Goal: Task Accomplishment & Management: Use online tool/utility

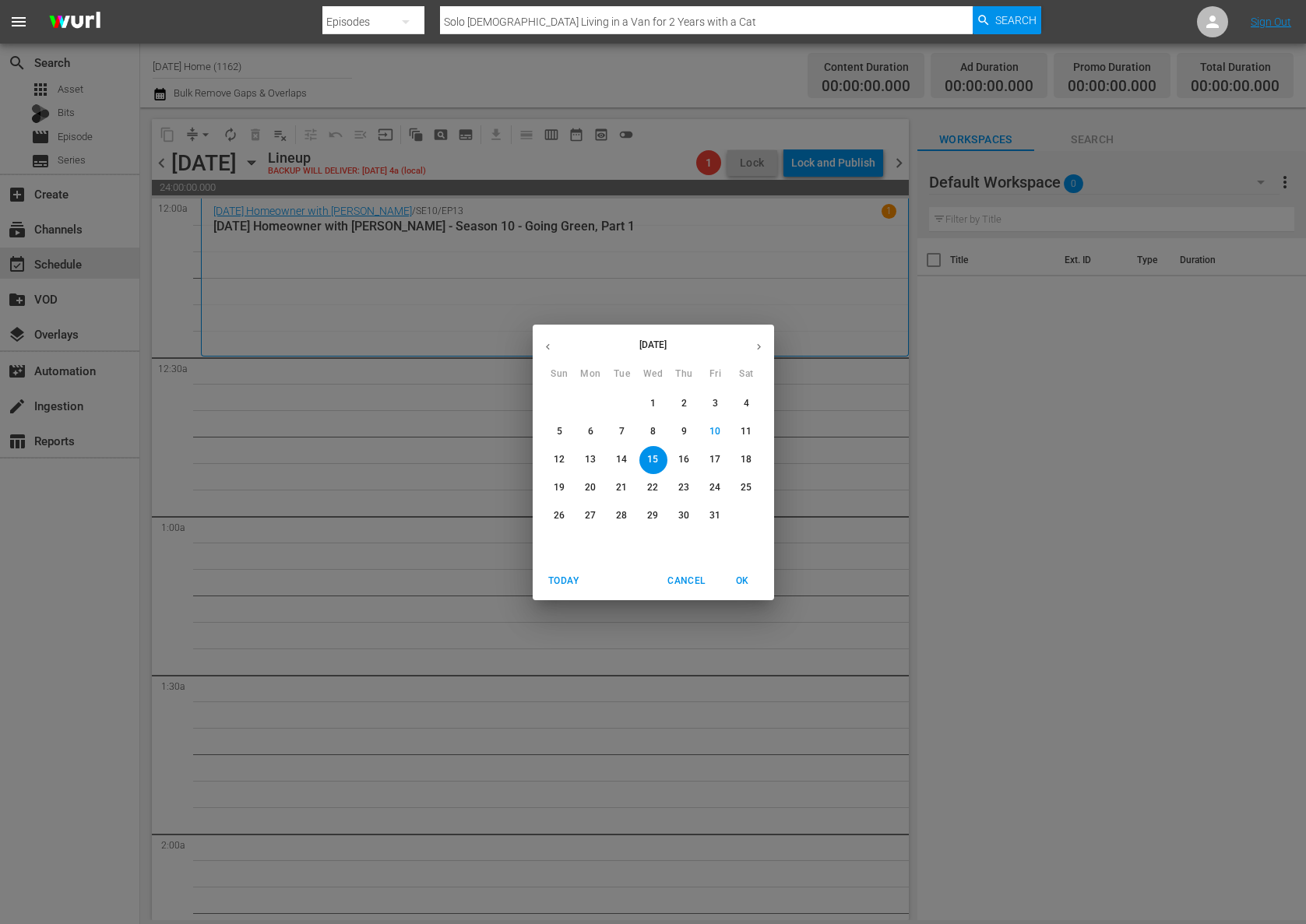
click at [682, 580] on span "Cancel" at bounding box center [686, 581] width 38 height 16
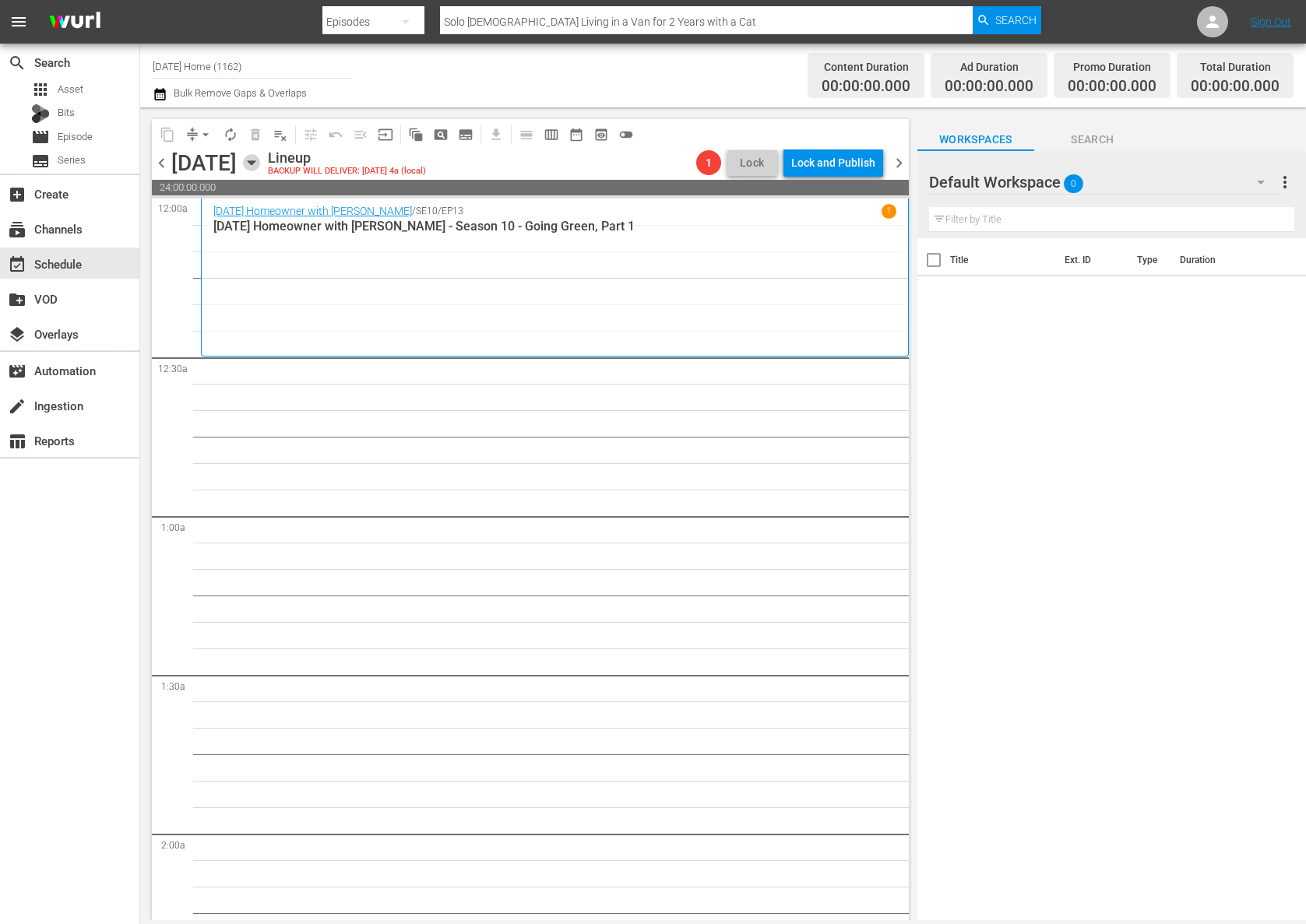
click at [254, 161] on icon "button" at bounding box center [251, 163] width 7 height 4
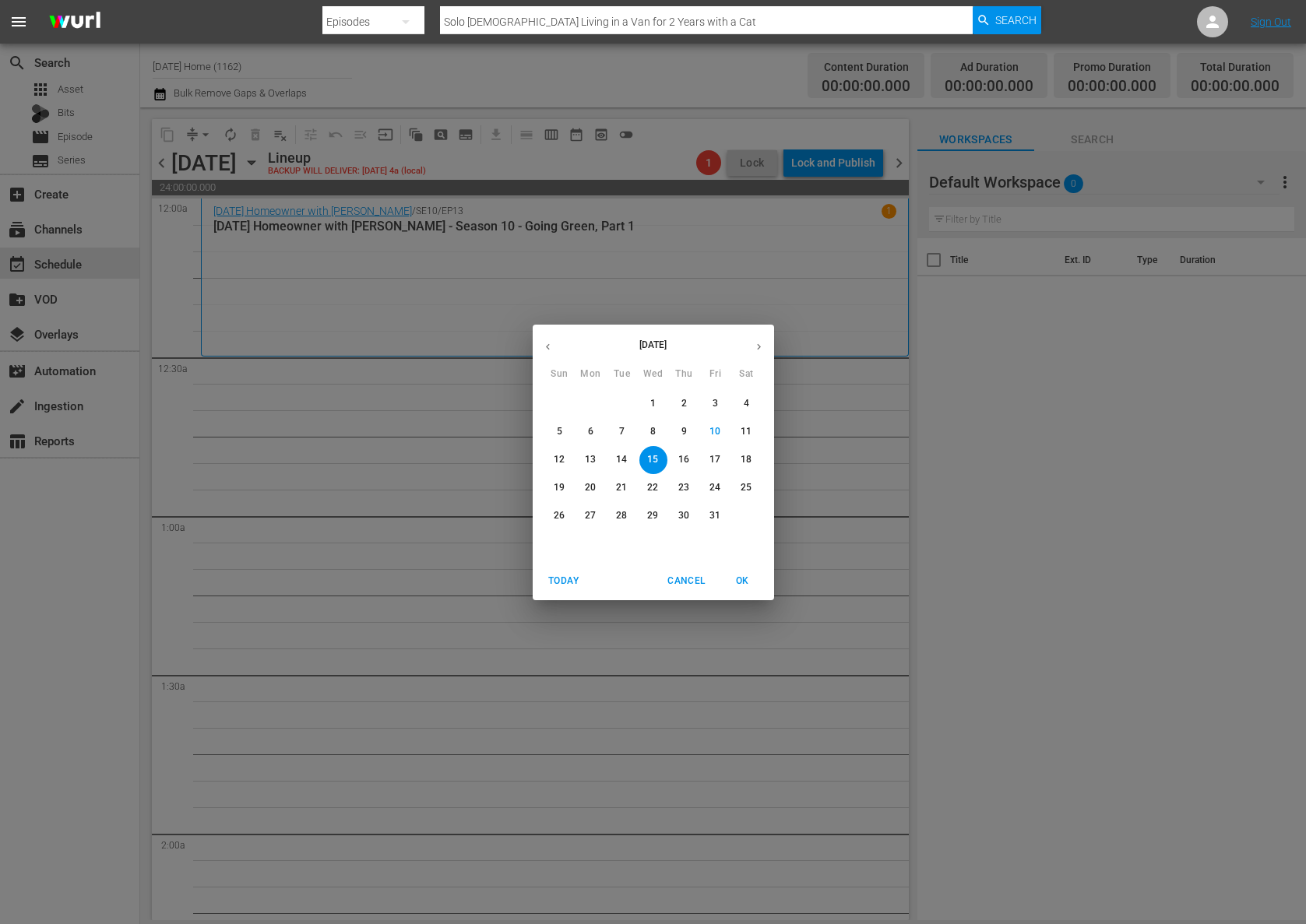
click at [585, 437] on span "6" at bounding box center [591, 432] width 28 height 13
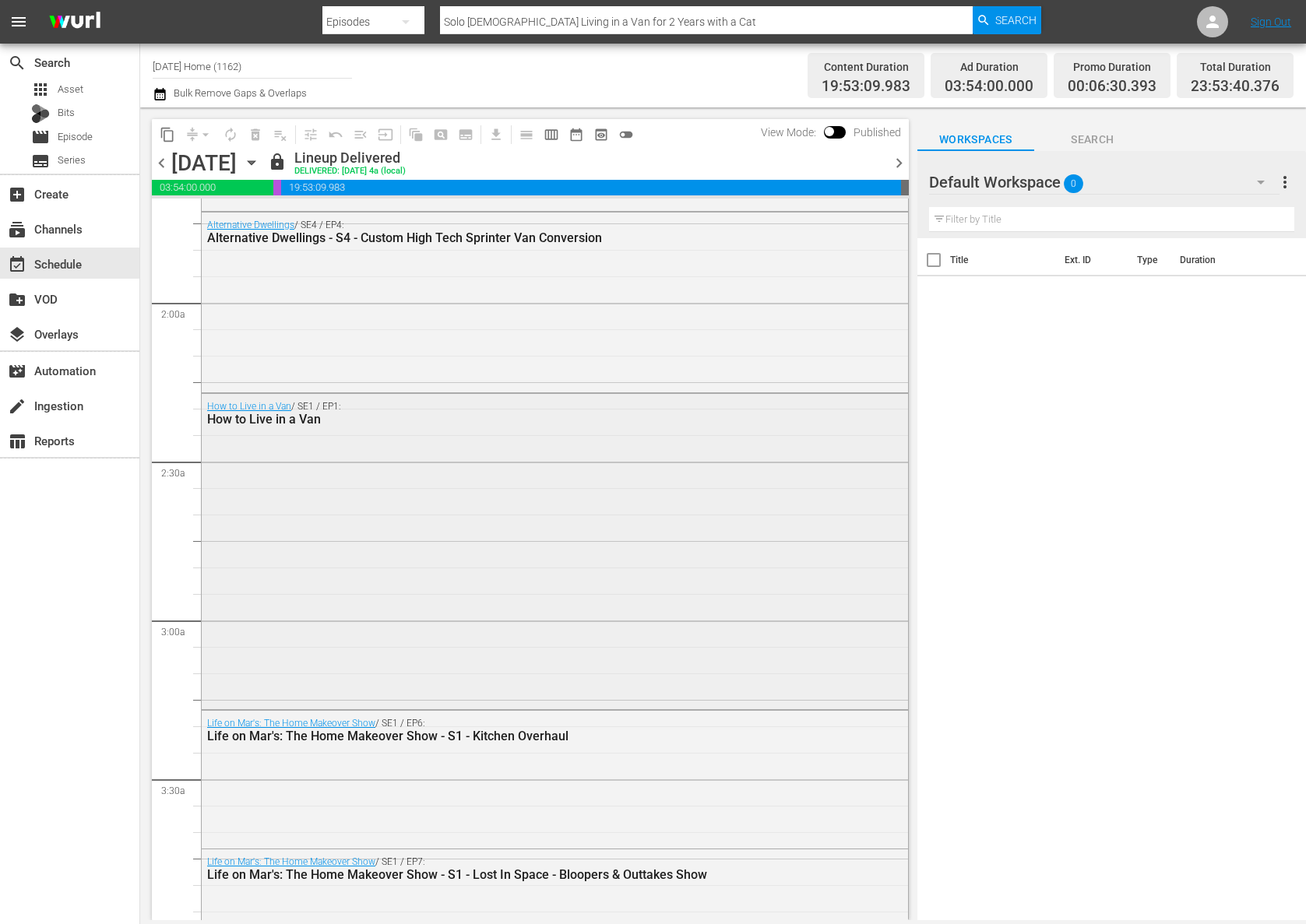
scroll to position [696, 0]
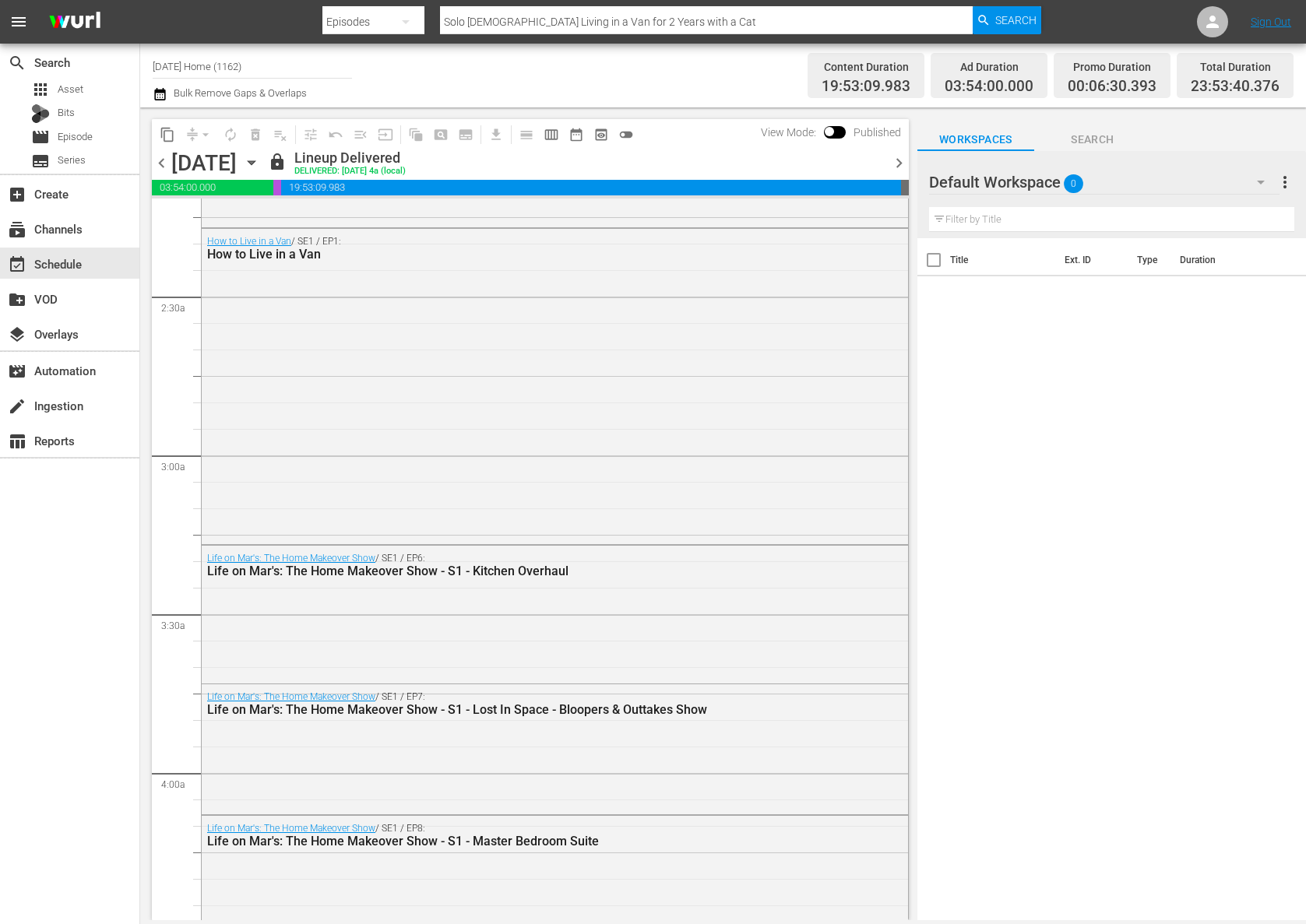
click at [260, 164] on icon "button" at bounding box center [251, 162] width 17 height 17
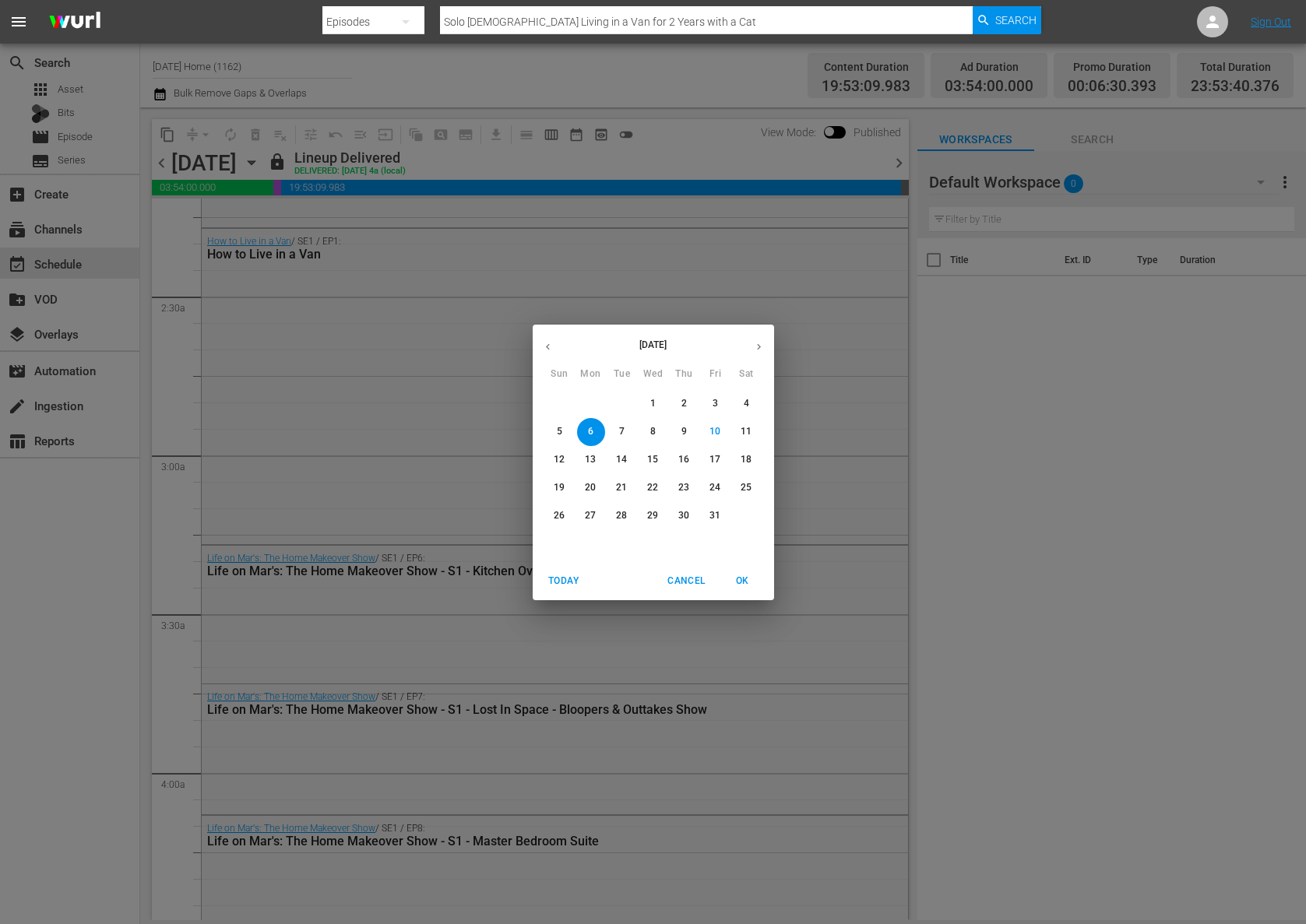
click at [631, 429] on span "7" at bounding box center [622, 432] width 28 height 13
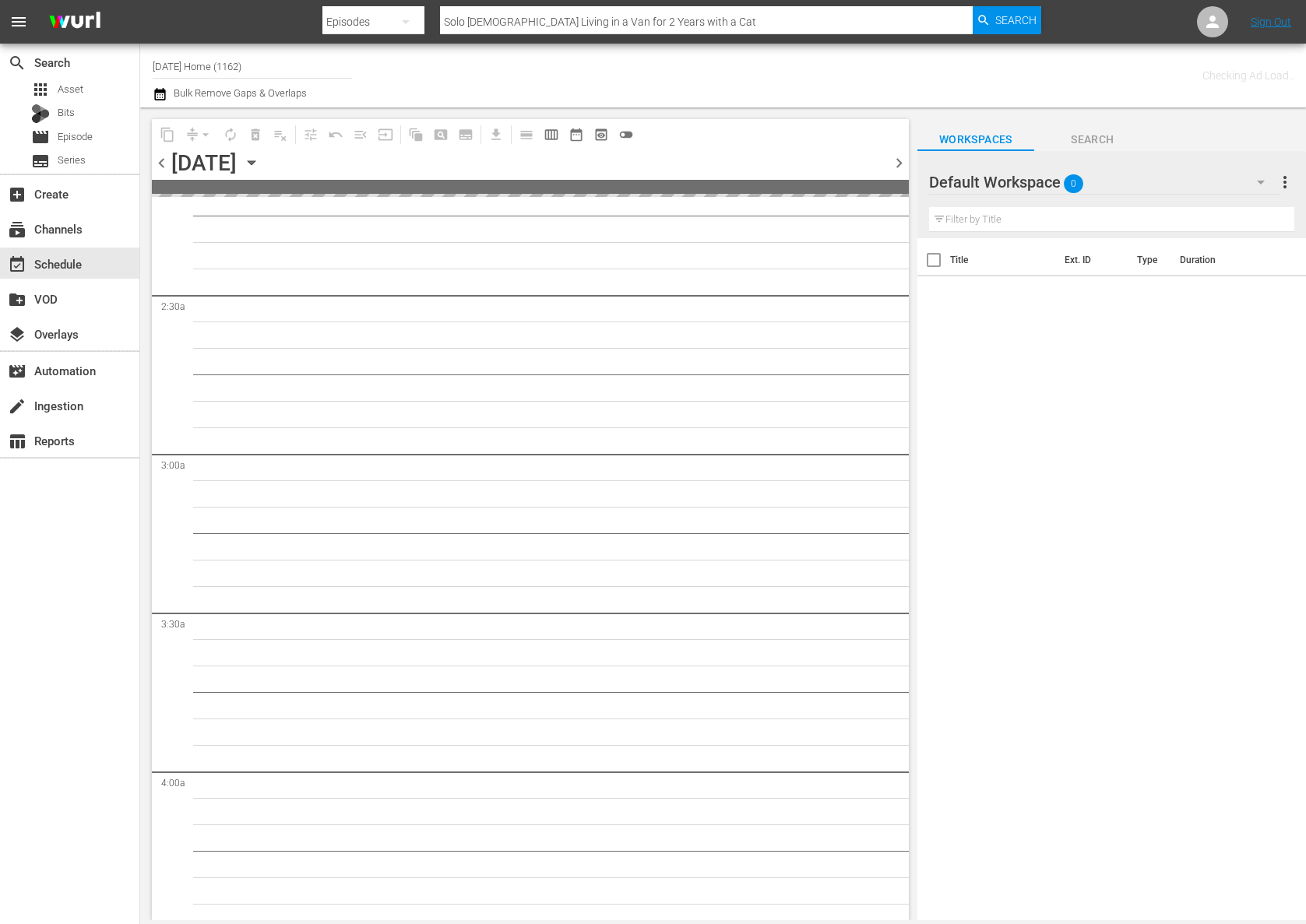
scroll to position [775, 0]
click at [254, 161] on icon "button" at bounding box center [251, 163] width 7 height 4
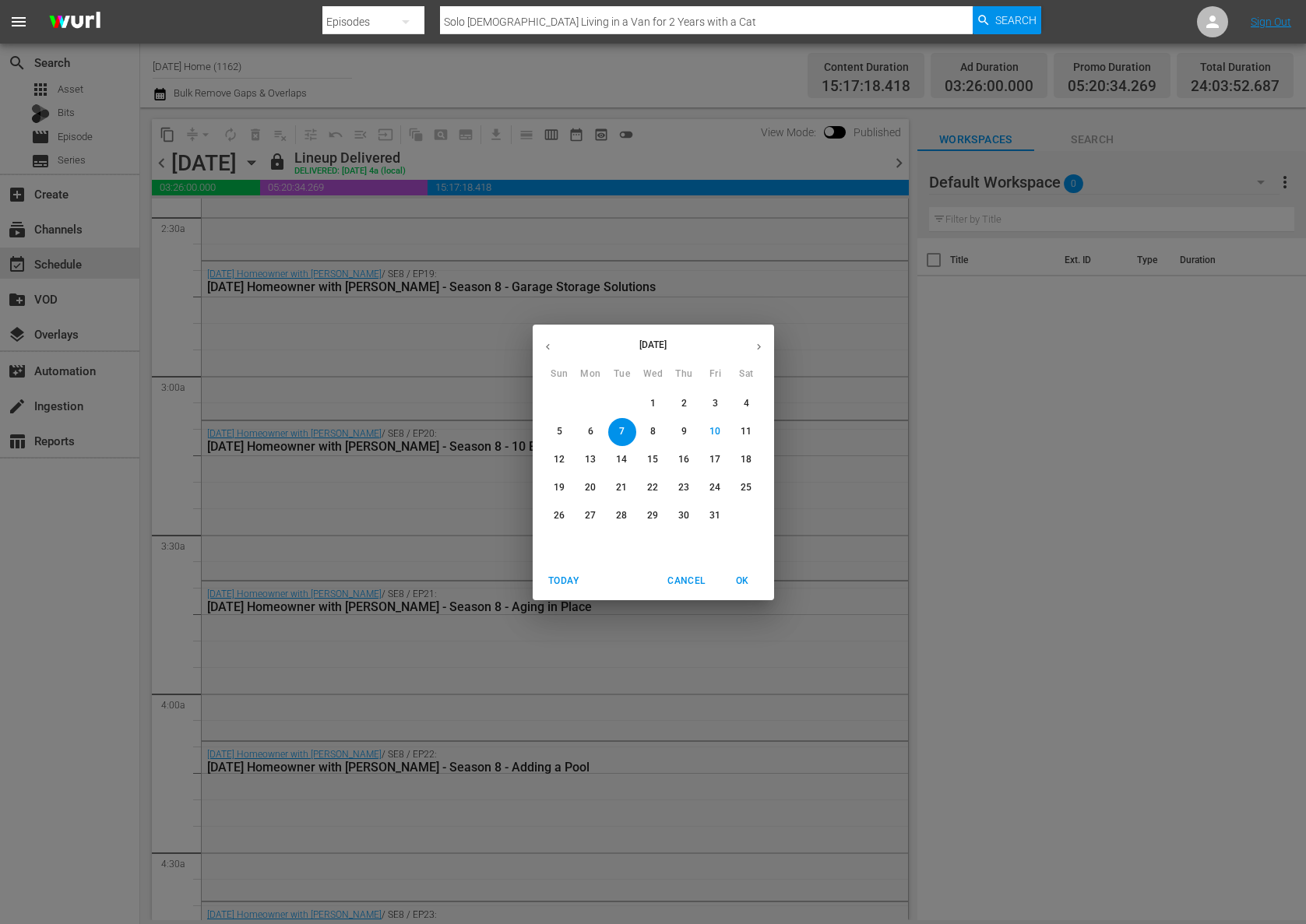
click at [654, 425] on p "8" at bounding box center [653, 432] width 6 height 13
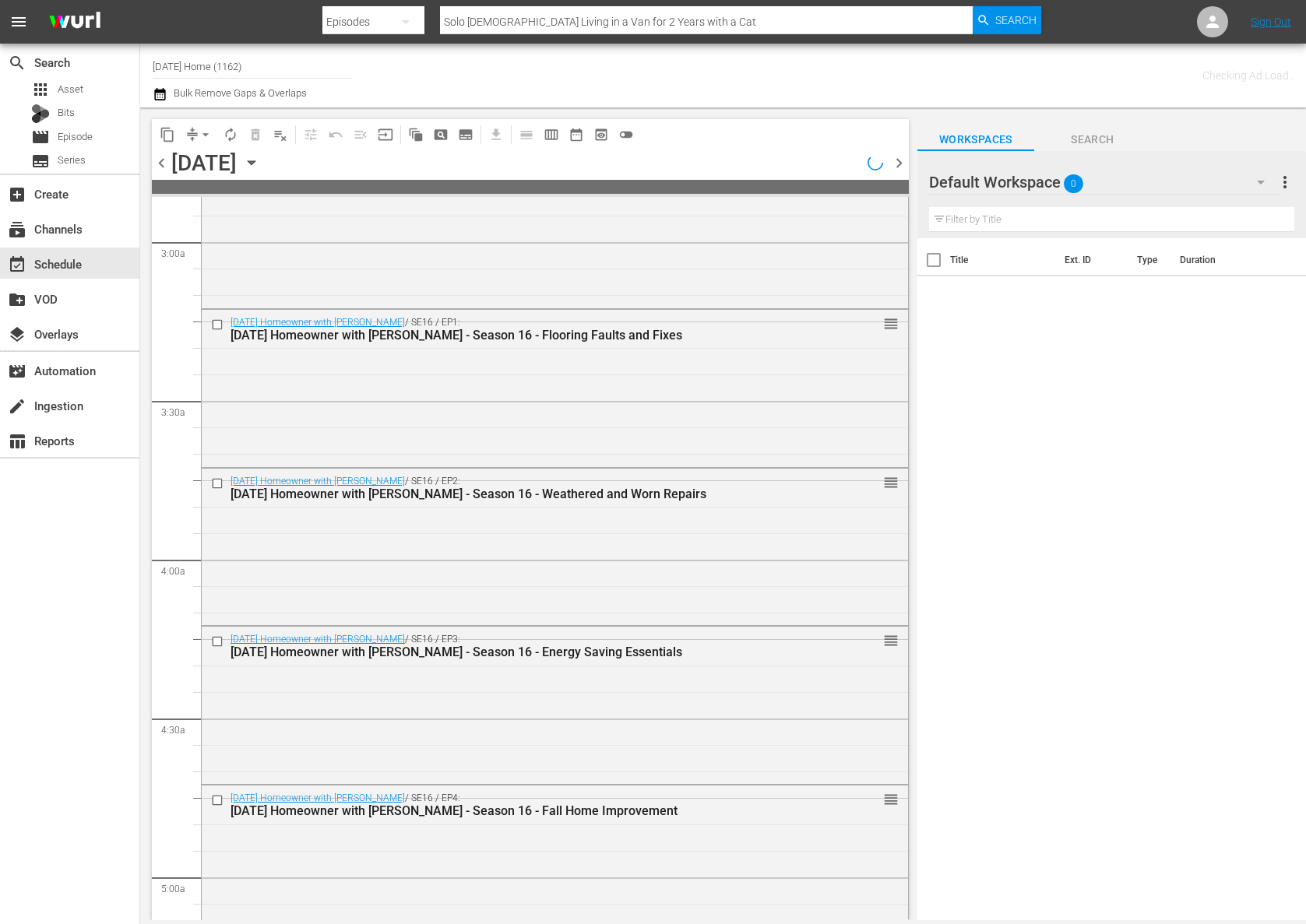
scroll to position [775, 0]
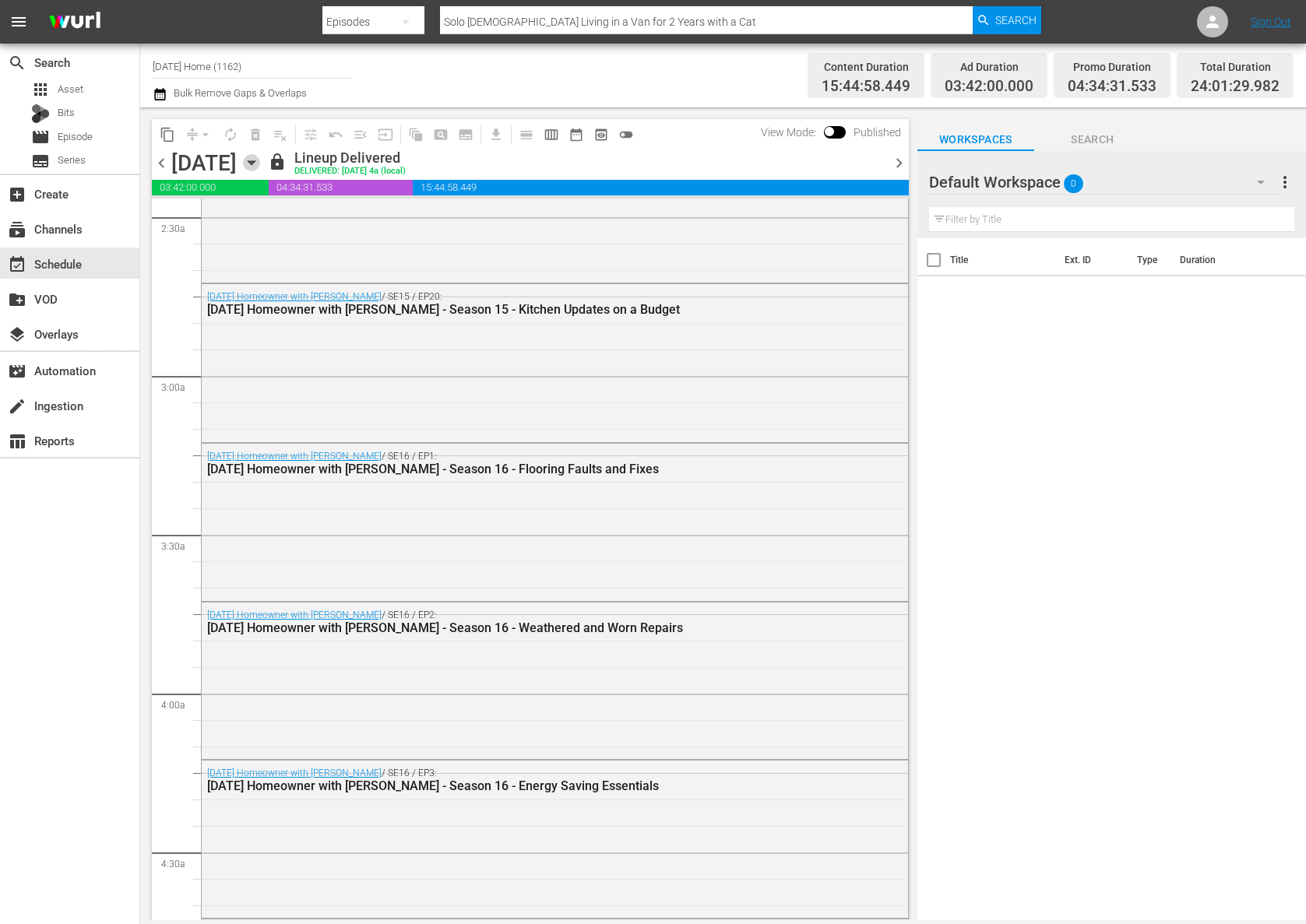
click at [254, 161] on icon "button" at bounding box center [251, 163] width 7 height 4
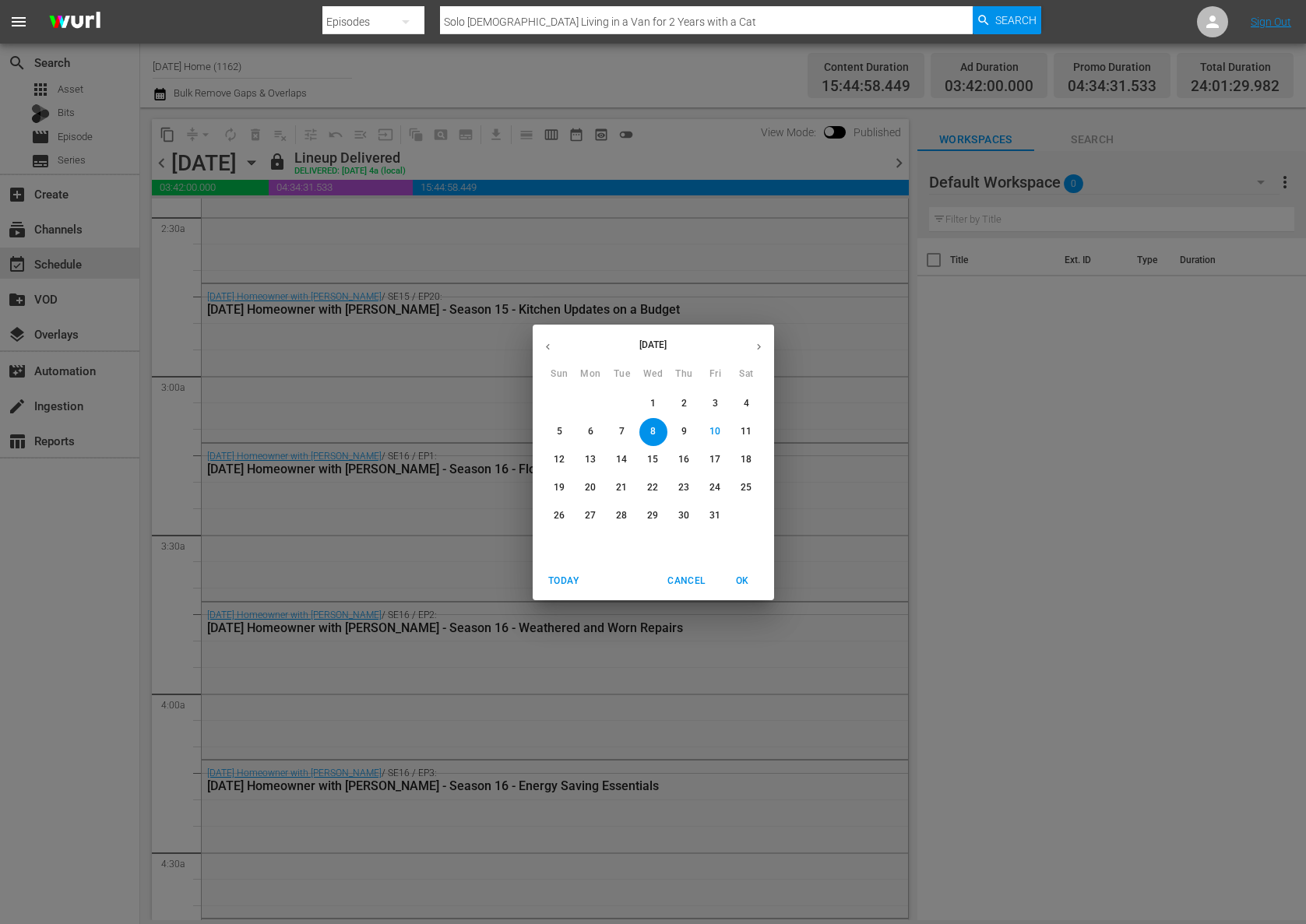
click at [400, 470] on div "[DATE] Sun Mon Tue Wed Thu Fri Sat 28 29 30 1 2 3 4 5 6 7 8 9 10 11 12 13 14 15…" at bounding box center [653, 462] width 1306 height 924
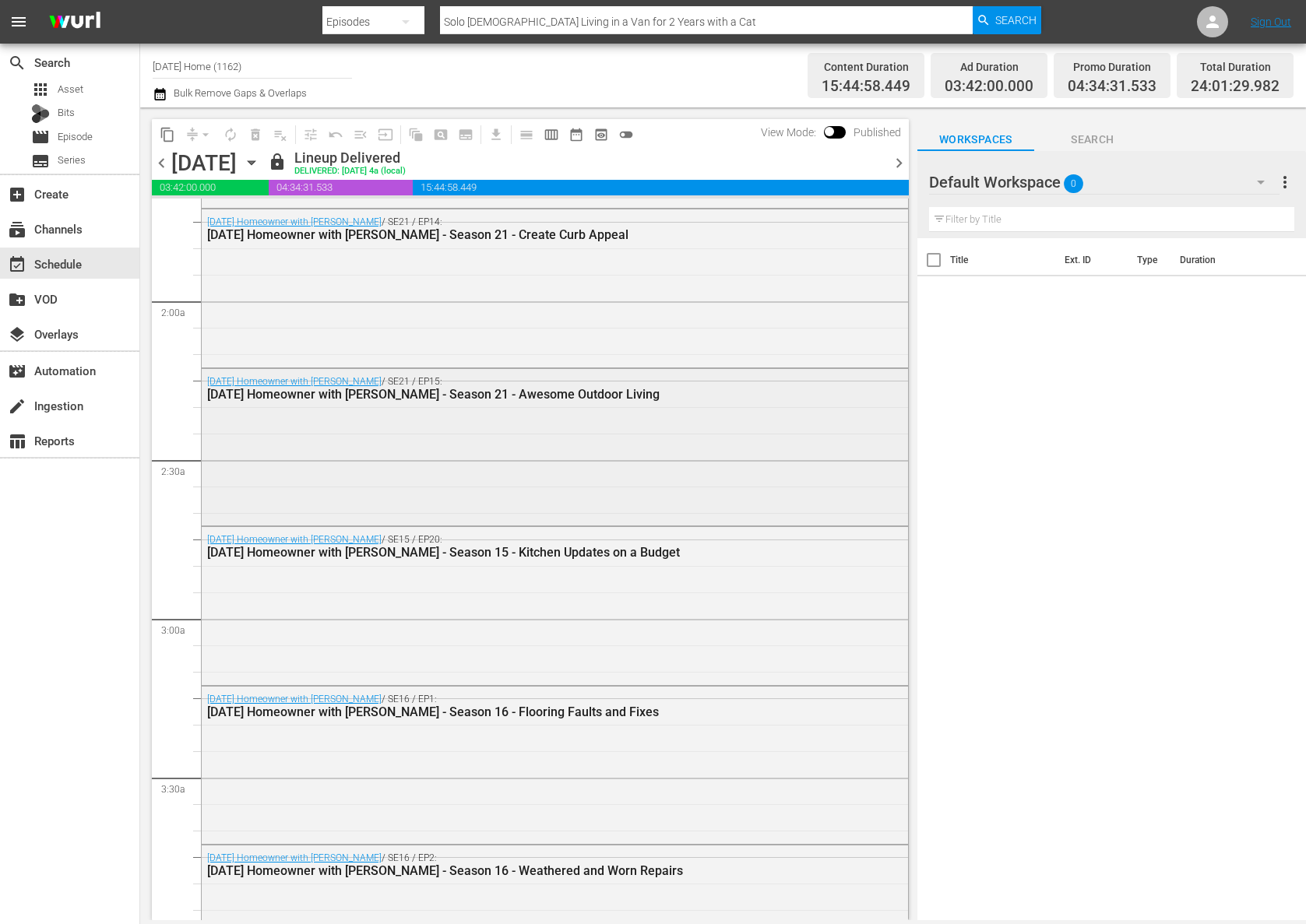
scroll to position [0, 0]
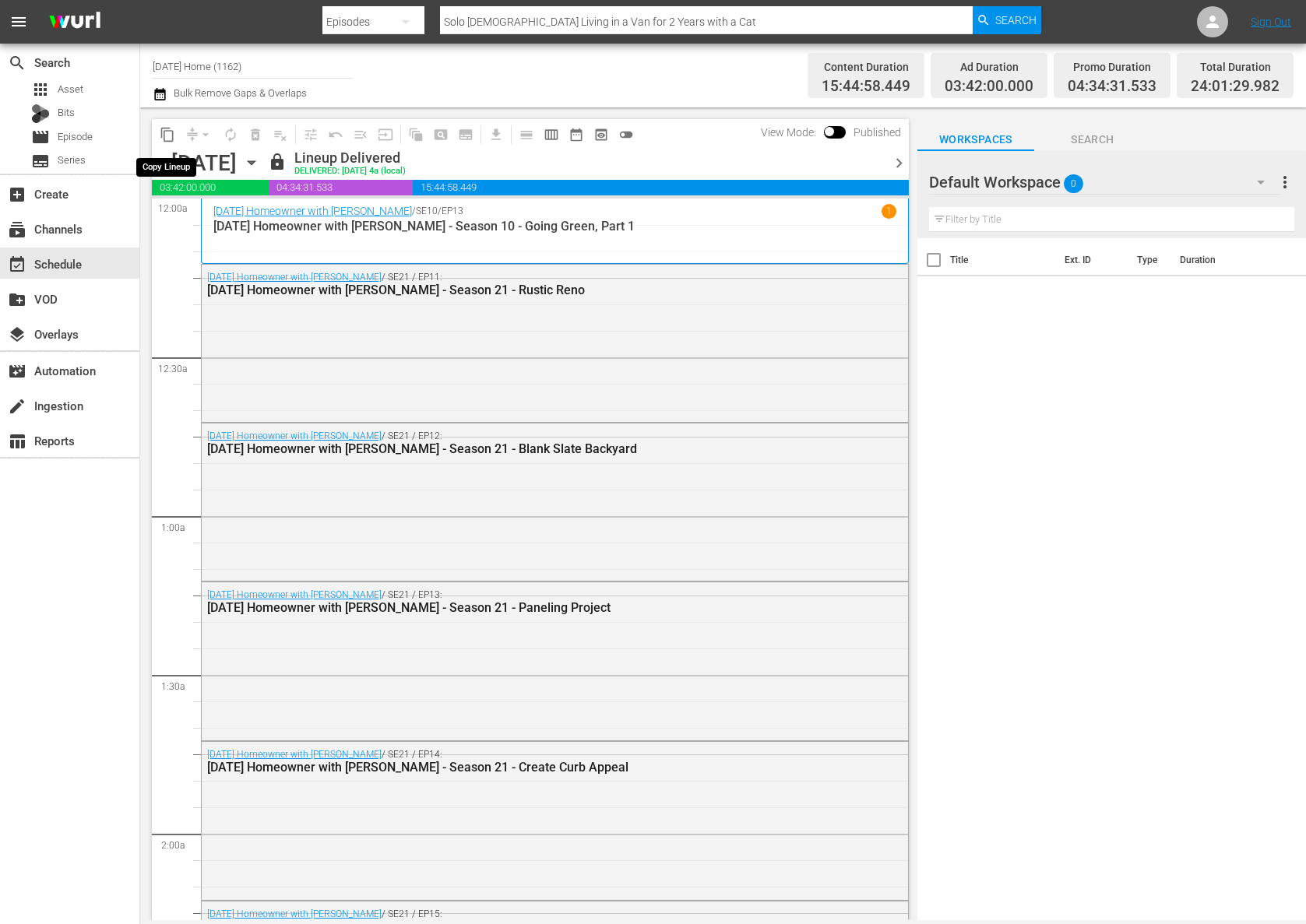
click at [165, 131] on span "content_copy" at bounding box center [167, 134] width 15 height 15
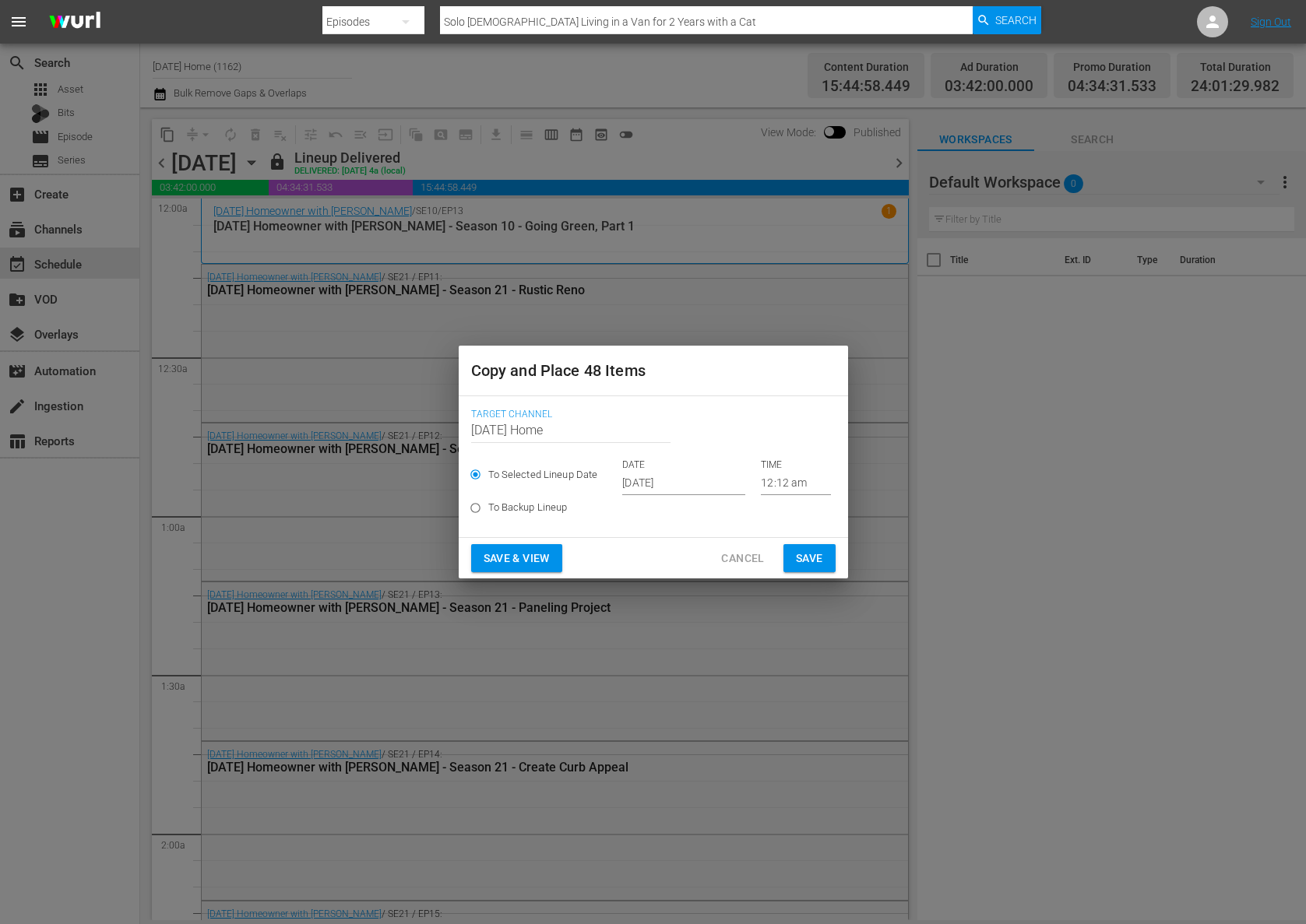
click at [635, 484] on input "[DATE]" at bounding box center [683, 483] width 123 height 24
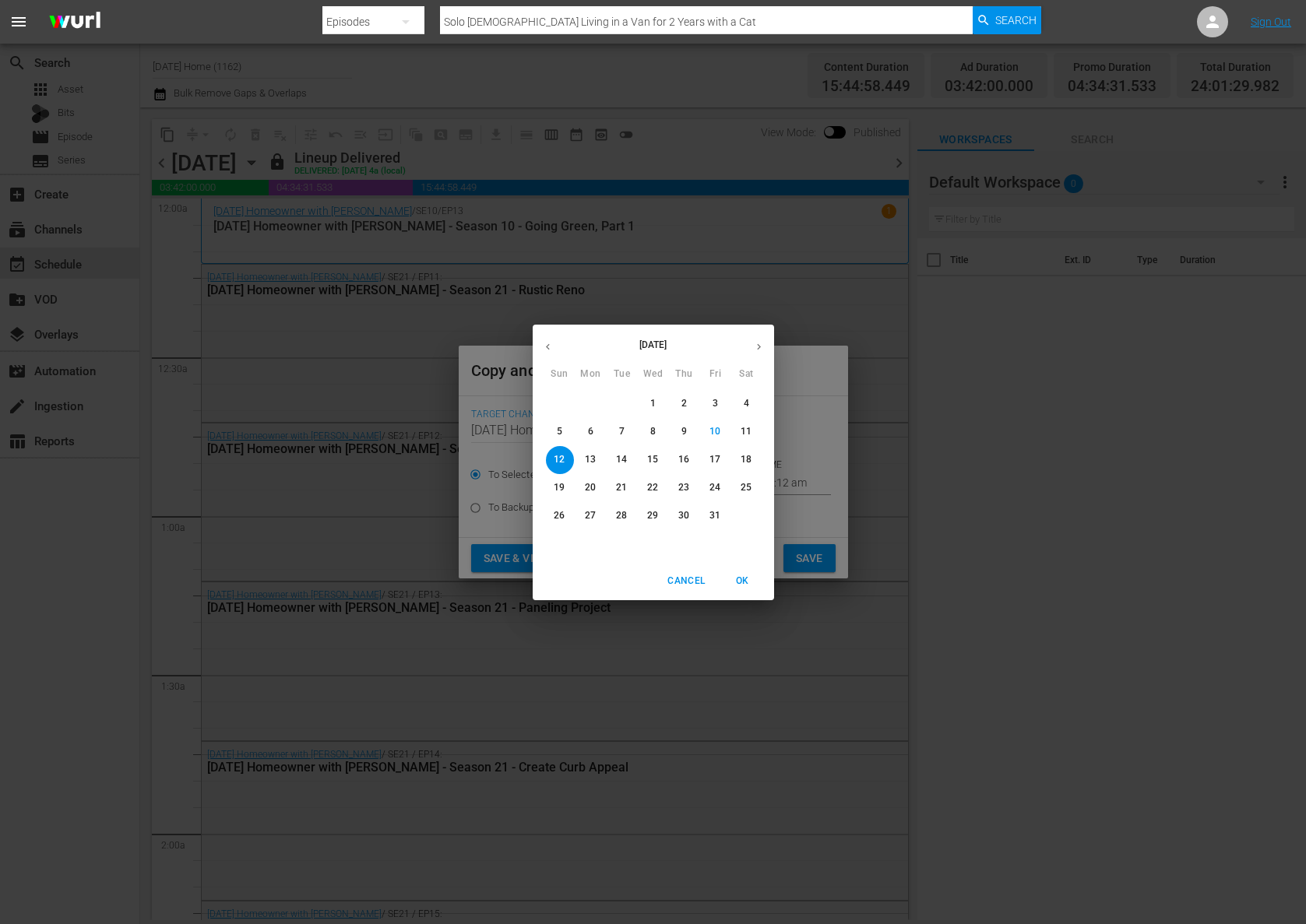
click at [652, 464] on p "15" at bounding box center [652, 460] width 11 height 13
type input "[DATE]"
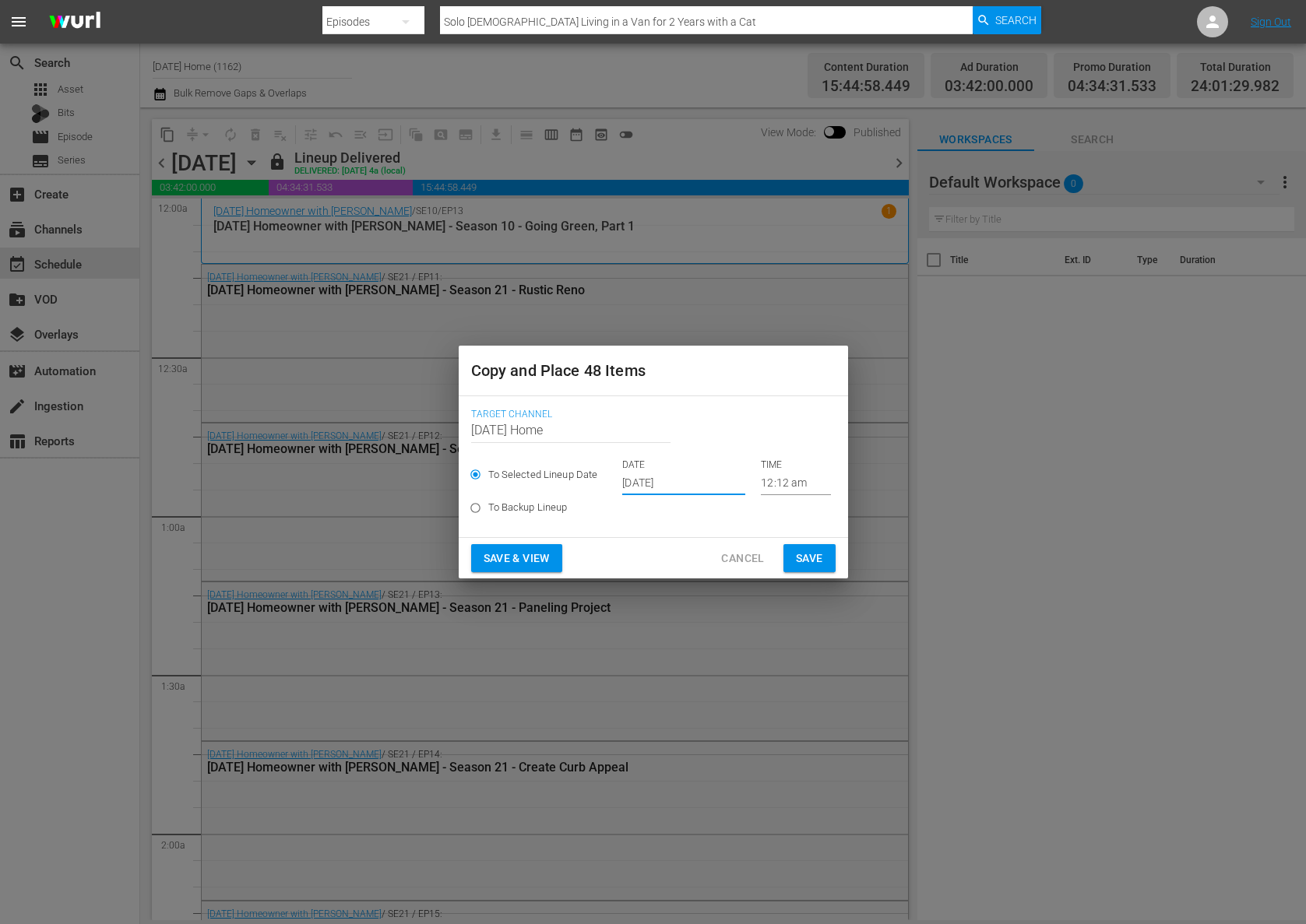
click at [810, 562] on span "Save" at bounding box center [809, 558] width 27 height 20
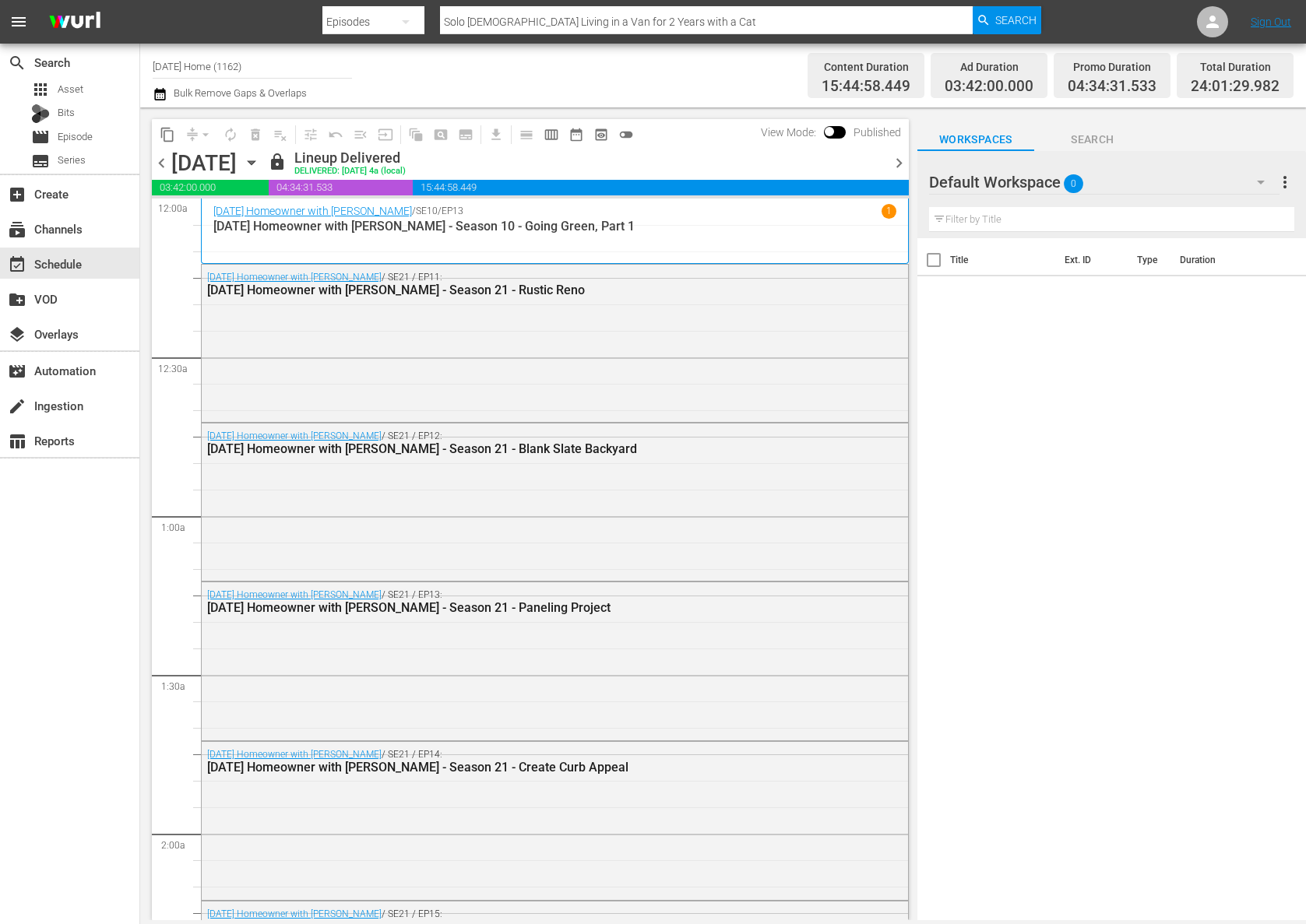
click at [254, 161] on icon "button" at bounding box center [251, 163] width 7 height 4
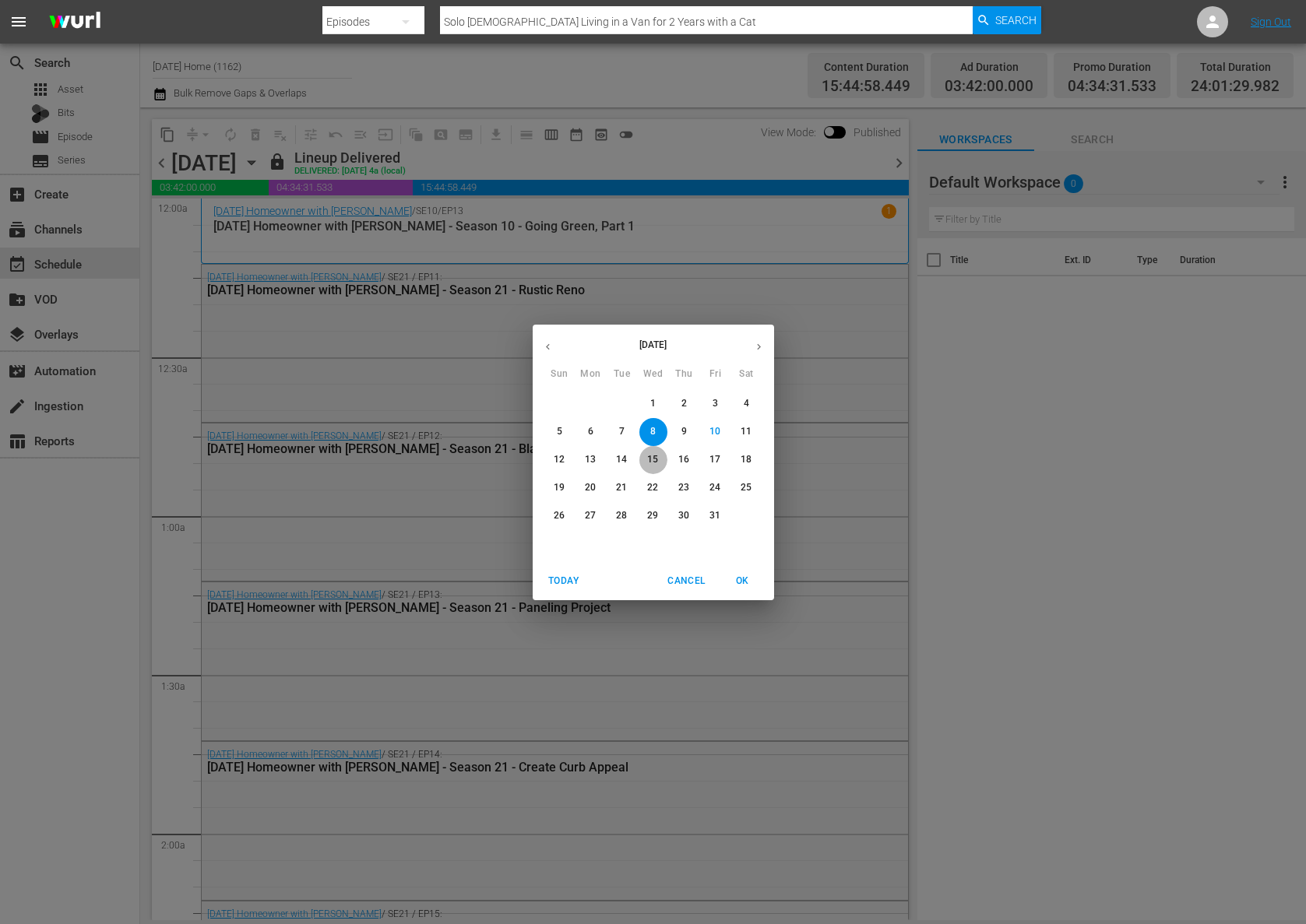
click at [652, 457] on p "15" at bounding box center [652, 460] width 11 height 13
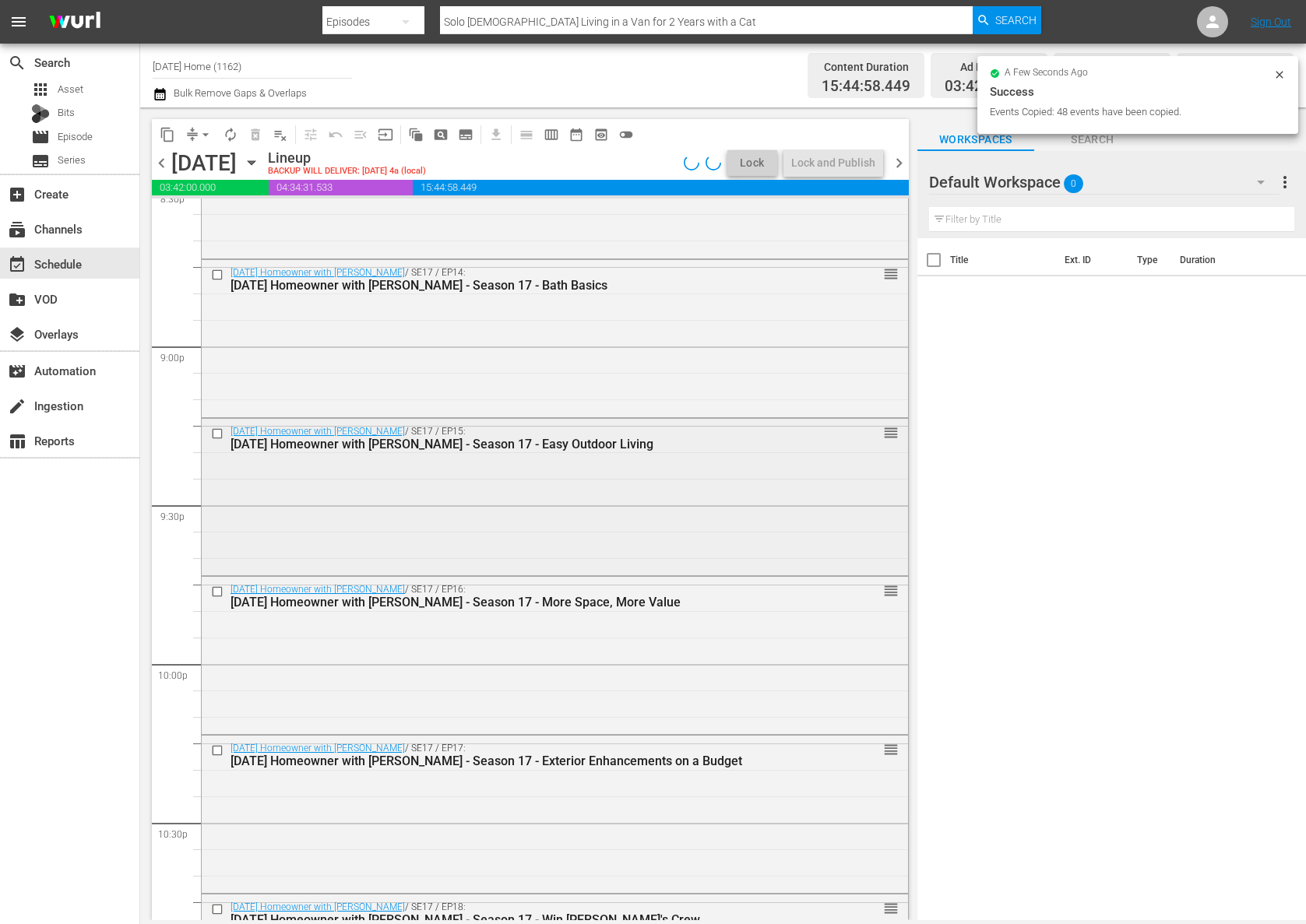
scroll to position [6970, 0]
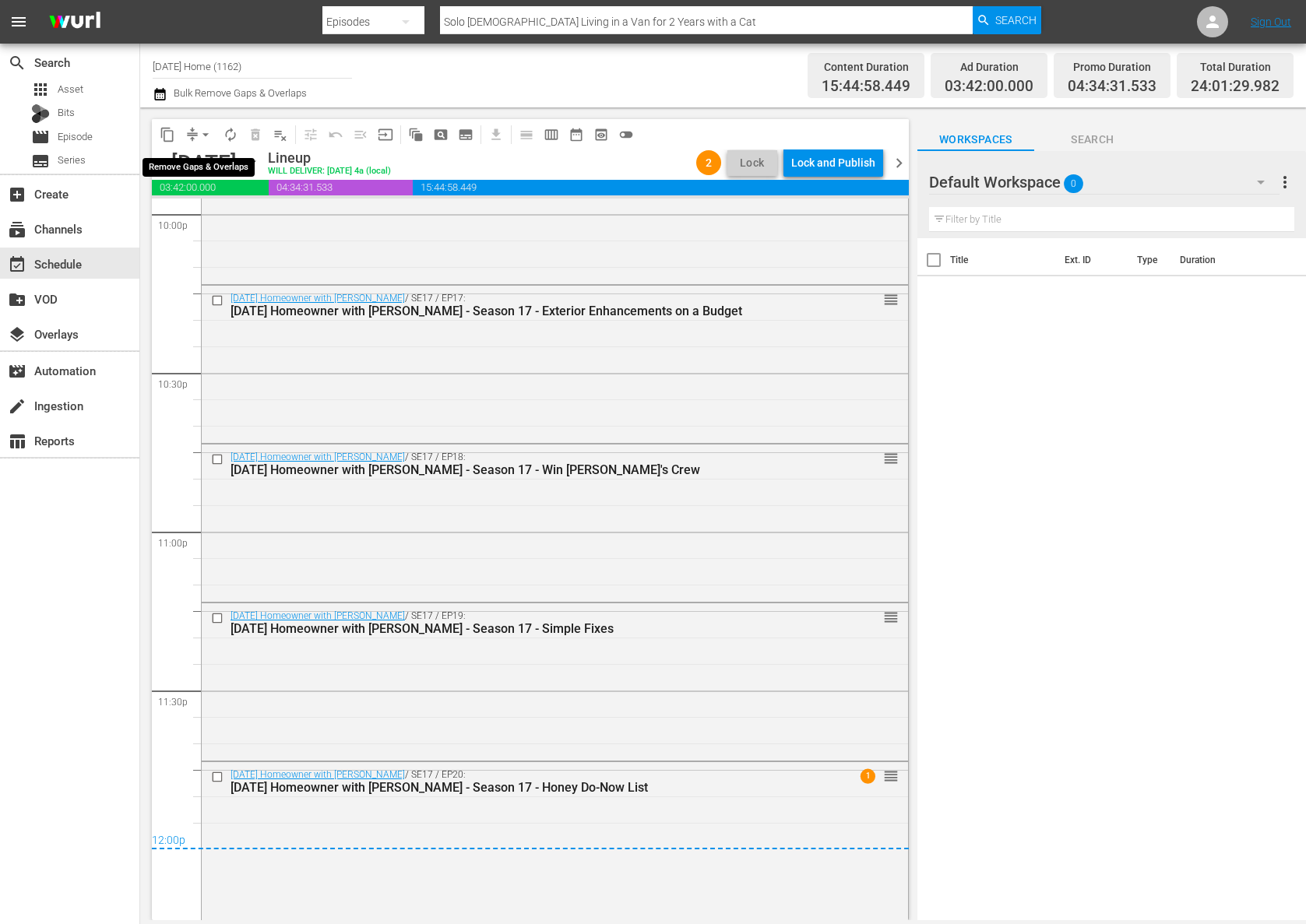
click at [214, 128] on button "arrow_drop_down" at bounding box center [205, 134] width 25 height 25
click at [216, 222] on li "Align to End of Previous Day" at bounding box center [206, 218] width 164 height 26
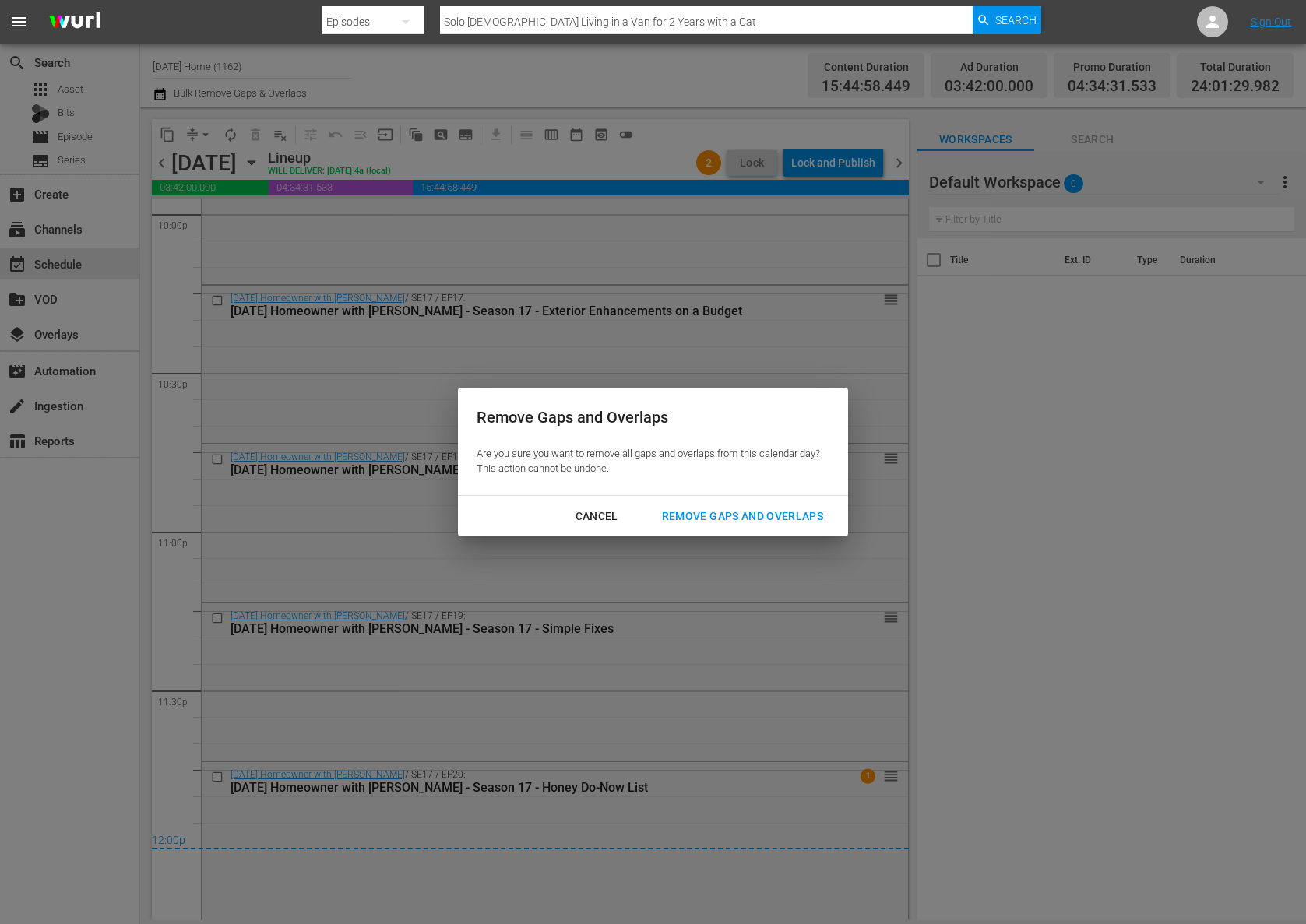
click at [691, 510] on div "Remove Gaps and Overlaps" at bounding box center [743, 517] width 186 height 20
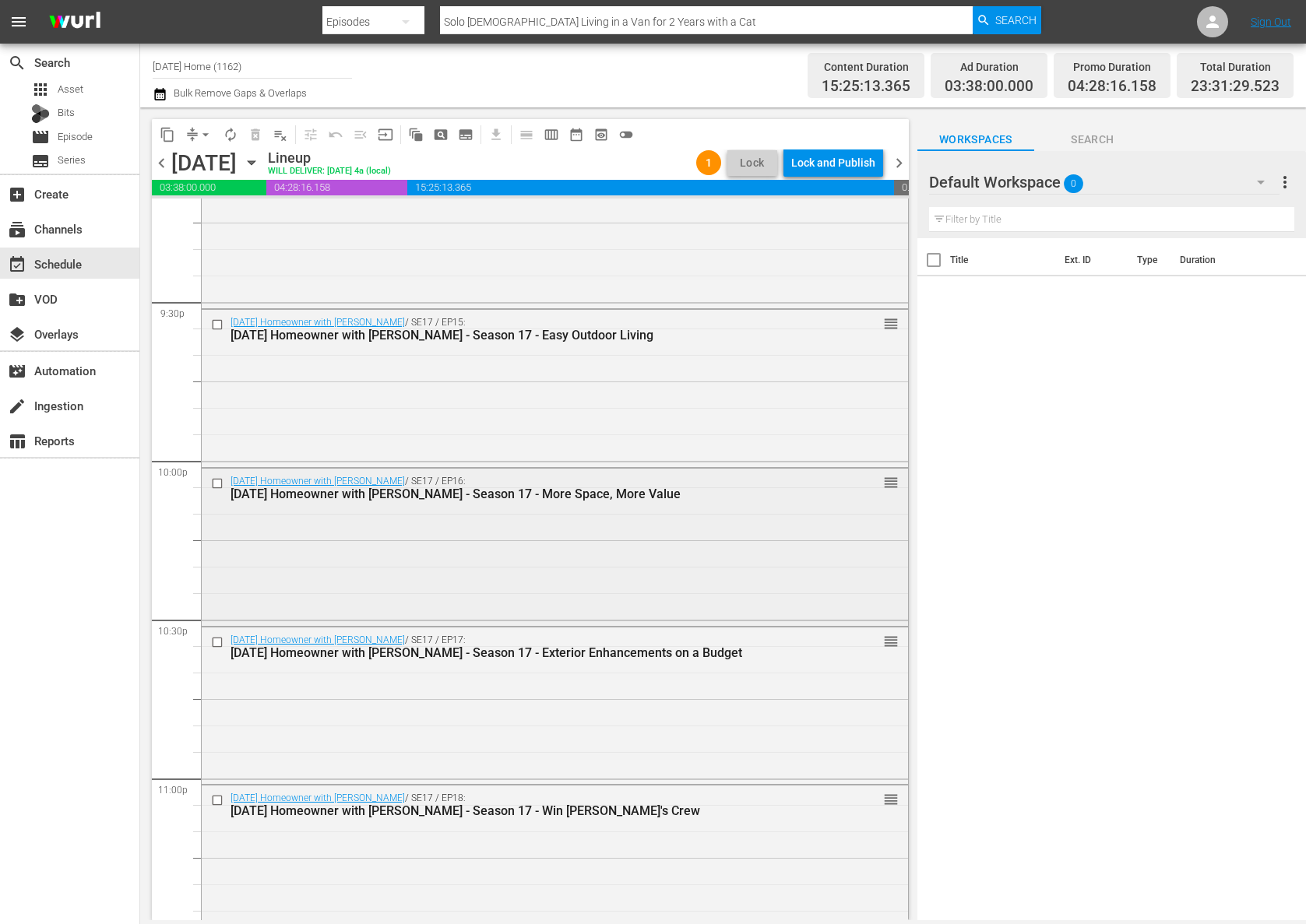
scroll to position [6906, 0]
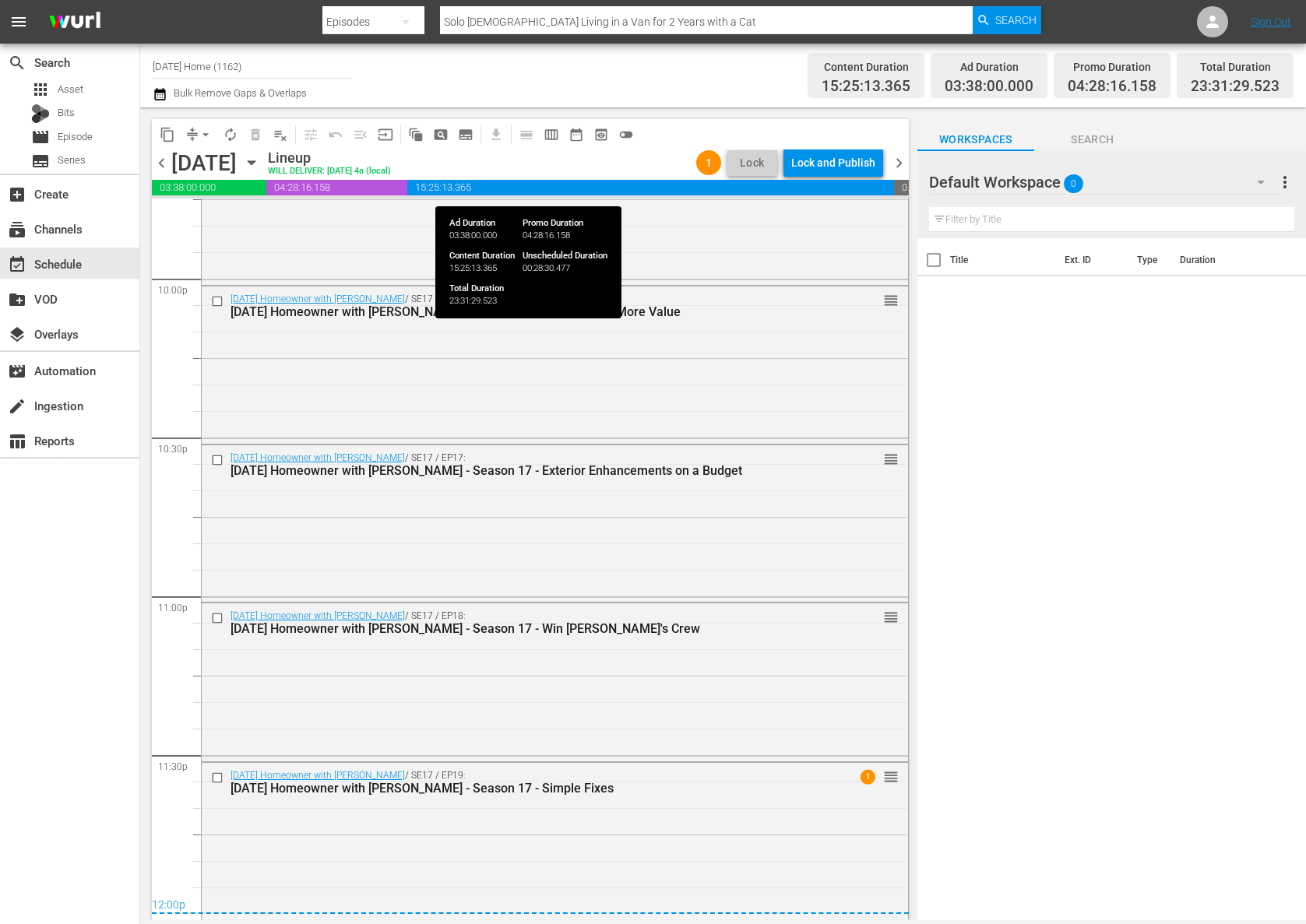
click at [841, 181] on span "15:25:13.365" at bounding box center [651, 187] width 486 height 15
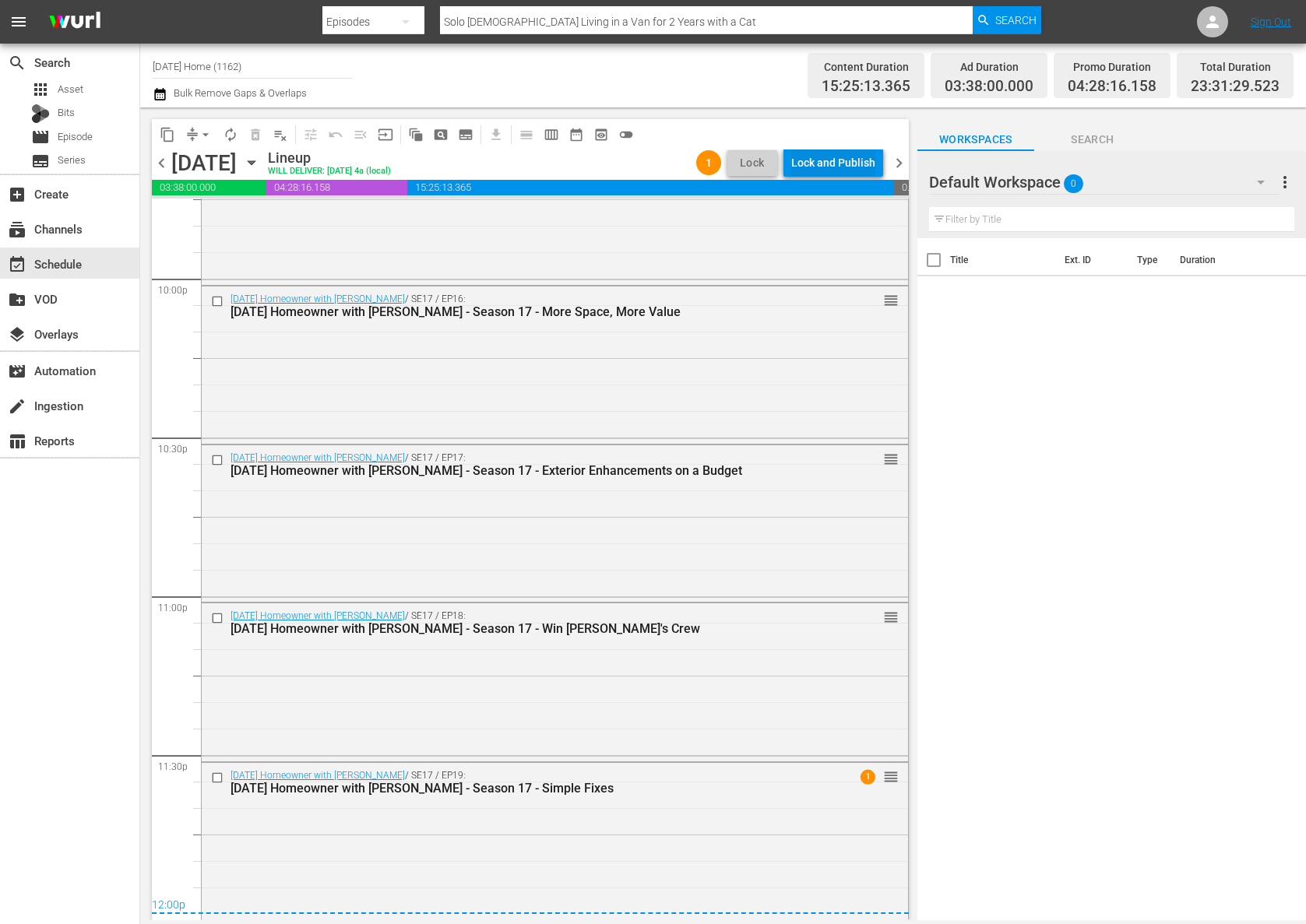
click at [841, 172] on div "Lock and Publish" at bounding box center [832, 162] width 84 height 28
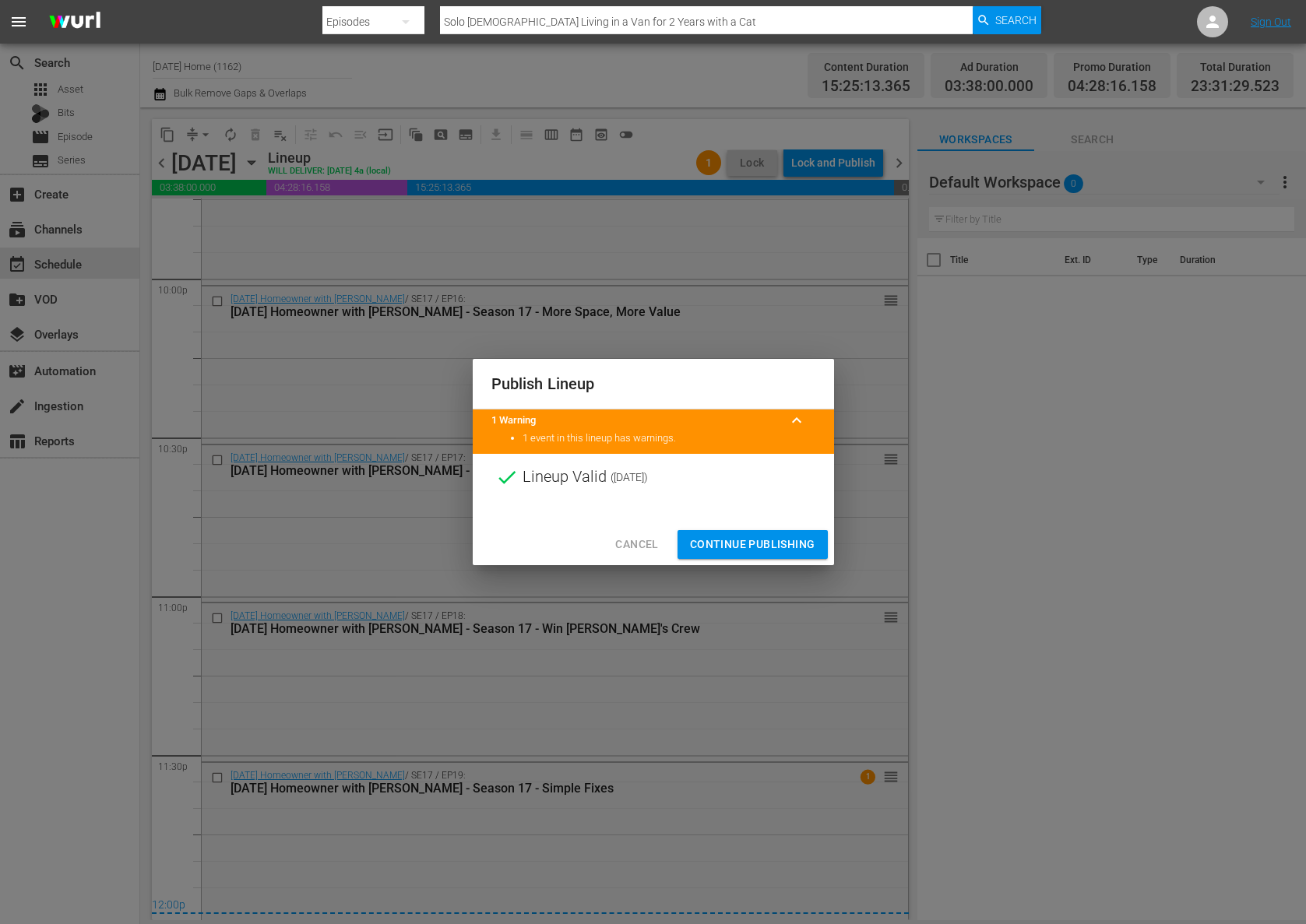
click at [761, 547] on span "Continue Publishing" at bounding box center [752, 544] width 126 height 20
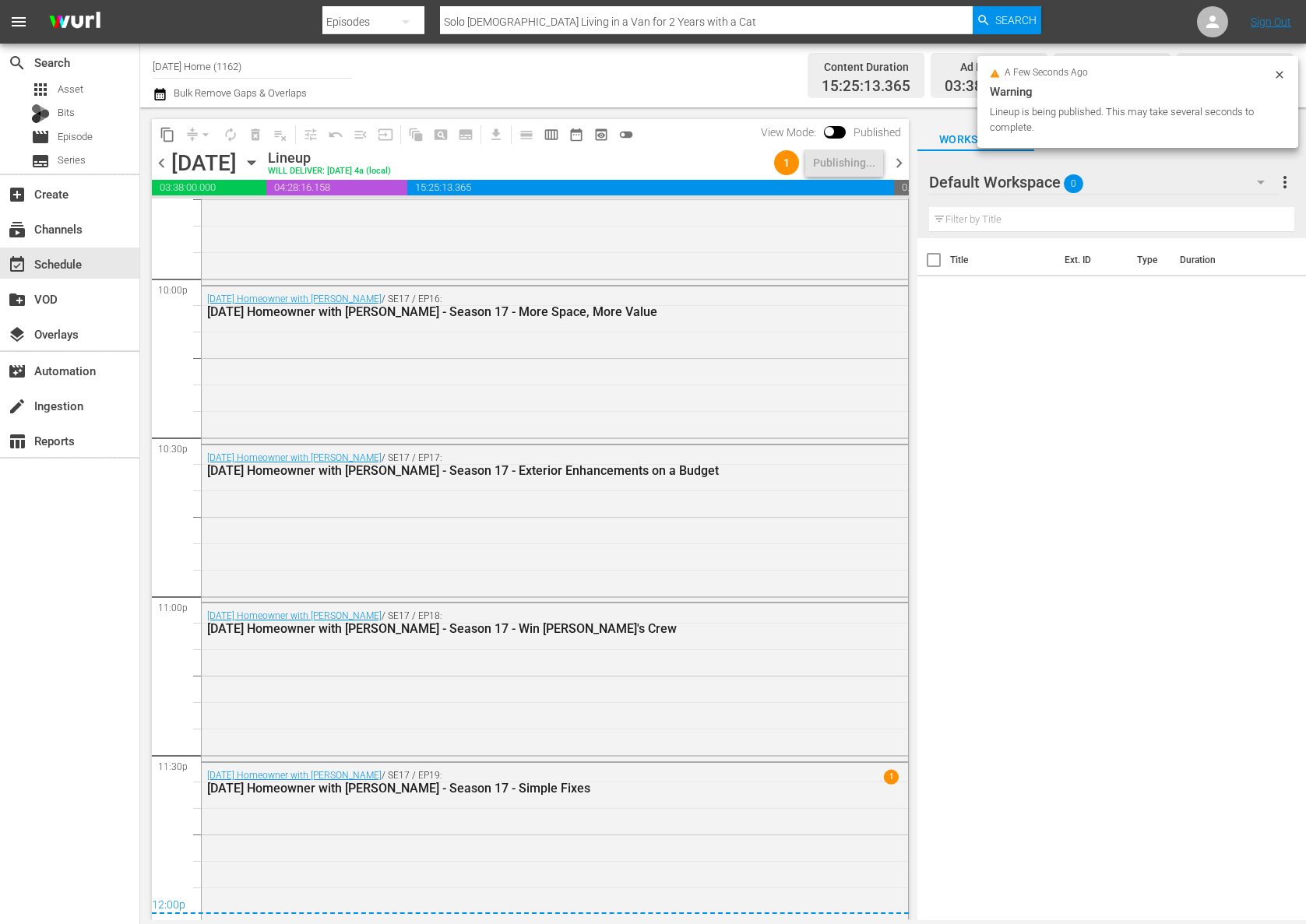
click at [260, 156] on icon "button" at bounding box center [251, 162] width 17 height 17
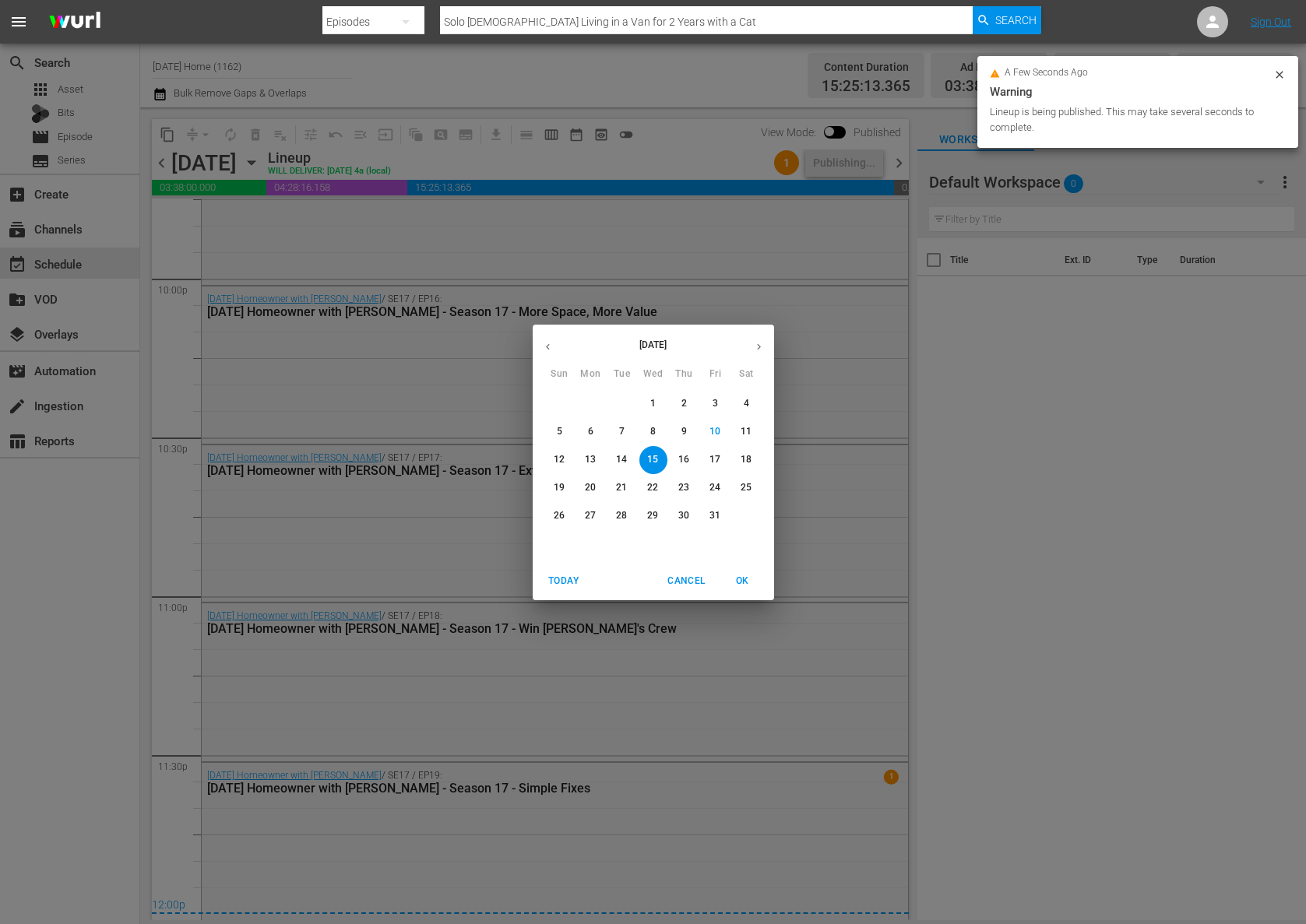
click at [687, 466] on button "16" at bounding box center [684, 460] width 28 height 28
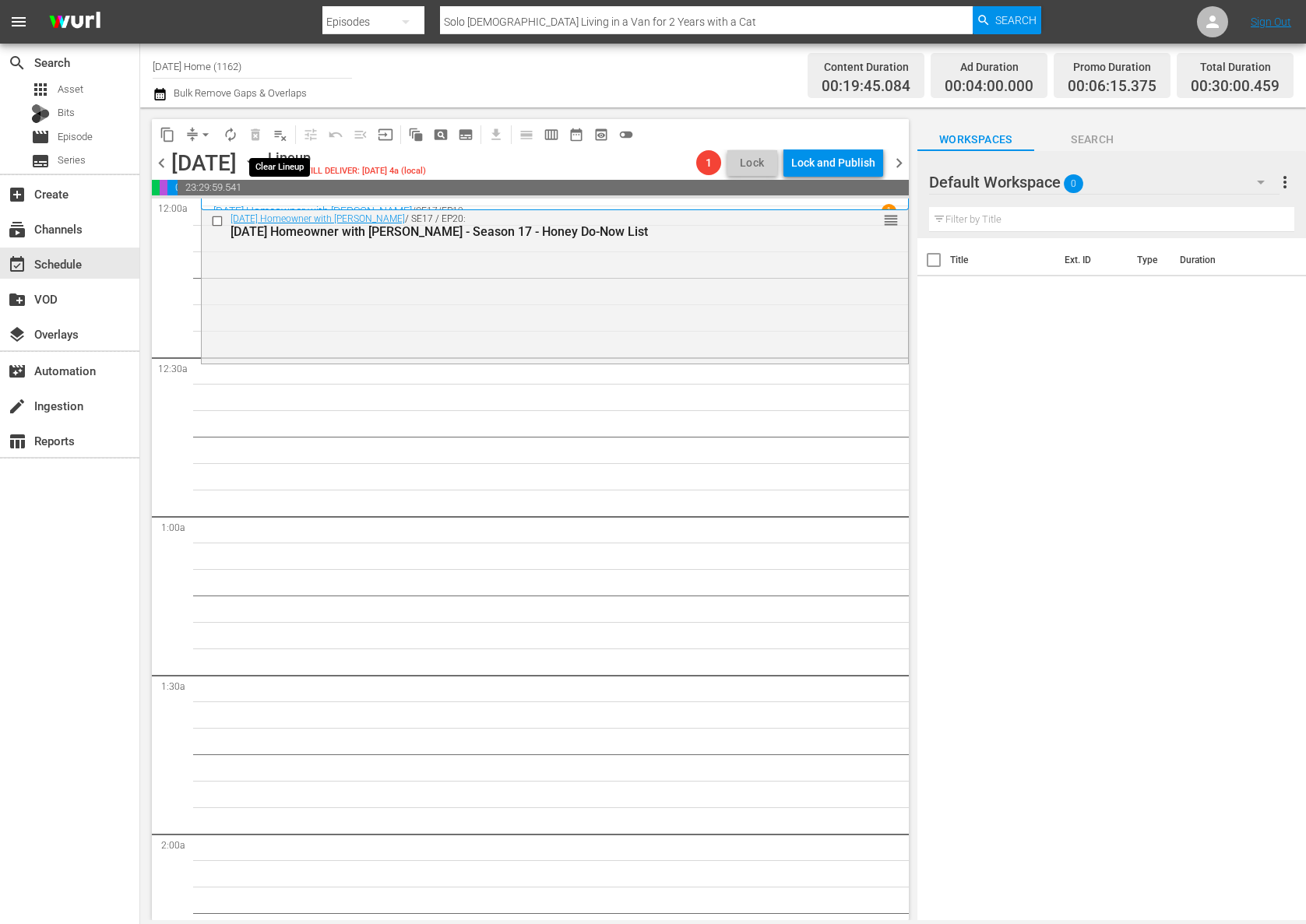
click at [284, 139] on span "playlist_remove_outlined" at bounding box center [280, 134] width 15 height 15
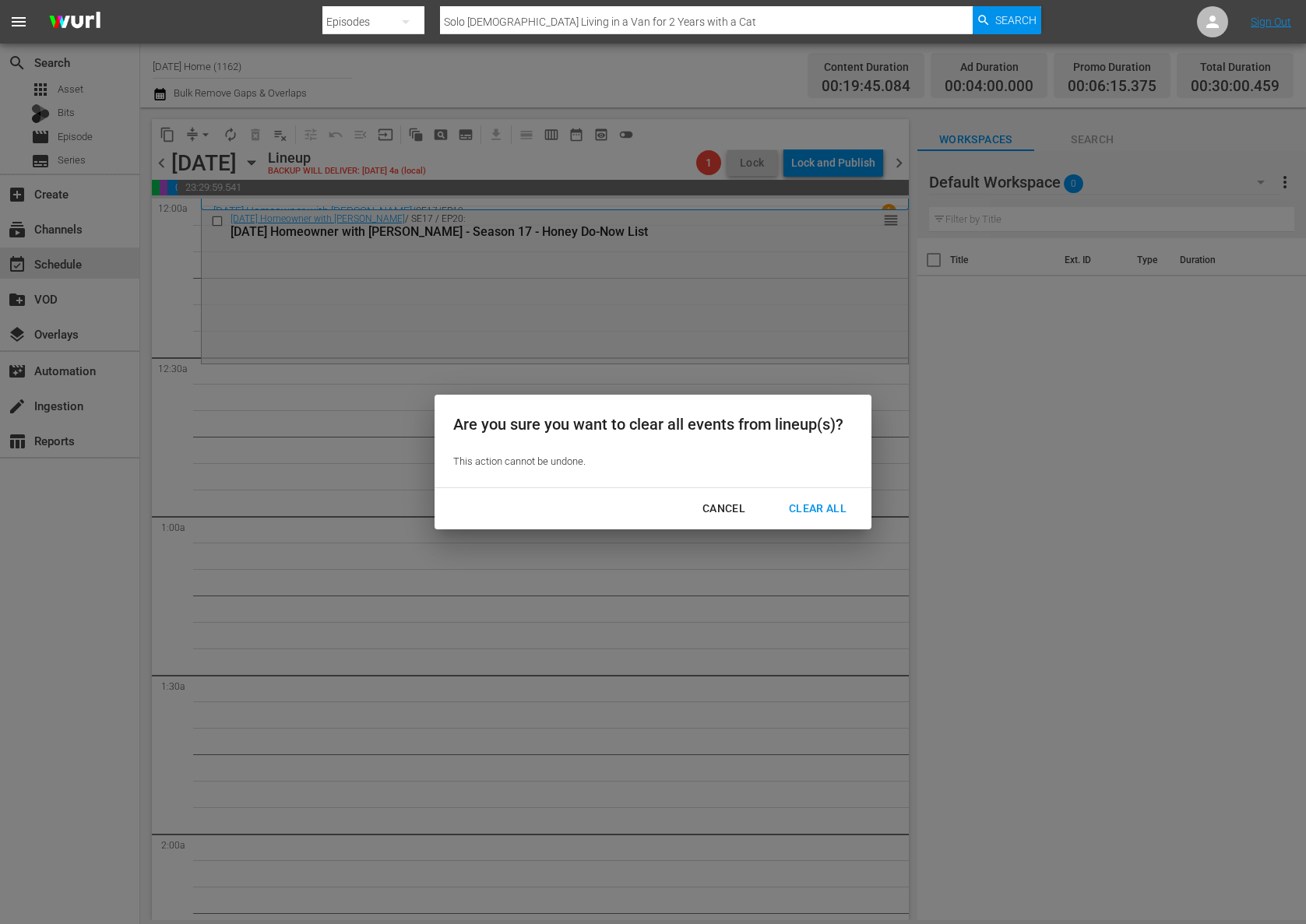
click at [832, 510] on div "Clear All" at bounding box center [817, 508] width 82 height 20
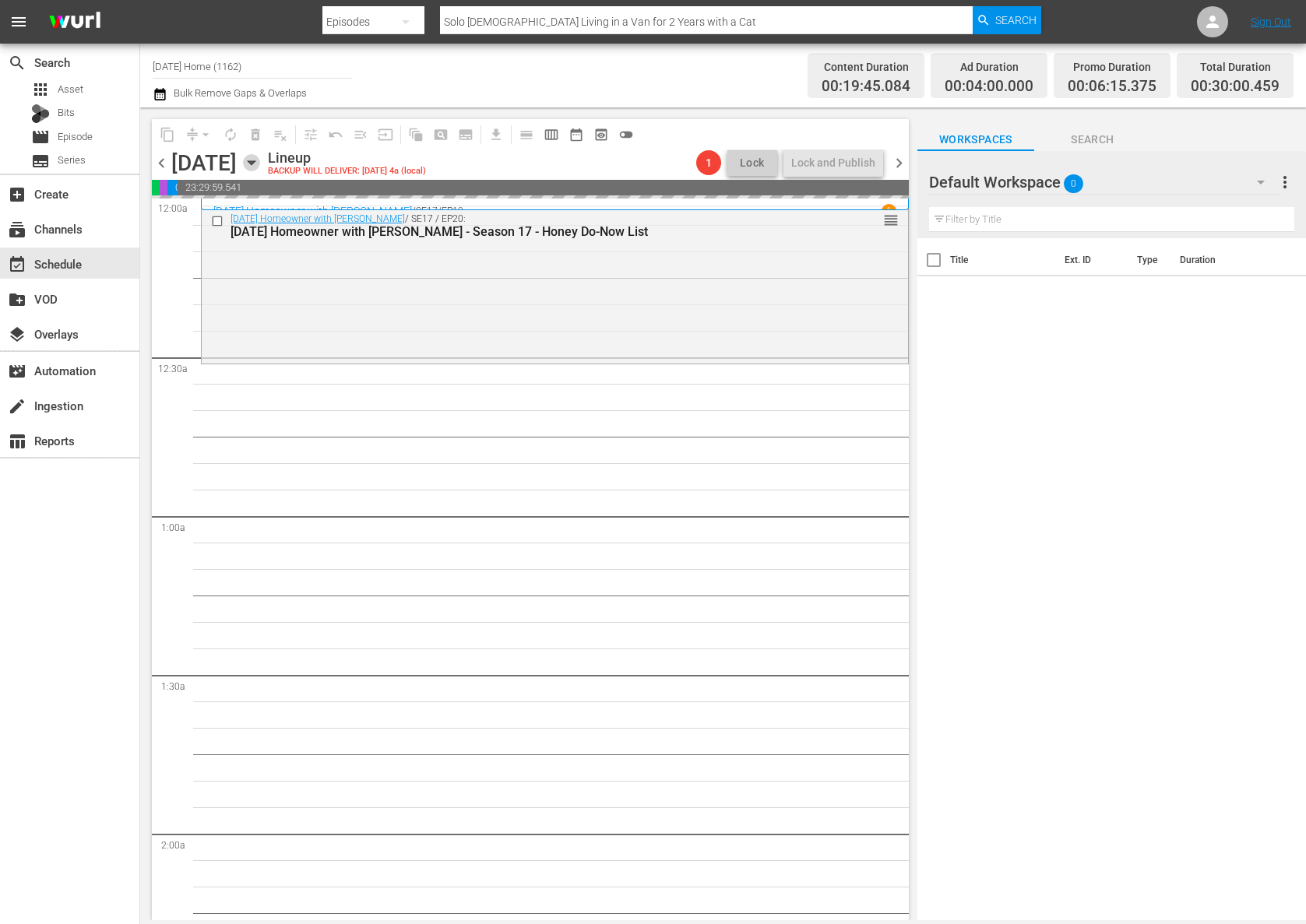
click at [260, 165] on icon "button" at bounding box center [251, 162] width 17 height 17
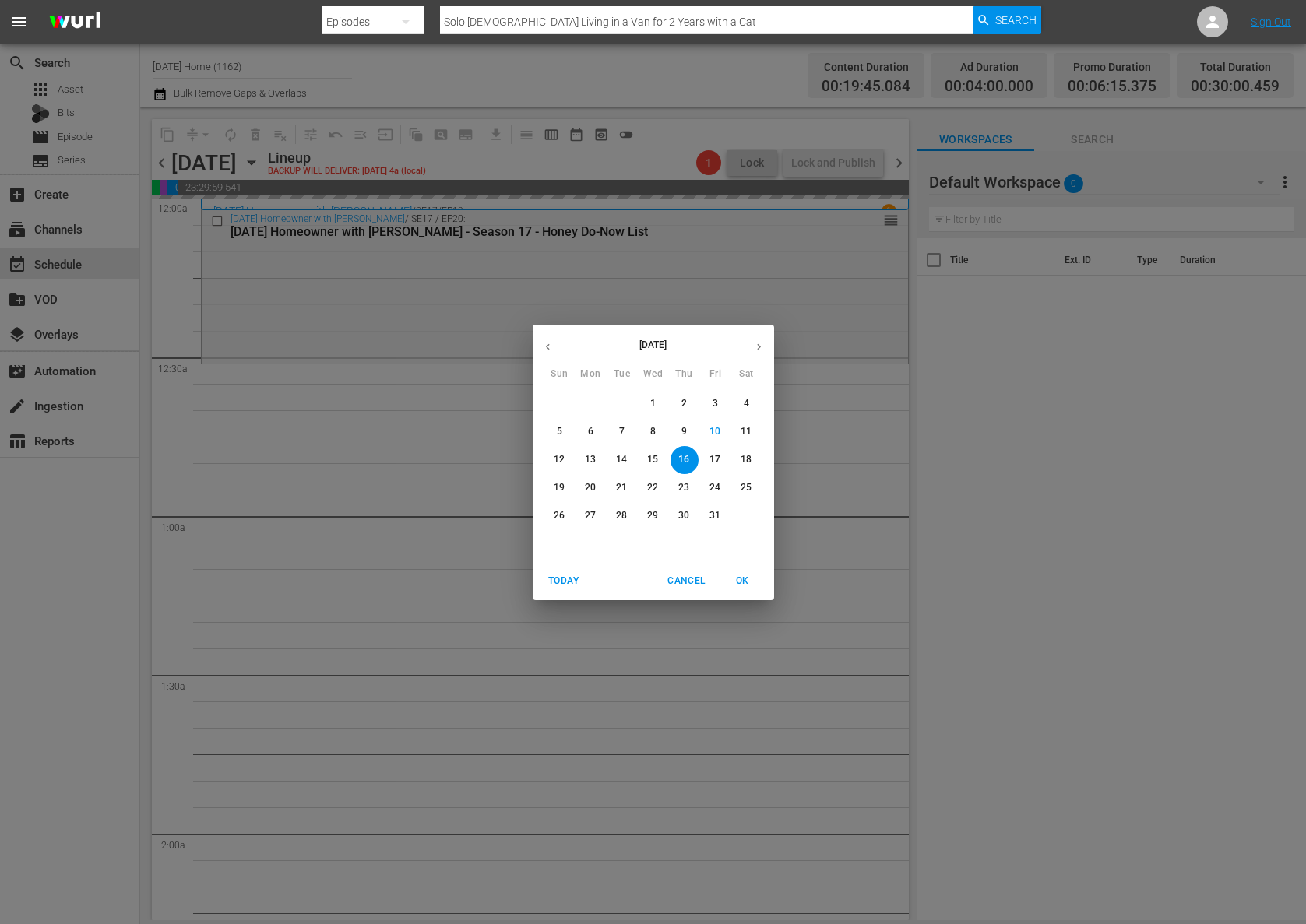
click at [722, 463] on span "17" at bounding box center [716, 460] width 28 height 13
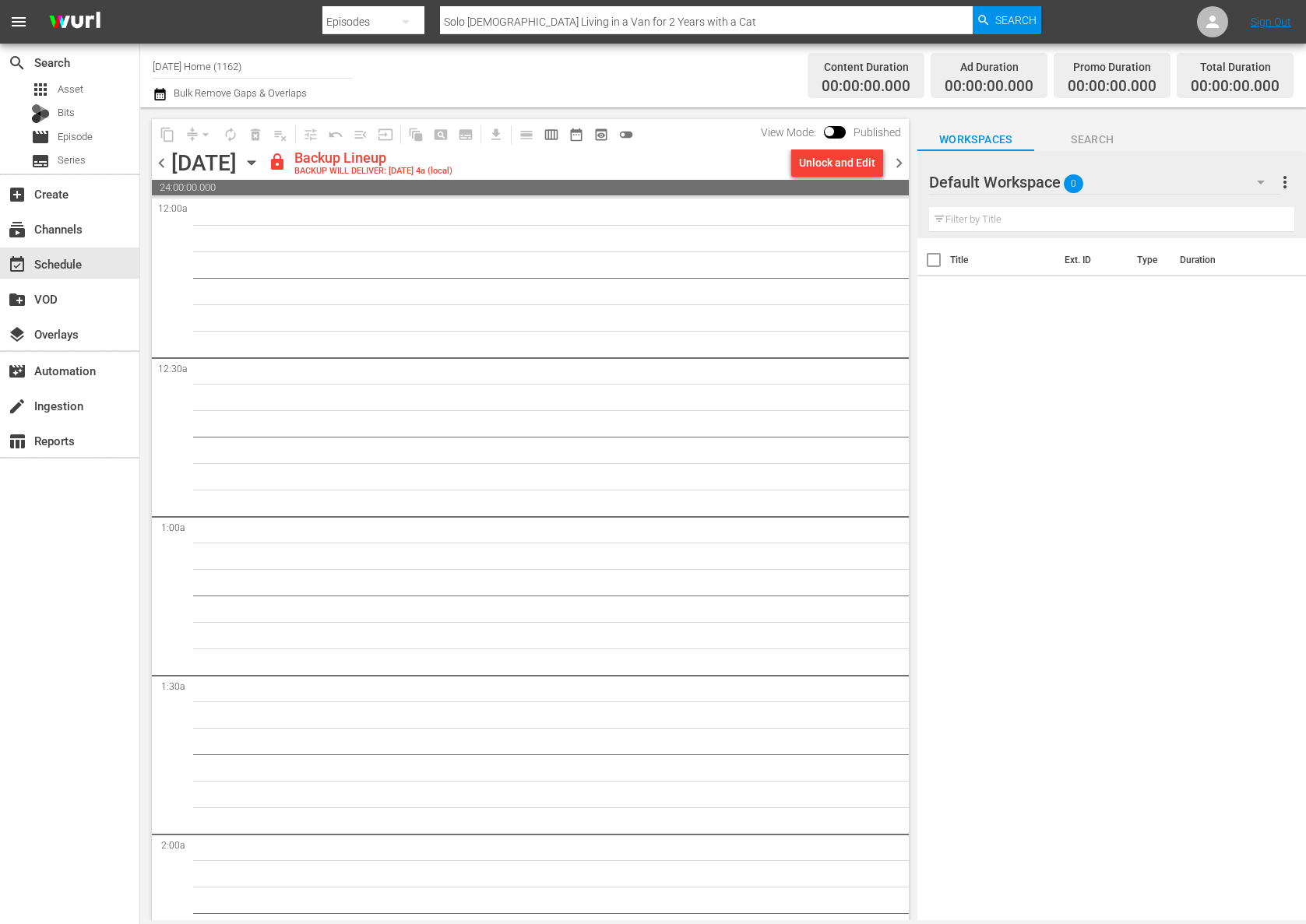
click at [849, 169] on div "Unlock and Edit" at bounding box center [837, 162] width 77 height 28
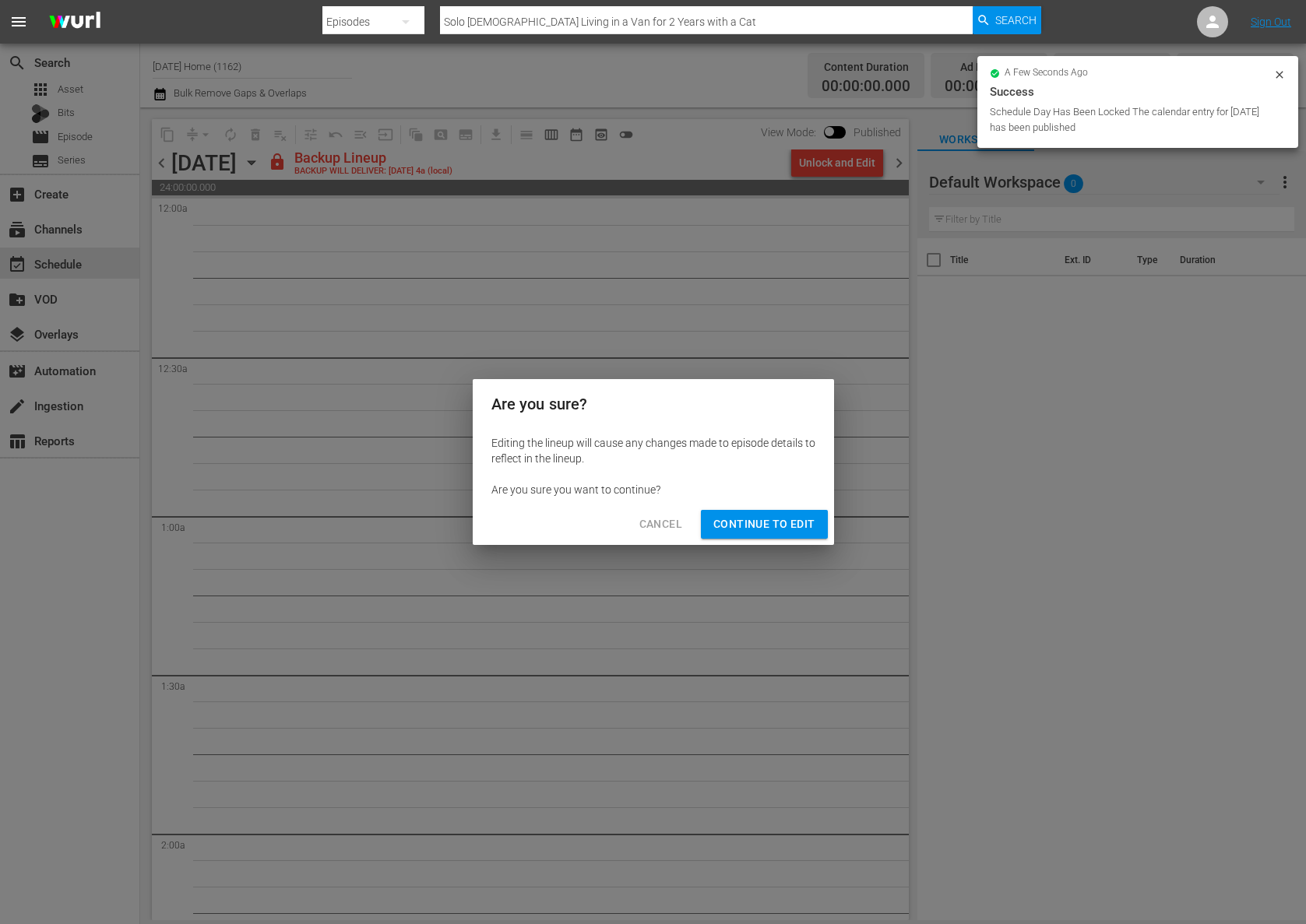
click at [781, 526] on span "Continue to Edit" at bounding box center [764, 524] width 101 height 20
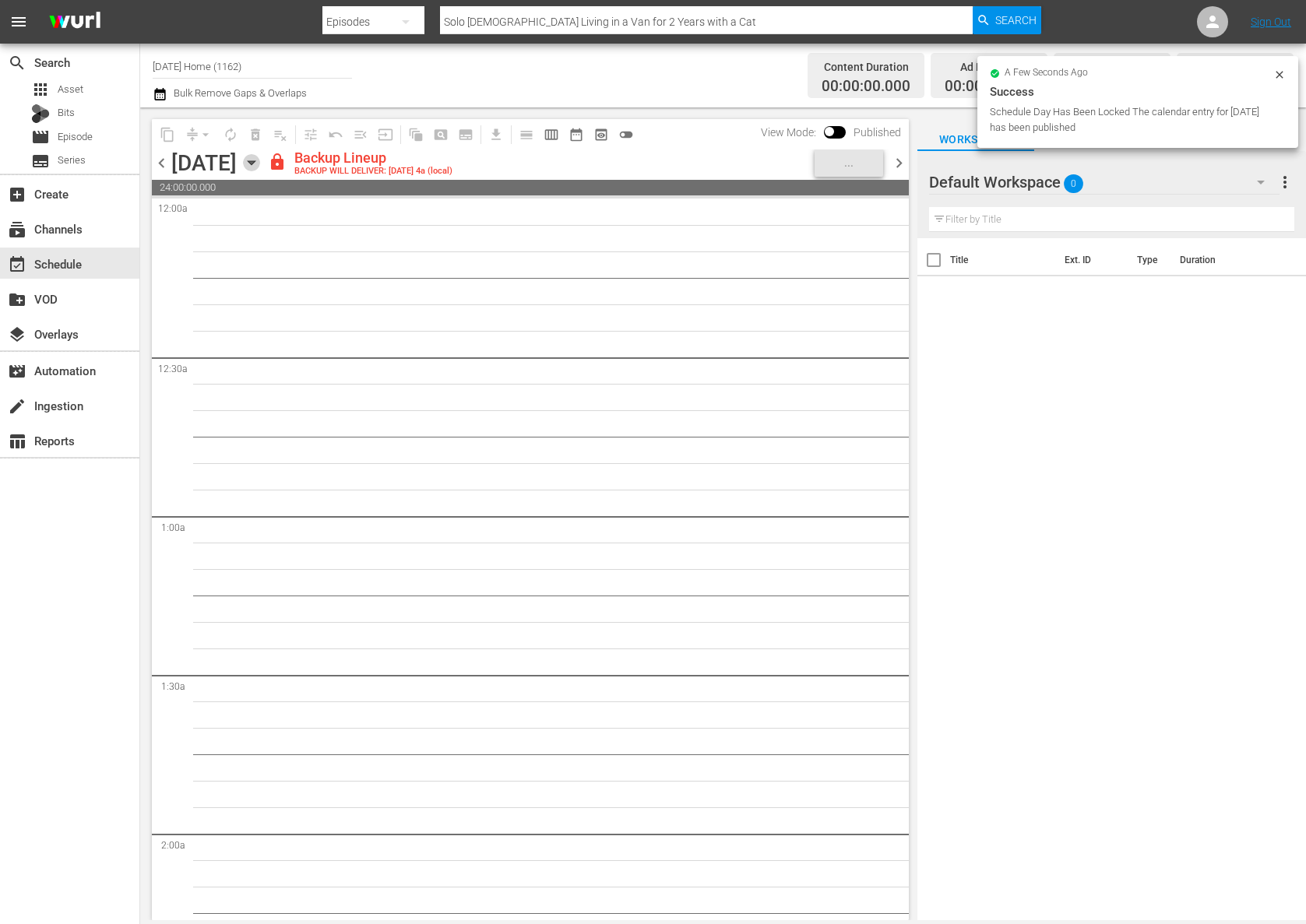
click at [260, 162] on icon "button" at bounding box center [251, 162] width 17 height 17
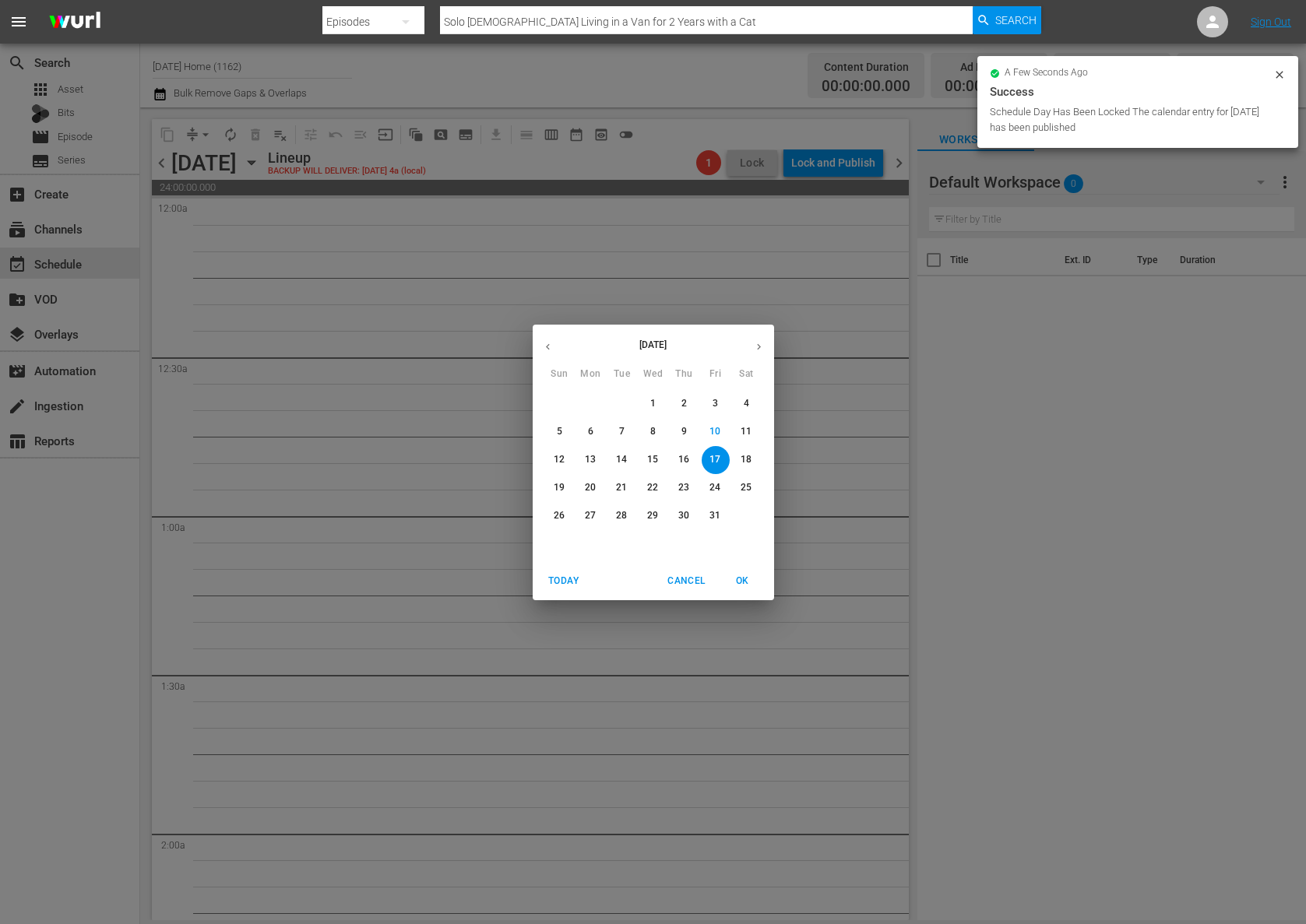
click at [683, 435] on p "9" at bounding box center [684, 432] width 6 height 13
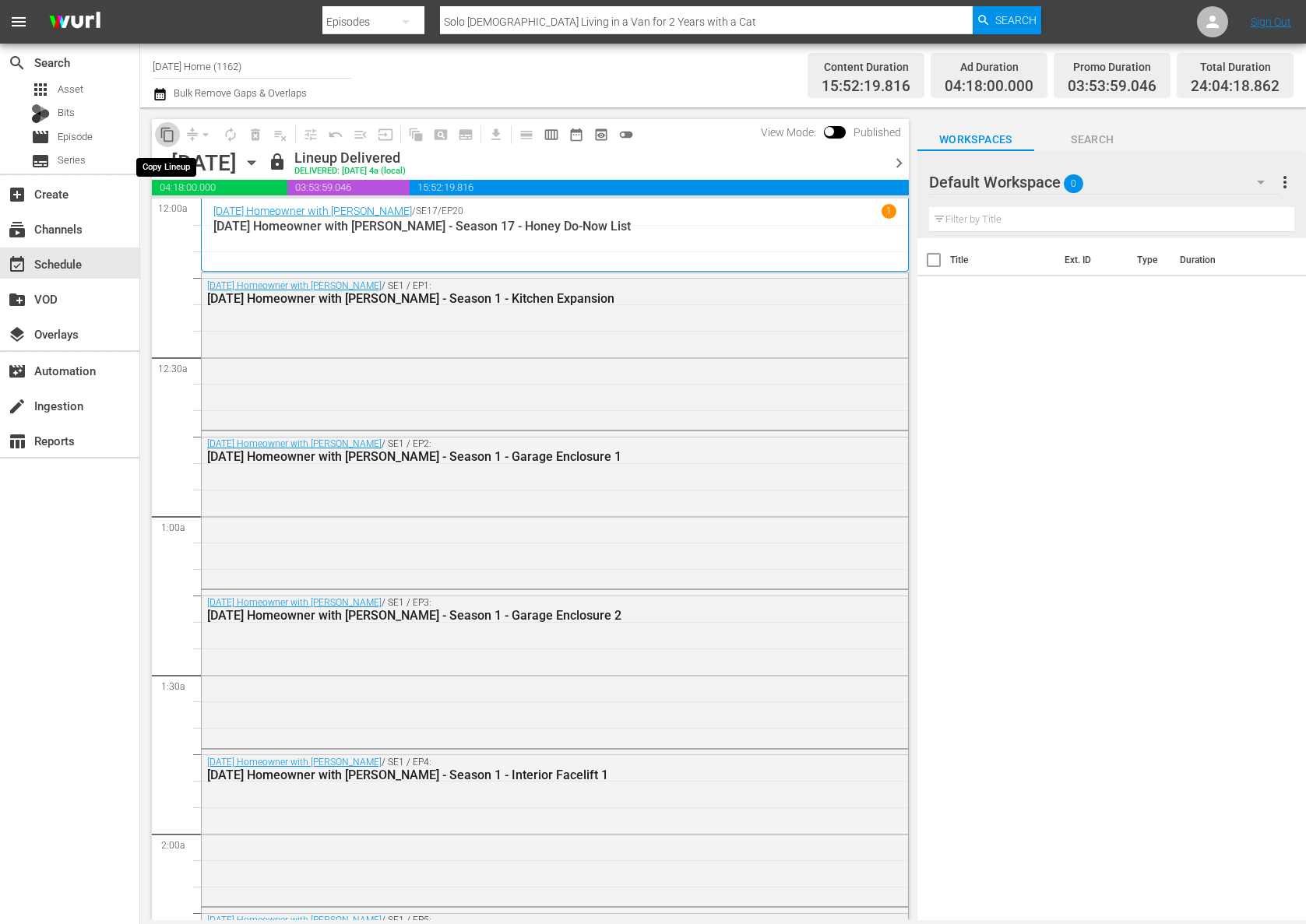
click at [165, 129] on span "content_copy" at bounding box center [167, 134] width 15 height 15
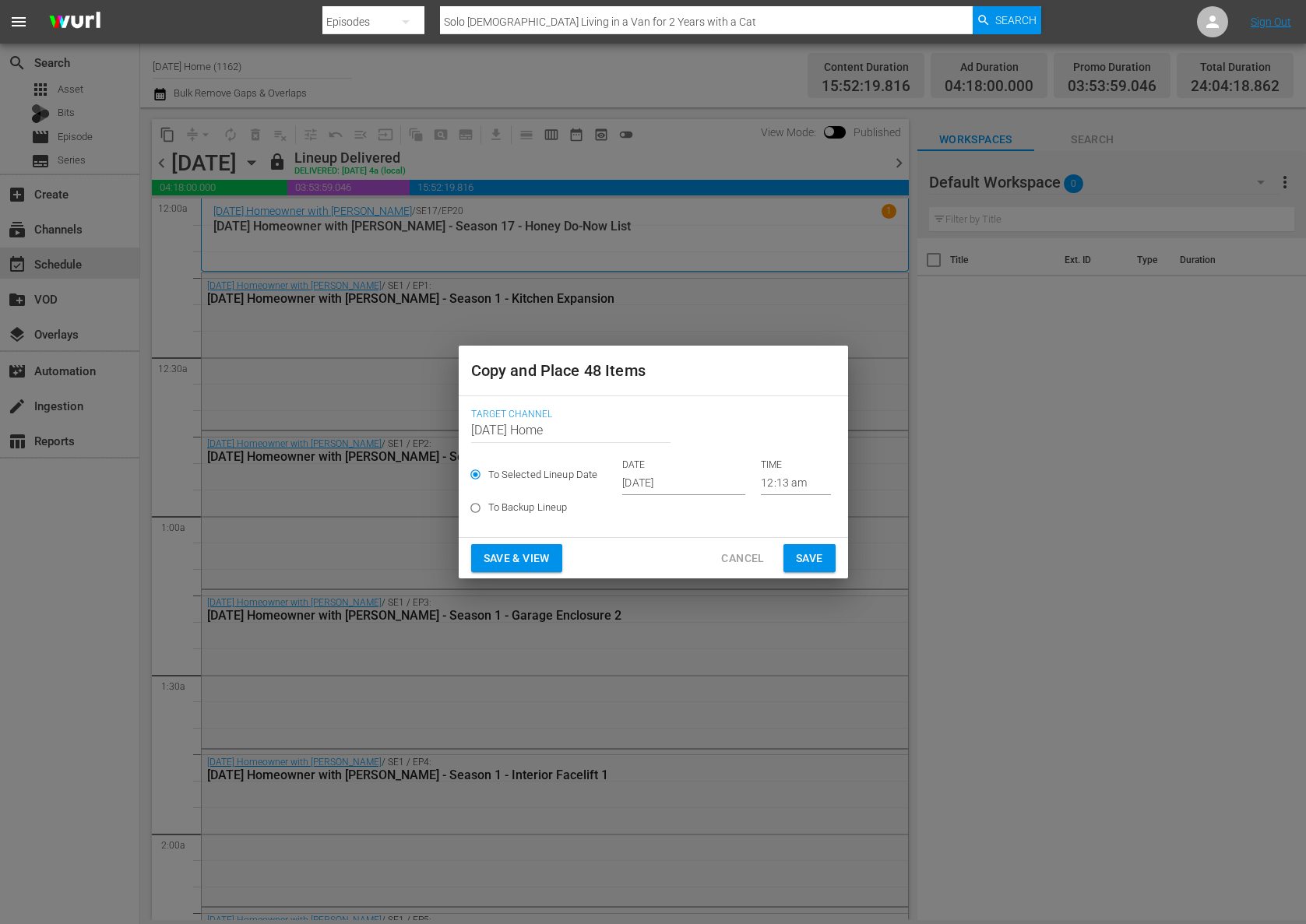
click at [698, 474] on input "[DATE]" at bounding box center [683, 483] width 123 height 24
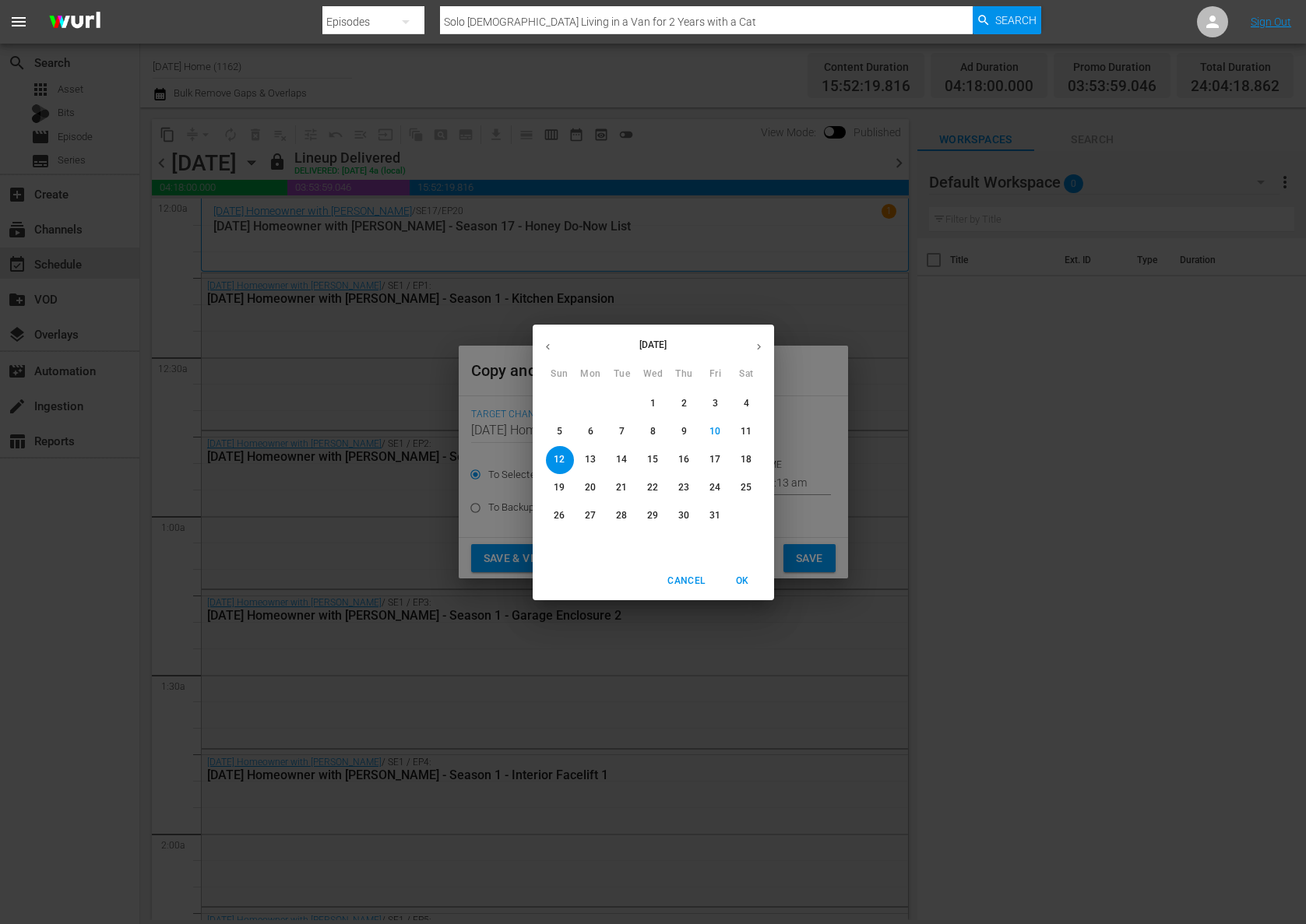
click at [433, 513] on div "[DATE] Sun Mon Tue Wed Thu Fri Sat 28 29 30 1 2 3 4 5 6 7 8 9 10 11 12 13 14 15…" at bounding box center [653, 462] width 1306 height 924
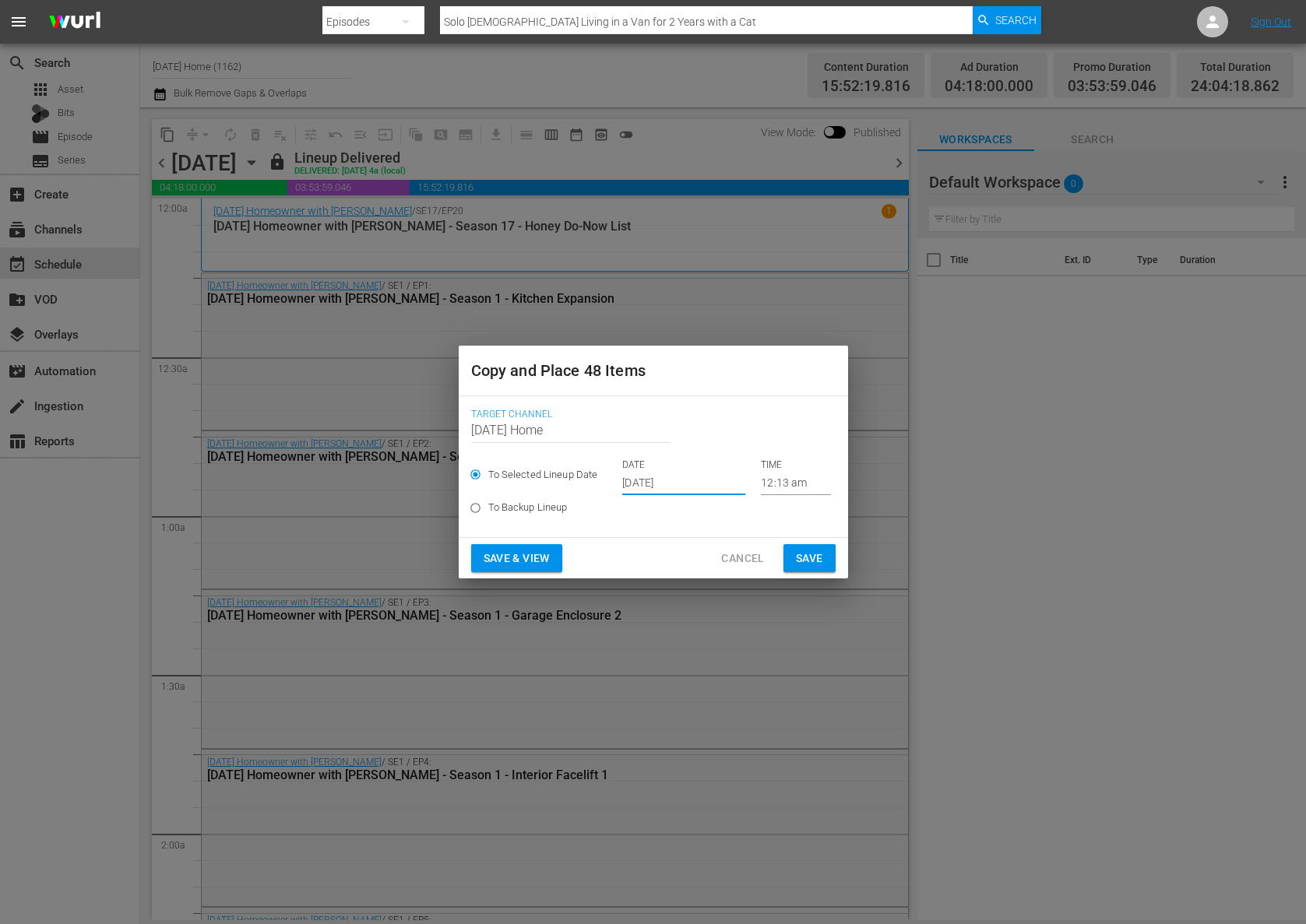
click at [753, 549] on span "Cancel" at bounding box center [742, 558] width 43 height 20
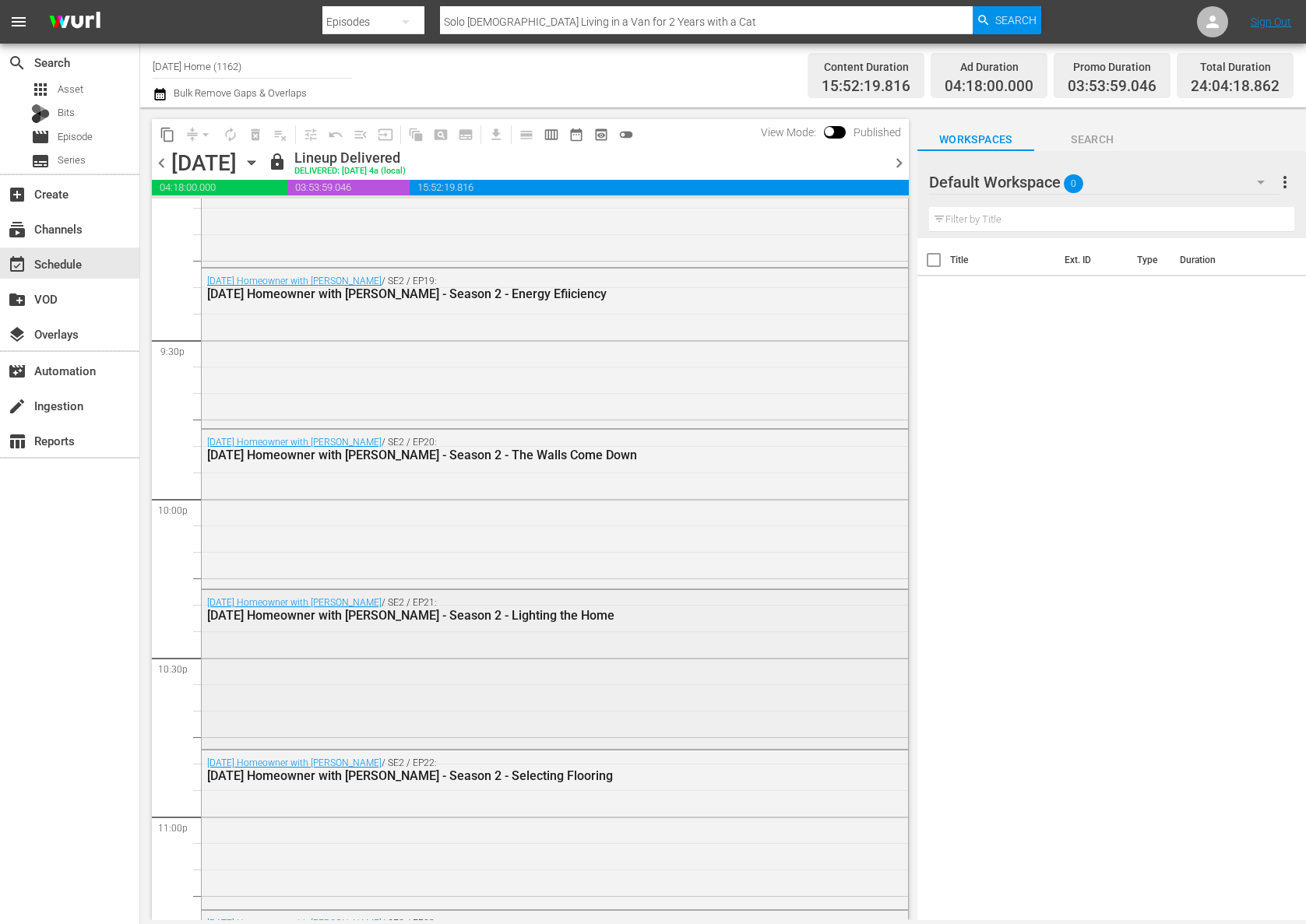
scroll to position [6996, 0]
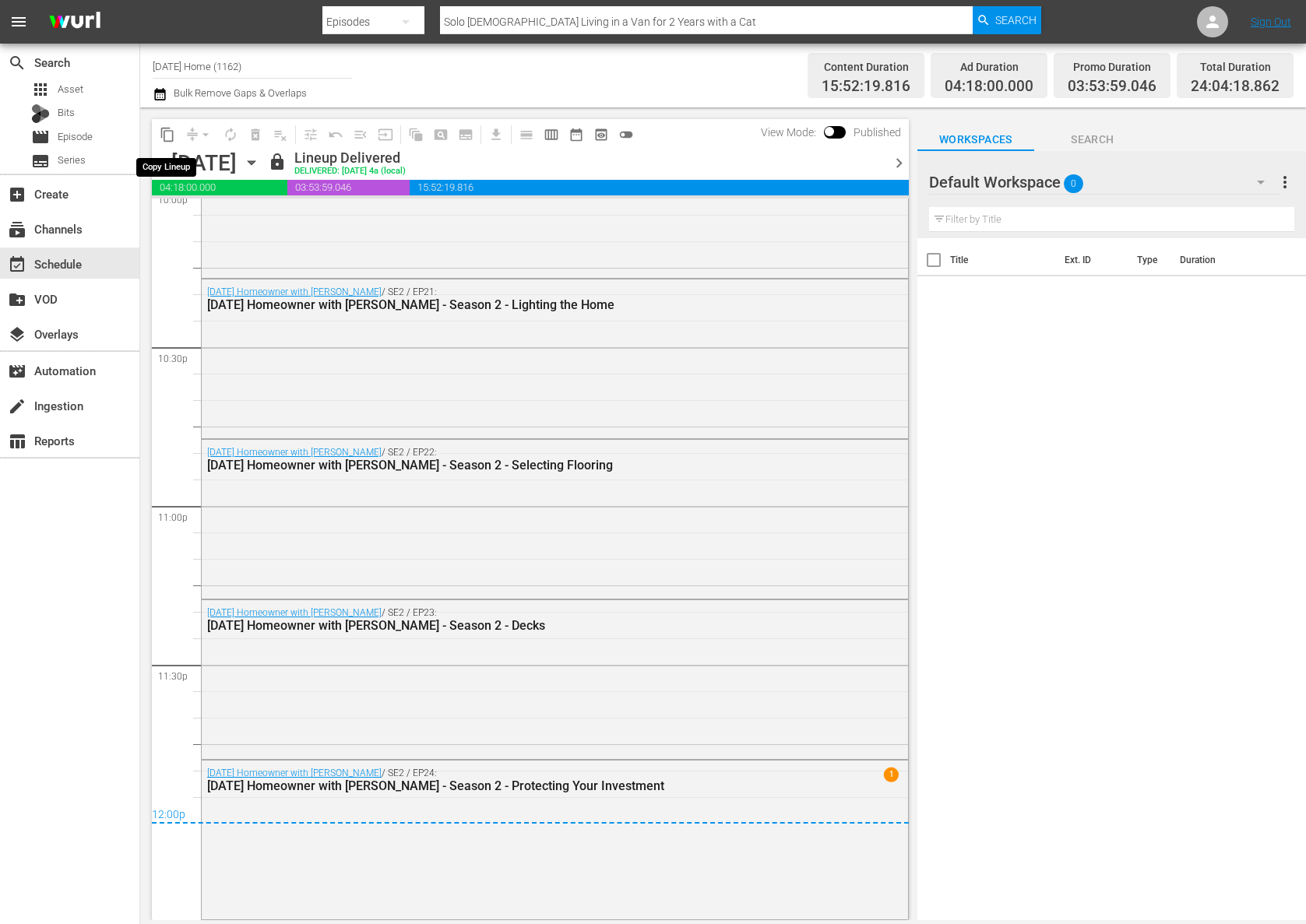
click at [165, 130] on span "content_copy" at bounding box center [167, 134] width 15 height 15
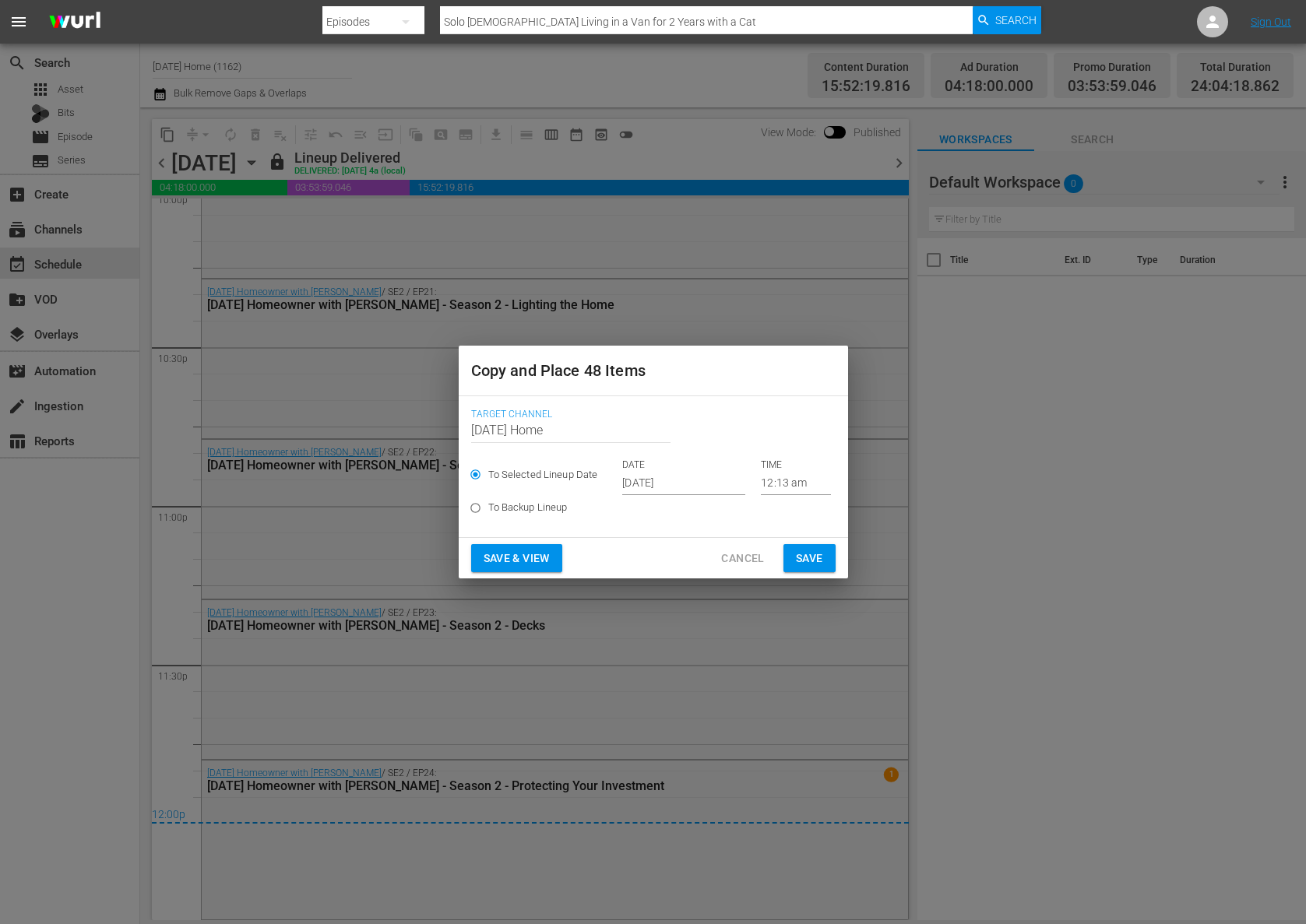
click at [694, 484] on input "[DATE]" at bounding box center [683, 483] width 123 height 24
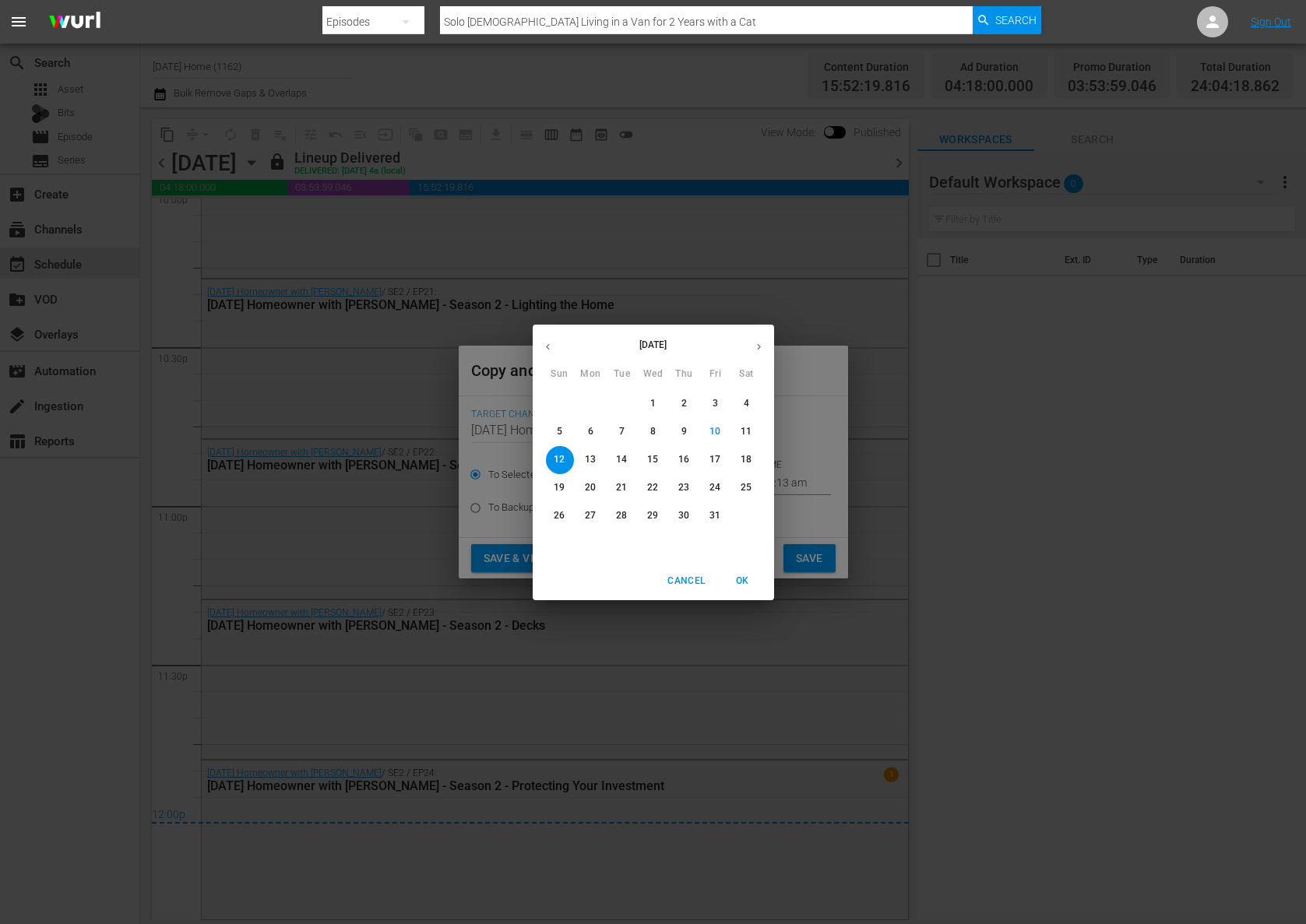
click at [687, 460] on p "16" at bounding box center [683, 460] width 11 height 13
type input "[DATE]"
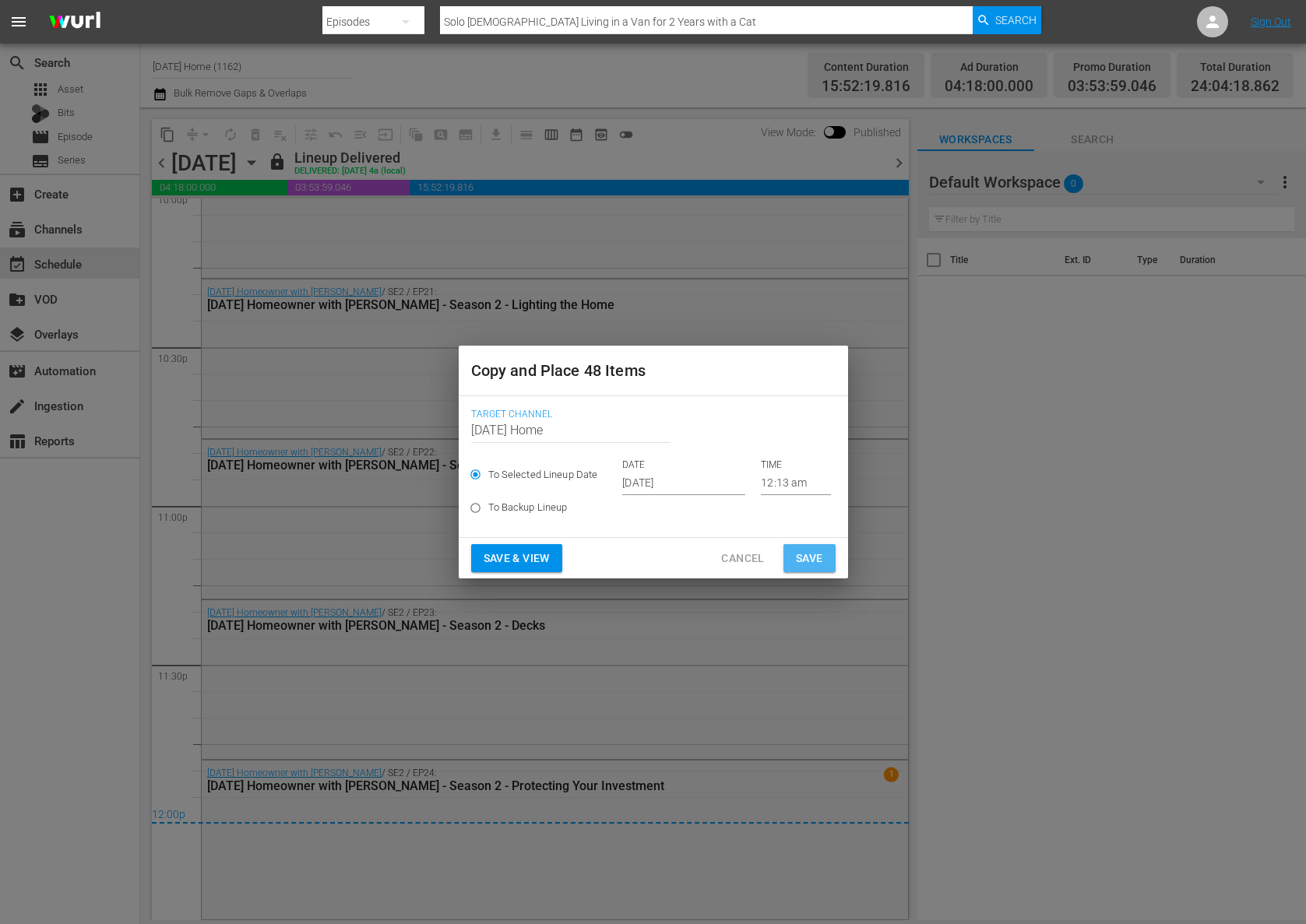
click at [809, 557] on span "Save" at bounding box center [809, 558] width 27 height 20
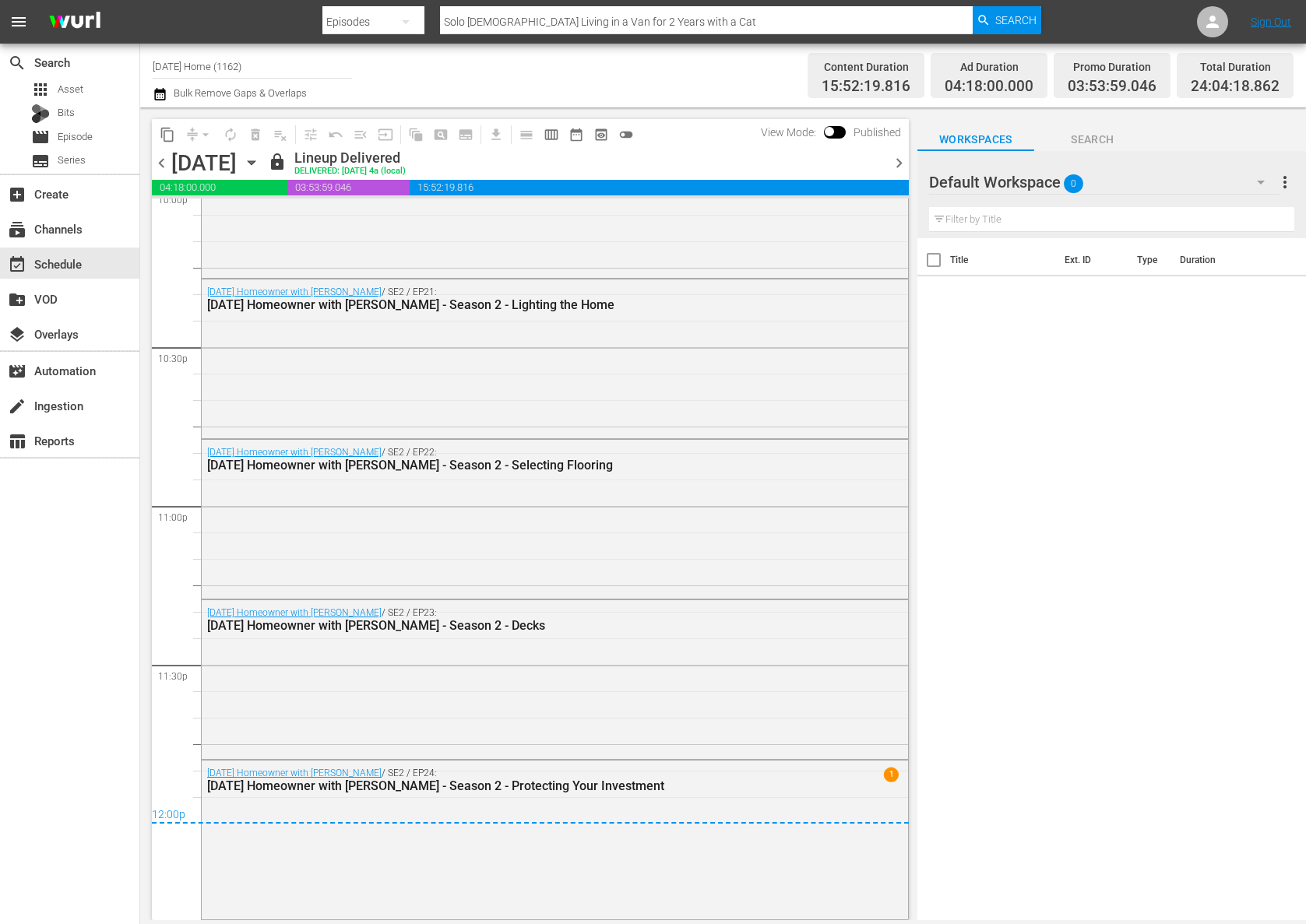
click at [260, 162] on icon "button" at bounding box center [251, 162] width 17 height 17
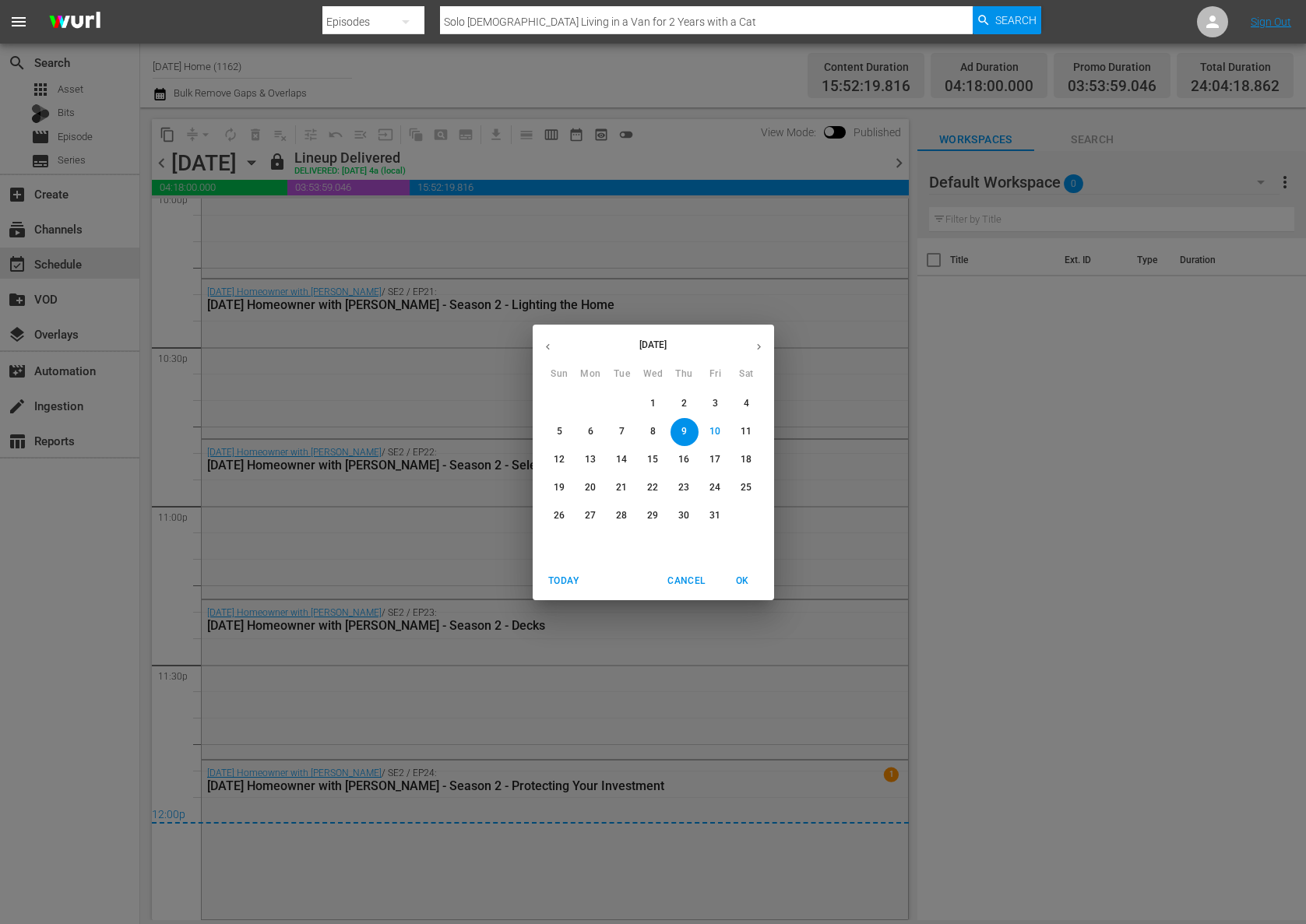
click at [686, 460] on p "16" at bounding box center [683, 460] width 11 height 13
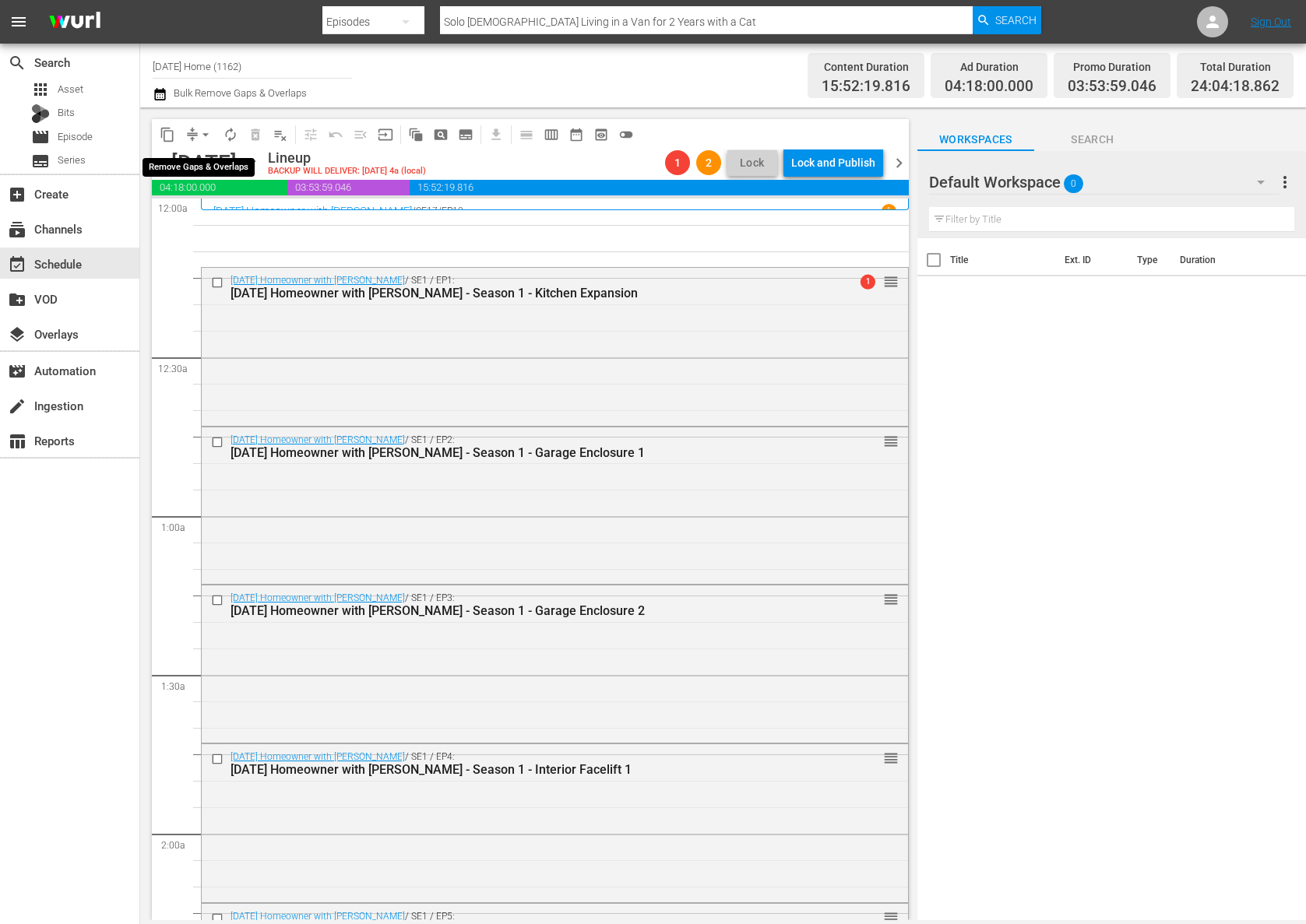
click at [207, 134] on span "arrow_drop_down" at bounding box center [205, 134] width 15 height 15
click at [232, 222] on li "Align to End of Previous Day" at bounding box center [206, 218] width 164 height 26
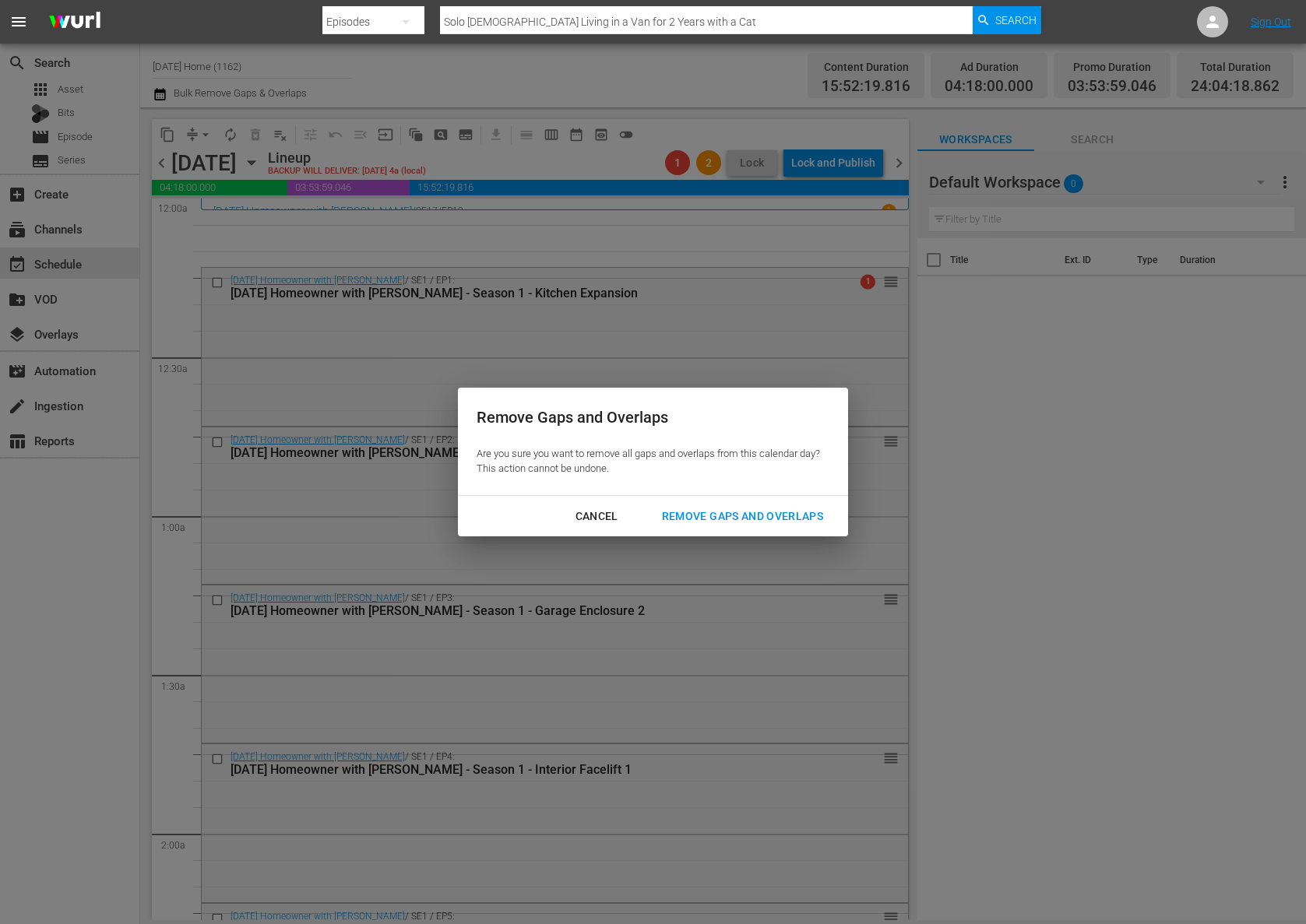
click at [695, 526] on button "Remove Gaps and Overlaps" at bounding box center [743, 516] width 199 height 29
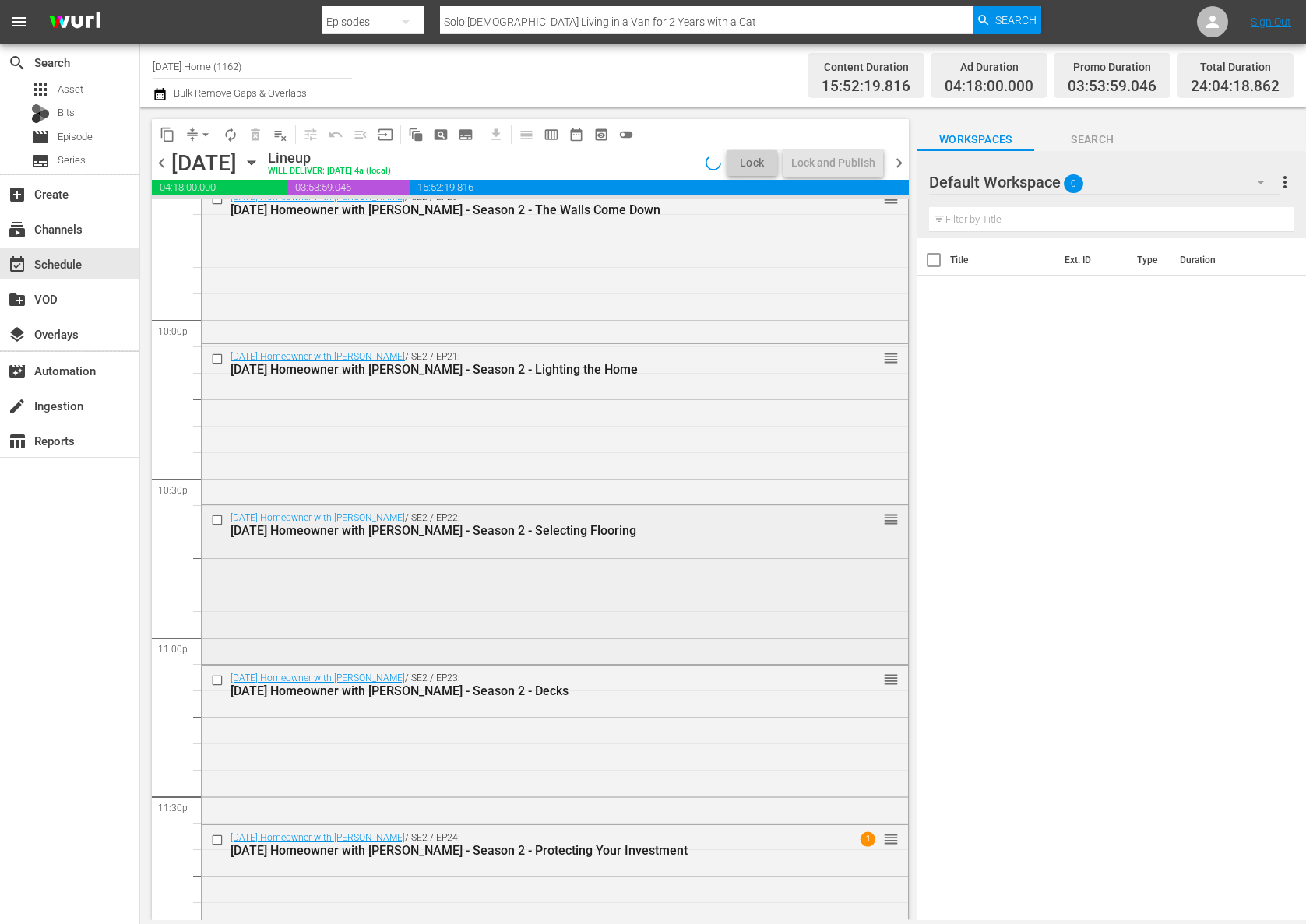
scroll to position [6928, 0]
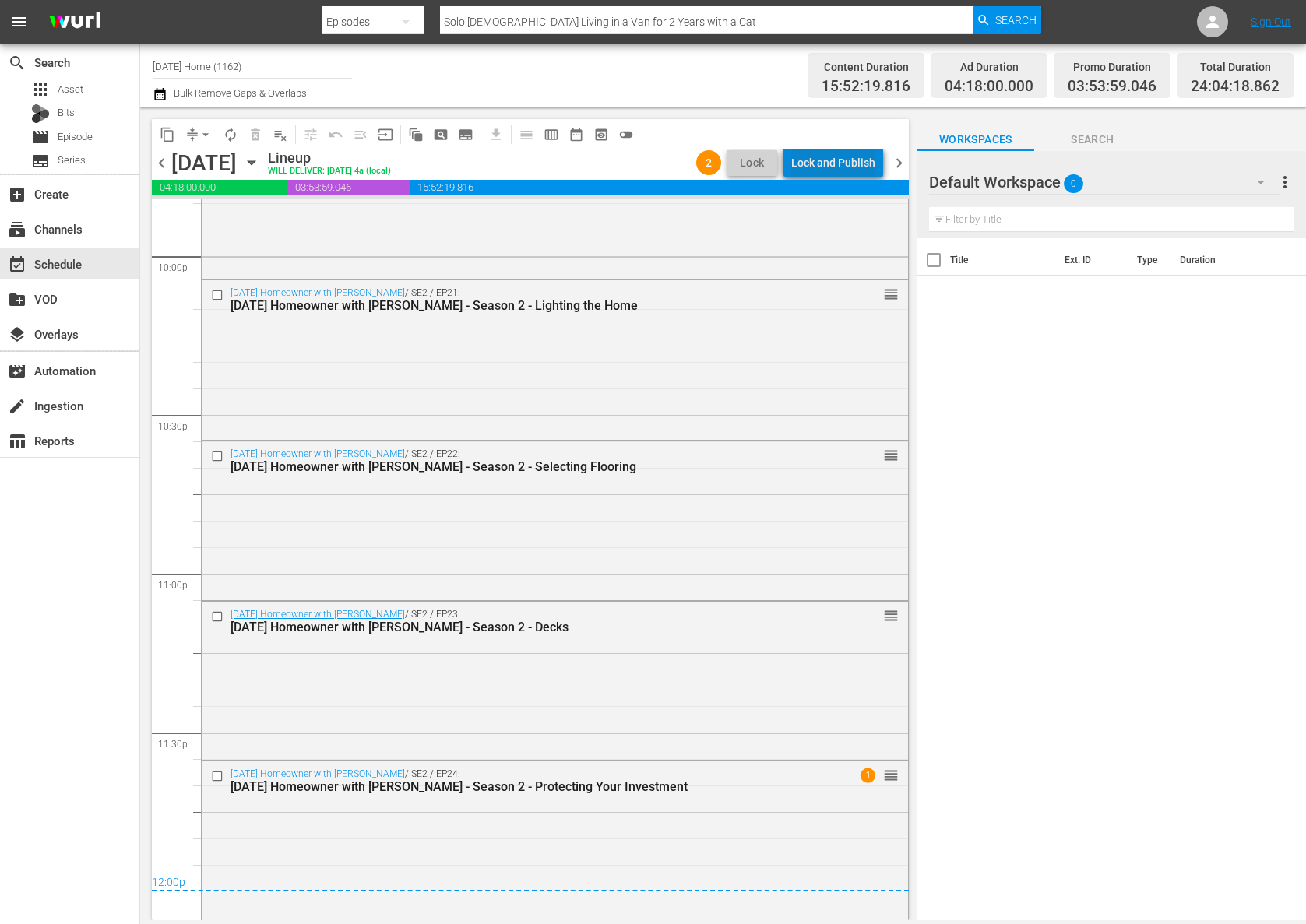
click at [849, 156] on div "Lock and Publish" at bounding box center [832, 162] width 84 height 28
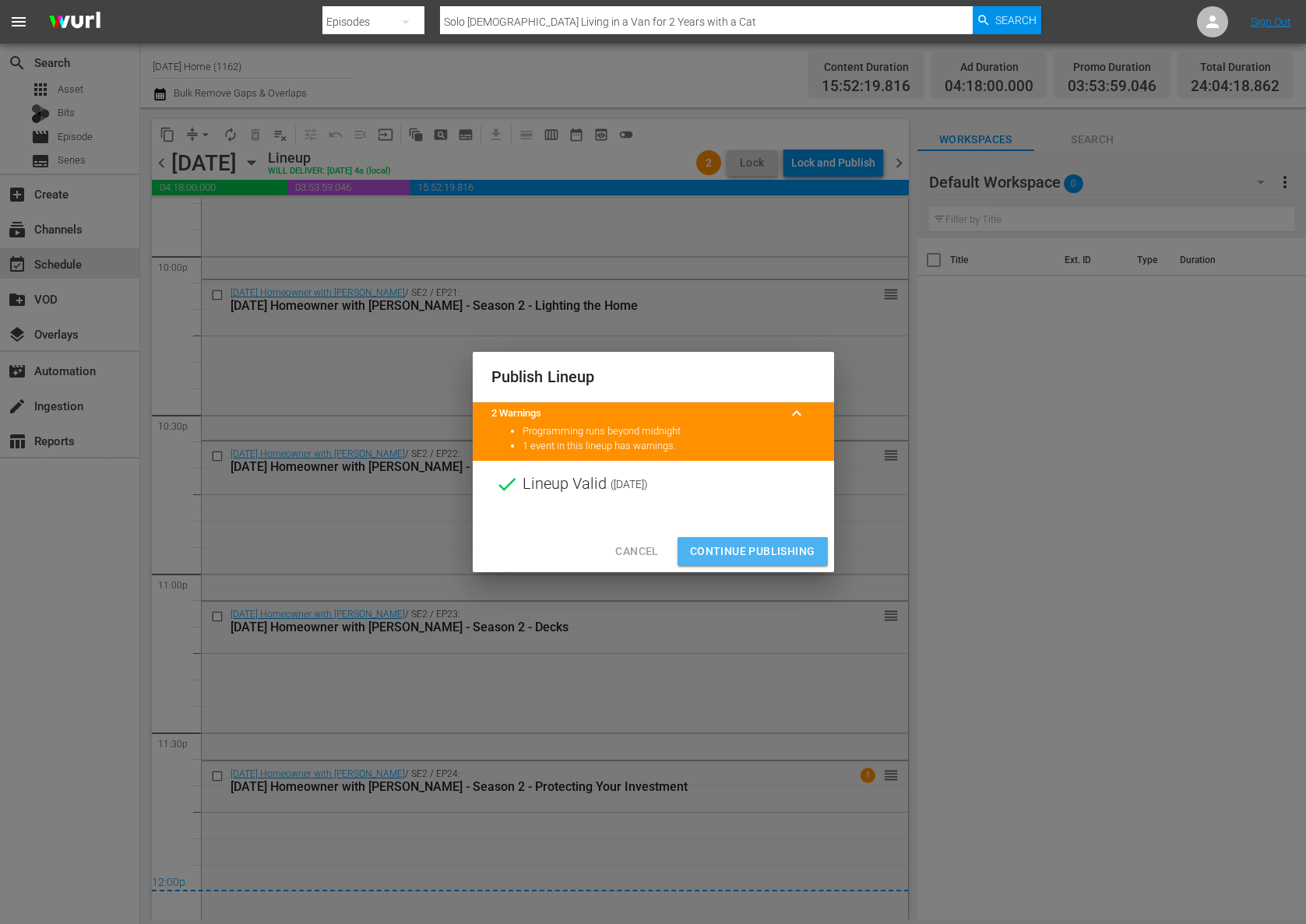
click at [764, 542] on span "Continue Publishing" at bounding box center [752, 552] width 126 height 20
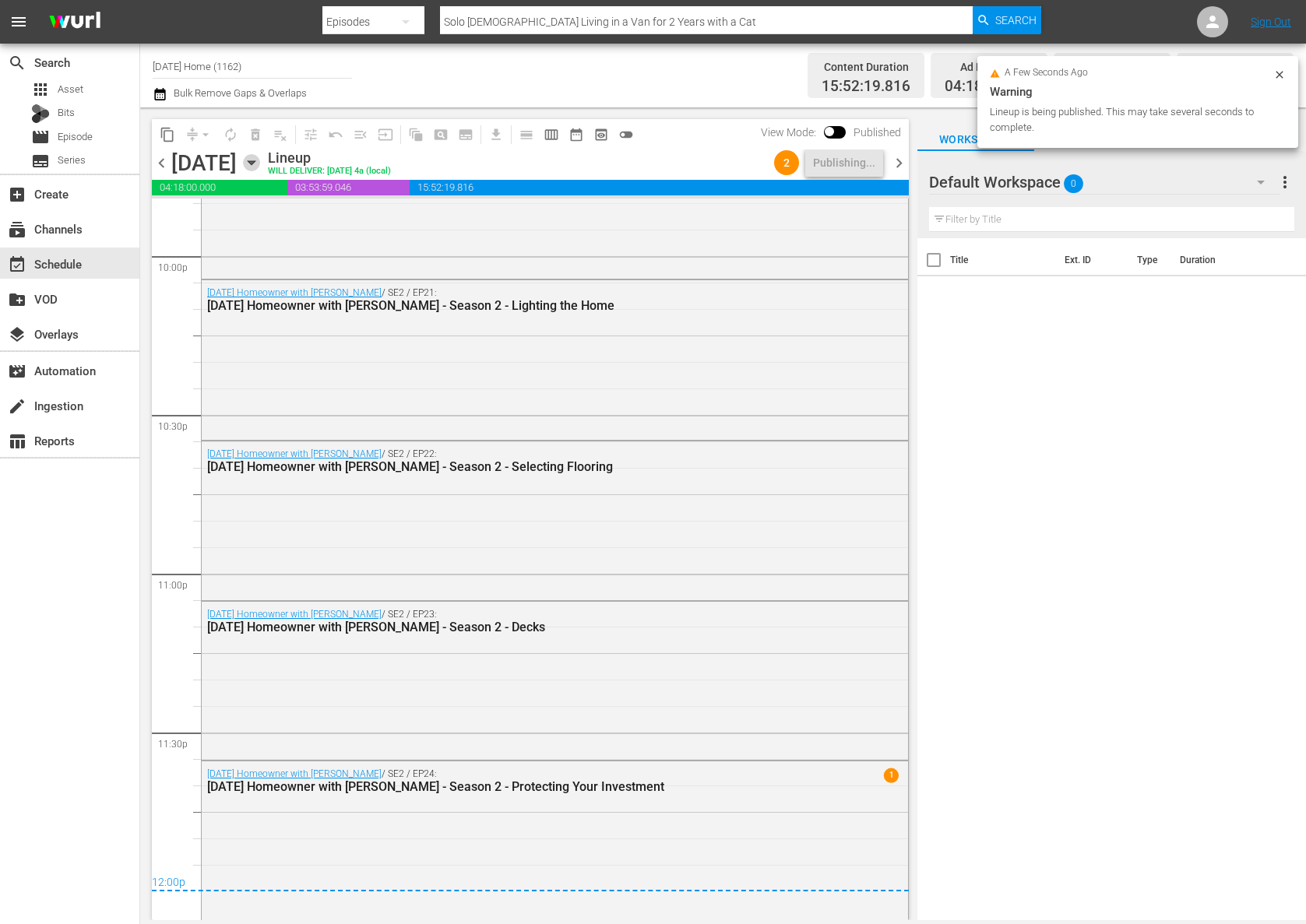
click at [254, 161] on icon "button" at bounding box center [251, 163] width 7 height 4
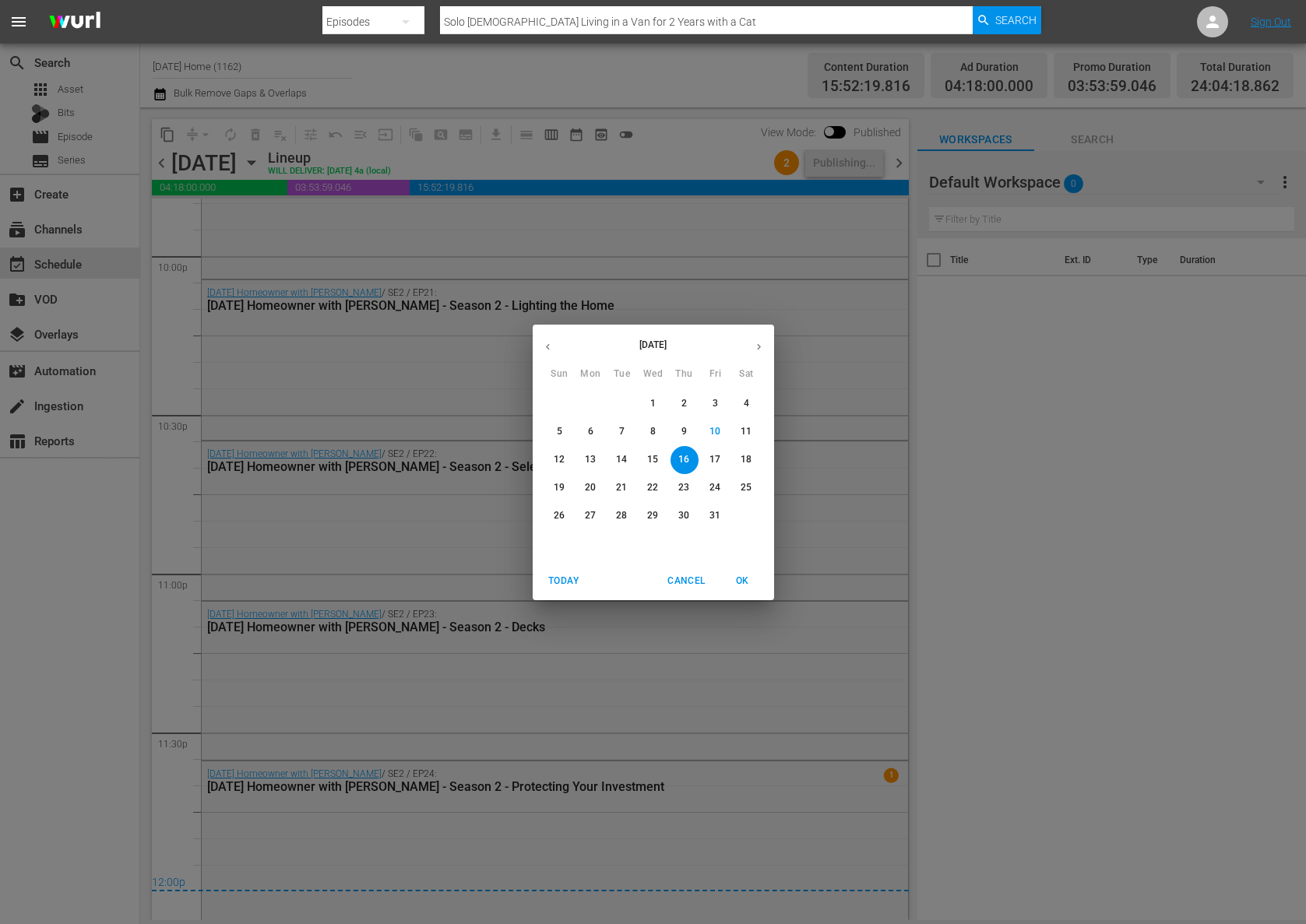
drag, startPoint x: 250, startPoint y: 61, endPoint x: 267, endPoint y: 63, distance: 17.1
click at [251, 61] on div "[DATE] Sun Mon Tue Wed Thu Fri Sat 28 29 30 1 2 3 4 5 6 7 8 9 10 11 12 13 14 15…" at bounding box center [653, 462] width 1306 height 924
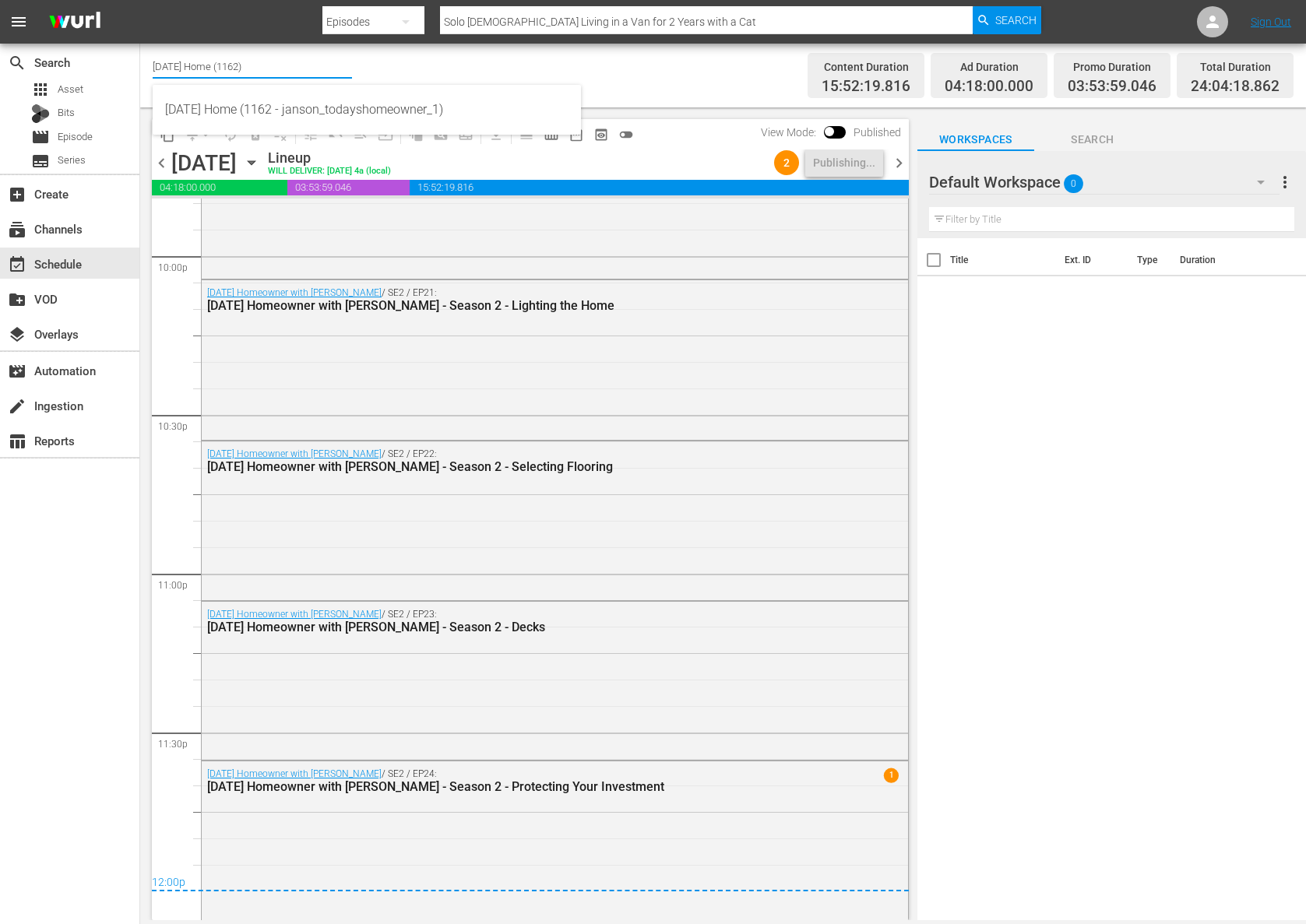
click at [188, 56] on input "[DATE] Home (1162)" at bounding box center [252, 66] width 200 height 37
click at [184, 64] on input "food" at bounding box center [252, 66] width 200 height 37
click at [201, 111] on div "Food (140 - food)" at bounding box center [366, 110] width 404 height 37
type input "Food (140 - food)"
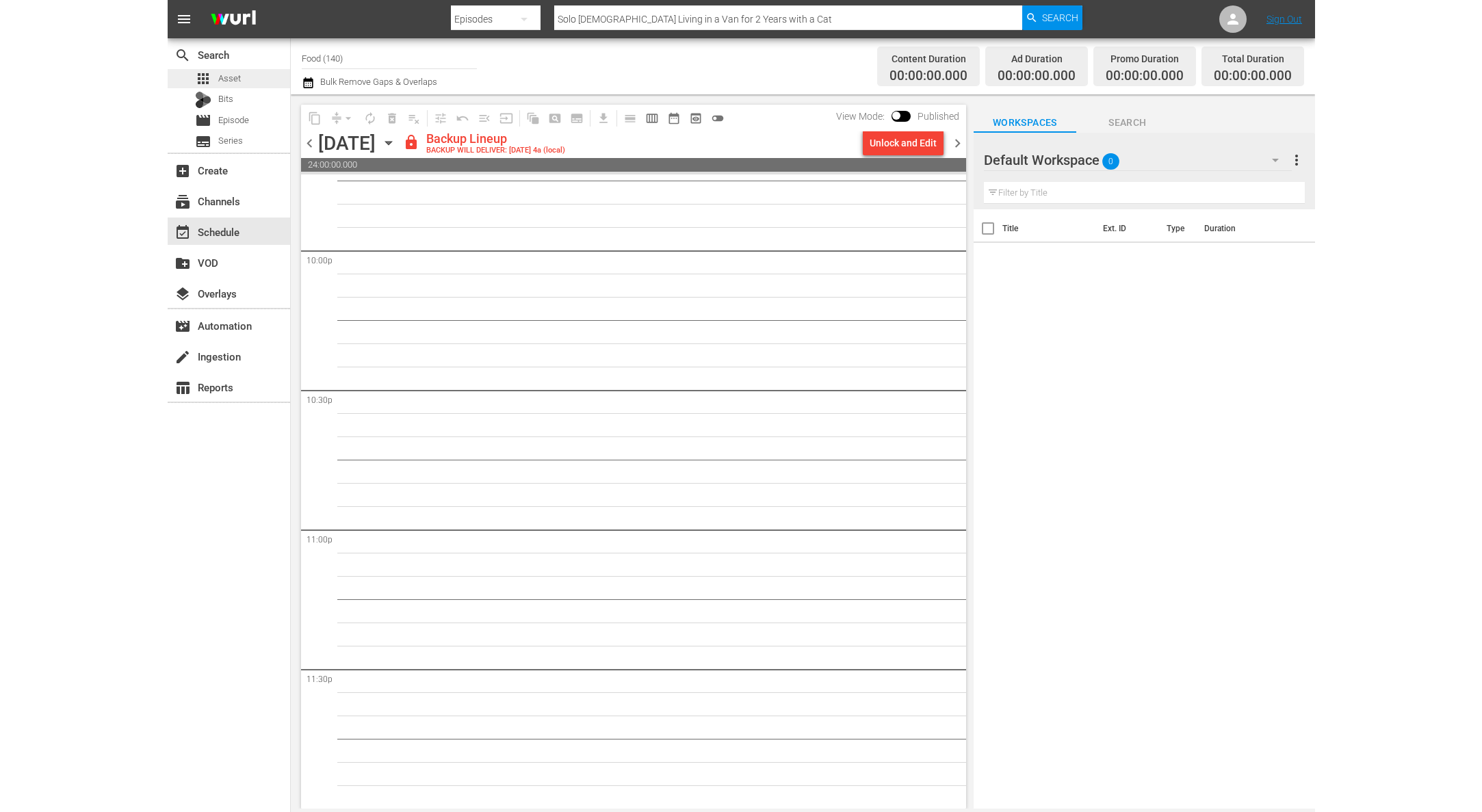
scroll to position [6062, 0]
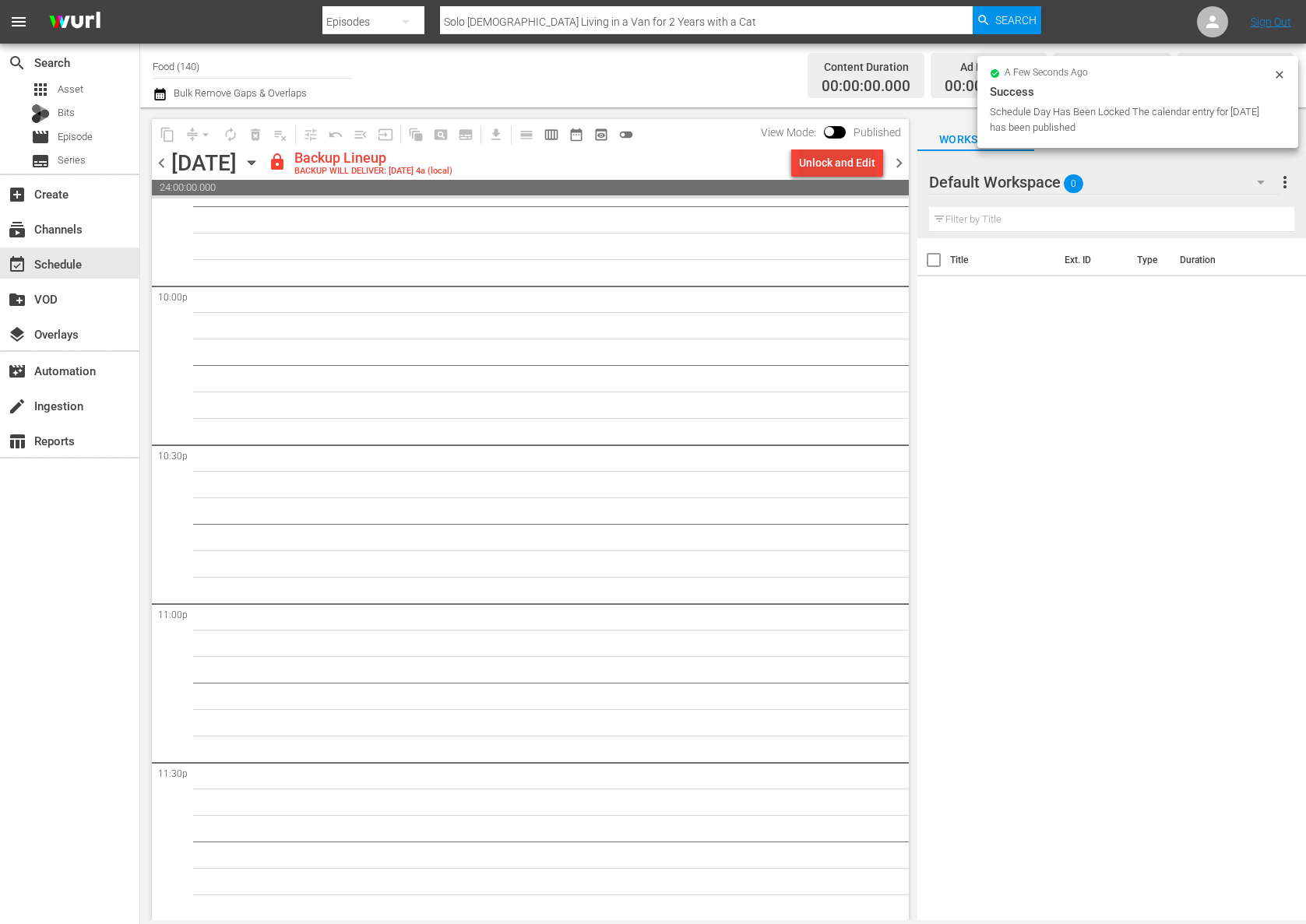
click at [845, 155] on div "Unlock and Edit" at bounding box center [837, 162] width 77 height 28
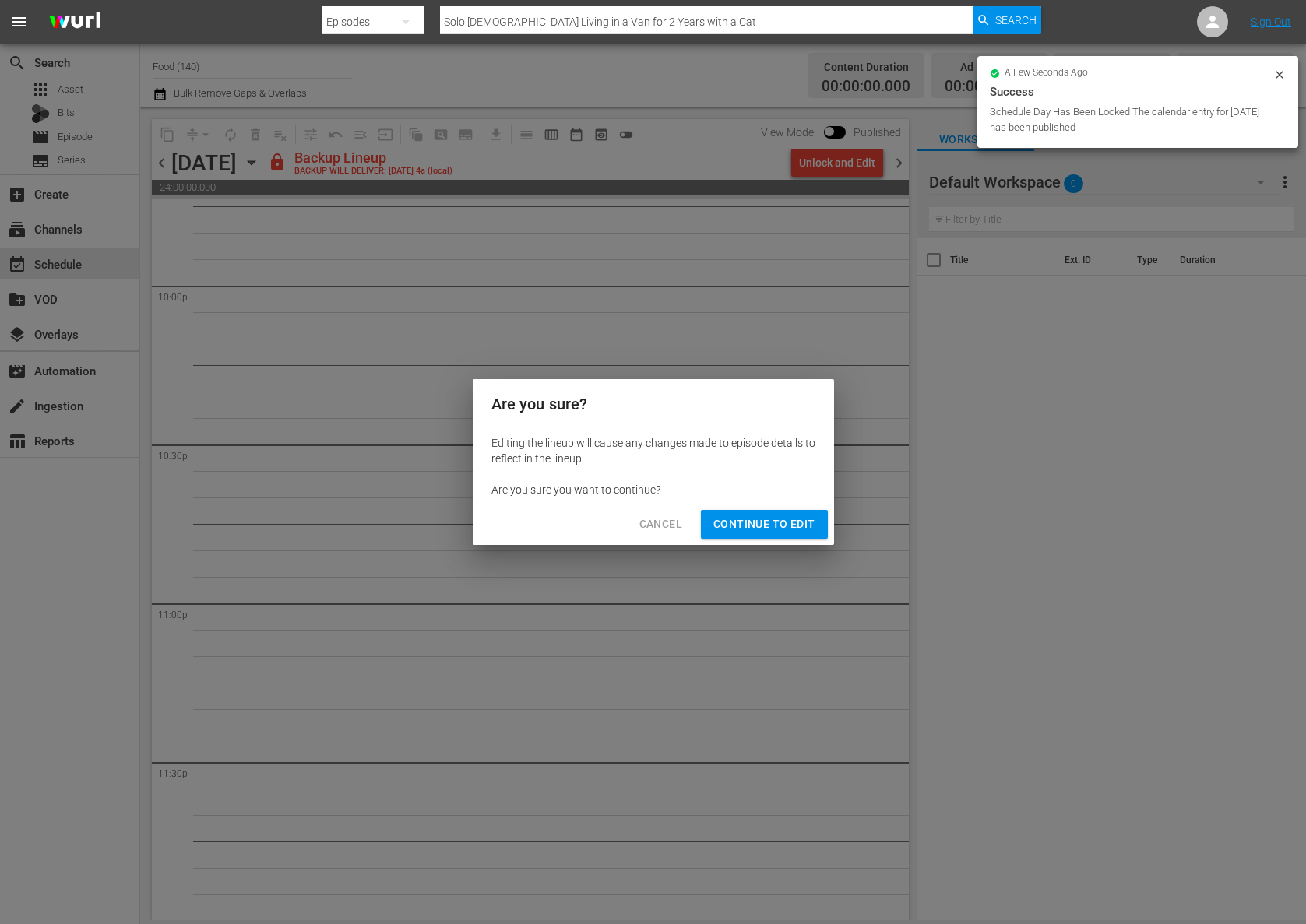
click at [780, 535] on button "Continue to Edit" at bounding box center [764, 524] width 126 height 29
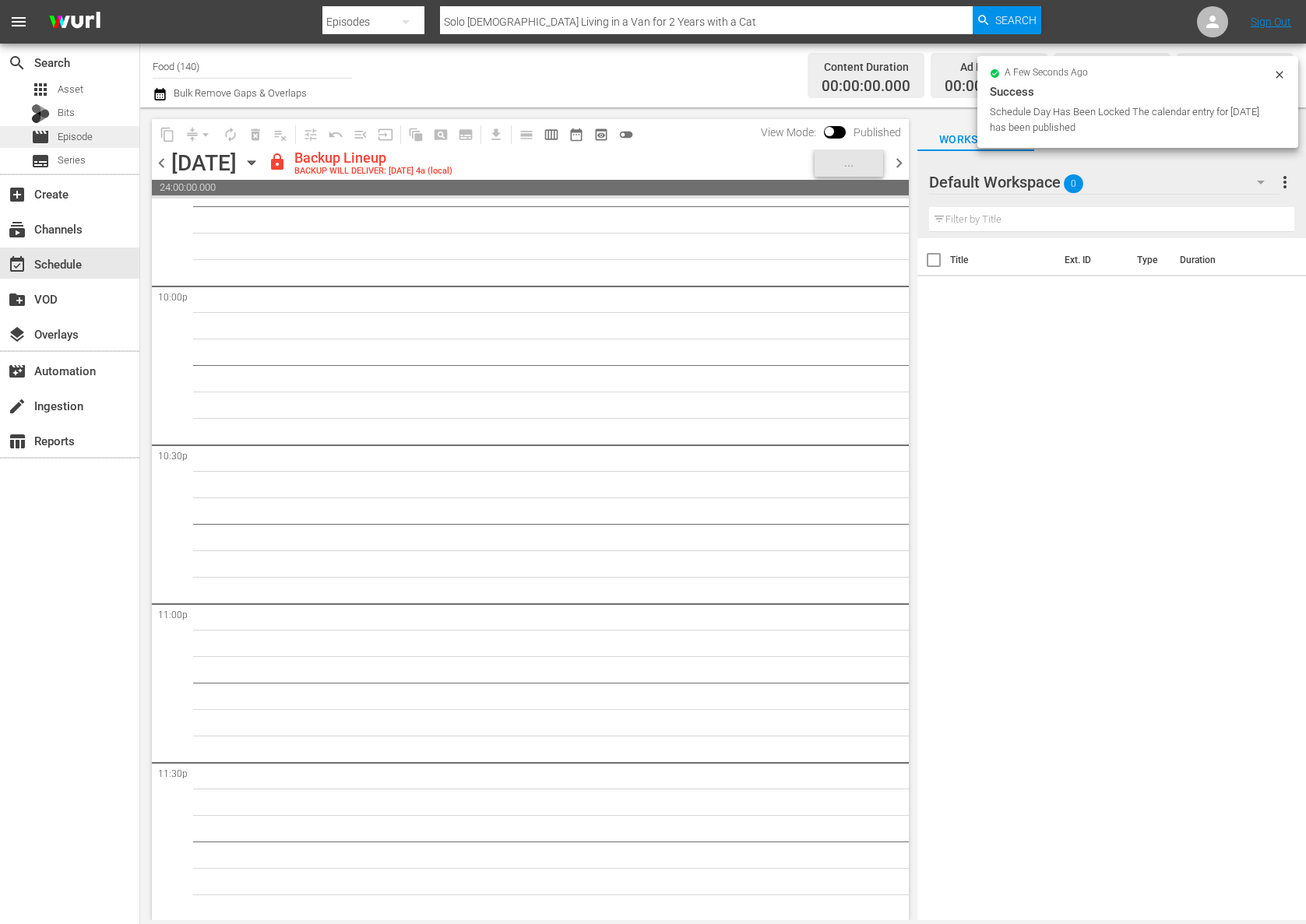
click at [85, 142] on span "Episode" at bounding box center [75, 137] width 35 height 15
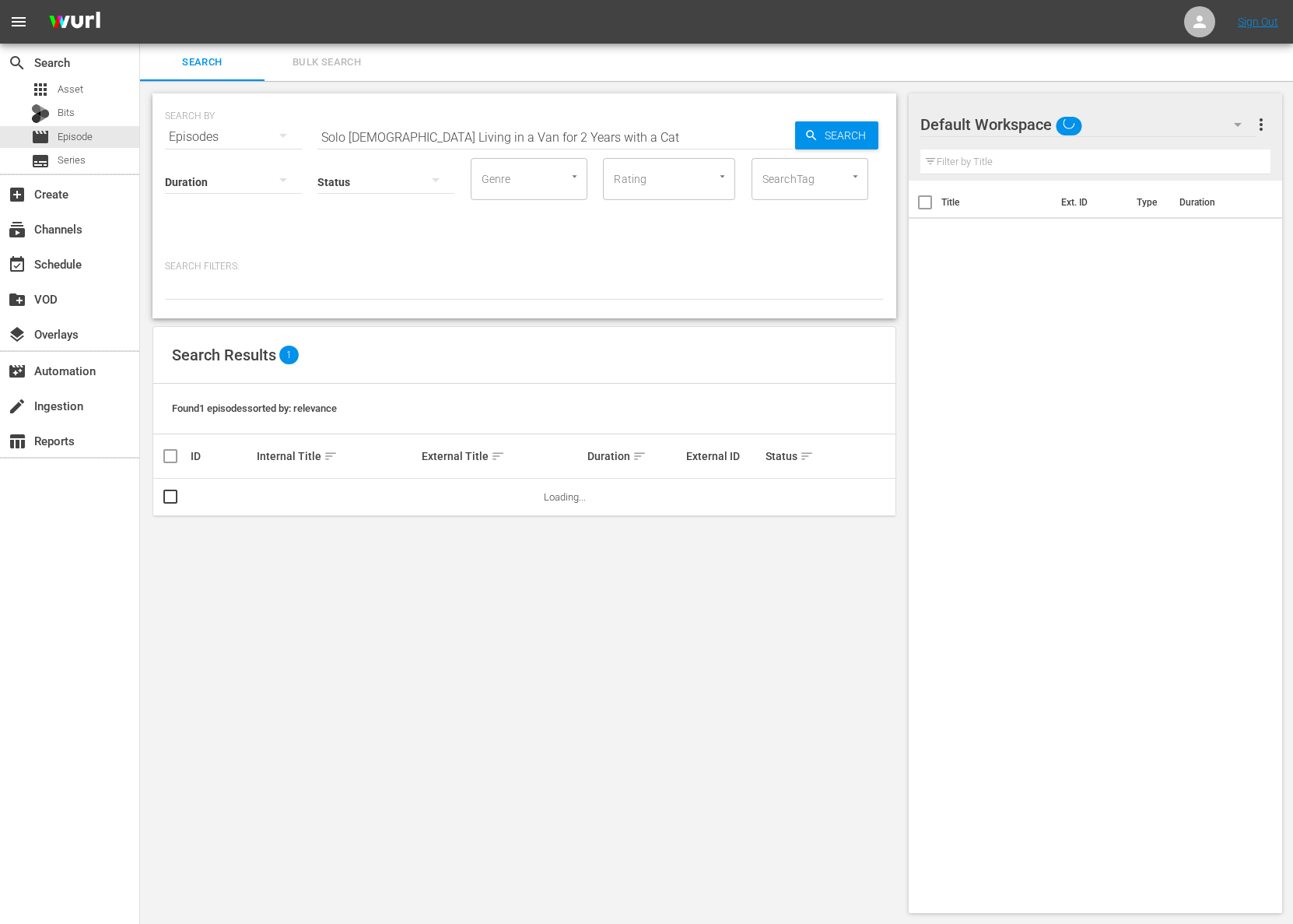
click at [396, 112] on div "SEARCH BY Search By Episodes Search ID, Title, Description, Keywords, or Catego…" at bounding box center [524, 127] width 719 height 56
click at [411, 132] on input "Solo [DEMOGRAPHIC_DATA] Living in a Van for 2 Years with a Cat" at bounding box center [556, 137] width 477 height 37
paste input "A Taste of History - The Rum Trade"
click at [849, 144] on span "Search" at bounding box center [849, 135] width 60 height 28
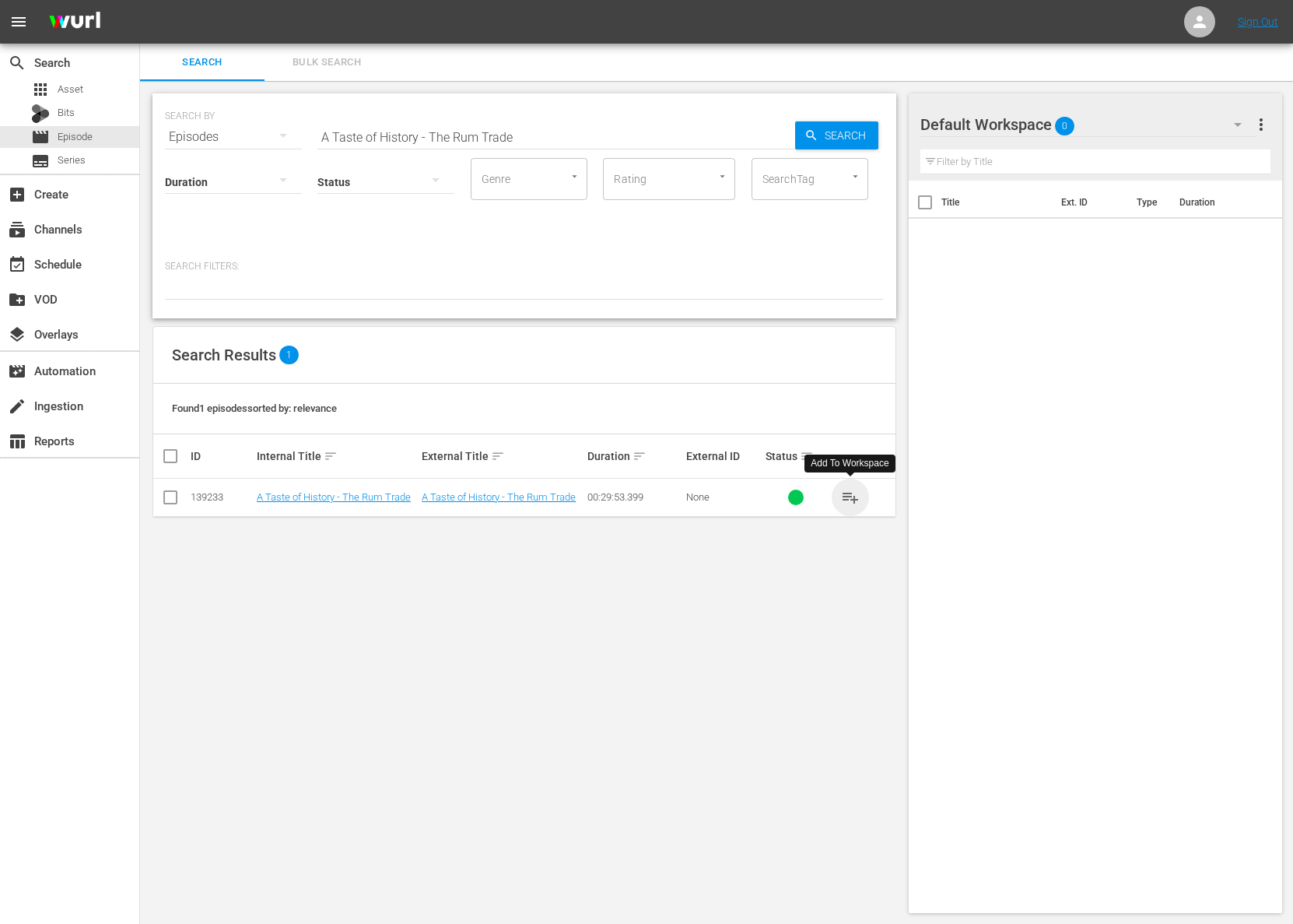
click at [855, 499] on span "playlist_add" at bounding box center [851, 497] width 19 height 19
click at [855, 498] on span "playlist_add" at bounding box center [851, 497] width 19 height 19
click at [853, 494] on span "playlist_add" at bounding box center [851, 497] width 19 height 19
click at [482, 140] on input "A Taste of History - The Rum Trade" at bounding box center [556, 137] width 477 height 37
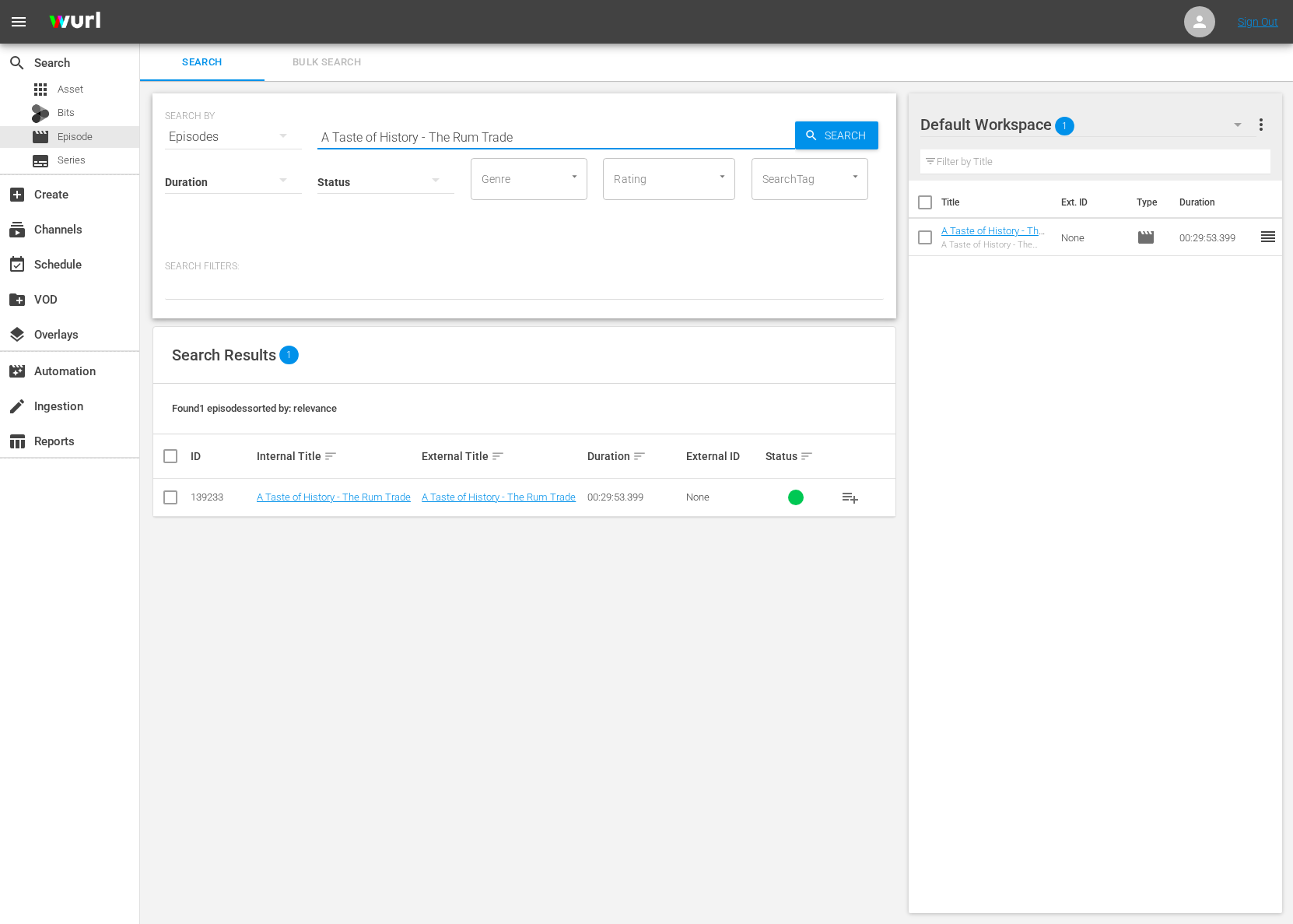
paste input "St. [PERSON_NAME]"
click at [866, 144] on span "Search" at bounding box center [849, 135] width 60 height 28
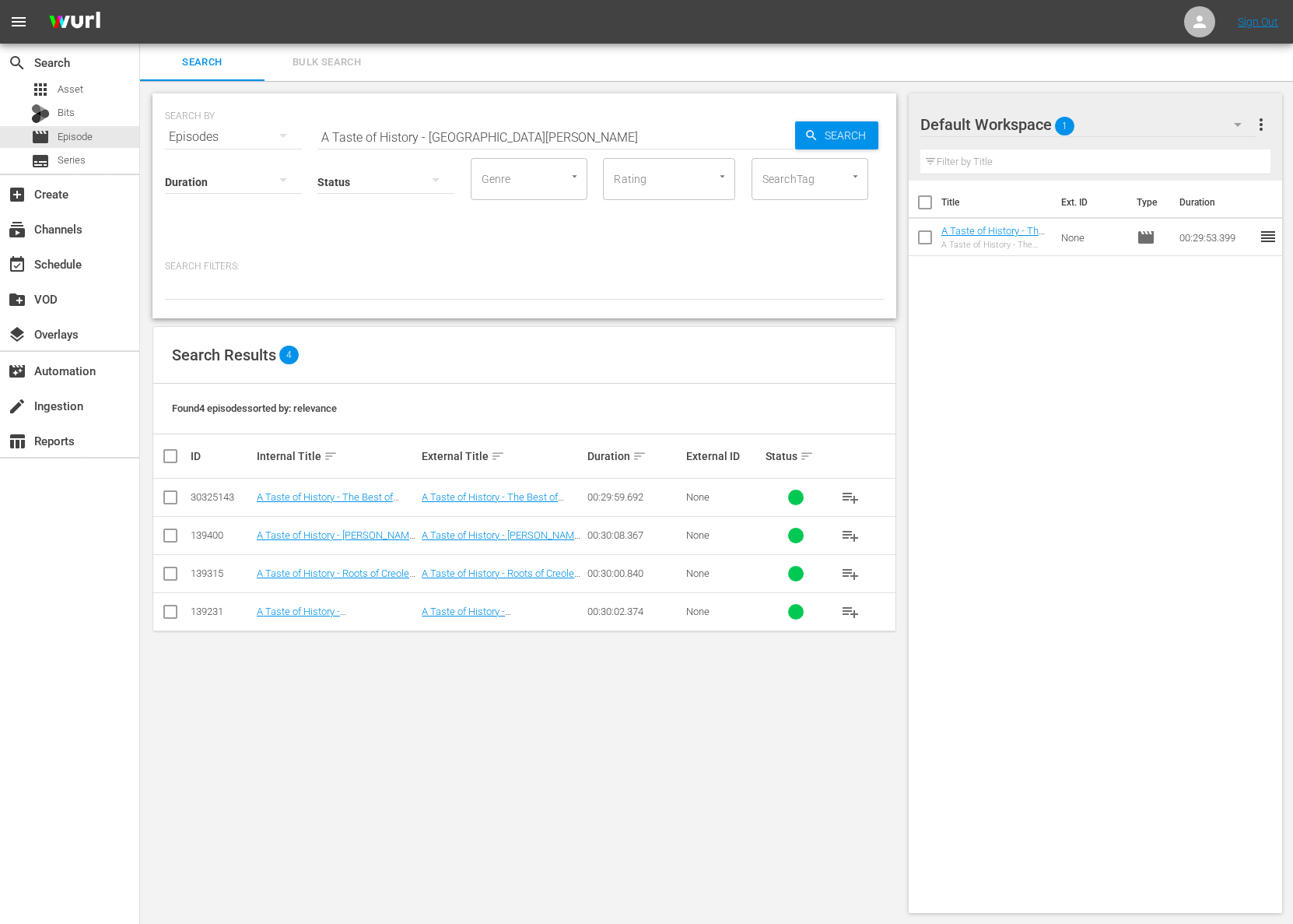
click at [849, 607] on span "playlist_add" at bounding box center [851, 611] width 19 height 19
click at [849, 608] on span "playlist_add" at bounding box center [851, 611] width 19 height 19
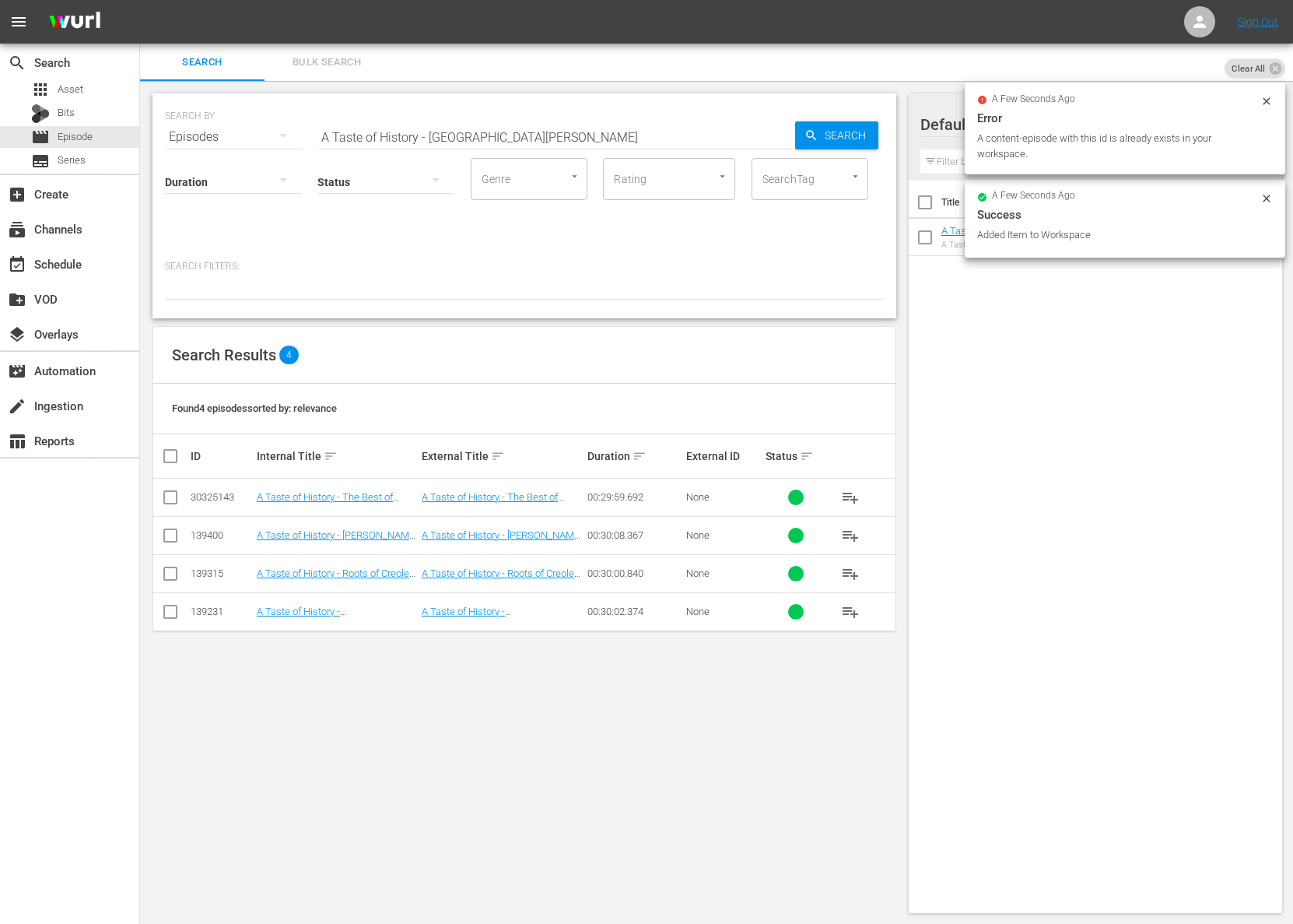
click at [547, 147] on input "A Taste of History - [GEOGRAPHIC_DATA][PERSON_NAME]" at bounding box center [556, 137] width 477 height 37
paste input "Antigu"
click at [874, 138] on span "Search" at bounding box center [849, 135] width 60 height 28
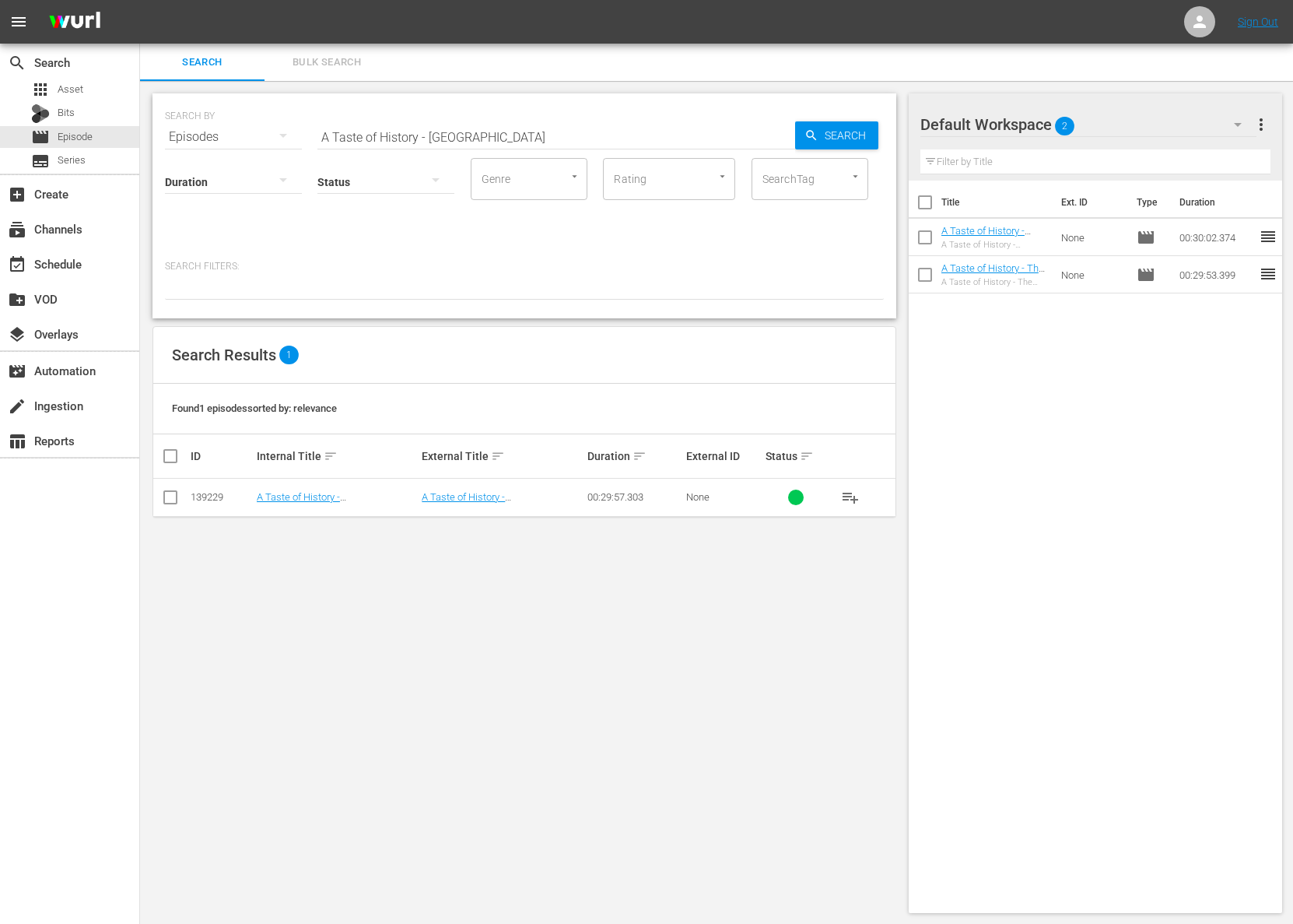
click at [855, 492] on span "playlist_add" at bounding box center [851, 497] width 19 height 19
click at [853, 494] on span "playlist_add" at bounding box center [851, 497] width 19 height 19
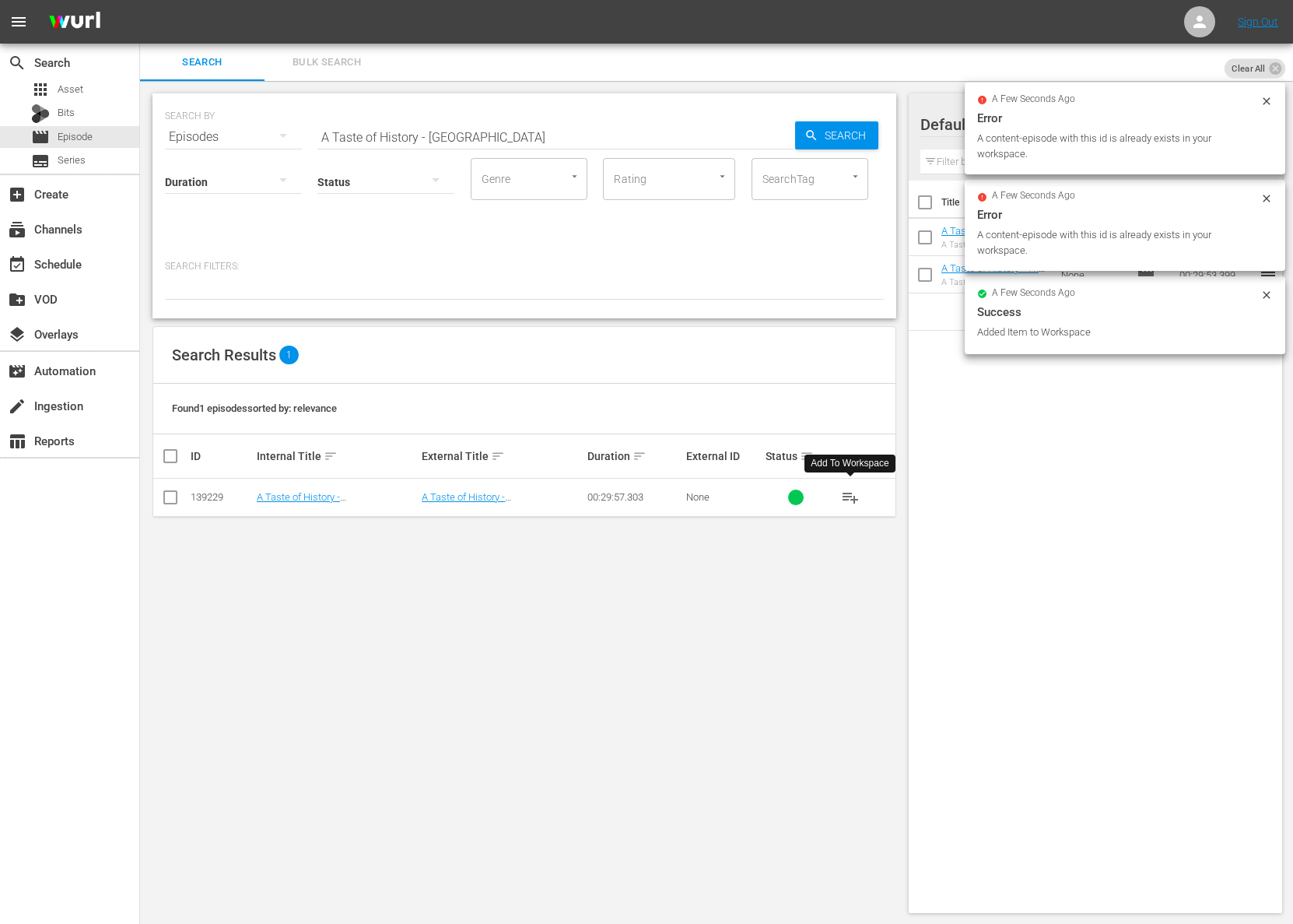
click at [461, 134] on input "A Taste of History - [GEOGRAPHIC_DATA]" at bounding box center [556, 137] width 477 height 37
paste input "A Taste of History - [PERSON_NAME]"
paste input "[PERSON_NAME]"
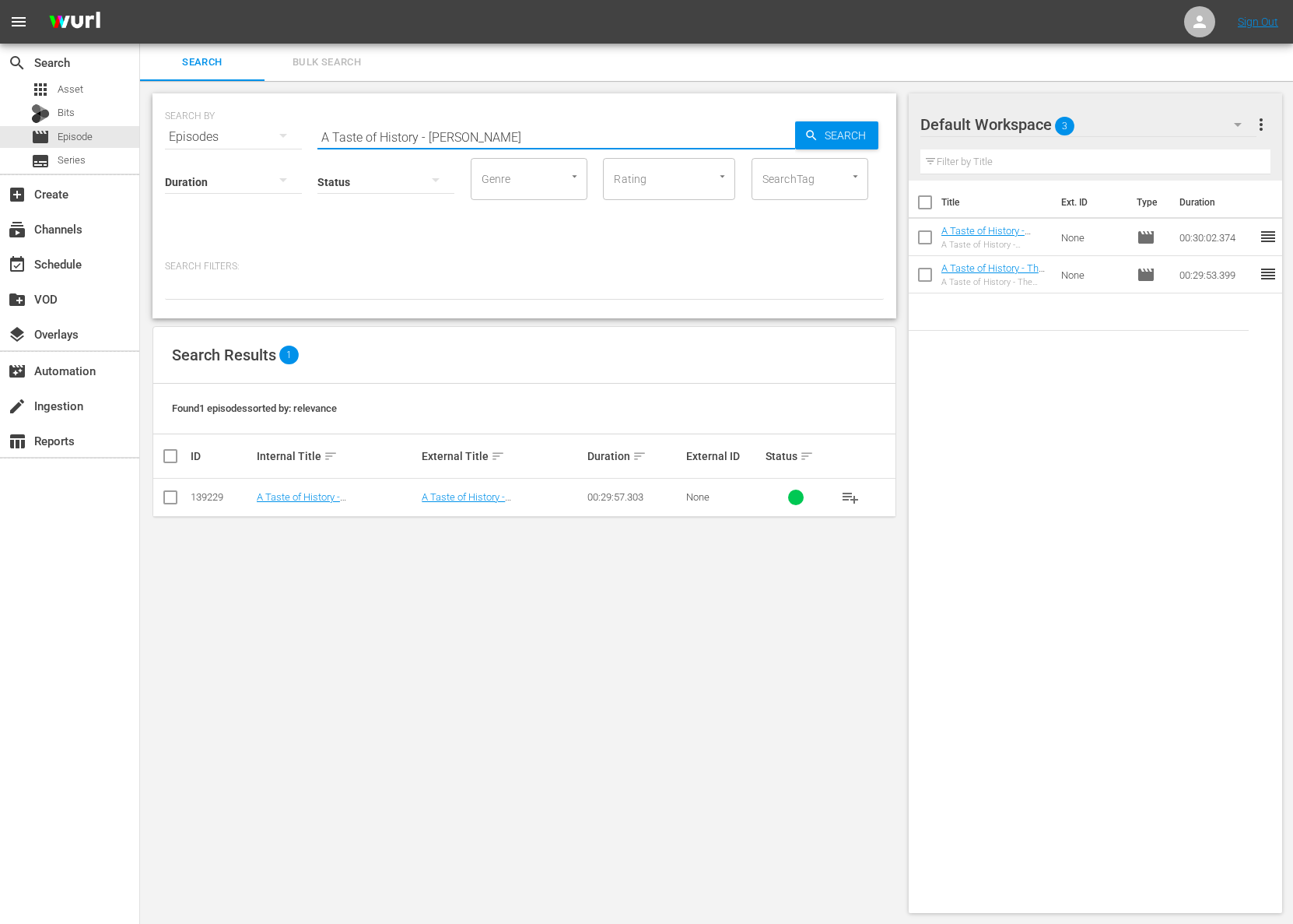
click at [851, 135] on span "Search" at bounding box center [849, 135] width 60 height 28
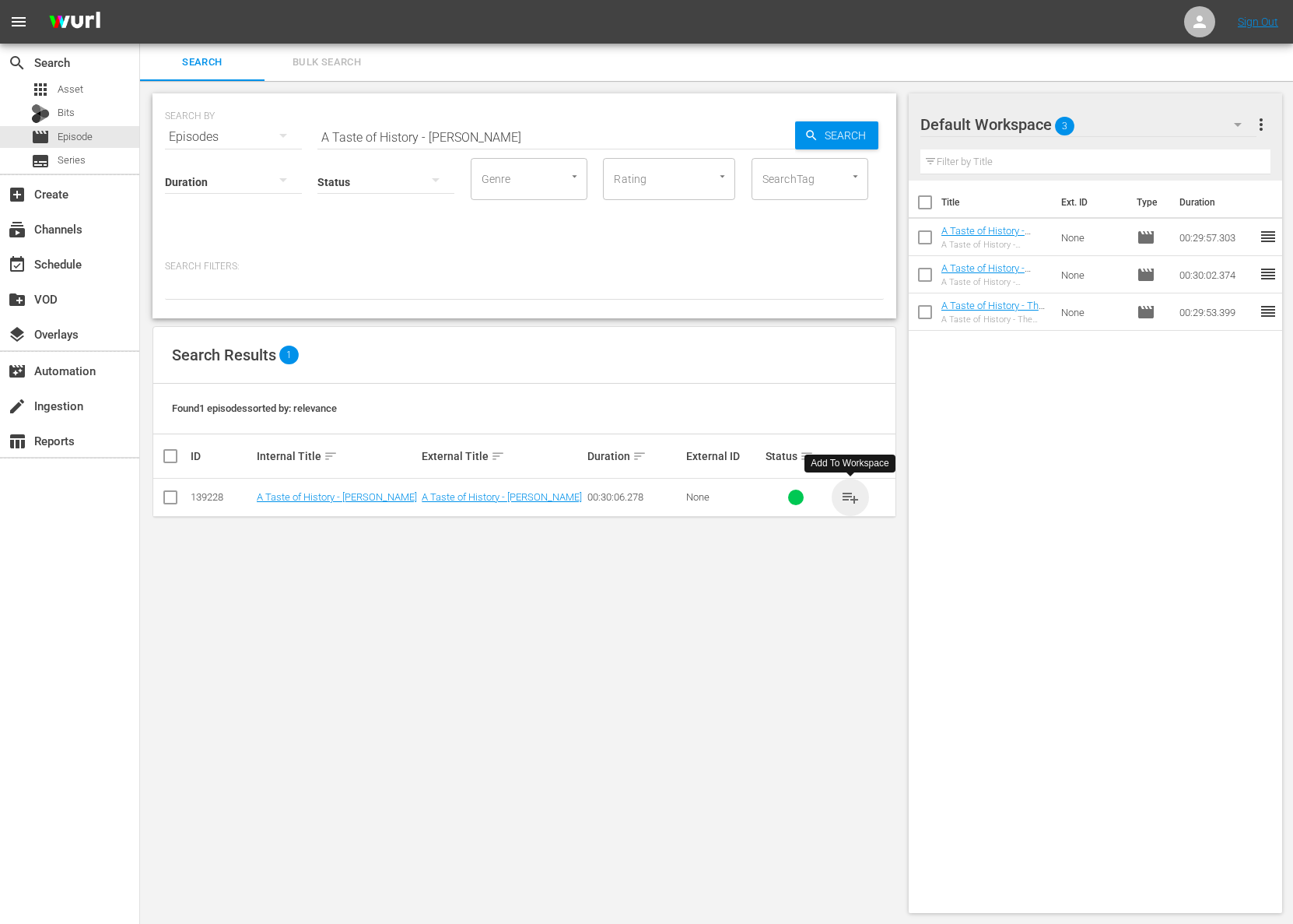
click at [849, 494] on span "playlist_add" at bounding box center [851, 497] width 19 height 19
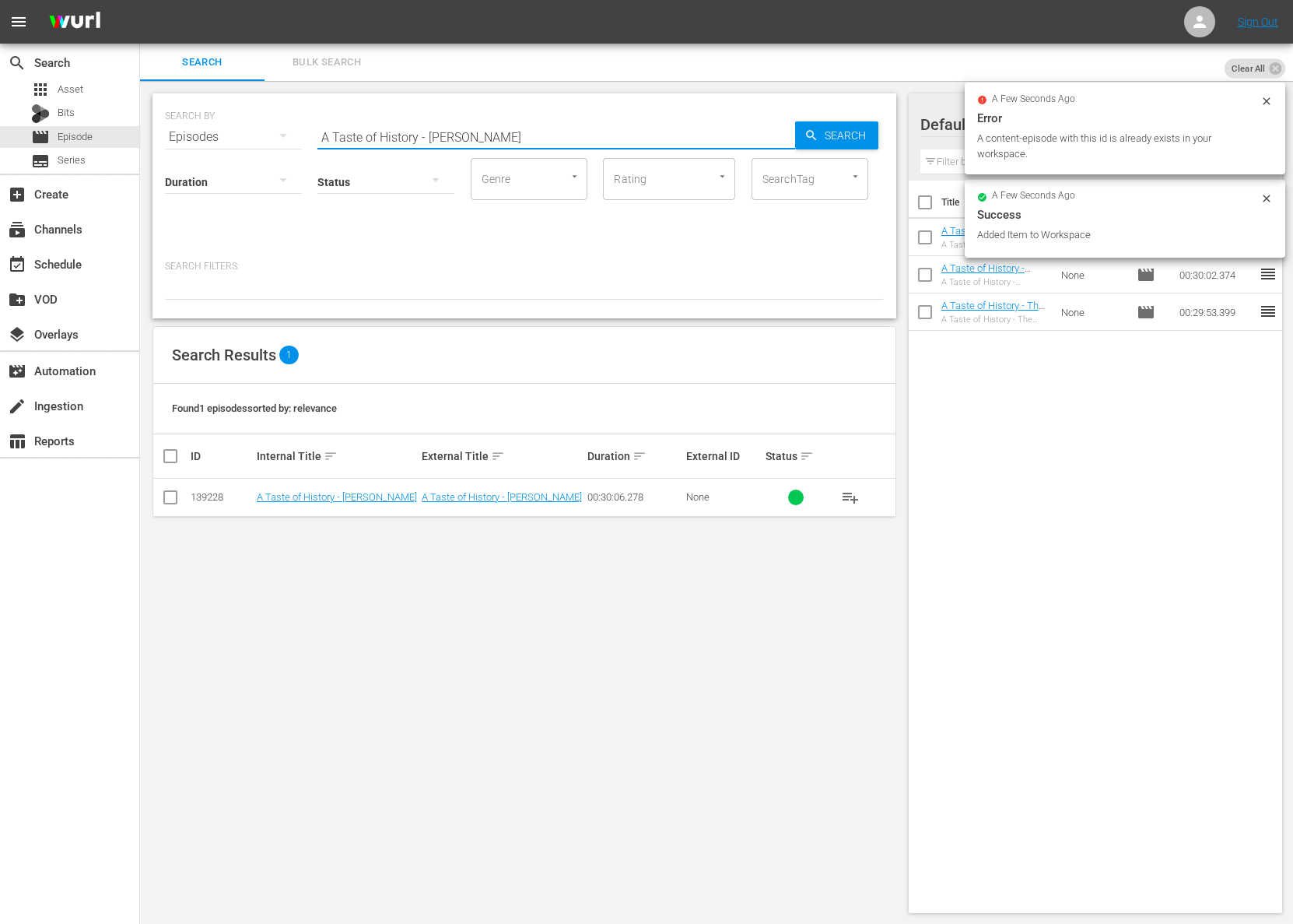
click at [617, 125] on input "A Taste of History - [PERSON_NAME]" at bounding box center [556, 137] width 477 height 37
paste input "[PERSON_NAME] Poem"
click at [870, 126] on span "Search" at bounding box center [849, 135] width 60 height 28
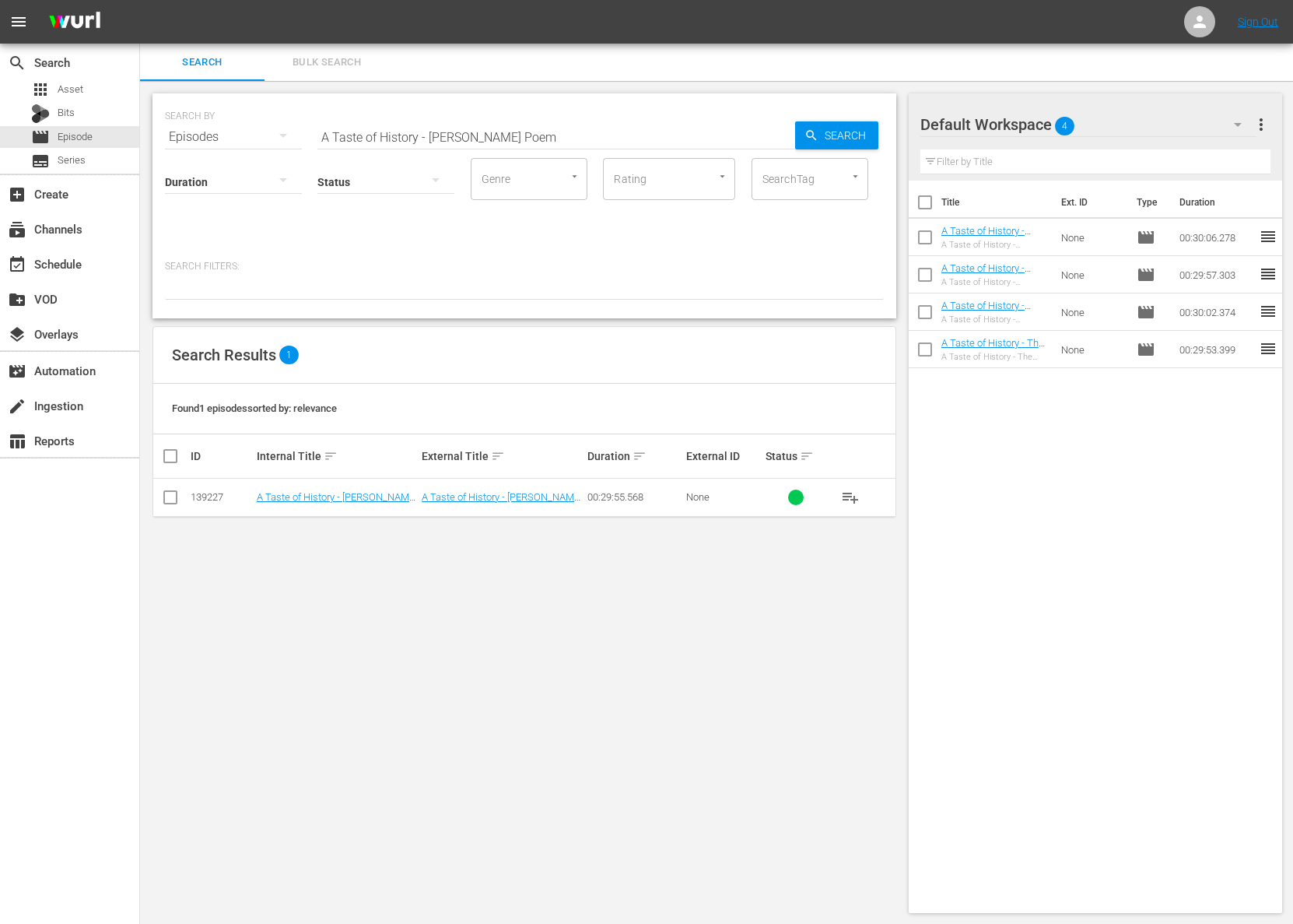
click at [849, 494] on span "playlist_add" at bounding box center [851, 497] width 19 height 19
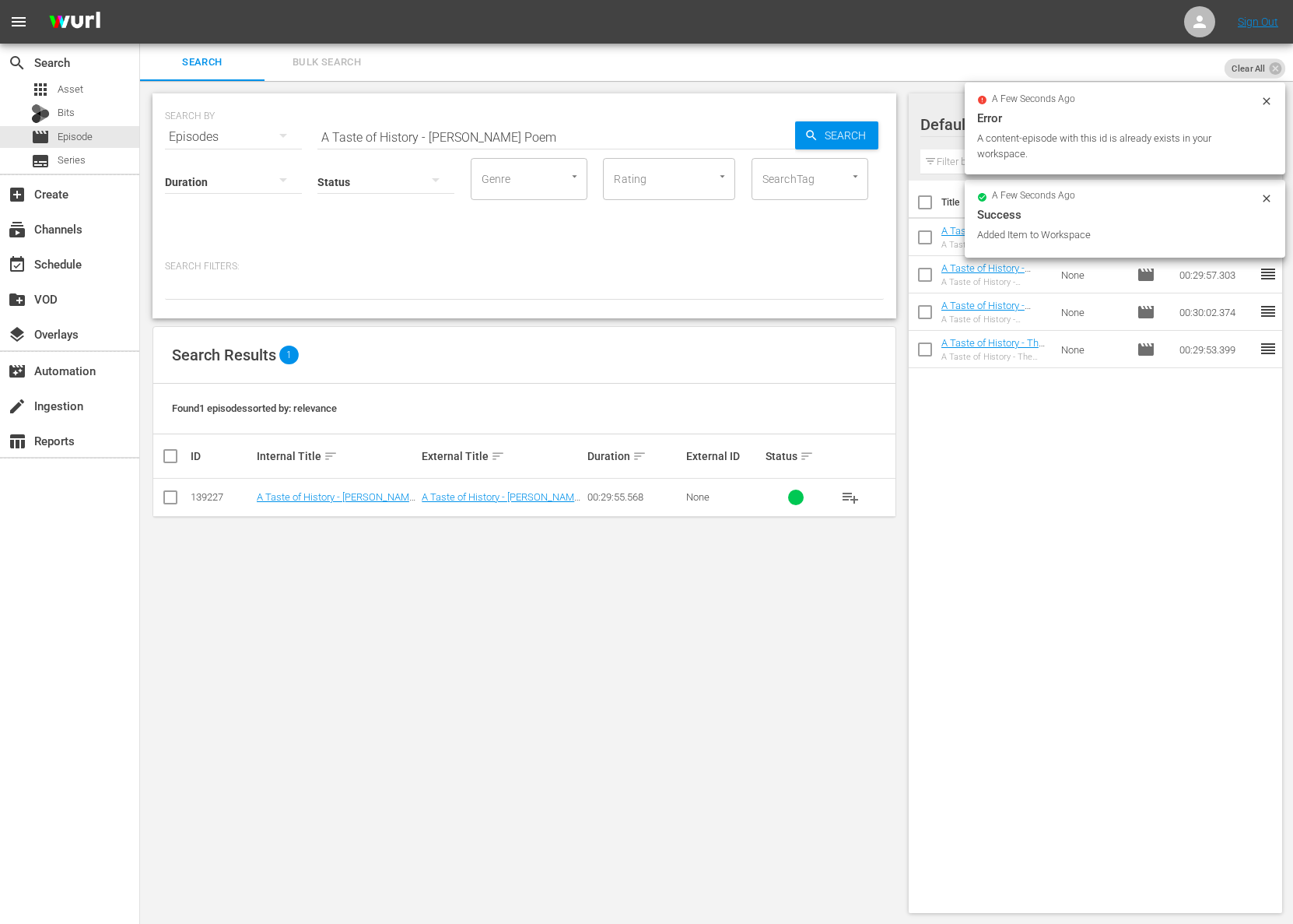
click at [583, 130] on input "A Taste of History - [PERSON_NAME] Poem" at bounding box center [556, 137] width 477 height 37
paste input "Freedom Trail"
click at [811, 139] on icon "button" at bounding box center [811, 135] width 14 height 14
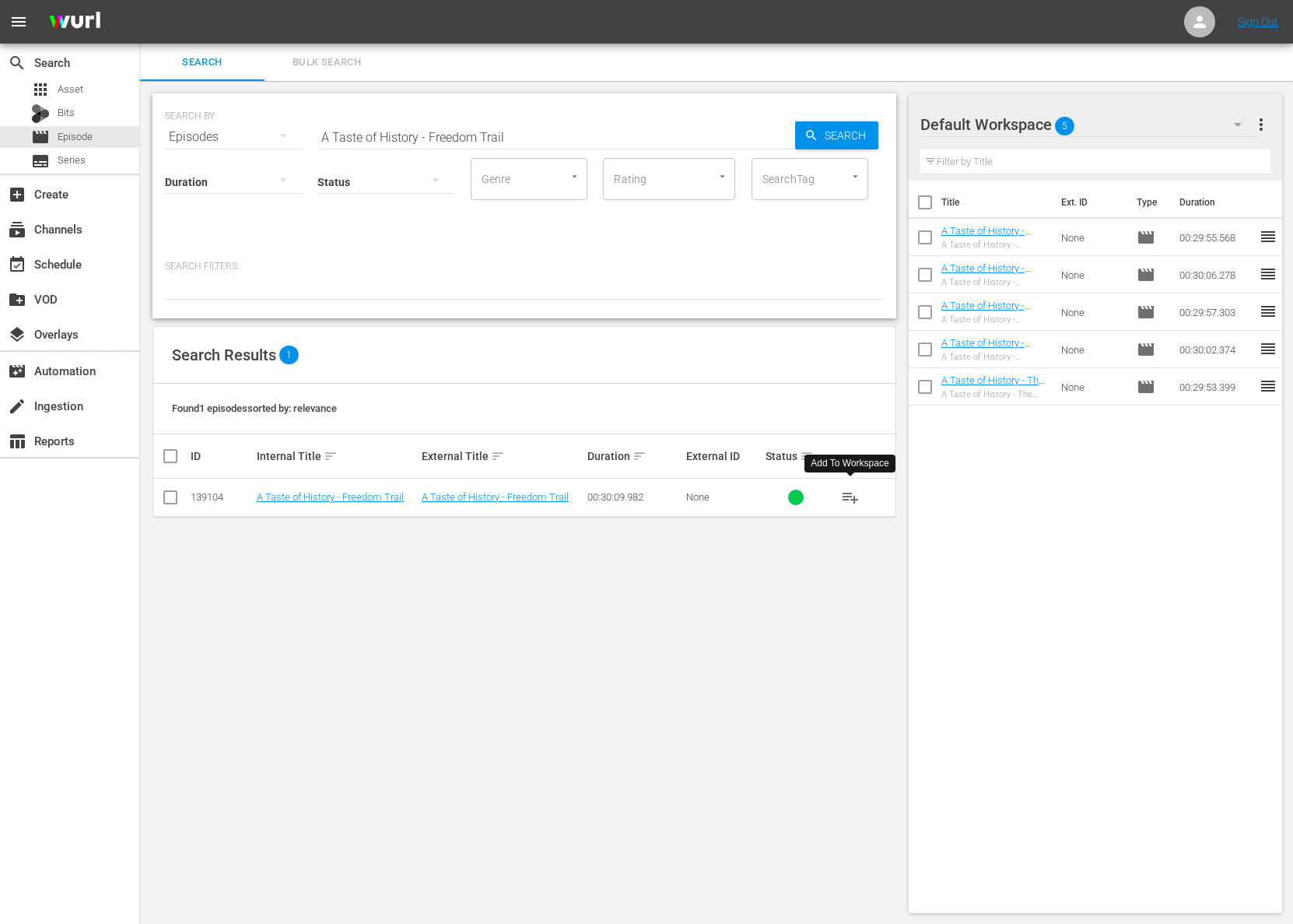
click at [849, 493] on span "playlist_add" at bounding box center [851, 497] width 19 height 19
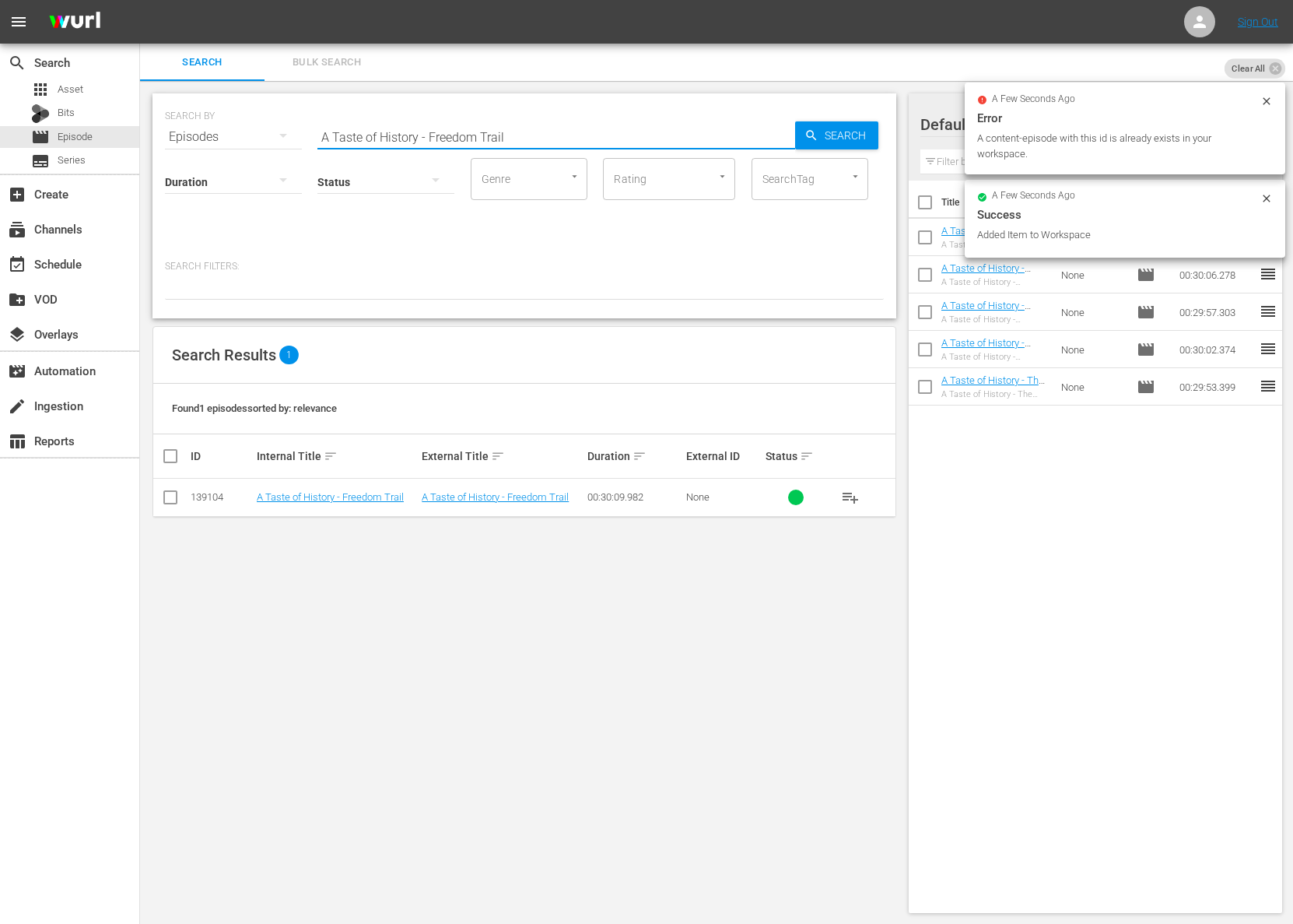
click at [521, 118] on input "A Taste of History - Freedom Trail" at bounding box center [556, 137] width 477 height 37
paste input "The First Three Seasons"
click at [788, 129] on input "A Taste of History - The First Three Seasons" at bounding box center [556, 137] width 477 height 37
click at [803, 127] on div "Search" at bounding box center [837, 135] width 83 height 28
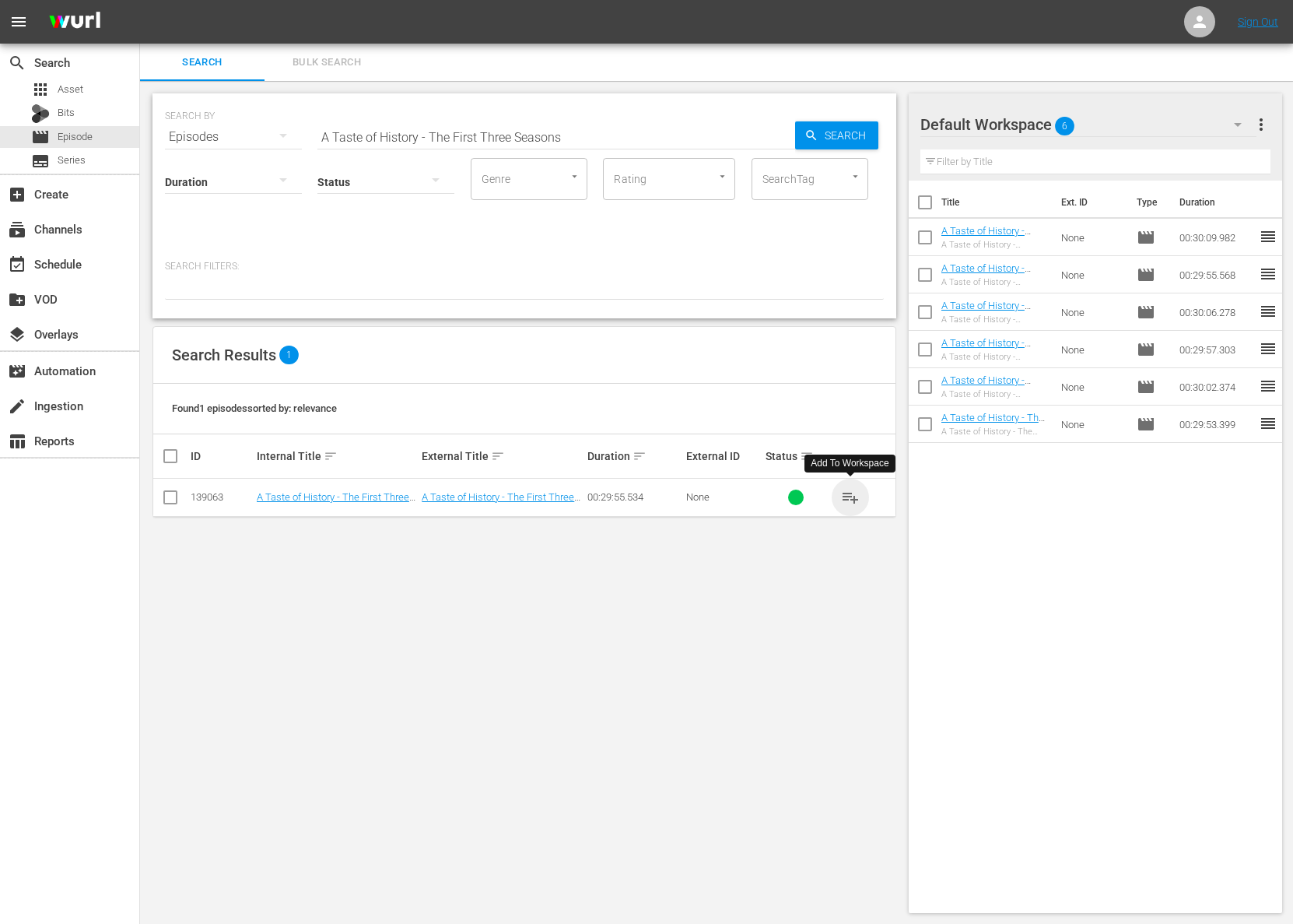
click at [854, 494] on span "playlist_add" at bounding box center [851, 497] width 19 height 19
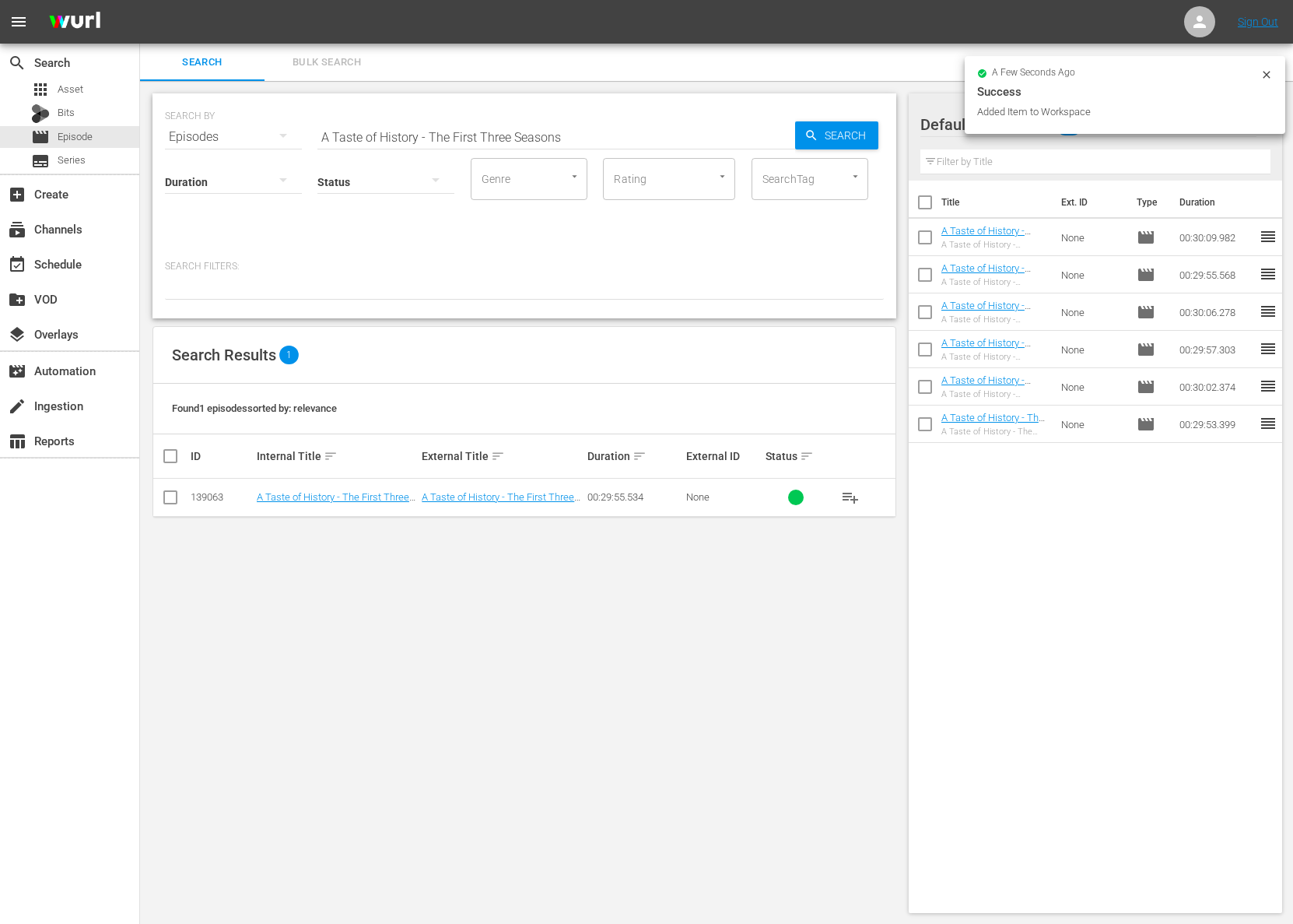
click at [512, 130] on input "A Taste of History - The First Three Seasons" at bounding box center [556, 137] width 477 height 37
paste input "Nothing Grows on Exuma"
click at [836, 136] on span "Search" at bounding box center [849, 135] width 60 height 28
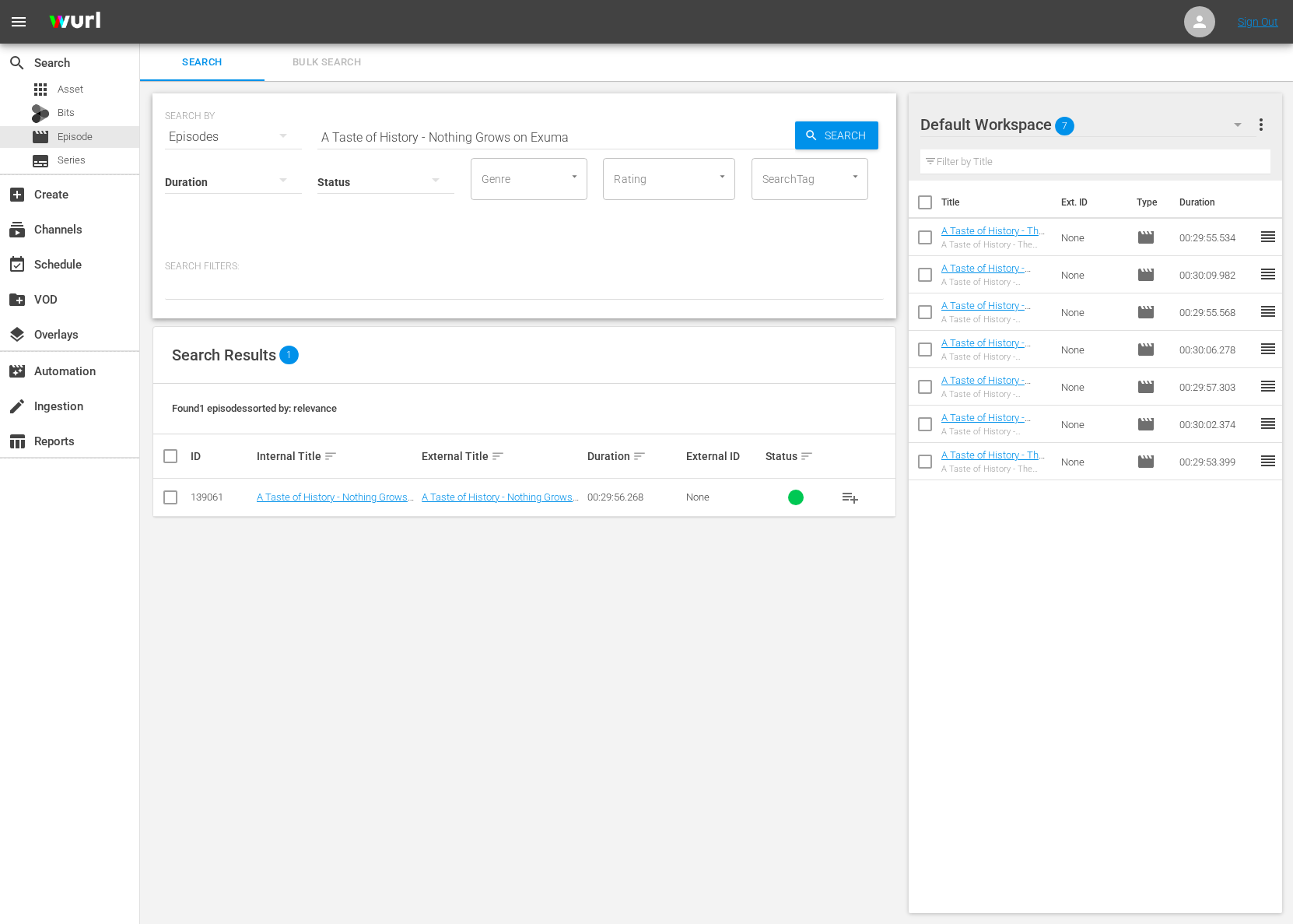
click at [854, 498] on span "playlist_add" at bounding box center [851, 497] width 19 height 19
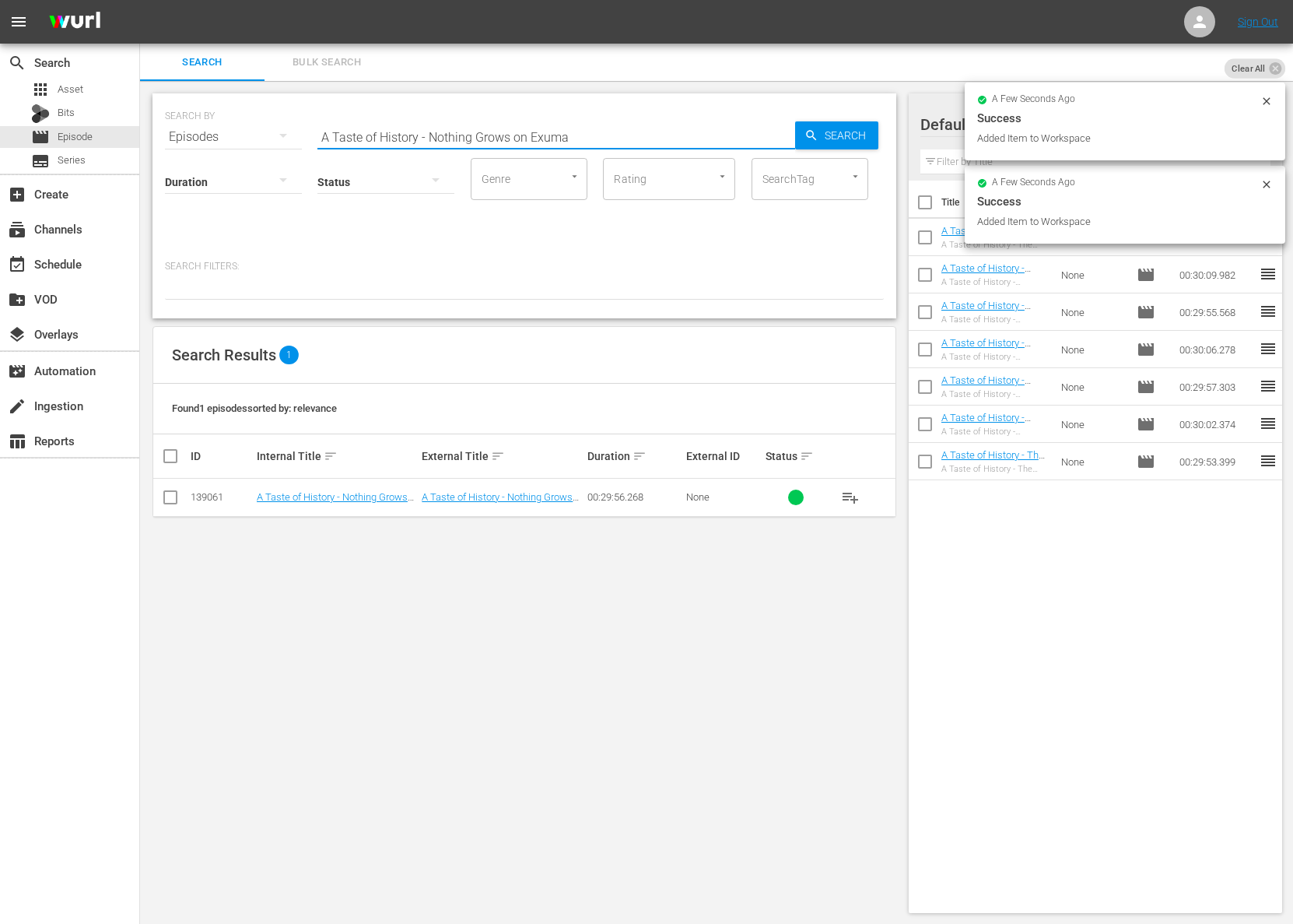
click at [547, 130] on input "A Taste of History - Nothing Grows on Exuma" at bounding box center [556, 137] width 477 height 37
paste input "Birds of America- [PERSON_NAME]"
click at [847, 131] on span "Search" at bounding box center [849, 135] width 60 height 28
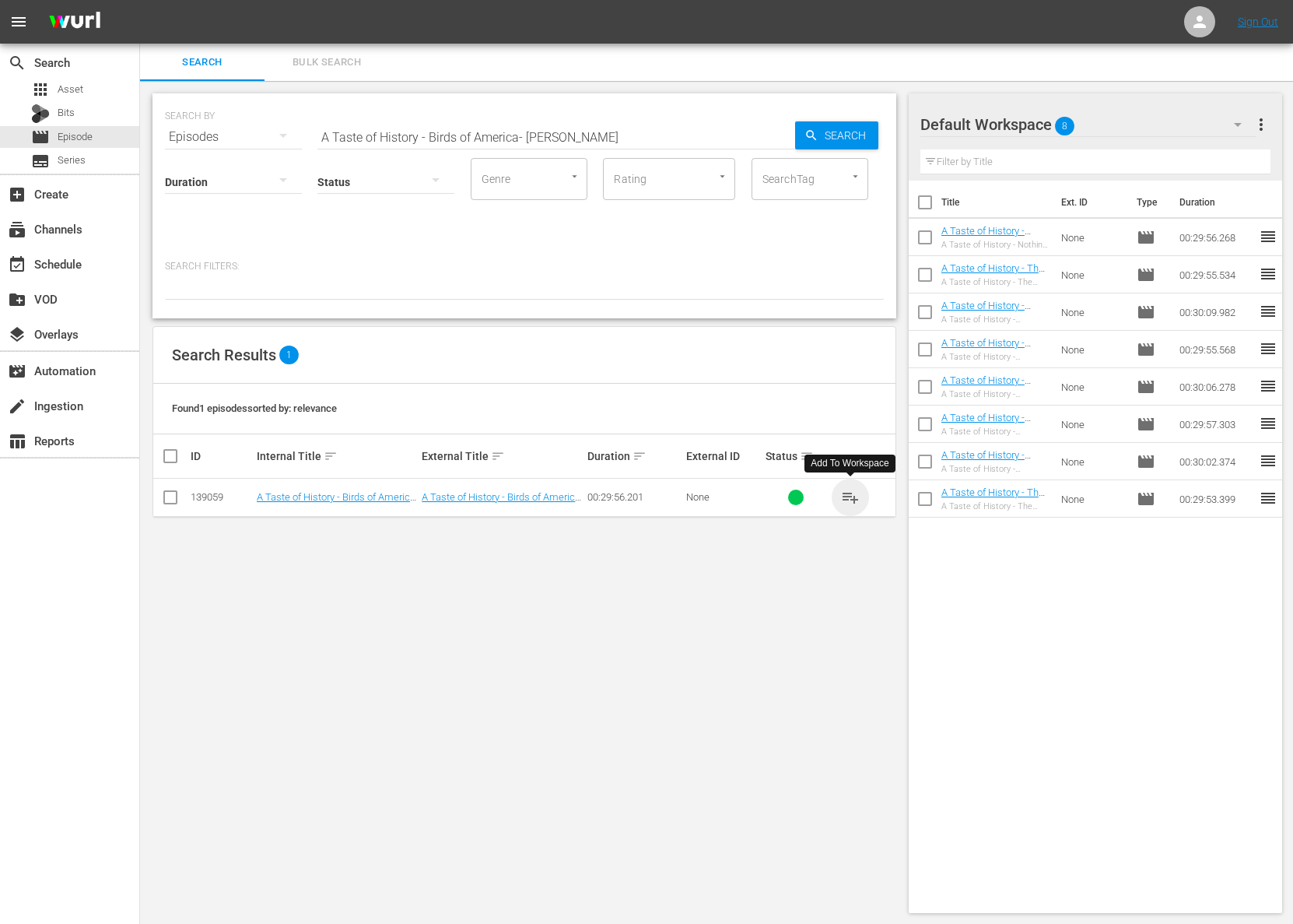
click at [850, 492] on span "playlist_add" at bounding box center [851, 497] width 19 height 19
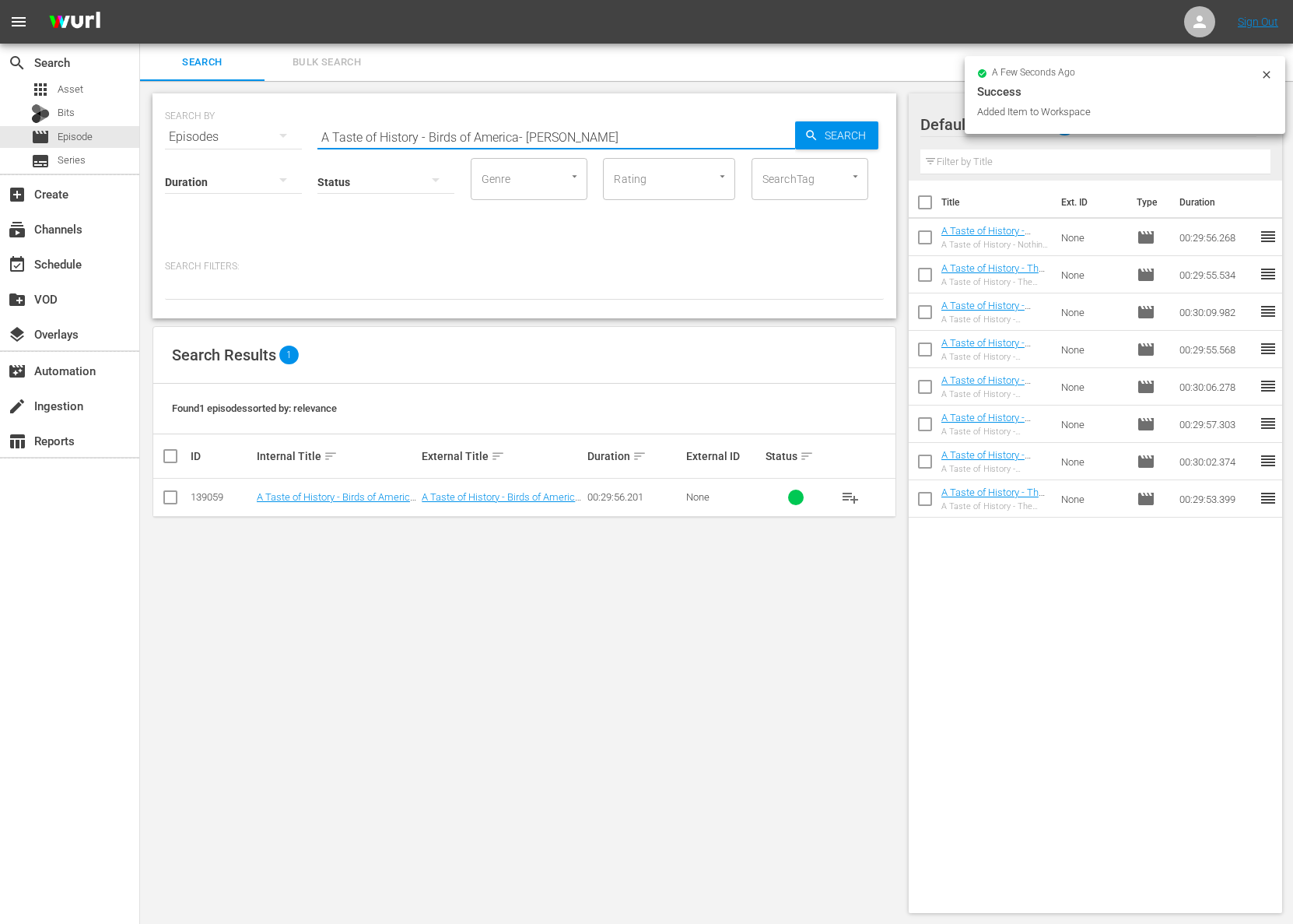
click at [517, 140] on input "A Taste of History - Birds of America- [PERSON_NAME]" at bounding box center [556, 137] width 477 height 37
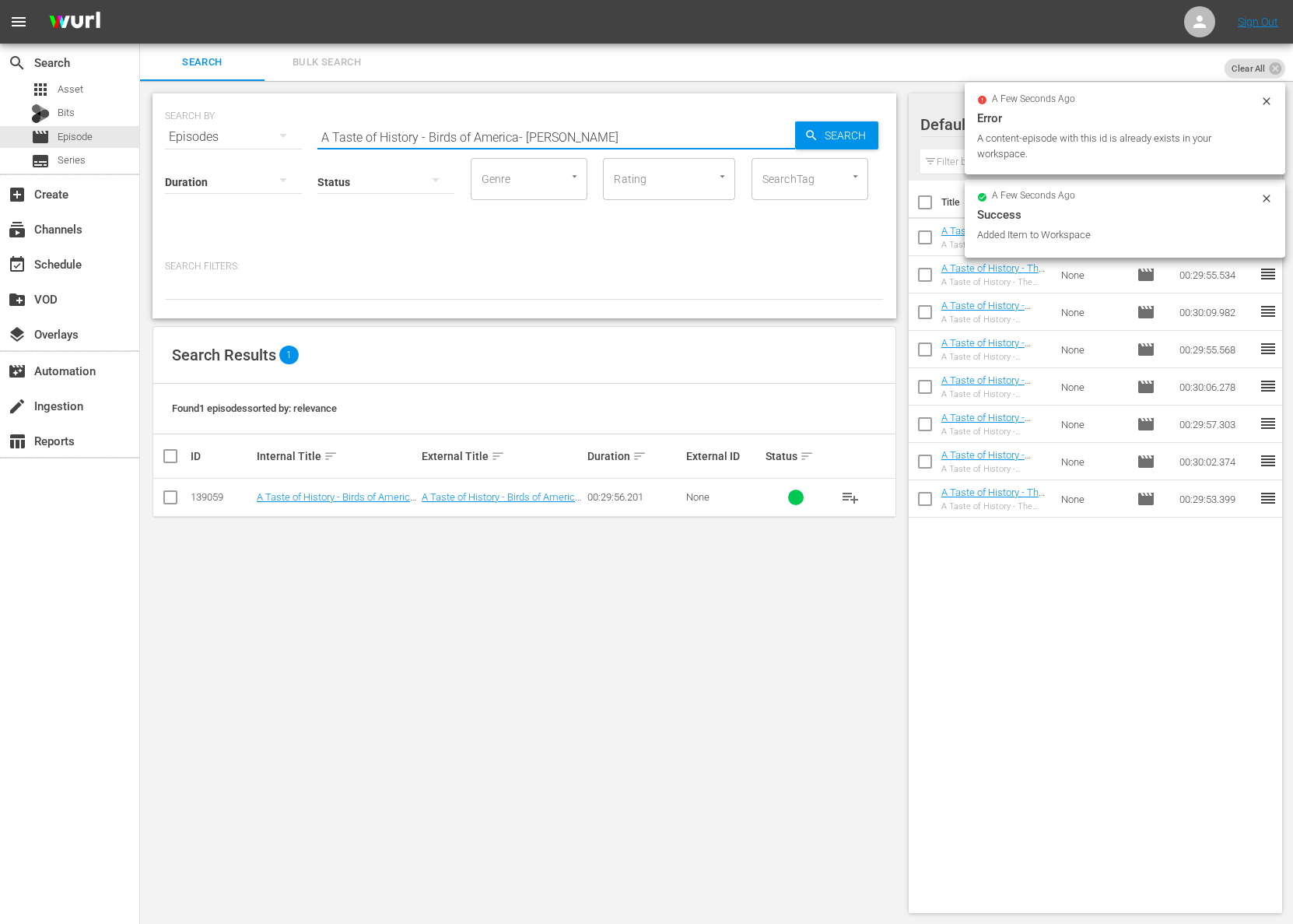
paste input "Jamaica- The Market Basket"
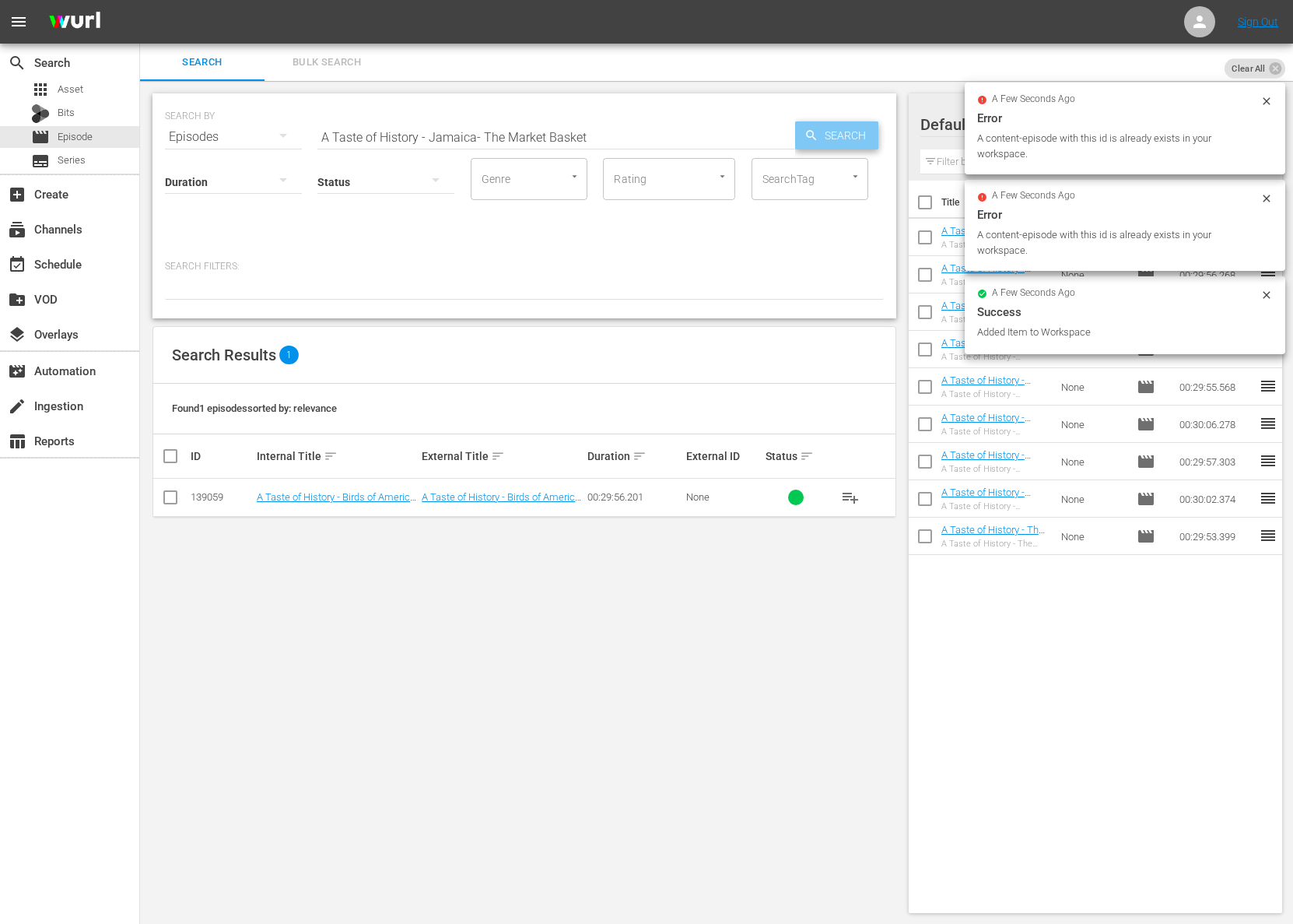
click at [840, 138] on span "Search" at bounding box center [849, 135] width 60 height 28
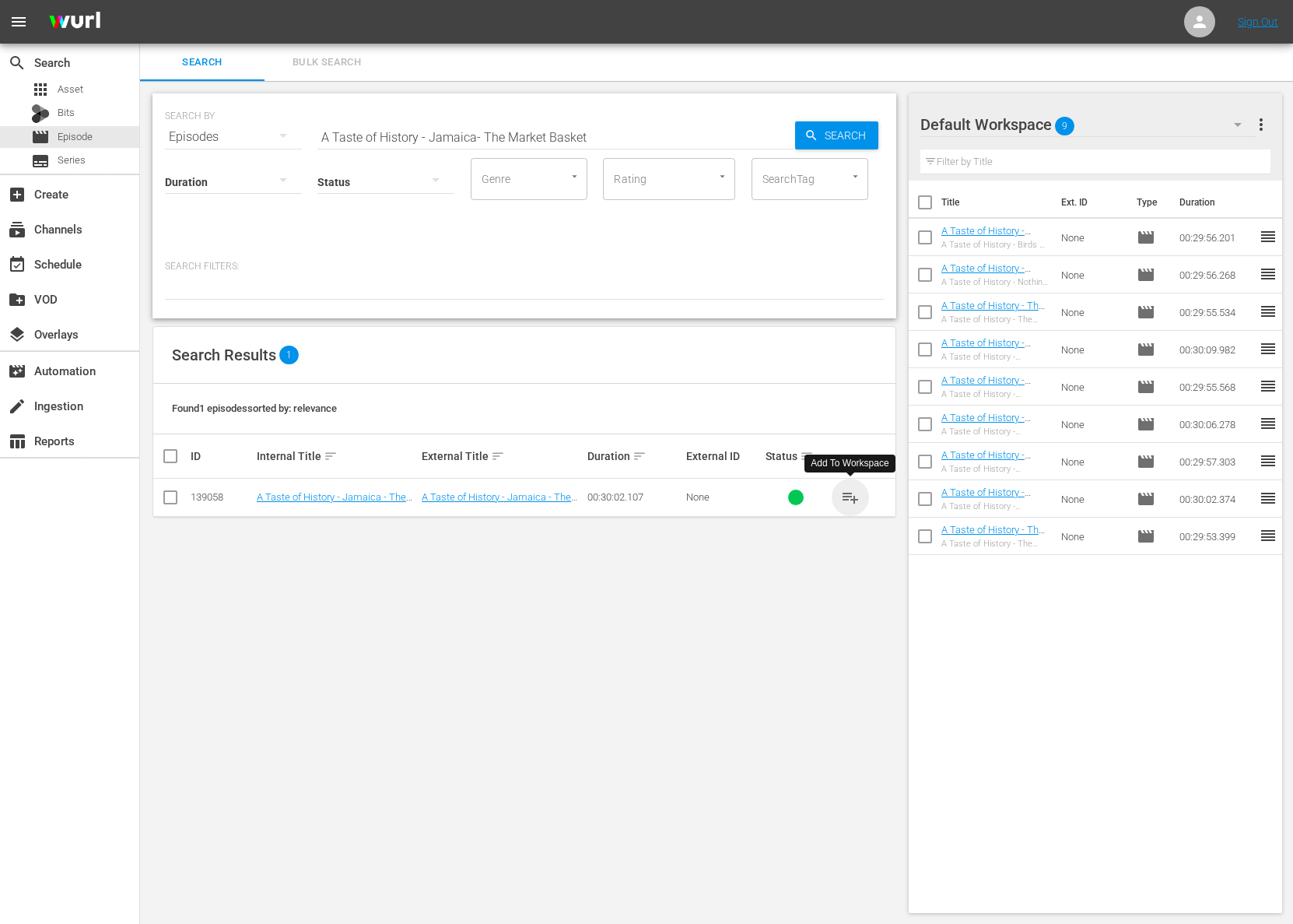
click at [849, 499] on span "playlist_add" at bounding box center [851, 497] width 19 height 19
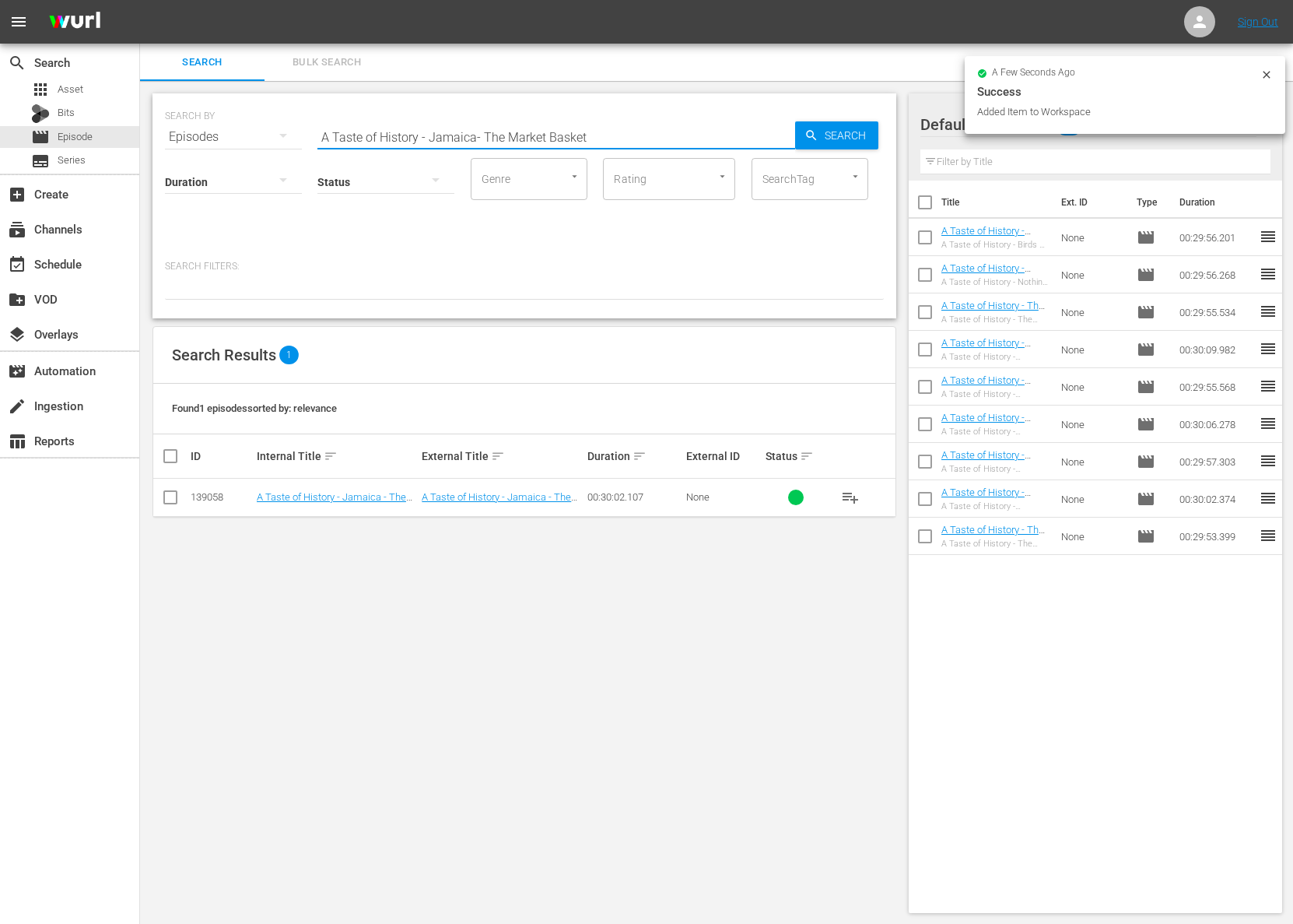
click at [473, 139] on input "A Taste of History - Jamaica- The Market Basket" at bounding box center [556, 137] width 477 height 37
paste input "Weekend Warriors"
click at [792, 136] on input "A Taste of History - Weekend Warriors" at bounding box center [556, 137] width 477 height 37
click at [828, 139] on span "Search" at bounding box center [849, 135] width 60 height 28
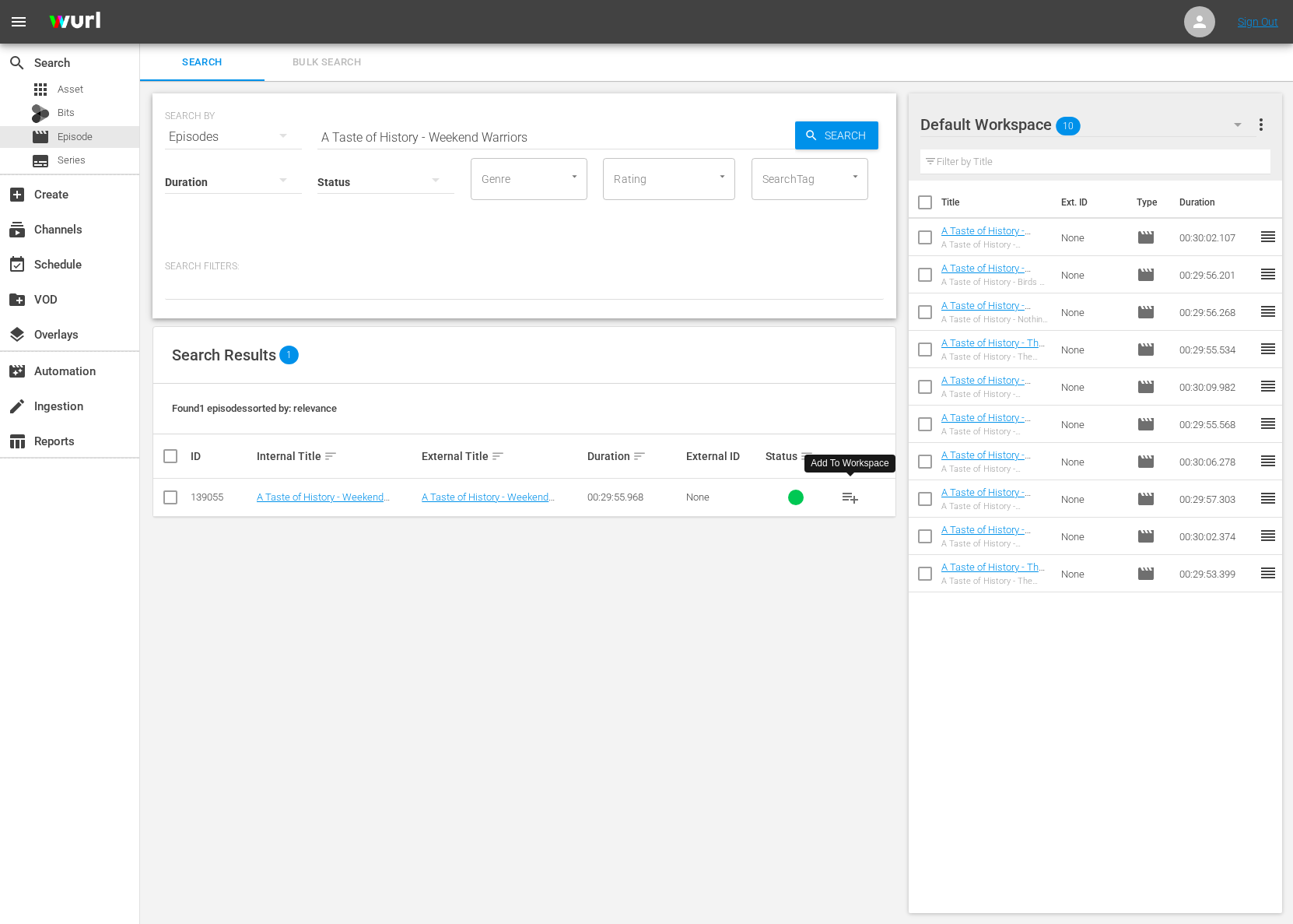
click at [849, 497] on span "playlist_add" at bounding box center [851, 497] width 19 height 19
click at [450, 132] on input "A Taste of History - Weekend Warriors" at bounding box center [556, 137] width 477 height 37
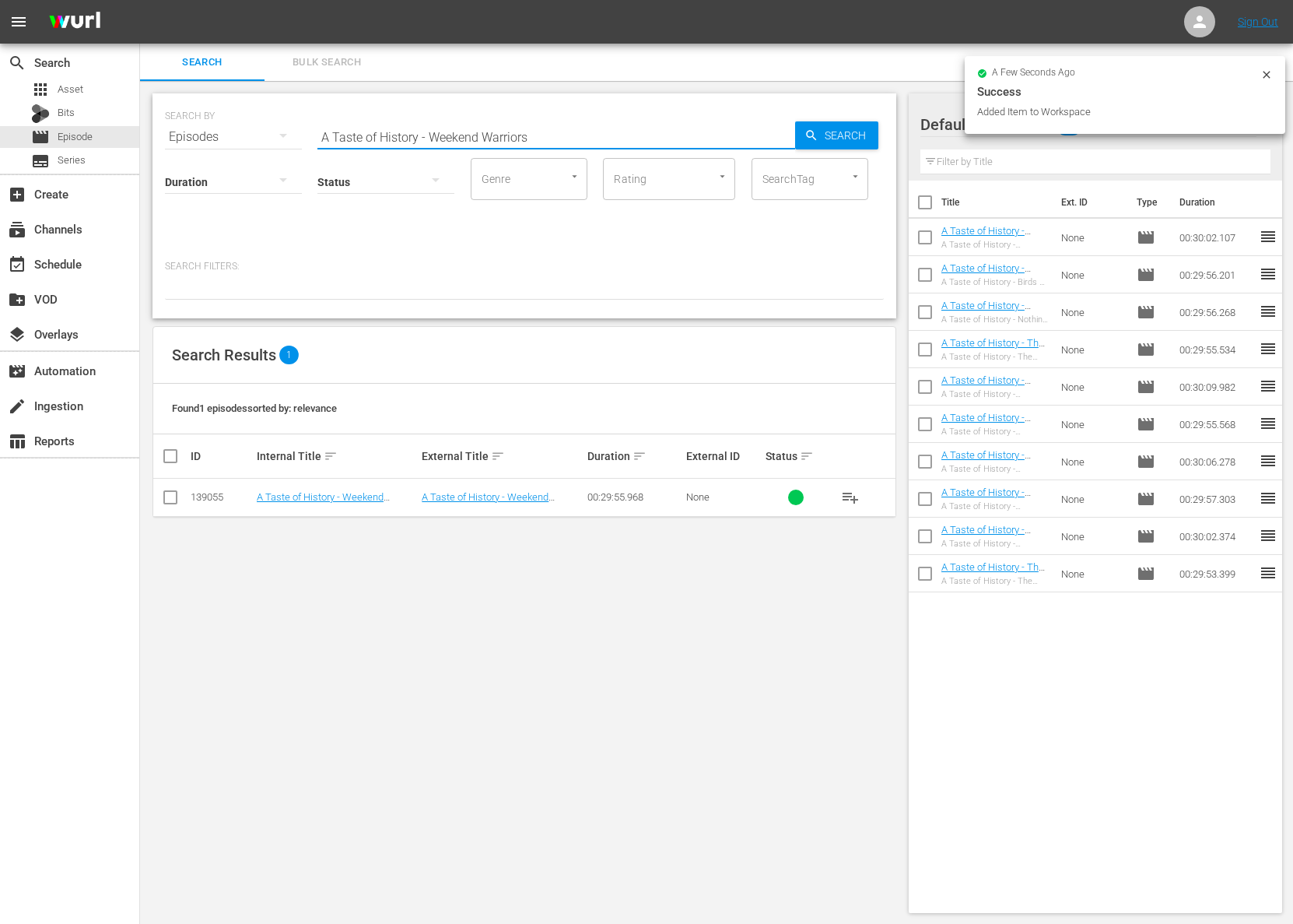
paste input "Continental Congress & Constitutional Convention"
click at [828, 127] on span "Search" at bounding box center [849, 135] width 60 height 28
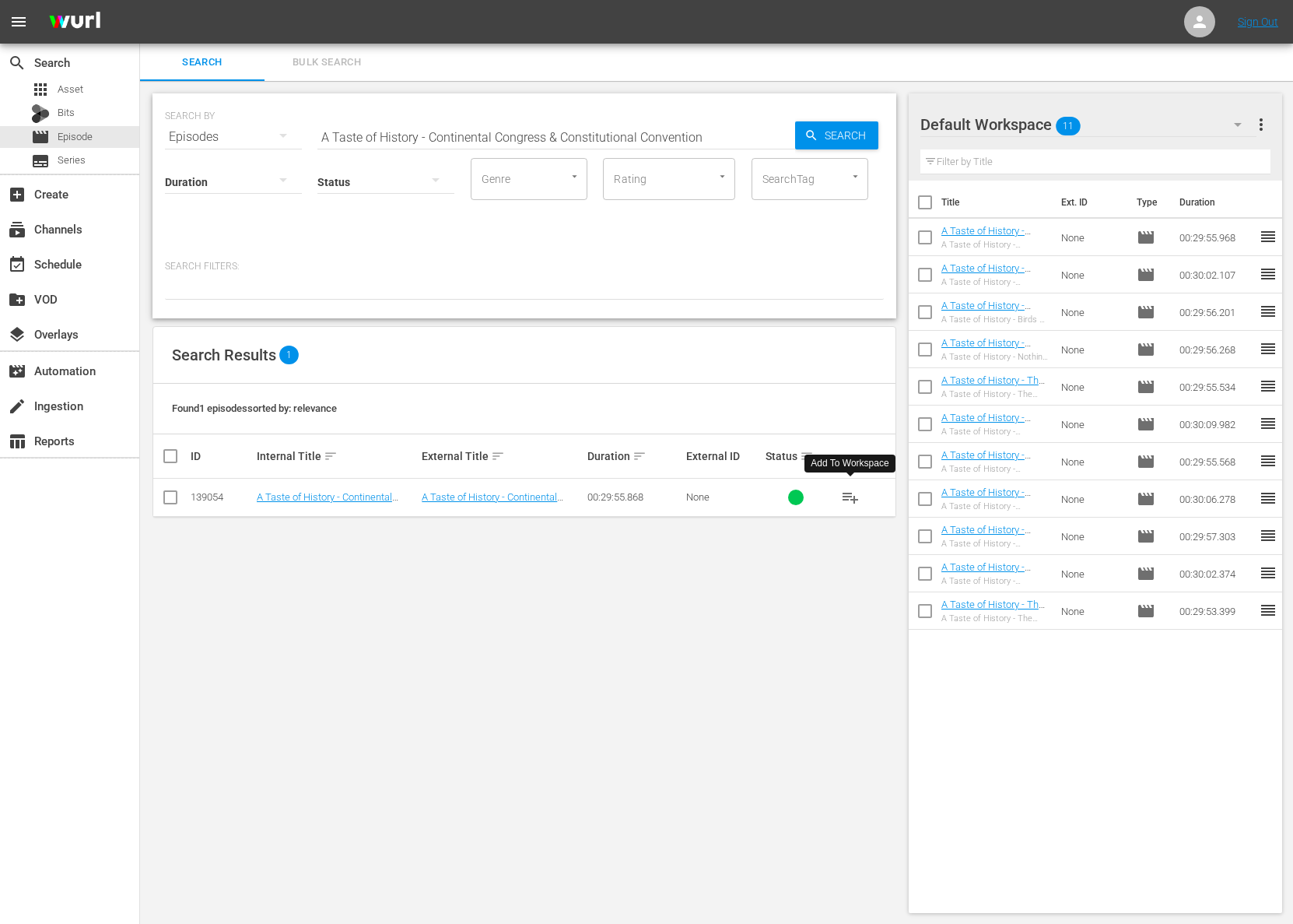
click at [854, 497] on span "playlist_add" at bounding box center [851, 497] width 19 height 19
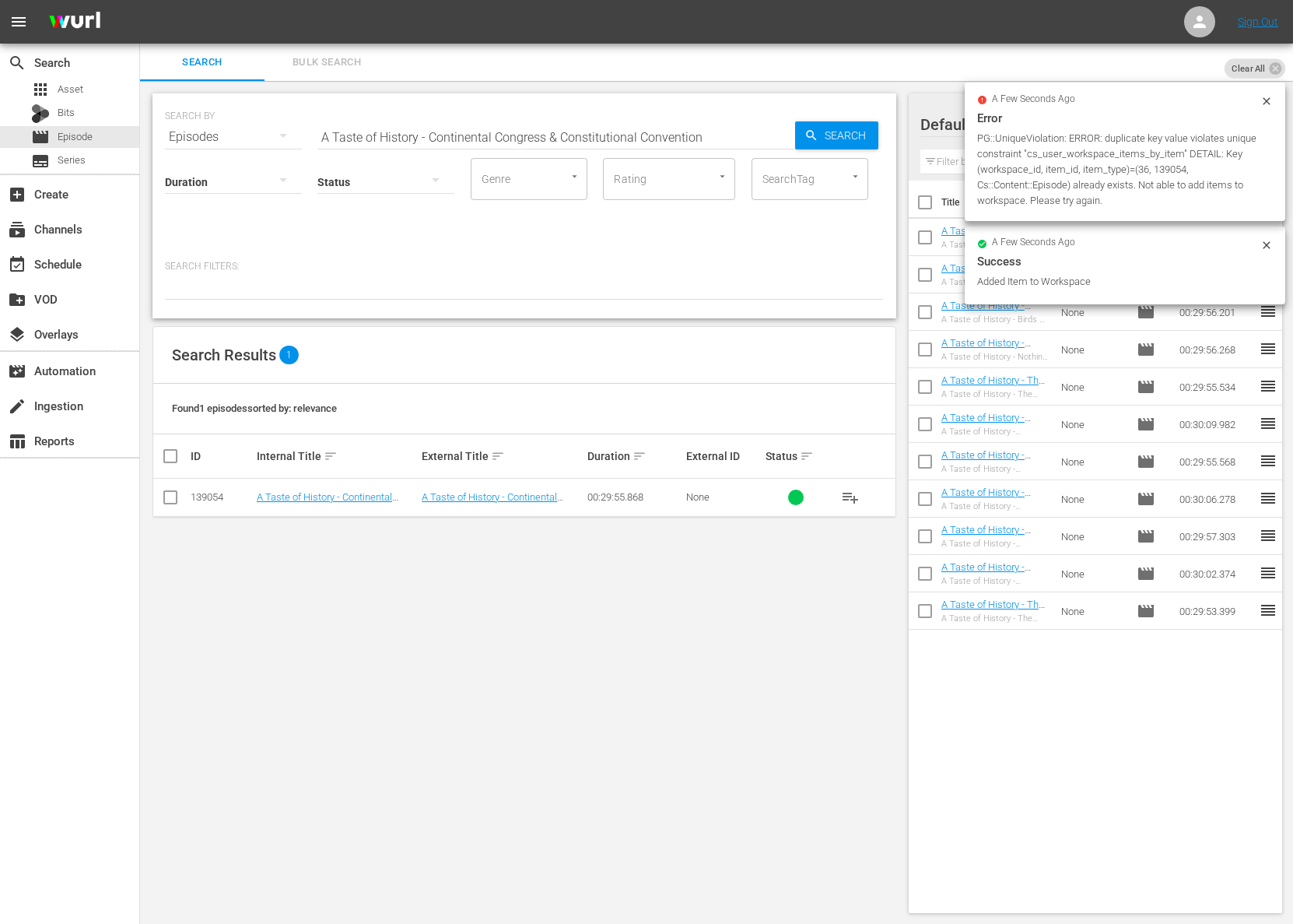
click at [555, 131] on input "A Taste of History - Continental Congress & Constitutional Convention" at bounding box center [556, 137] width 477 height 37
paste input "[GEOGRAPHIC_DATA]"
click at [790, 130] on input "A Taste of History - [GEOGRAPHIC_DATA]" at bounding box center [556, 137] width 477 height 37
click at [814, 130] on icon "button" at bounding box center [811, 135] width 14 height 14
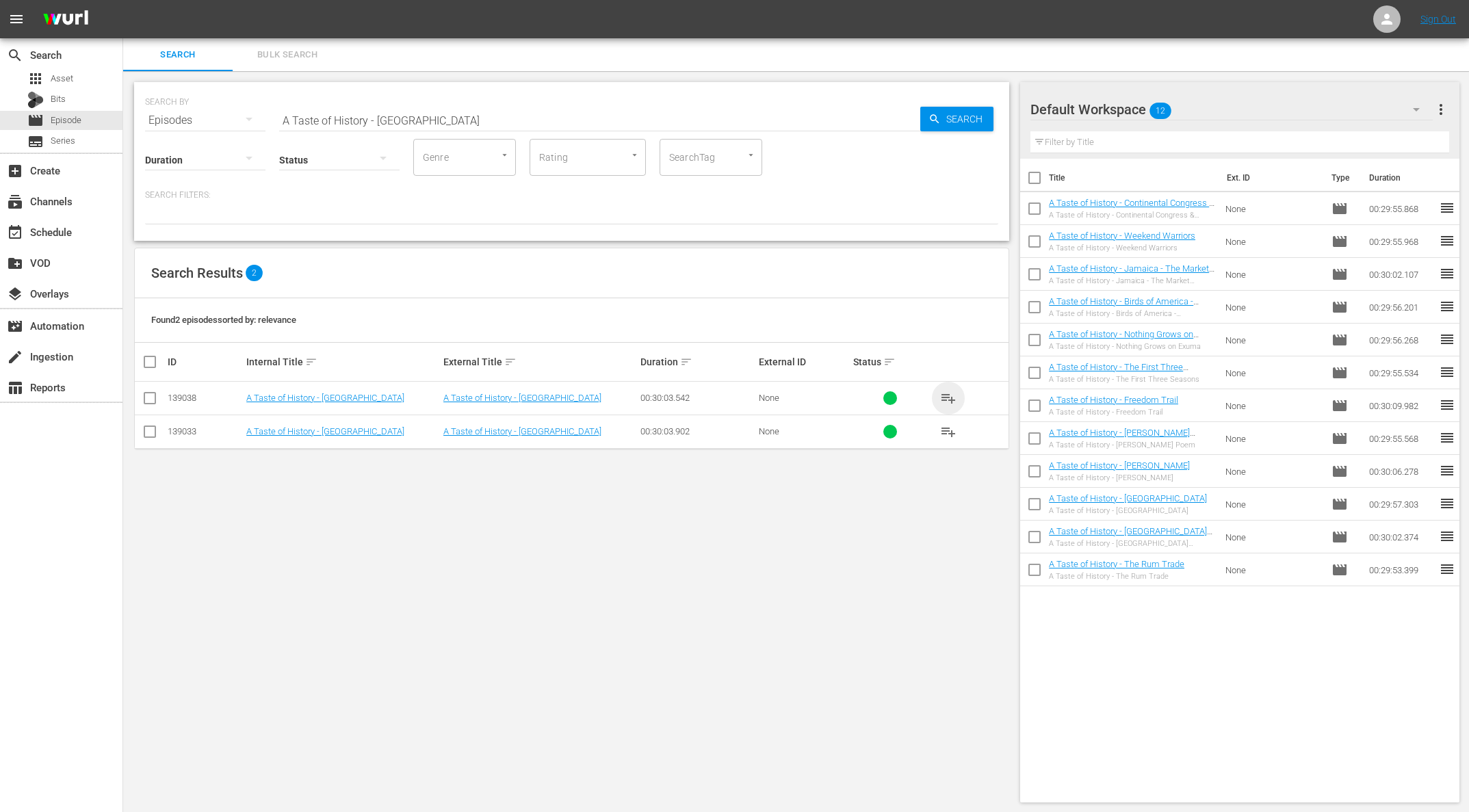
click at [950, 392] on span "playlist_add" at bounding box center [948, 397] width 16 height 16
click at [558, 120] on input "A Taste of History - [GEOGRAPHIC_DATA]" at bounding box center [599, 120] width 641 height 33
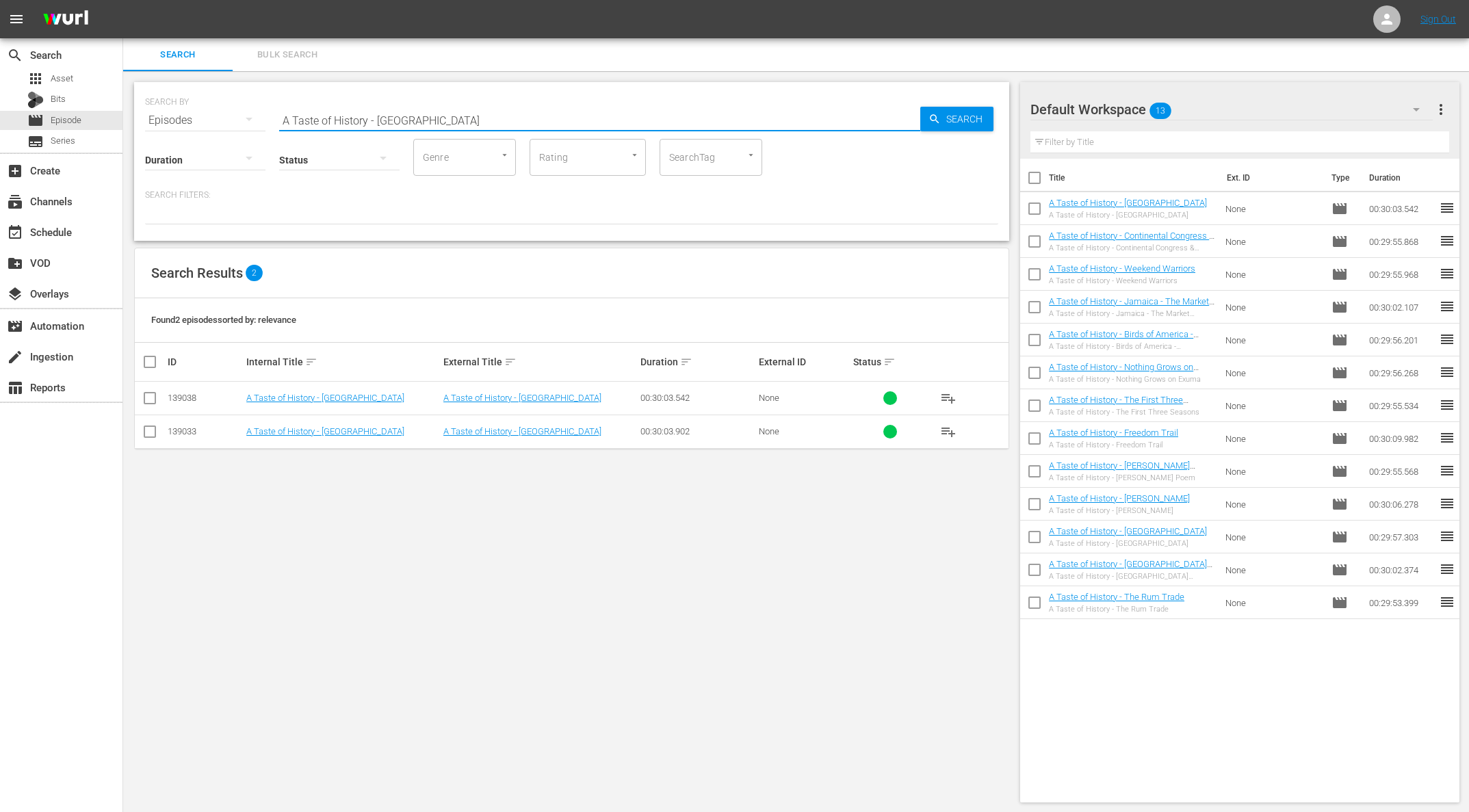
paste input "[PERSON_NAME] & [PERSON_NAME]- Entertaining at Montpelier- Part 2"
click at [969, 116] on span "Search" at bounding box center [967, 119] width 53 height 24
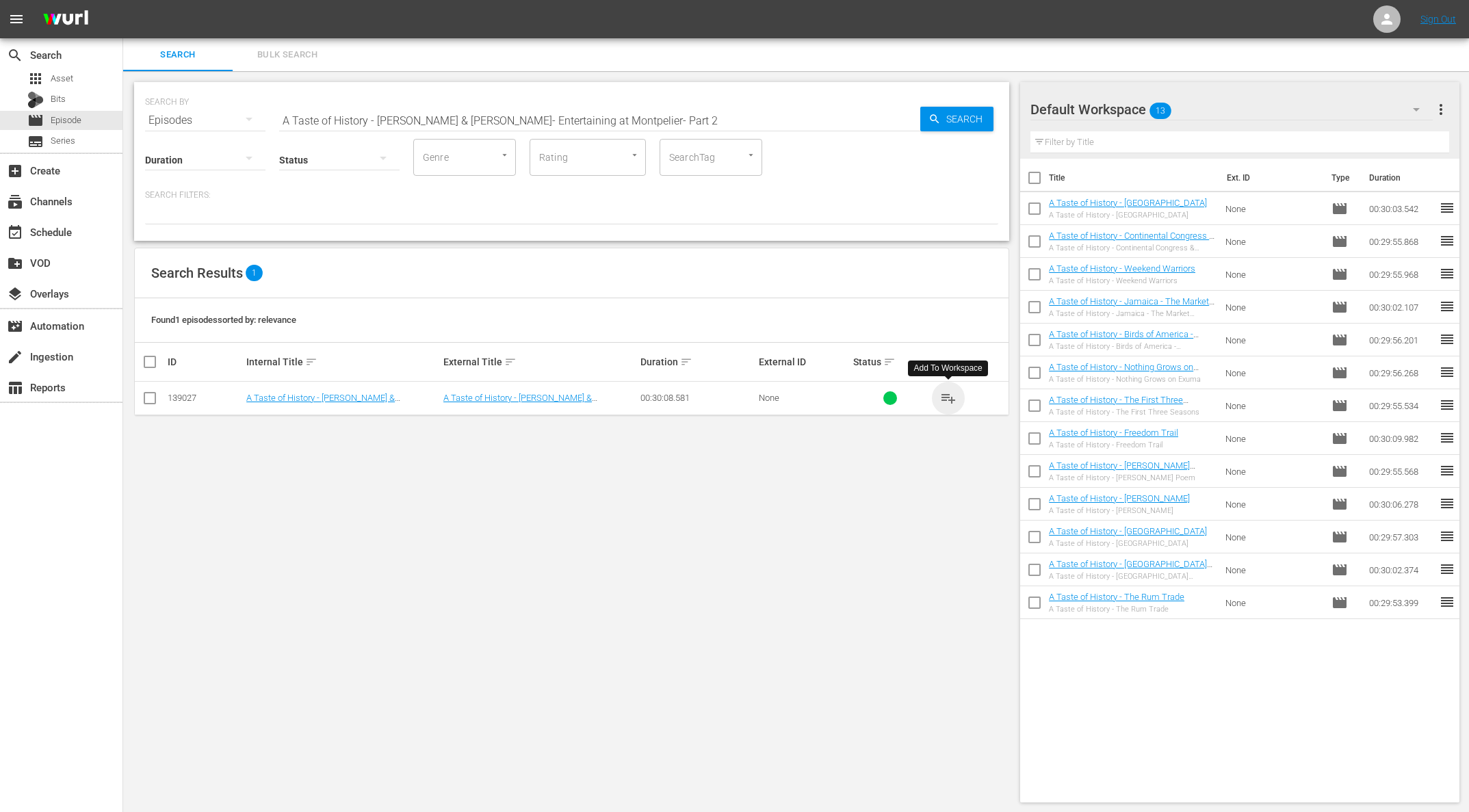
click at [948, 395] on span "playlist_add" at bounding box center [948, 397] width 16 height 16
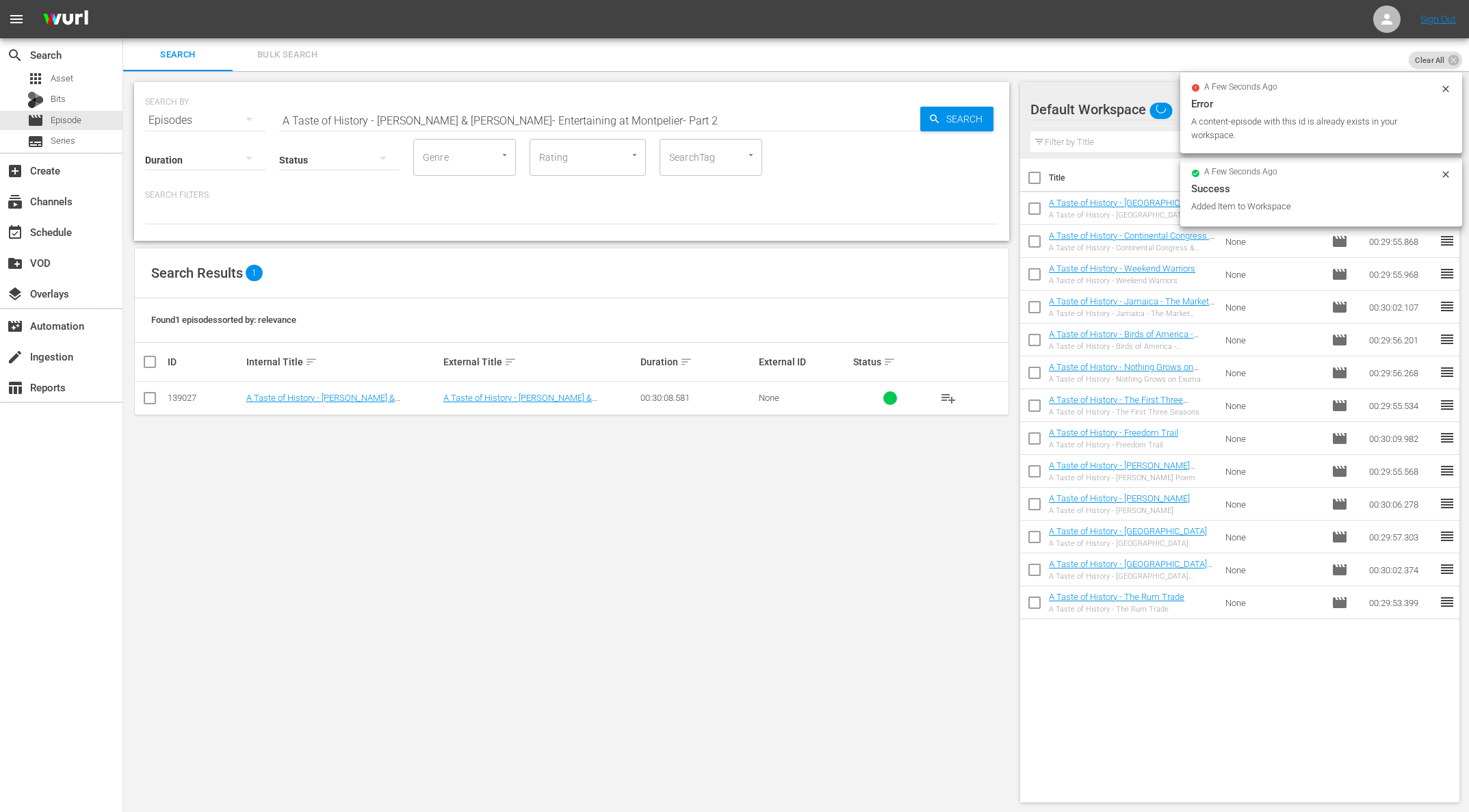
drag, startPoint x: 508, startPoint y: 136, endPoint x: 500, endPoint y: 137, distance: 8.1
click at [508, 136] on div "SEARCH BY Search By Episodes Search ID, Title, Description, Keywords, or Catego…" at bounding box center [572, 162] width 875 height 159
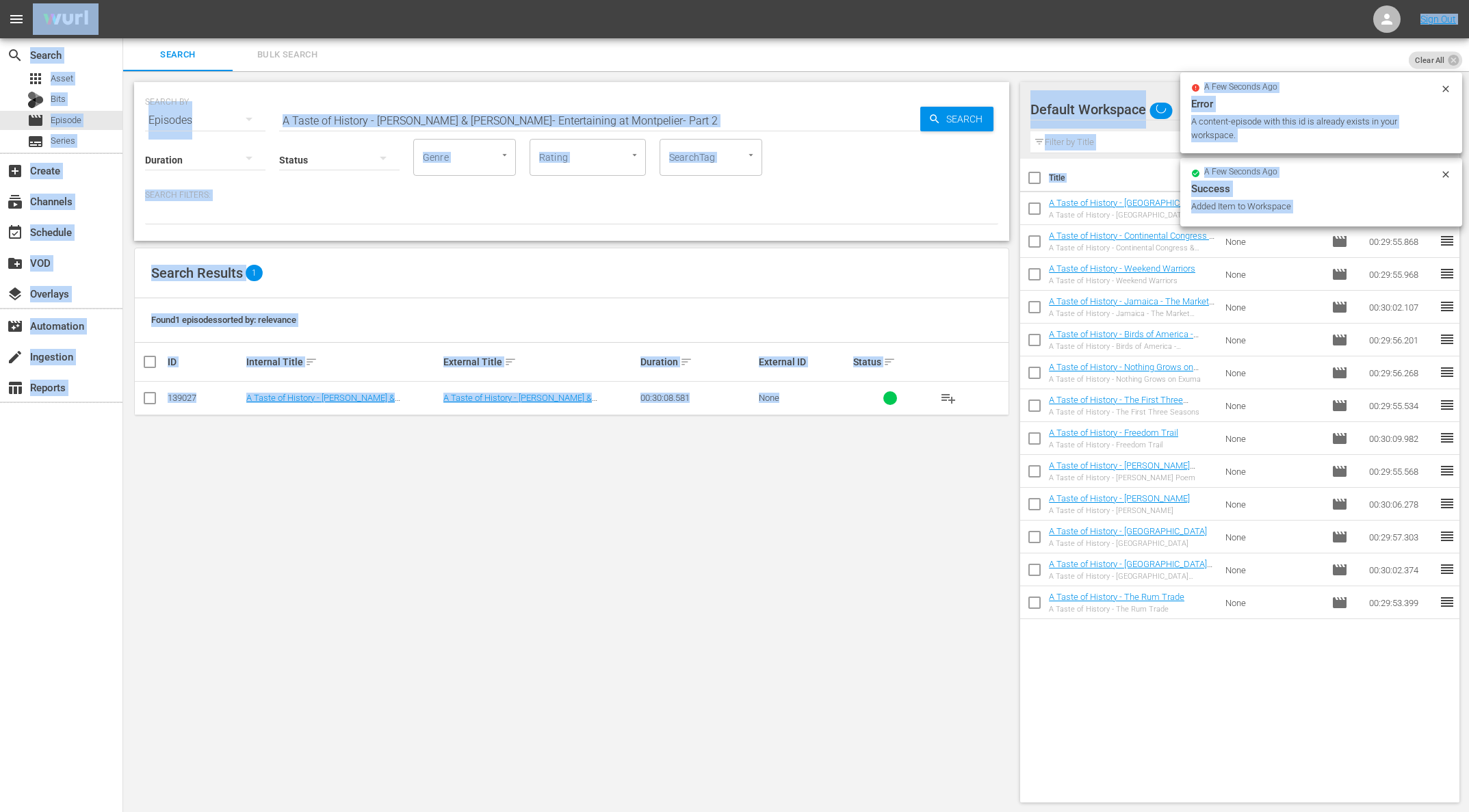
click at [514, 109] on input "A Taste of History - [PERSON_NAME] & [PERSON_NAME]- Entertaining at Montpelier-…" at bounding box center [599, 120] width 641 height 33
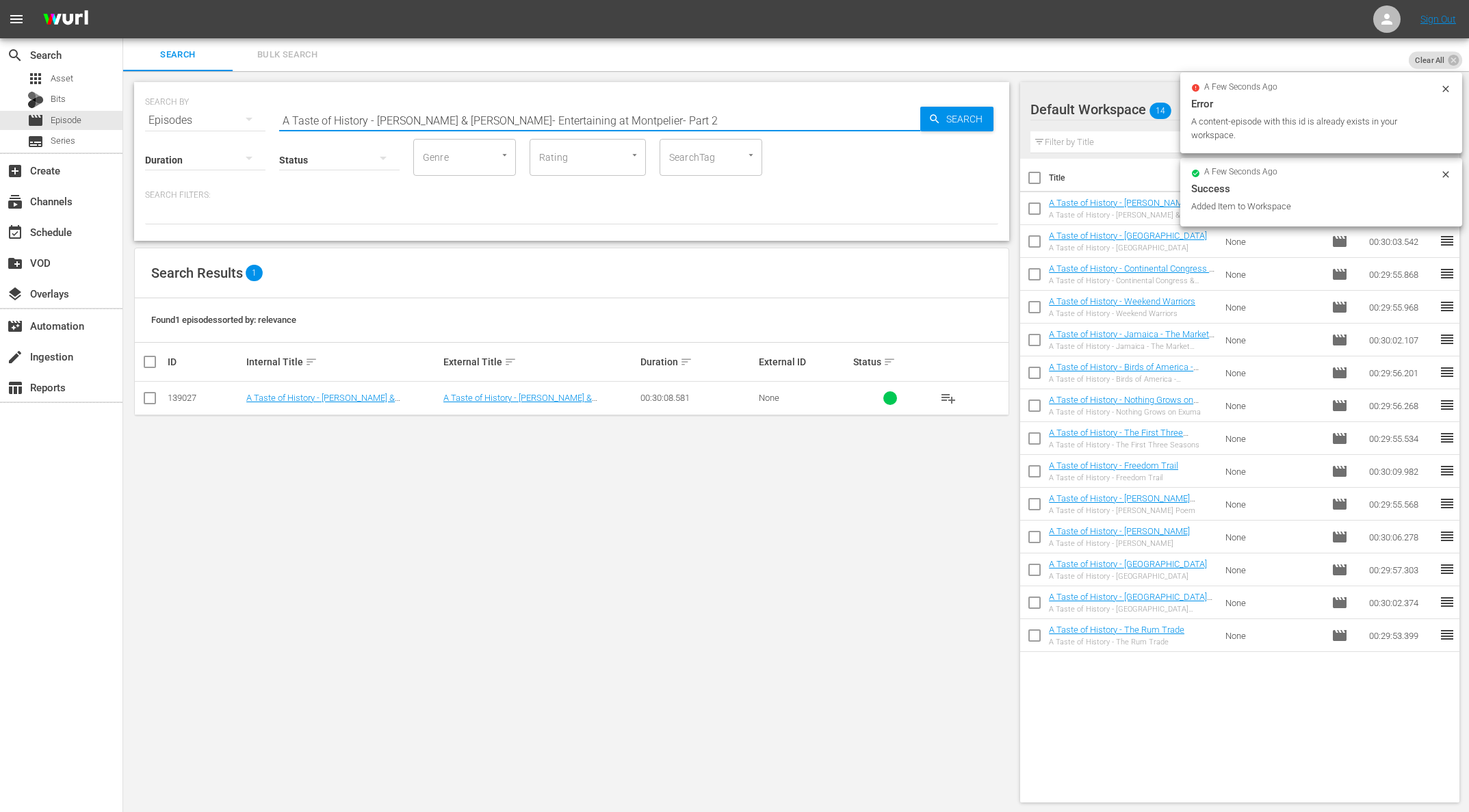
paste input "1"
drag, startPoint x: 910, startPoint y: 115, endPoint x: 940, endPoint y: 115, distance: 30.0
click at [921, 115] on div "SEARCH BY Search By Episodes Search ID, Title, Description, Keywords, or Catego…" at bounding box center [571, 112] width 853 height 49
click at [940, 115] on span "Search" at bounding box center [967, 119] width 53 height 24
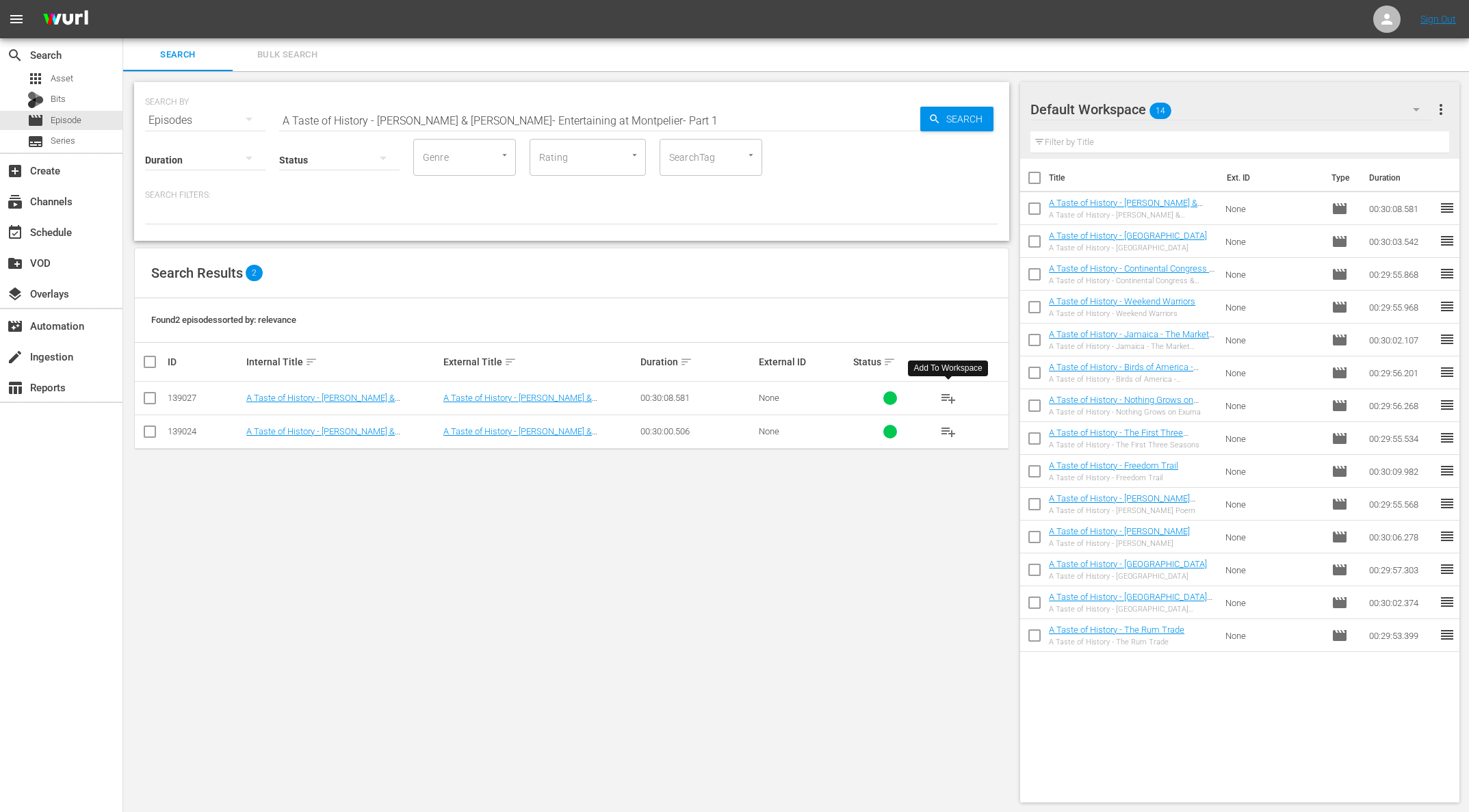
click at [944, 394] on span "playlist_add" at bounding box center [948, 397] width 16 height 16
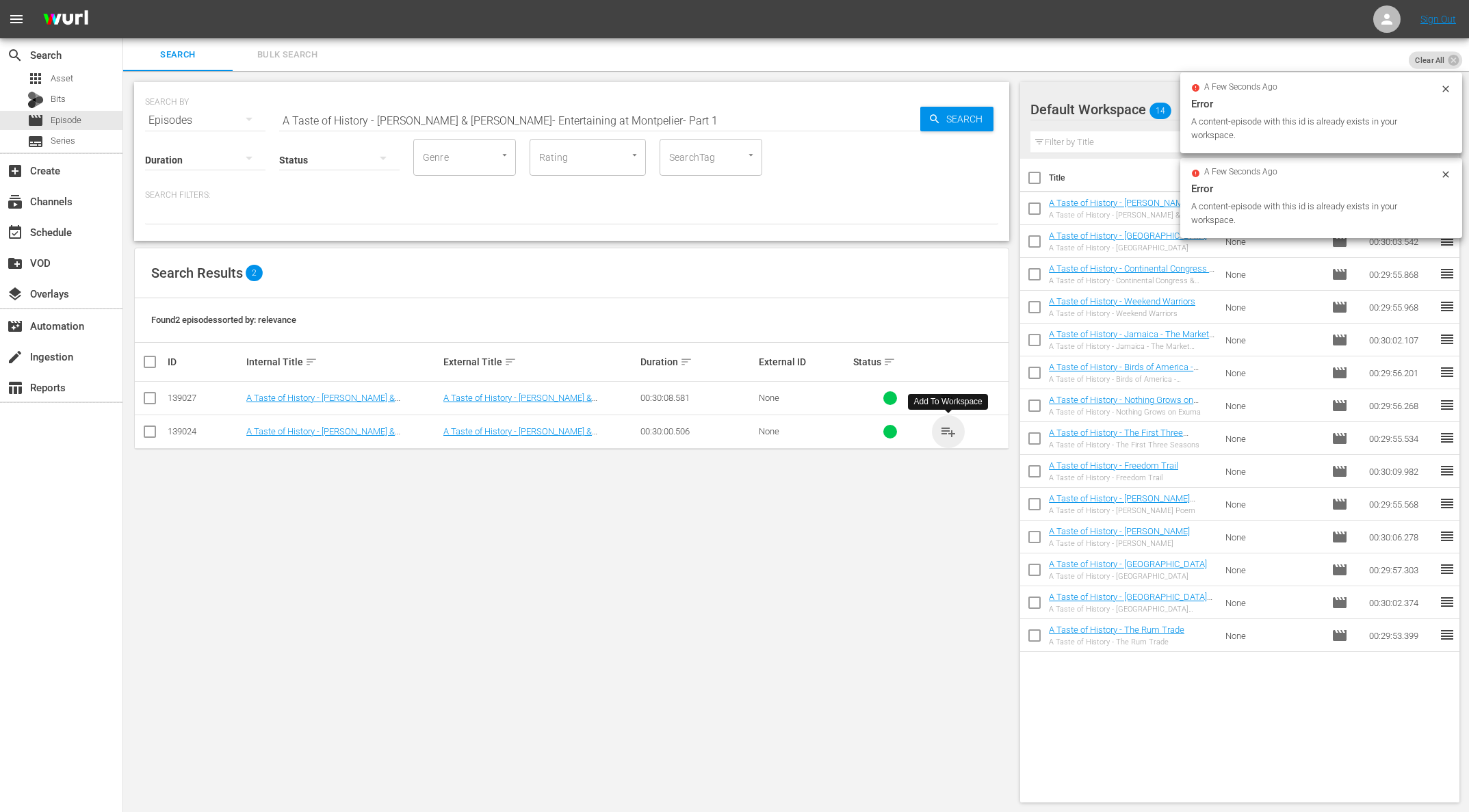
click at [947, 430] on span "playlist_add" at bounding box center [948, 431] width 16 height 16
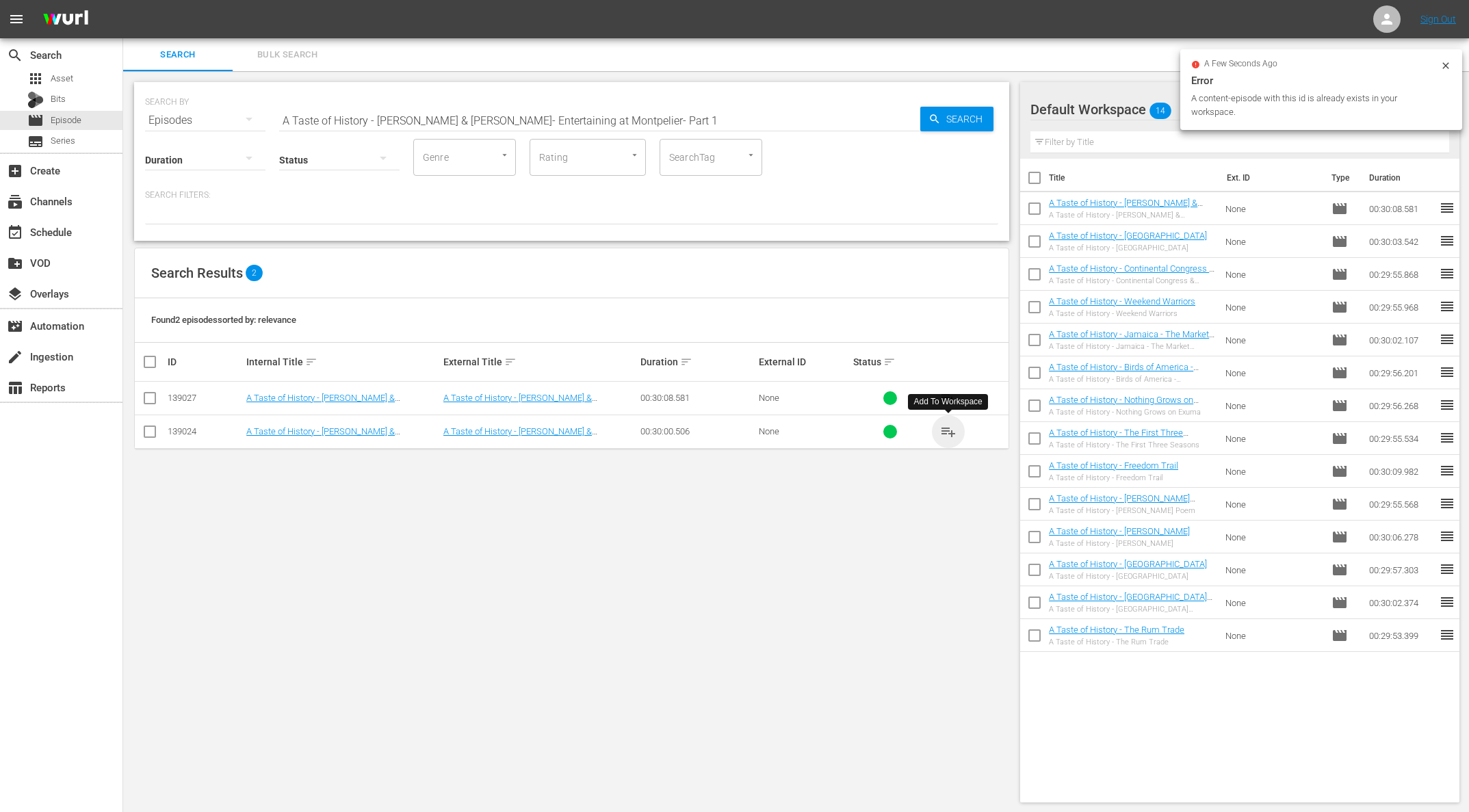
click at [947, 430] on span "playlist_add" at bounding box center [948, 431] width 16 height 16
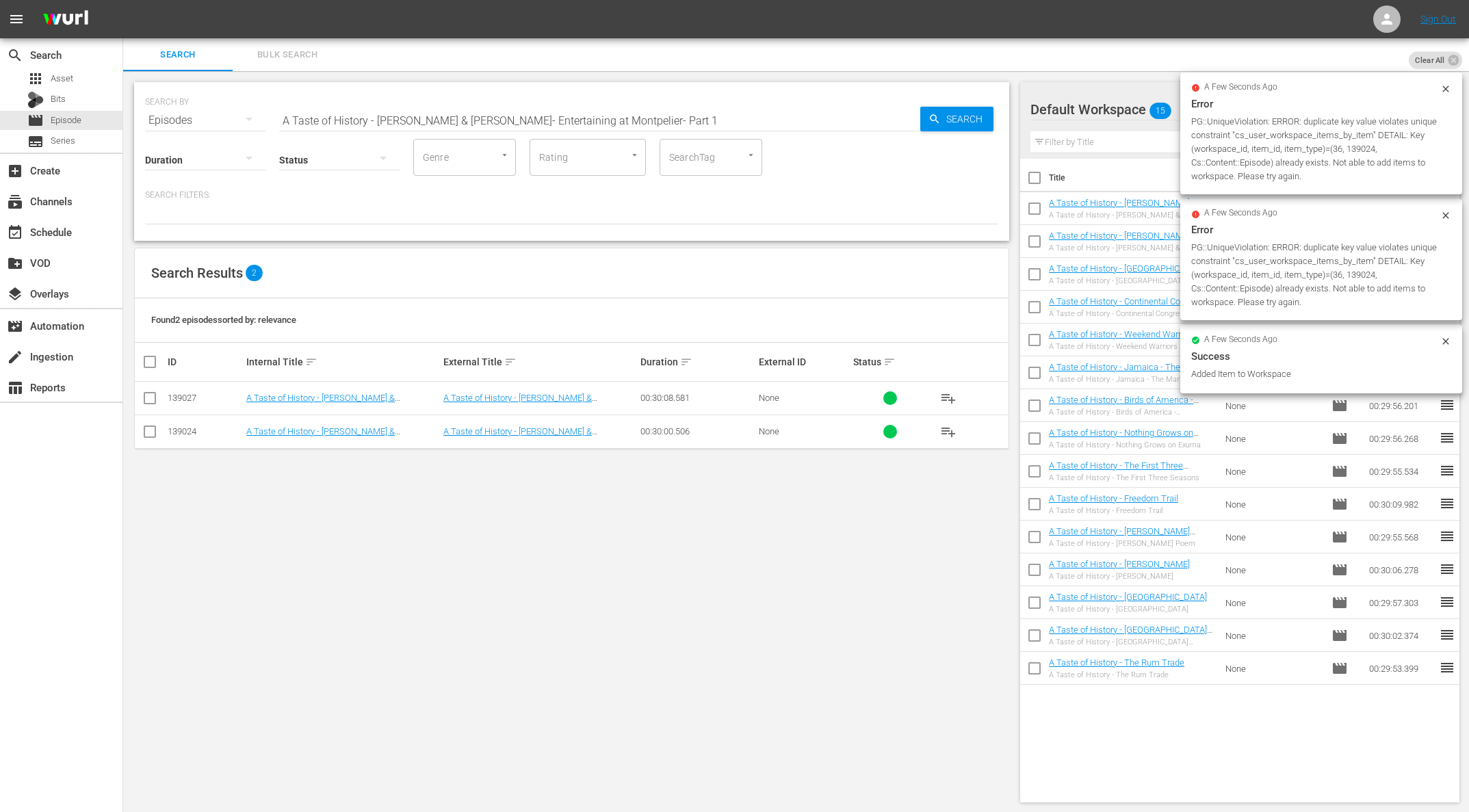
click at [1147, 42] on div "Search Bulk Search" at bounding box center [796, 54] width 1346 height 33
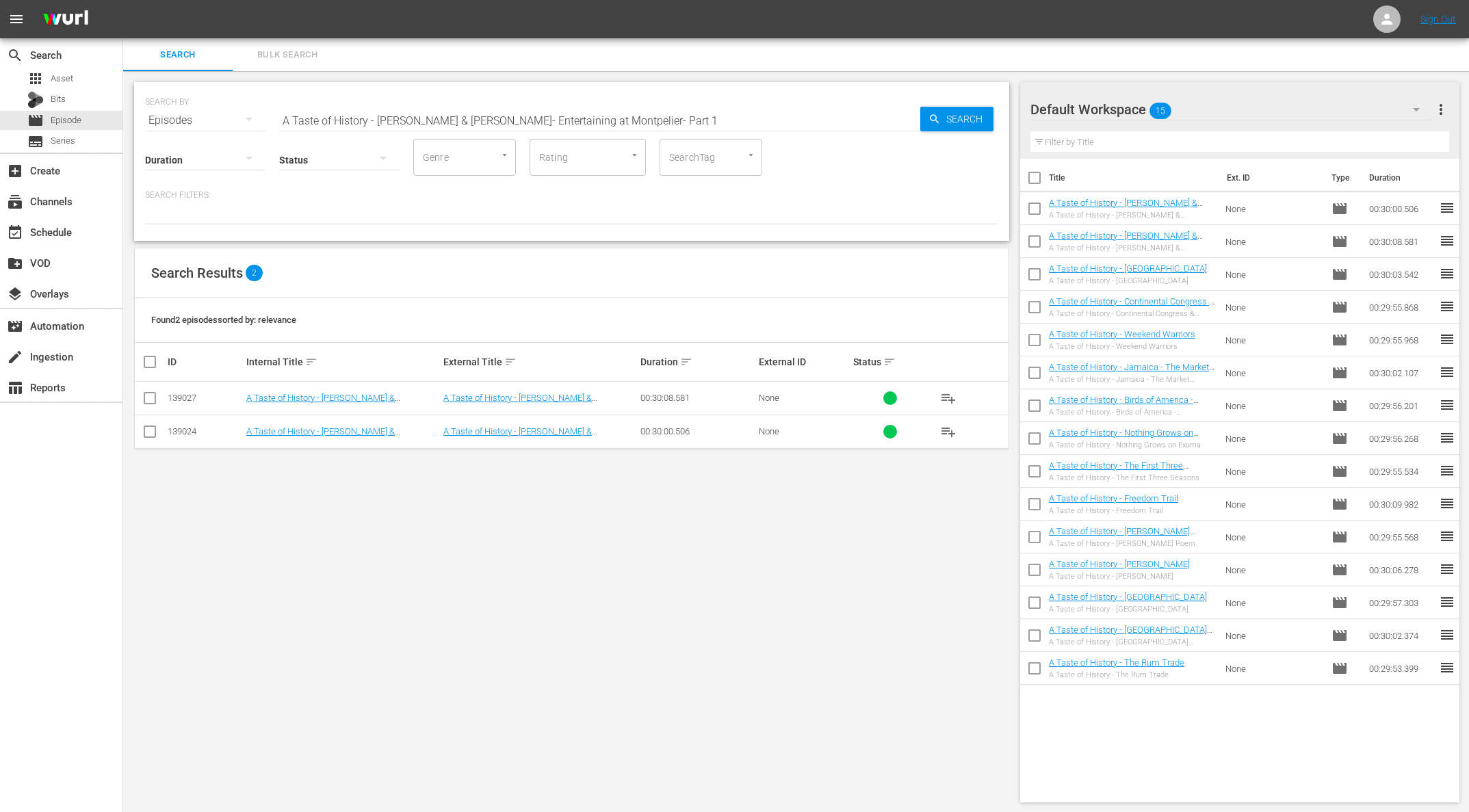
click at [1145, 63] on div "Search Bulk Search" at bounding box center [796, 54] width 1346 height 33
click at [514, 120] on input "A Taste of History - [PERSON_NAME] & [PERSON_NAME]- Entertaining at Montpelier-…" at bounding box center [599, 120] width 641 height 33
paste input "Rye Coffee"
drag, startPoint x: 912, startPoint y: 122, endPoint x: 961, endPoint y: 120, distance: 49.0
click at [912, 122] on input "A Taste of History - Rye Coffee" at bounding box center [599, 120] width 641 height 33
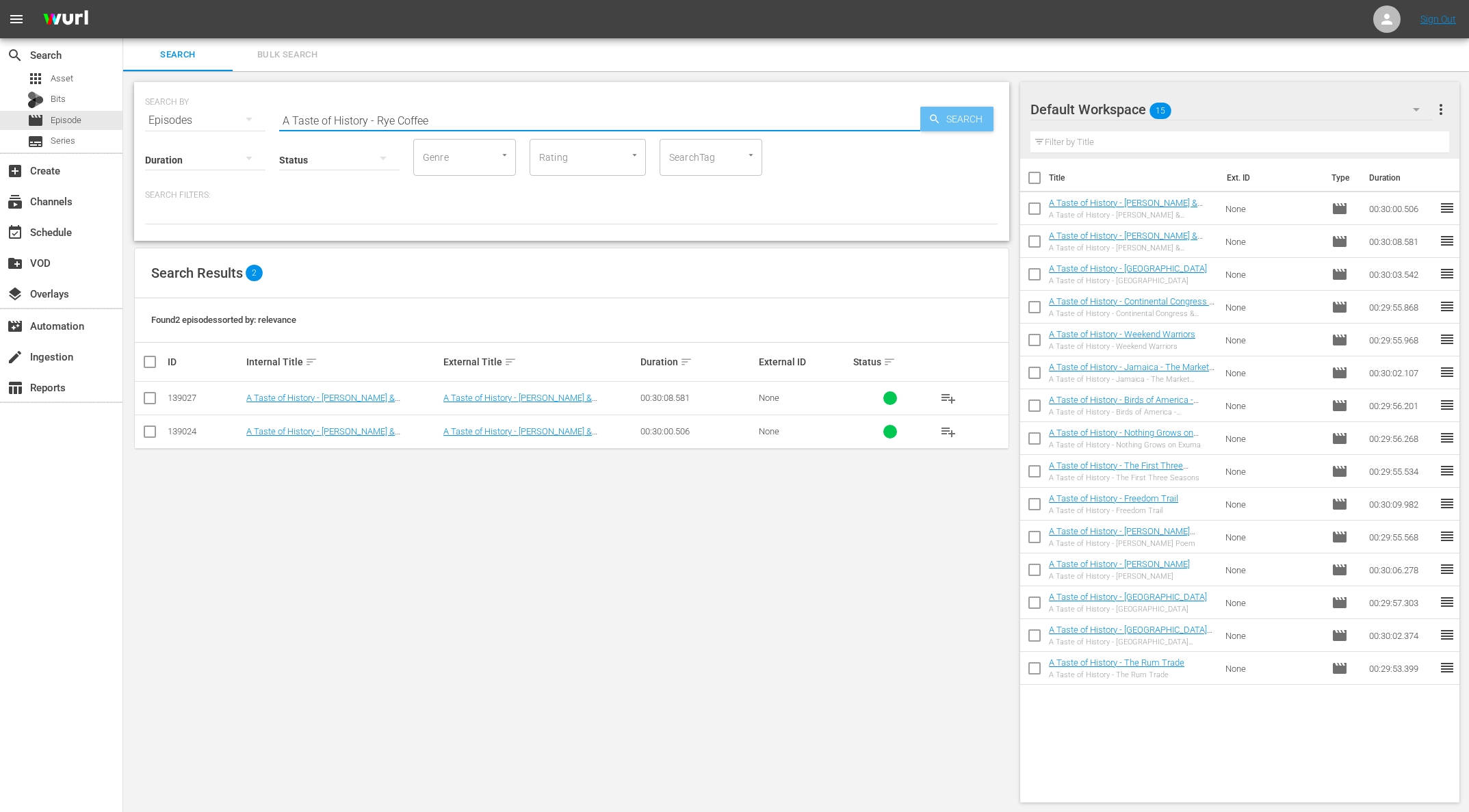
click at [961, 120] on span "Search" at bounding box center [967, 119] width 53 height 24
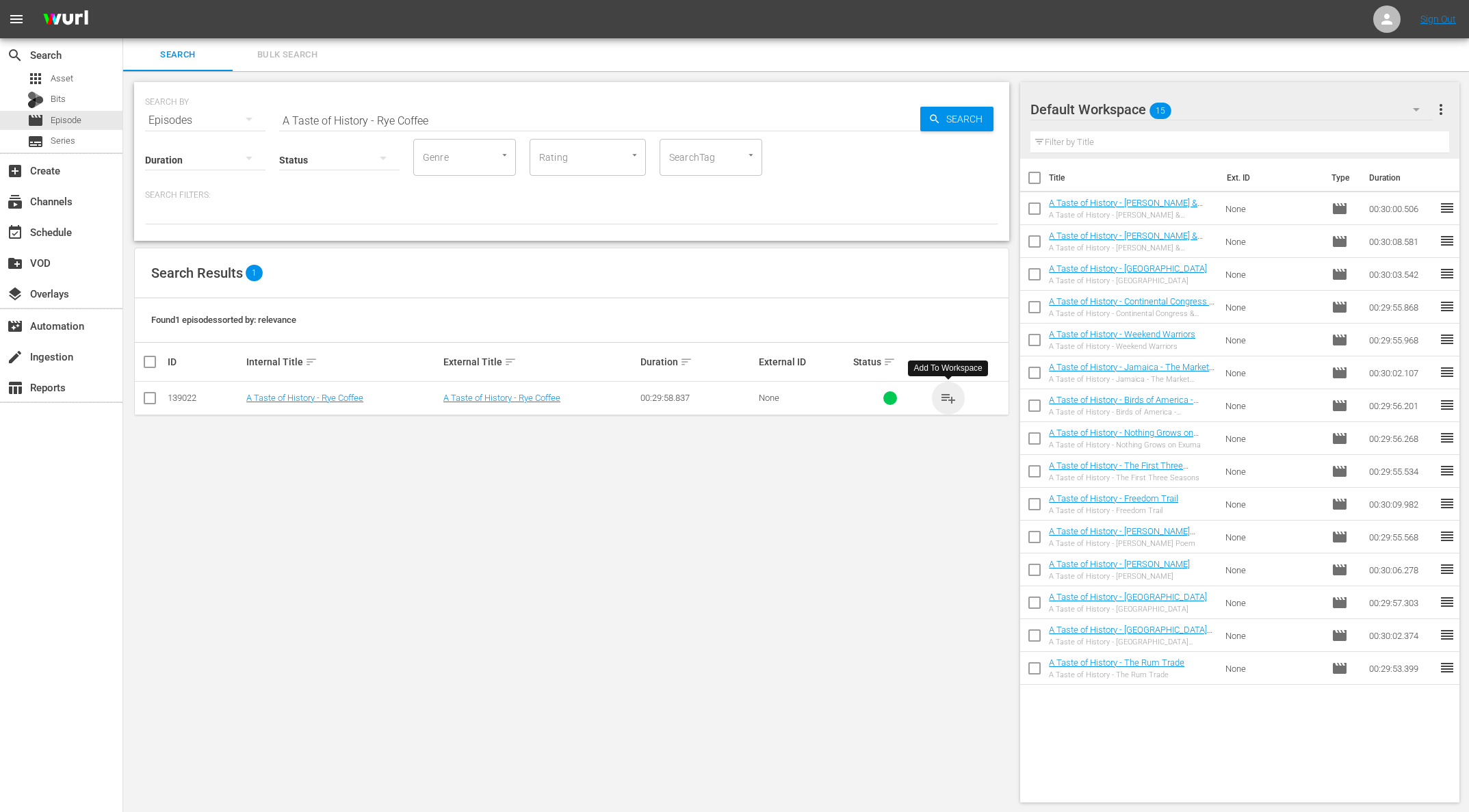
click at [955, 397] on span "playlist_add" at bounding box center [948, 397] width 16 height 16
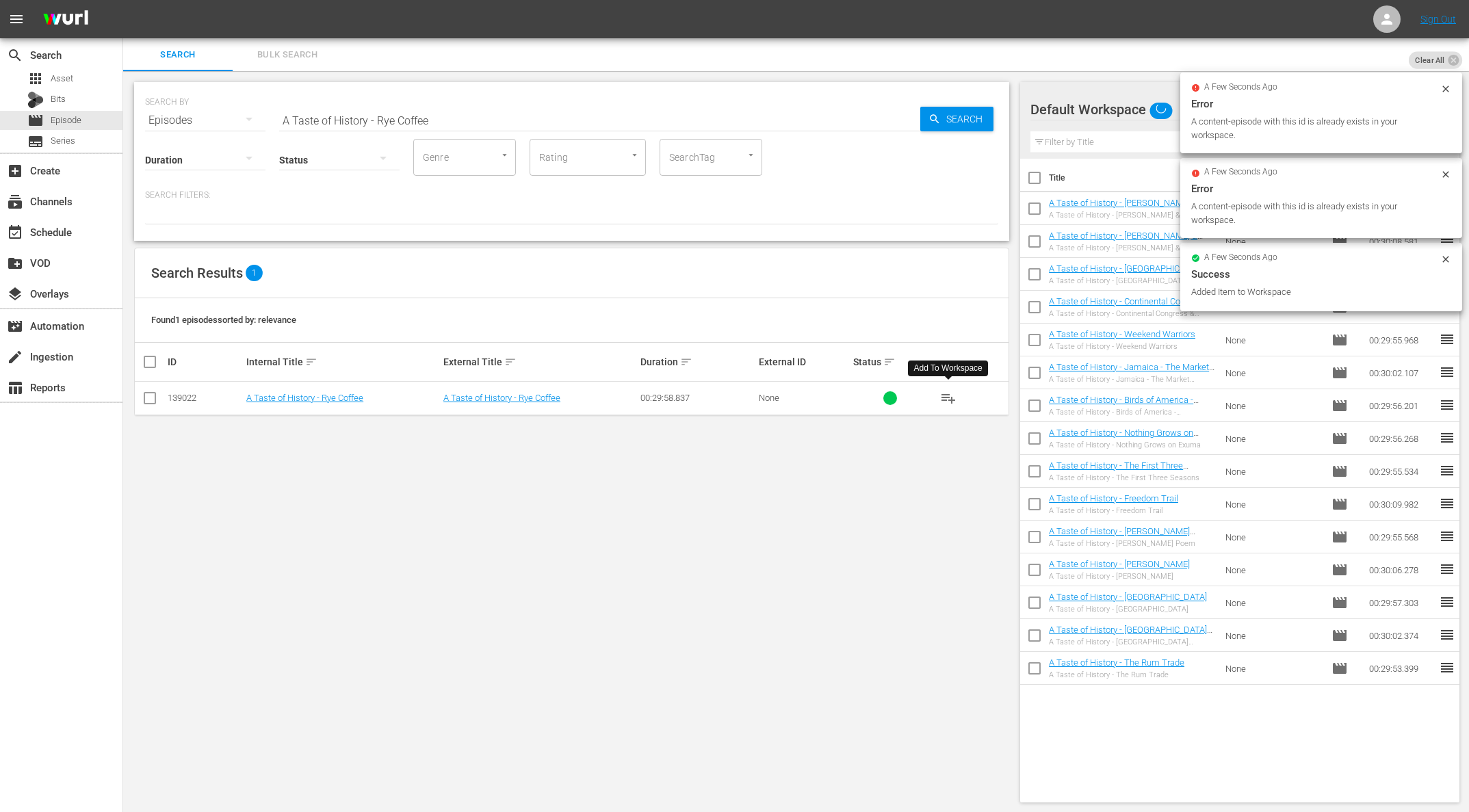
click at [412, 119] on input "A Taste of History - Rye Coffee" at bounding box center [599, 120] width 641 height 33
paste input "[PERSON_NAME][GEOGRAPHIC_DATA]: A Revolution in Gardening"
click at [925, 115] on div "Search" at bounding box center [957, 119] width 73 height 24
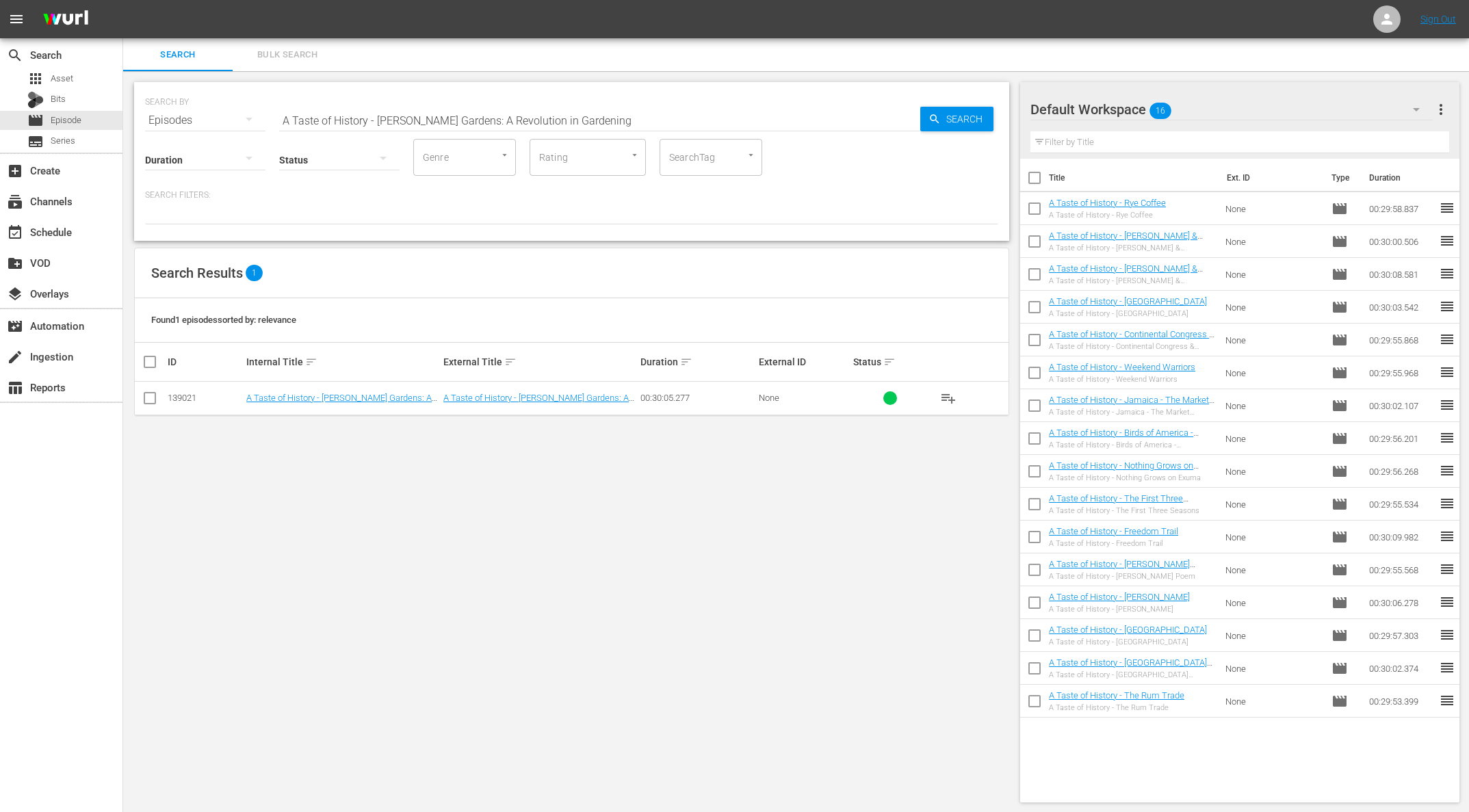
click at [943, 392] on span "playlist_add" at bounding box center [948, 397] width 16 height 16
click at [947, 395] on span "playlist_add" at bounding box center [948, 397] width 16 height 16
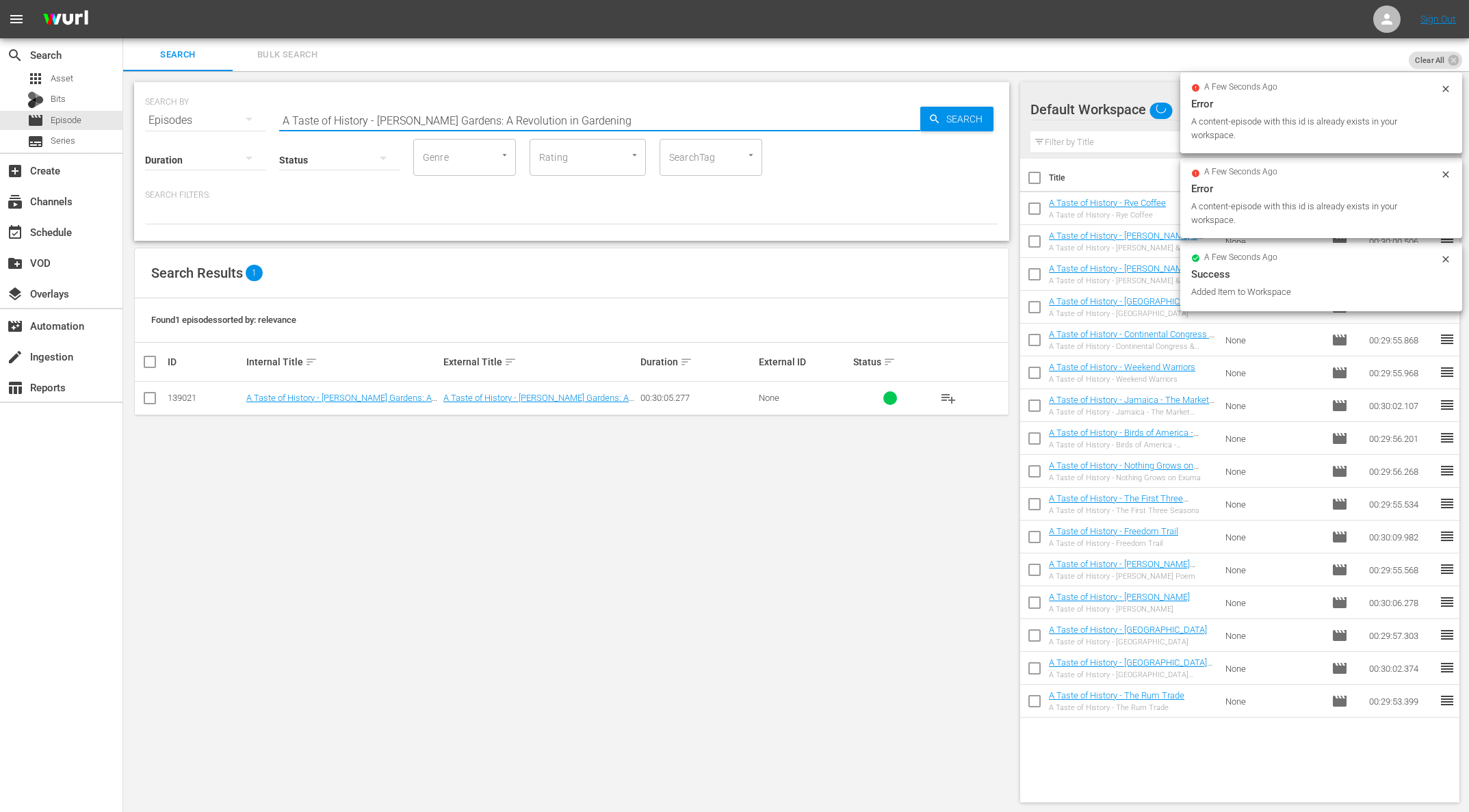
click at [466, 112] on input "A Taste of History - [PERSON_NAME] Gardens: A Revolution in Gardening" at bounding box center [599, 120] width 641 height 33
paste input "The Washingtons at [GEOGRAPHIC_DATA][PERSON_NAME]- Part 2"
click at [932, 115] on icon "button" at bounding box center [934, 119] width 12 height 12
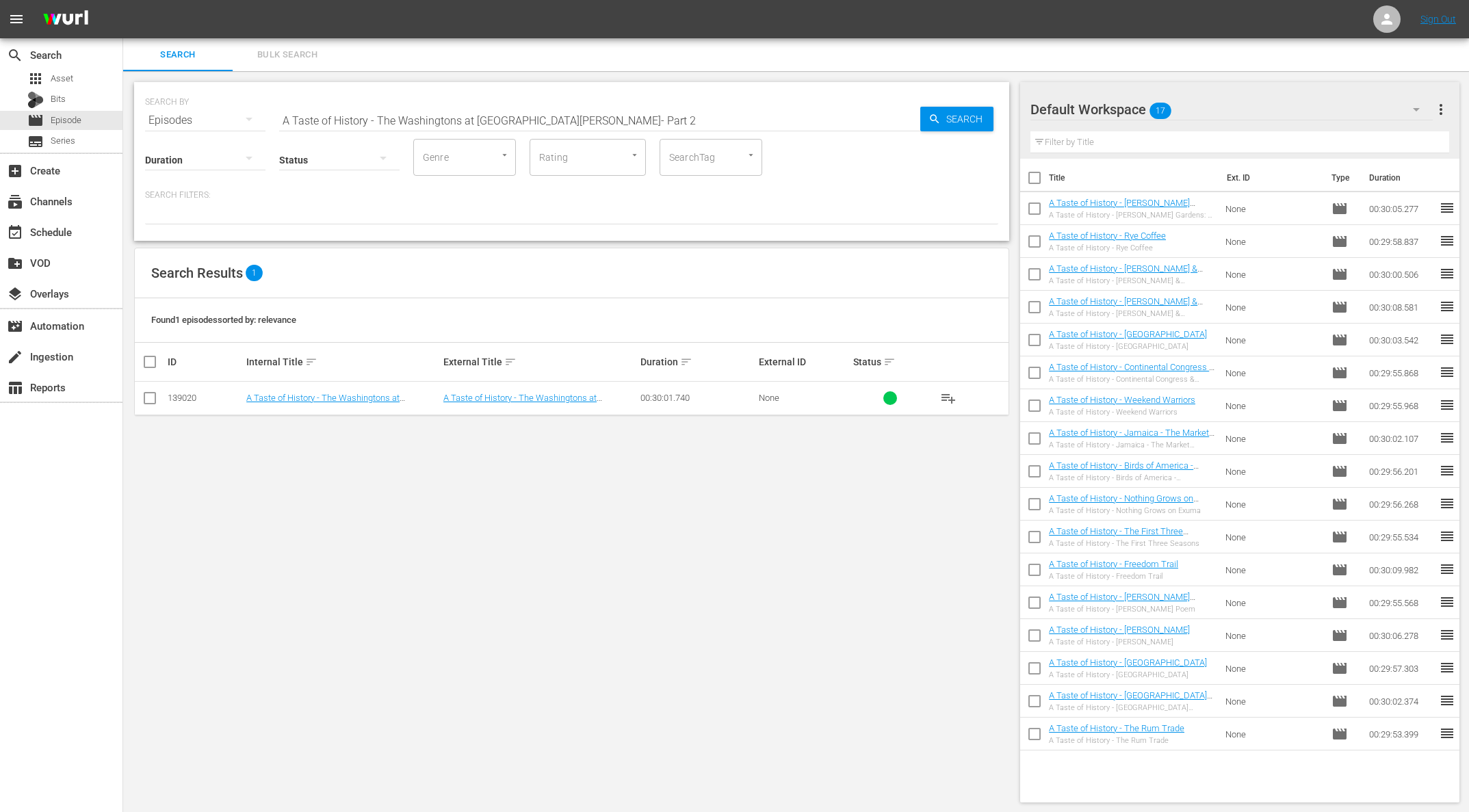
click at [950, 397] on span "playlist_add" at bounding box center [948, 397] width 16 height 16
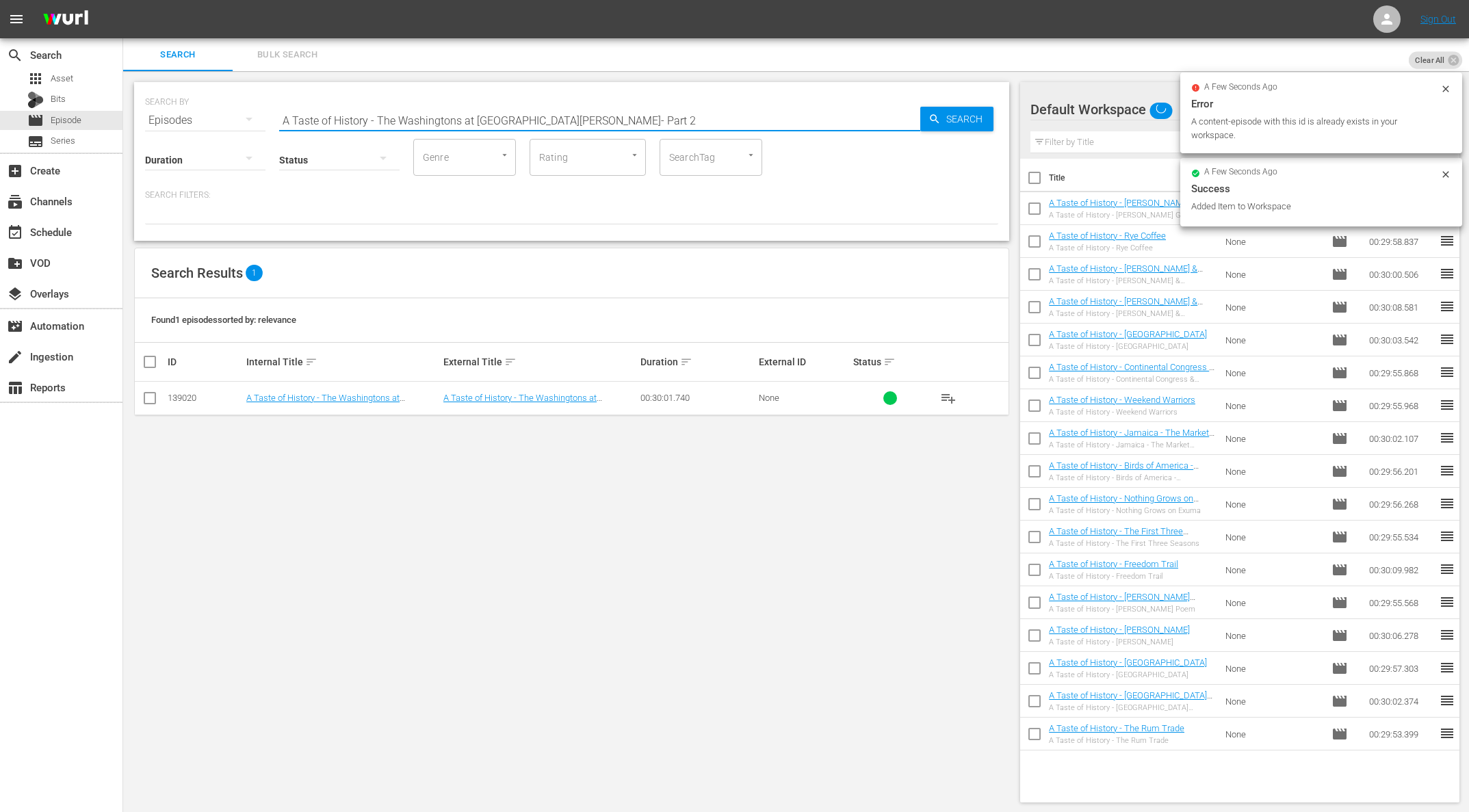
click at [461, 118] on input "A Taste of History - The Washingtons at [GEOGRAPHIC_DATA][PERSON_NAME]- Part 2" at bounding box center [599, 120] width 641 height 33
paste input "1"
click at [956, 120] on span "Search" at bounding box center [967, 119] width 53 height 24
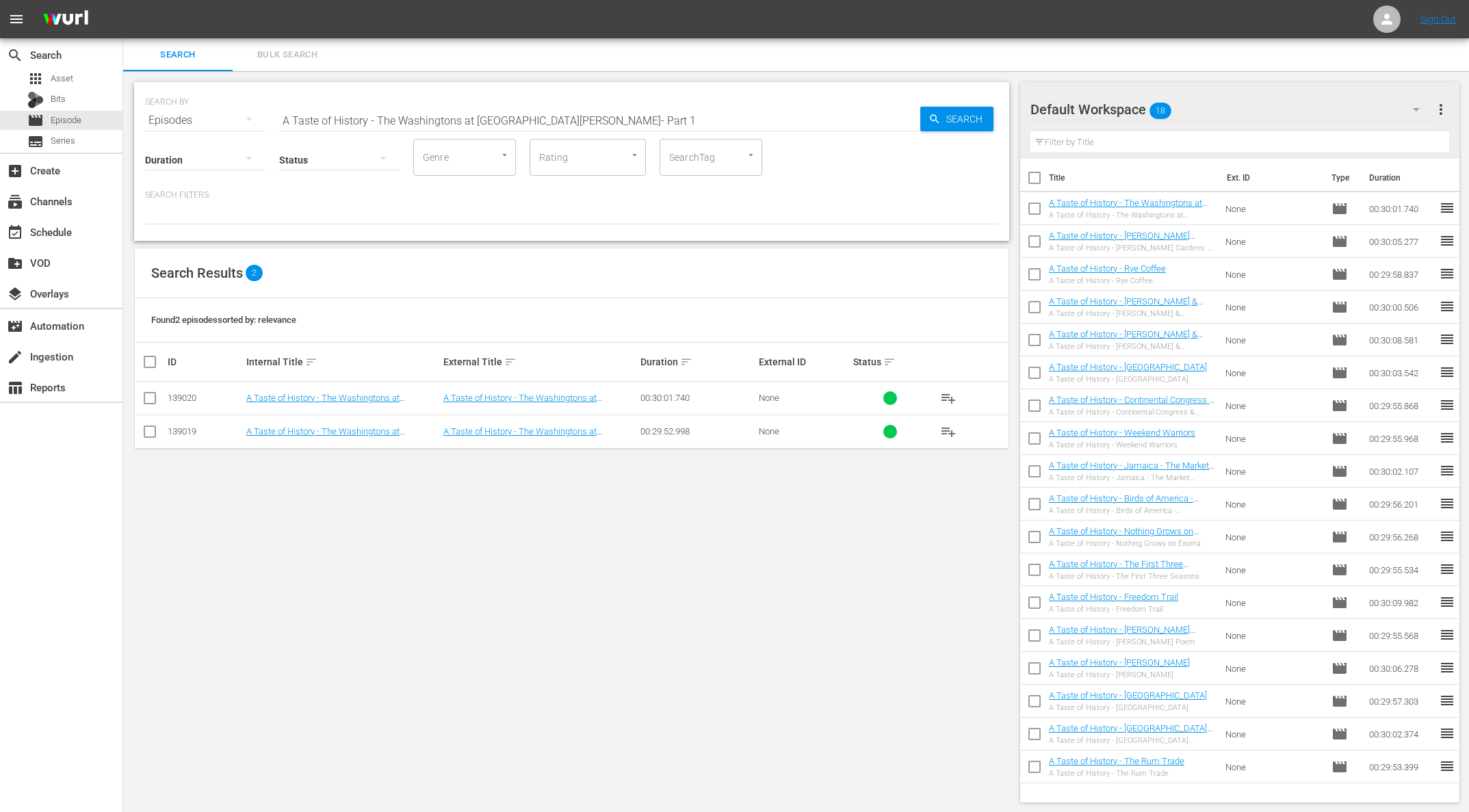
click at [953, 430] on span "playlist_add" at bounding box center [948, 431] width 16 height 16
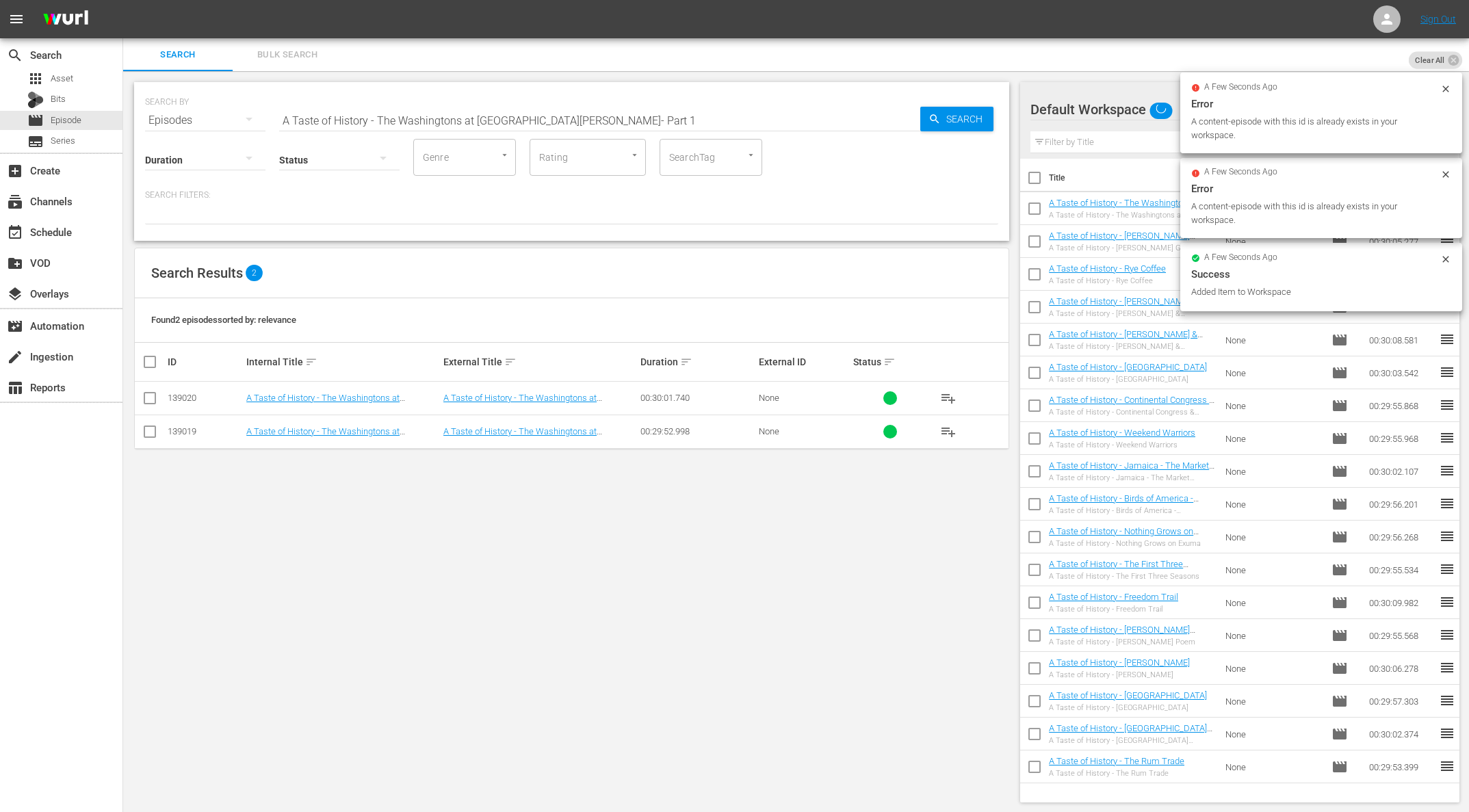
click at [524, 107] on input "A Taste of History - The Washingtons at [GEOGRAPHIC_DATA][PERSON_NAME]- Part 1" at bounding box center [599, 120] width 641 height 33
paste input "Beautiful People Of Colonial [GEOGRAPHIC_DATA]"
click at [1014, 110] on div "SEARCH BY Search By Episodes Search ID, Title, Description, Keywords, or Catego…" at bounding box center [572, 442] width 897 height 742
click at [973, 112] on span "Search" at bounding box center [967, 119] width 53 height 24
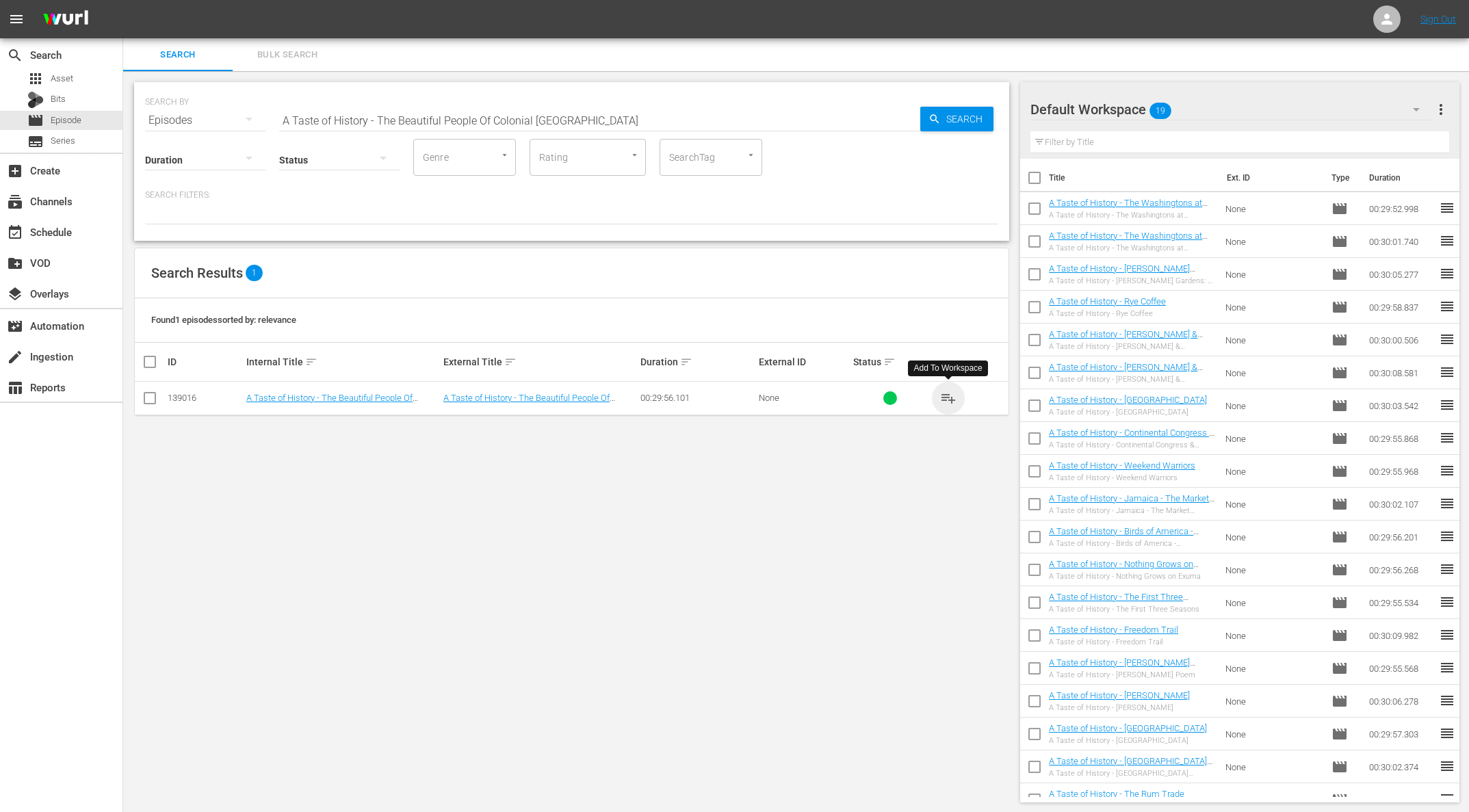
click at [950, 390] on span "playlist_add" at bounding box center [948, 397] width 16 height 16
click at [949, 396] on span "playlist_add" at bounding box center [948, 397] width 16 height 16
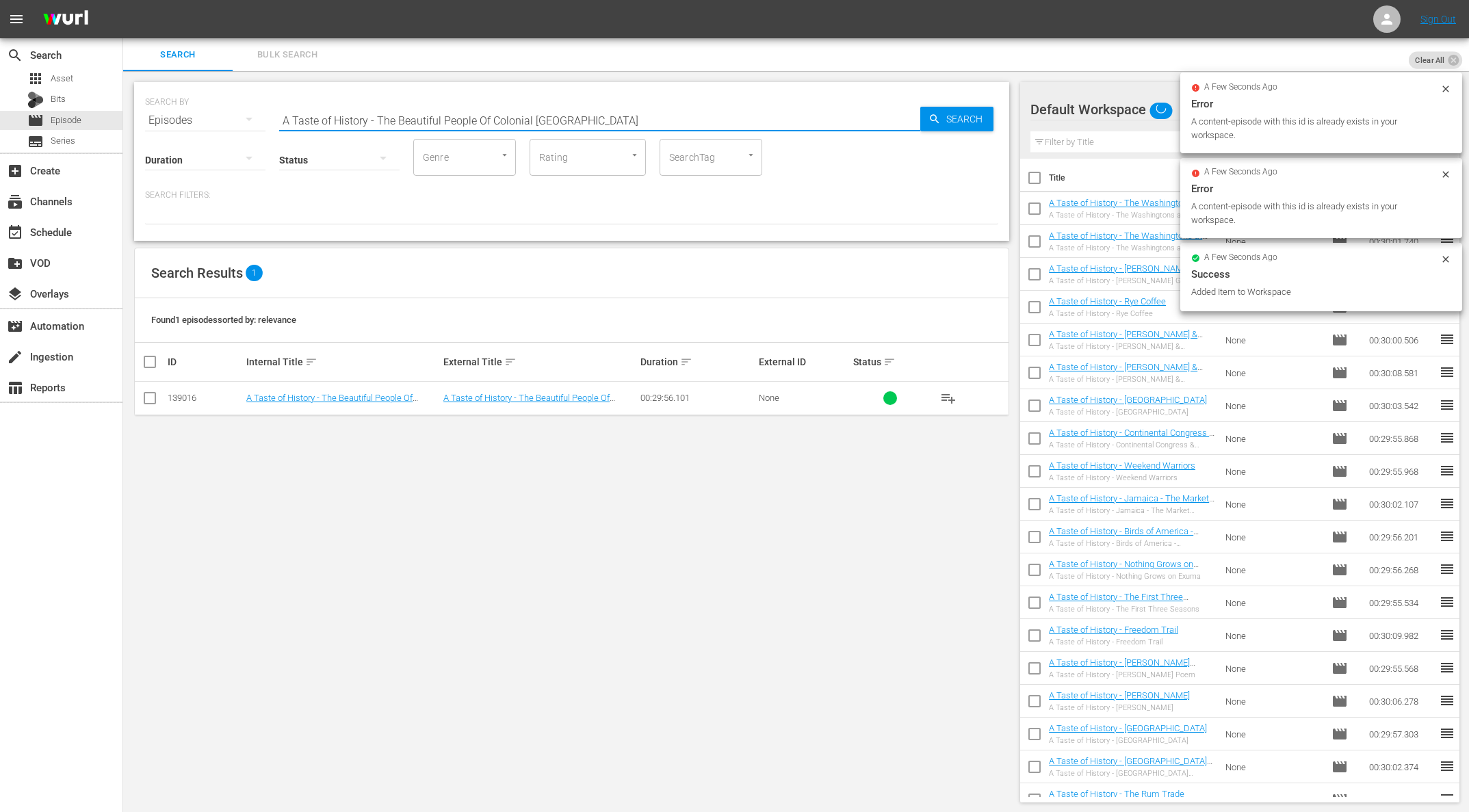
click at [364, 114] on input "A Taste of History - The Beautiful People Of Colonial [GEOGRAPHIC_DATA]" at bounding box center [599, 120] width 641 height 33
paste input "Lafayette's Sacrifices"
click at [935, 117] on icon "button" at bounding box center [934, 119] width 12 height 12
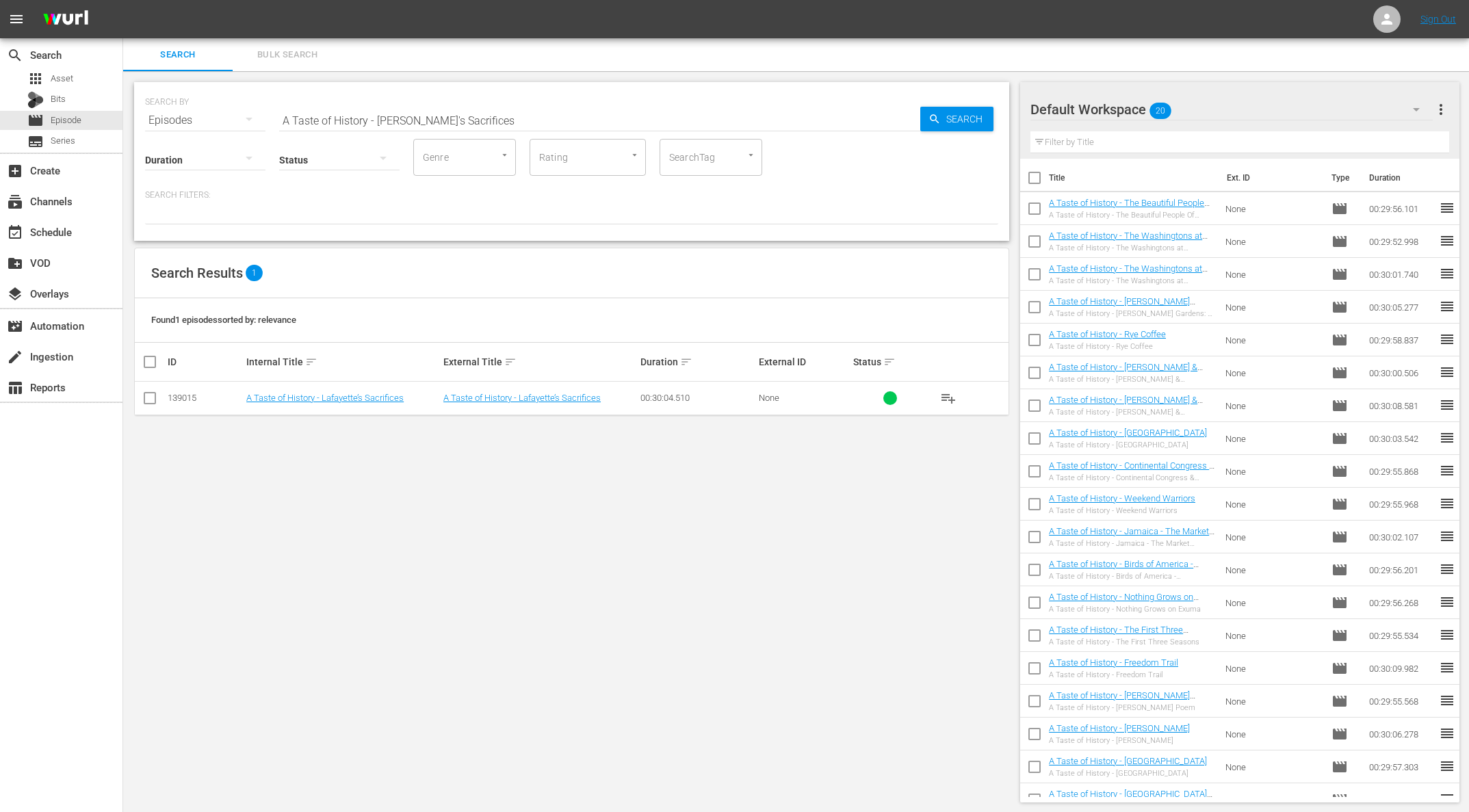
click at [950, 396] on span "playlist_add" at bounding box center [948, 397] width 16 height 16
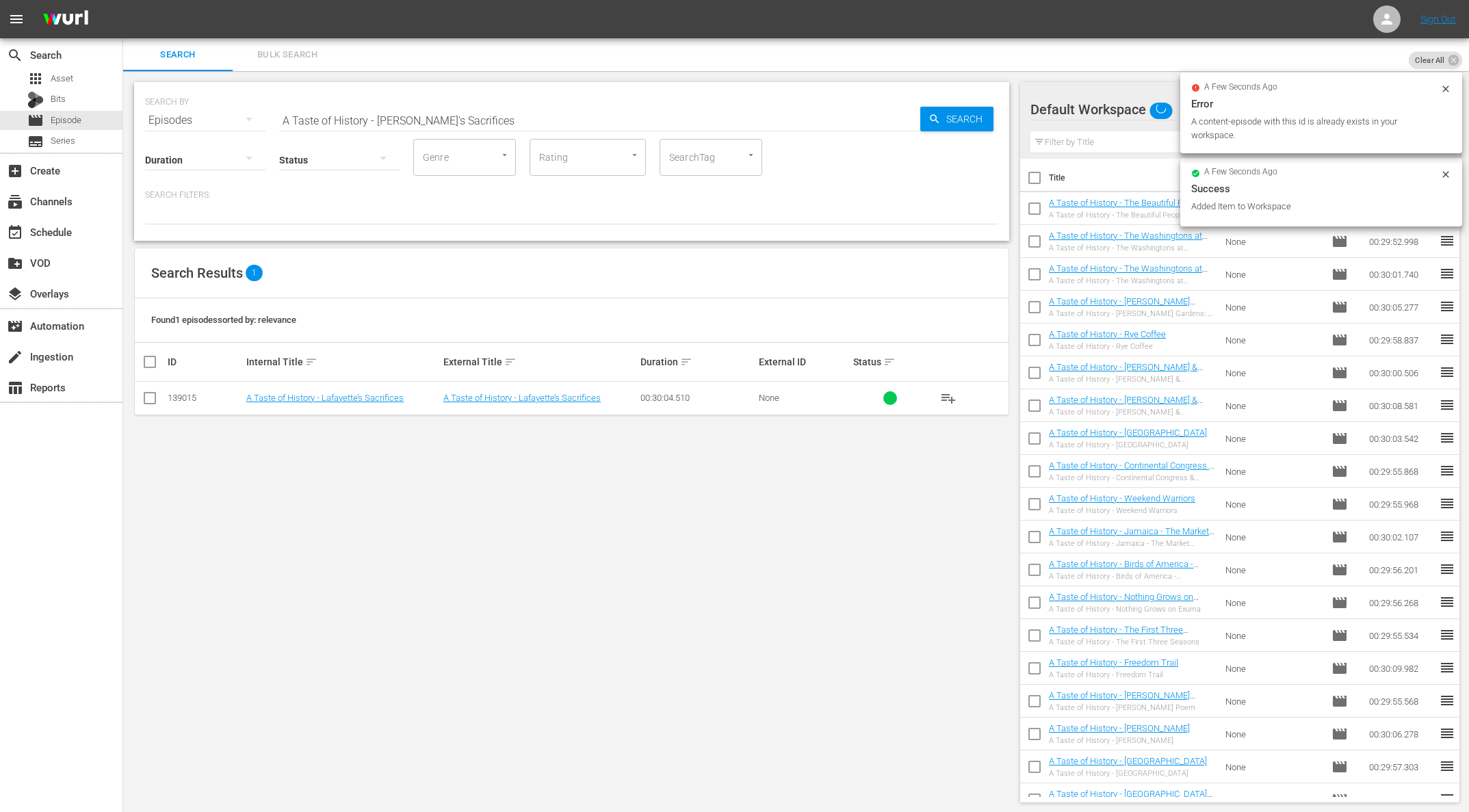
click at [351, 116] on input "A Taste of History - [PERSON_NAME]'s Sacrifices" at bounding box center [599, 120] width 641 height 33
paste input "Coffee At [GEOGRAPHIC_DATA]"
click at [937, 123] on icon "button" at bounding box center [934, 119] width 12 height 12
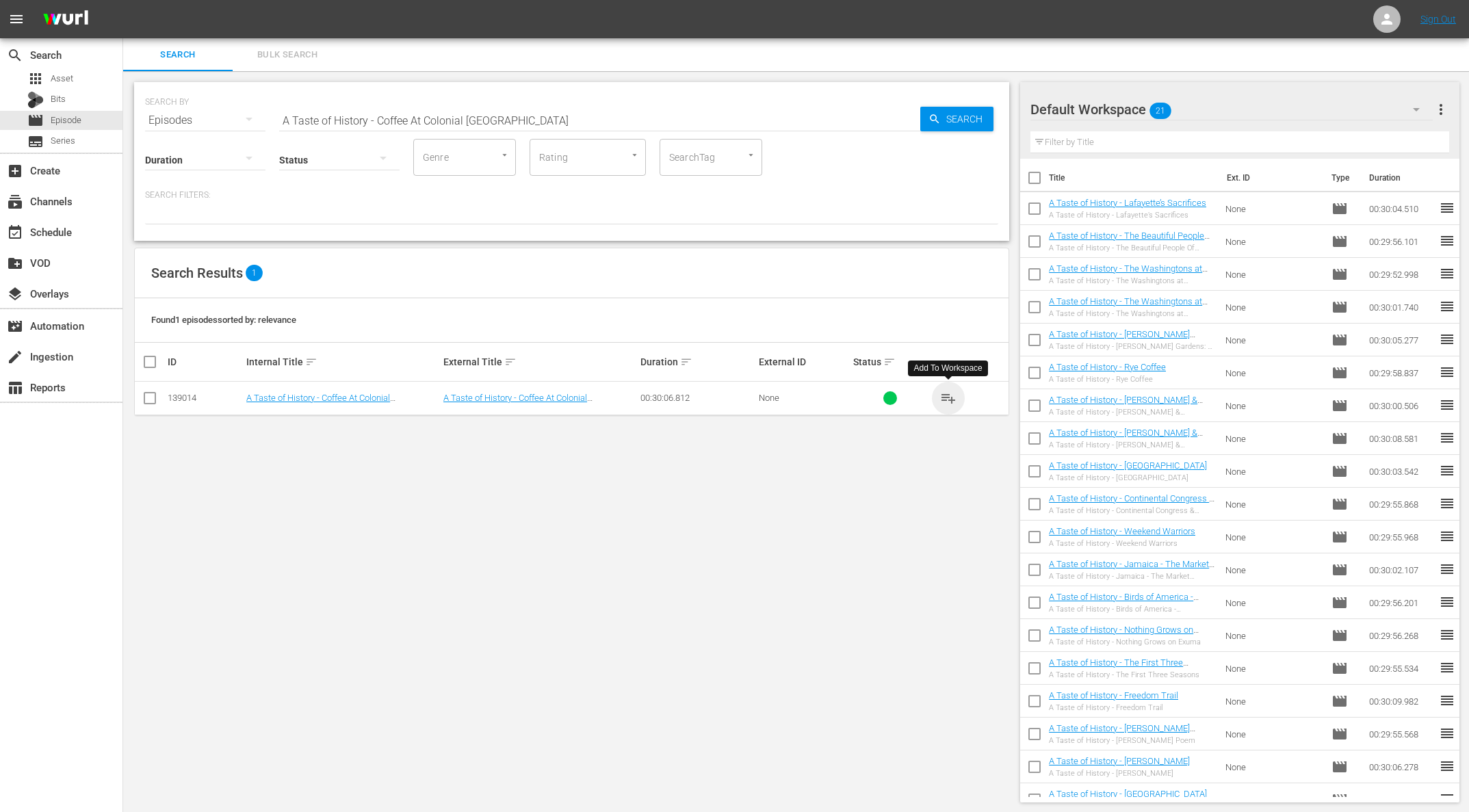
click at [953, 397] on span "playlist_add" at bounding box center [948, 397] width 16 height 16
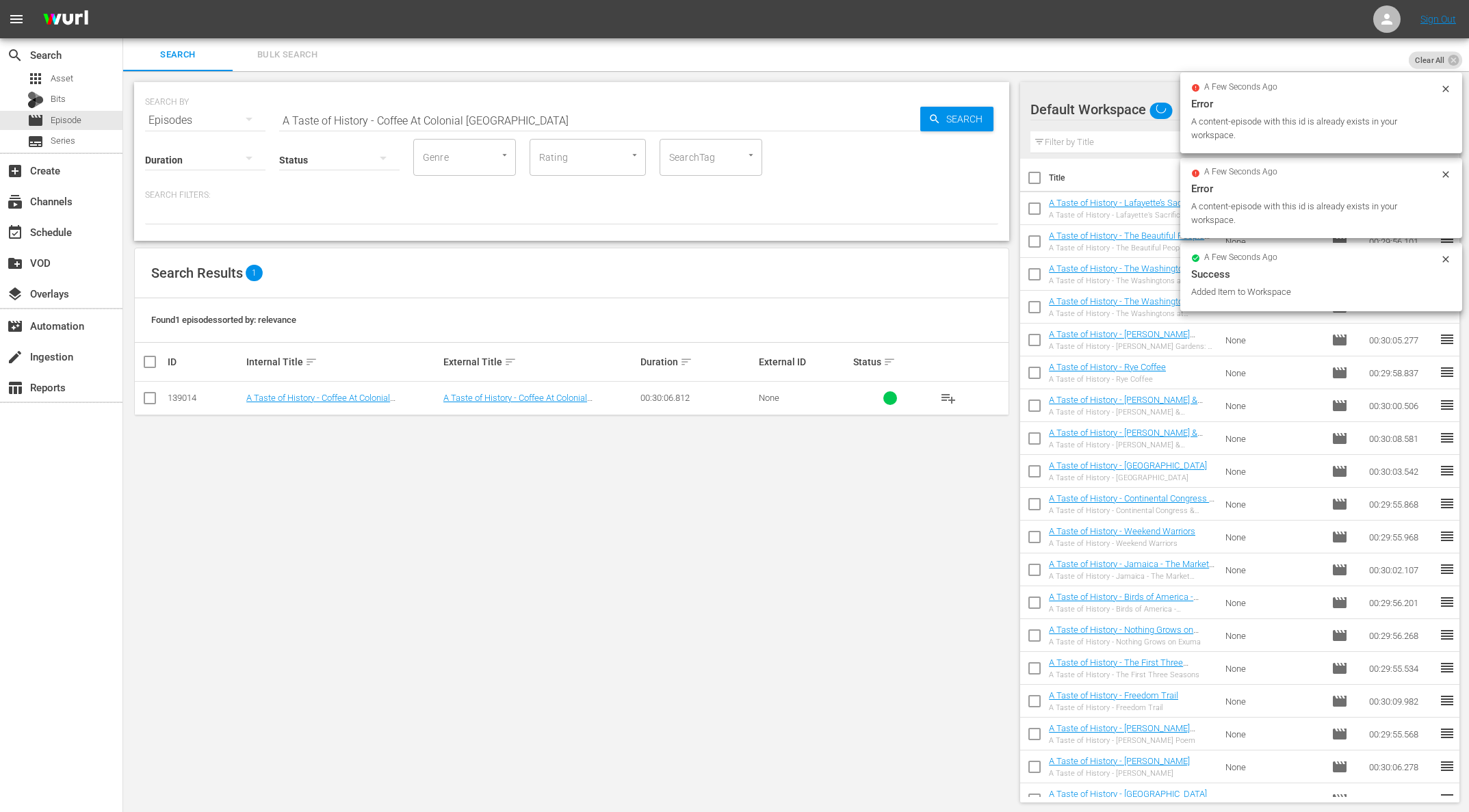
click at [415, 115] on input "A Taste of History - Coffee At Colonial [GEOGRAPHIC_DATA]" at bounding box center [599, 120] width 641 height 33
paste input "18th Century Animals"
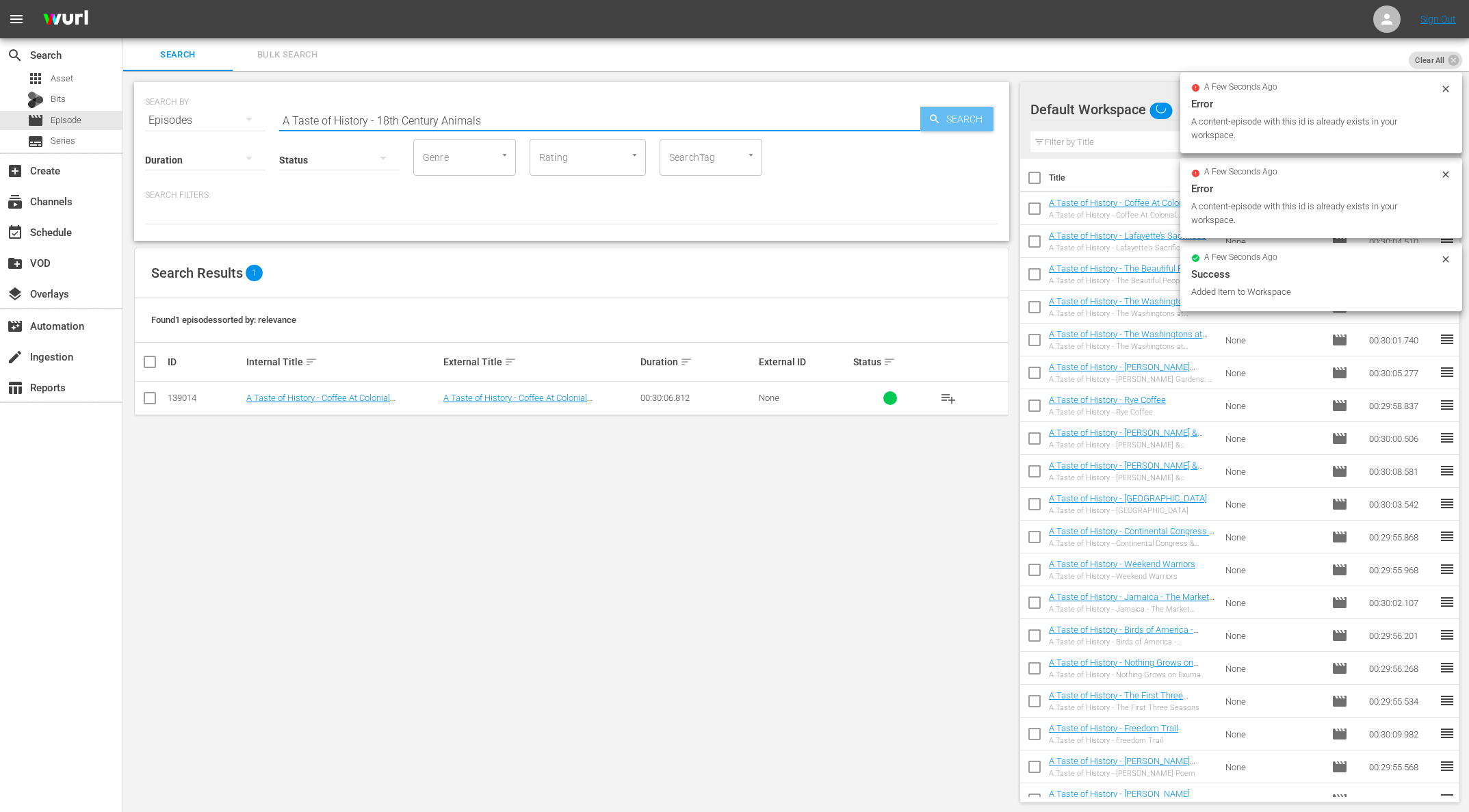
click at [940, 118] on icon "button" at bounding box center [934, 119] width 12 height 12
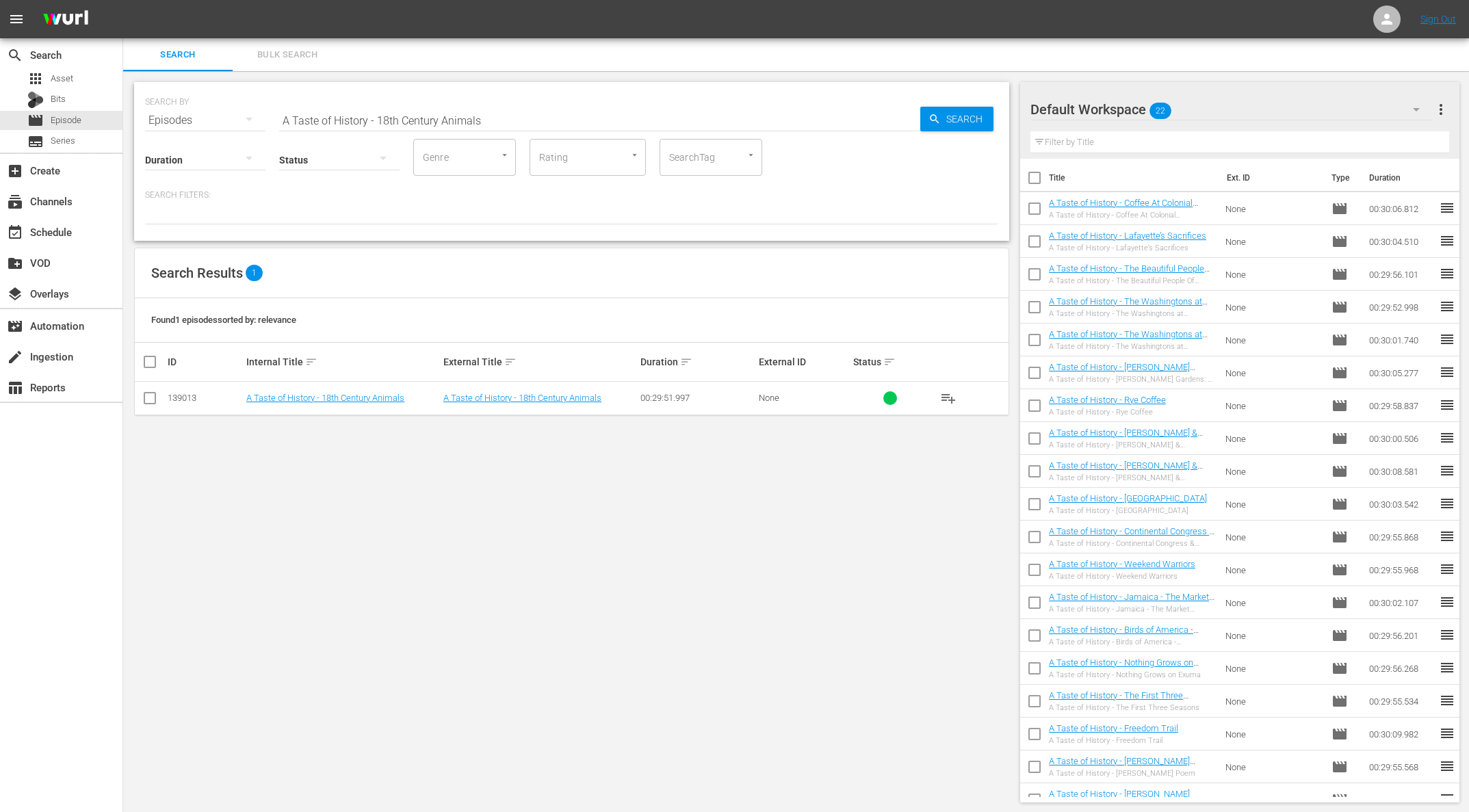
click at [952, 398] on span "playlist_add" at bounding box center [948, 397] width 16 height 16
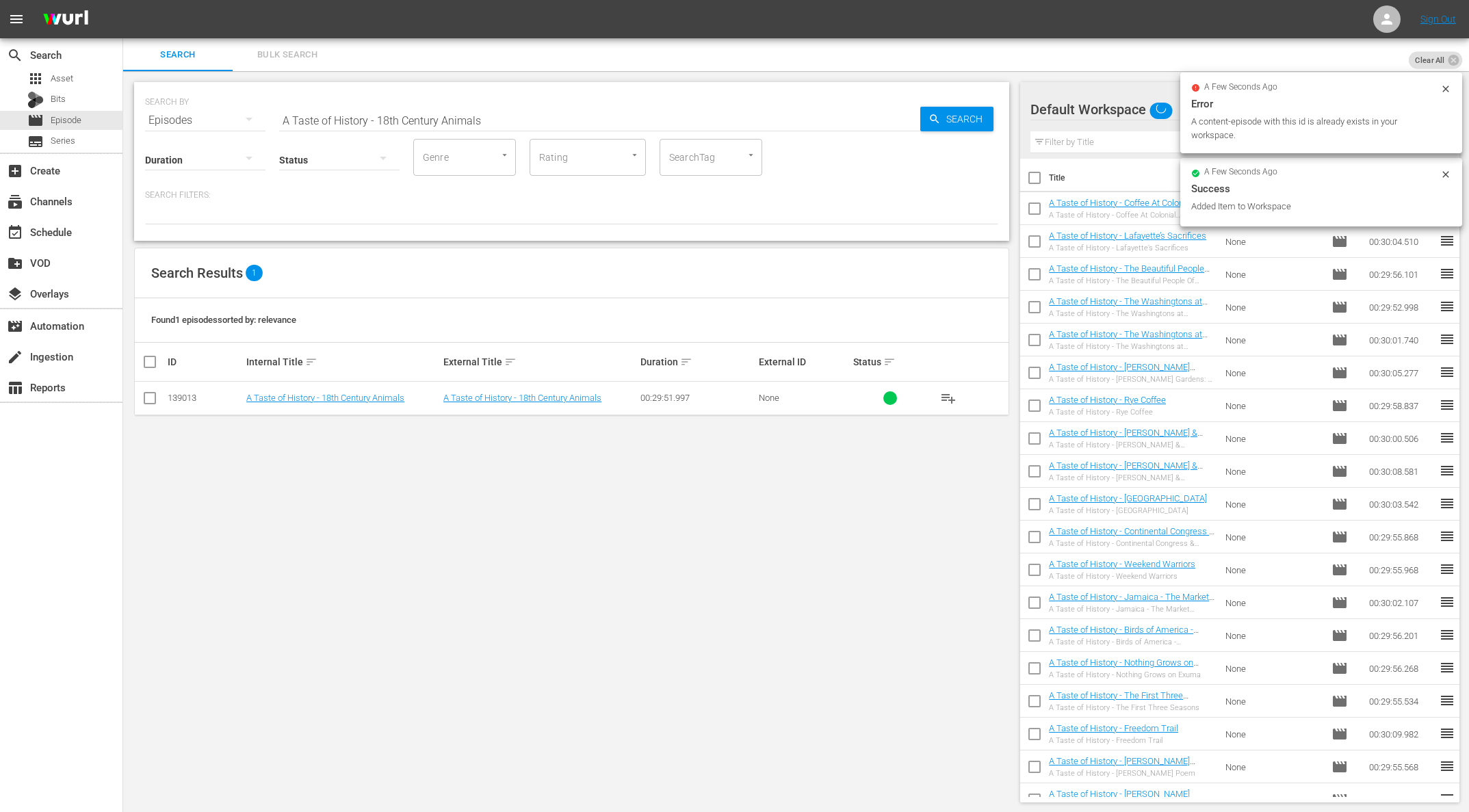
click at [442, 115] on input "A Taste of History - 18th Century Animals" at bounding box center [599, 120] width 641 height 33
paste input "[PERSON_NAME] Treacherous Wife"
click at [970, 121] on span "Search" at bounding box center [967, 119] width 53 height 24
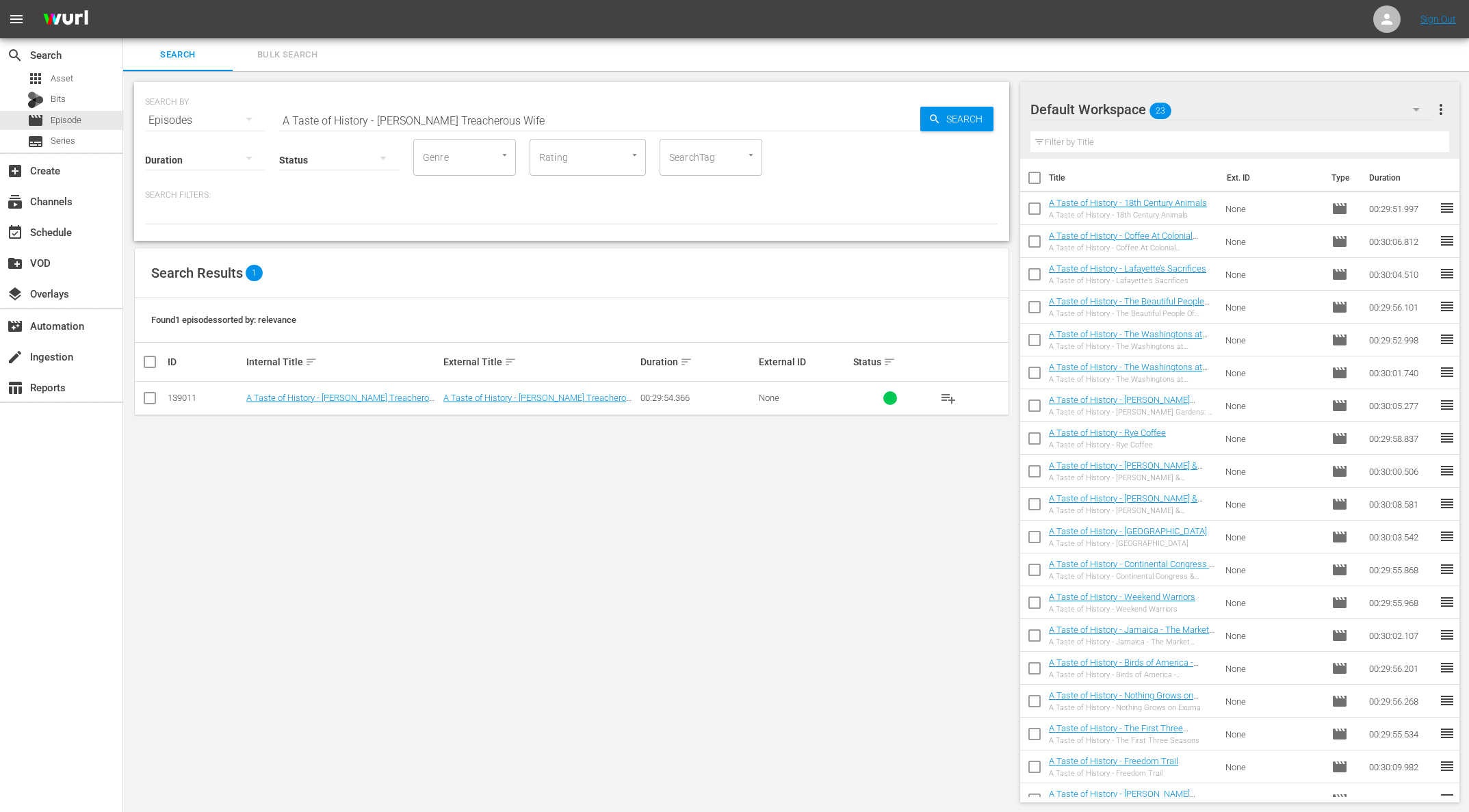
click at [950, 397] on span "playlist_add" at bounding box center [948, 397] width 16 height 16
click at [948, 399] on span "playlist_add" at bounding box center [948, 397] width 16 height 16
click at [949, 398] on span "playlist_add" at bounding box center [948, 397] width 16 height 16
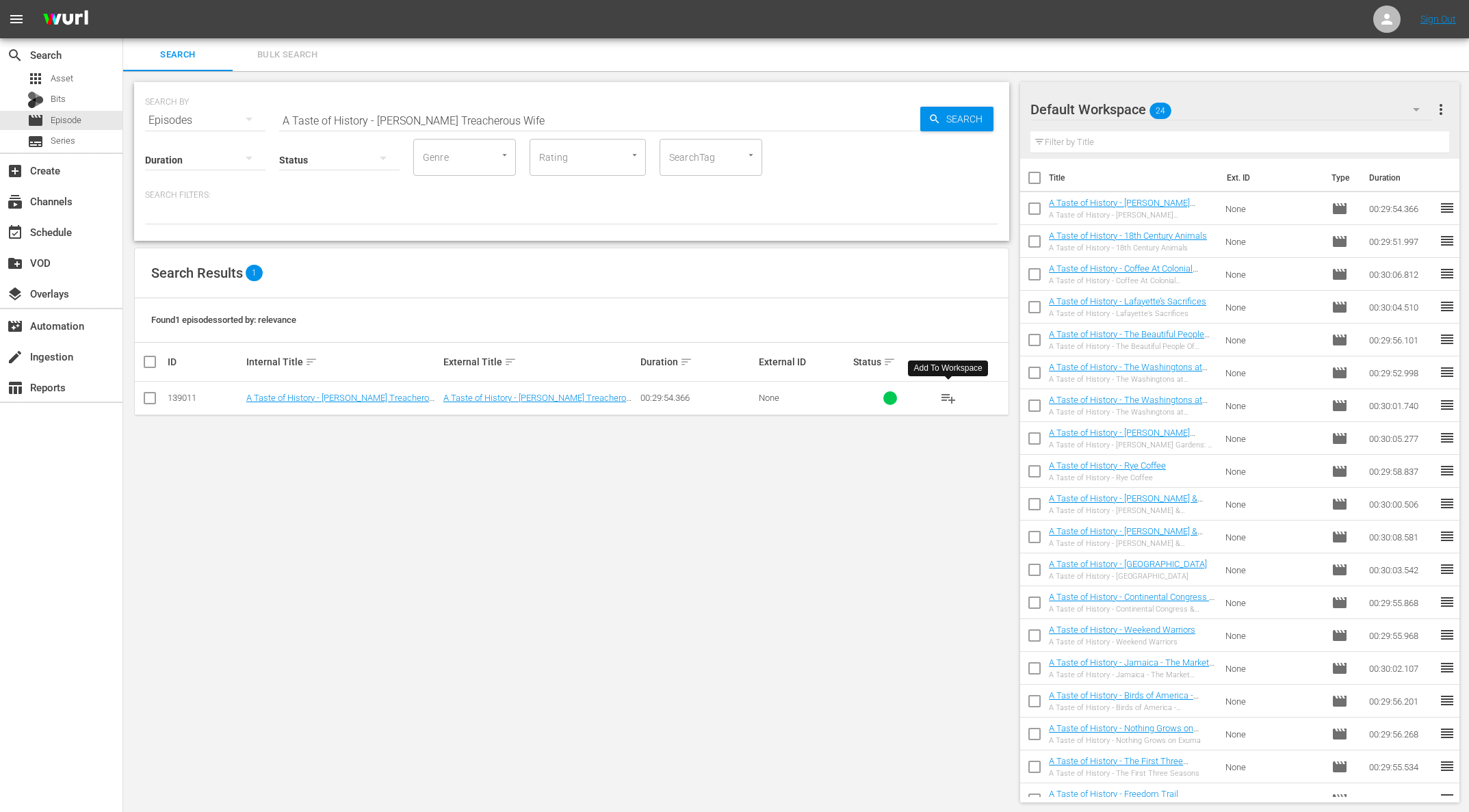
click at [949, 397] on span "playlist_add" at bounding box center [948, 397] width 16 height 16
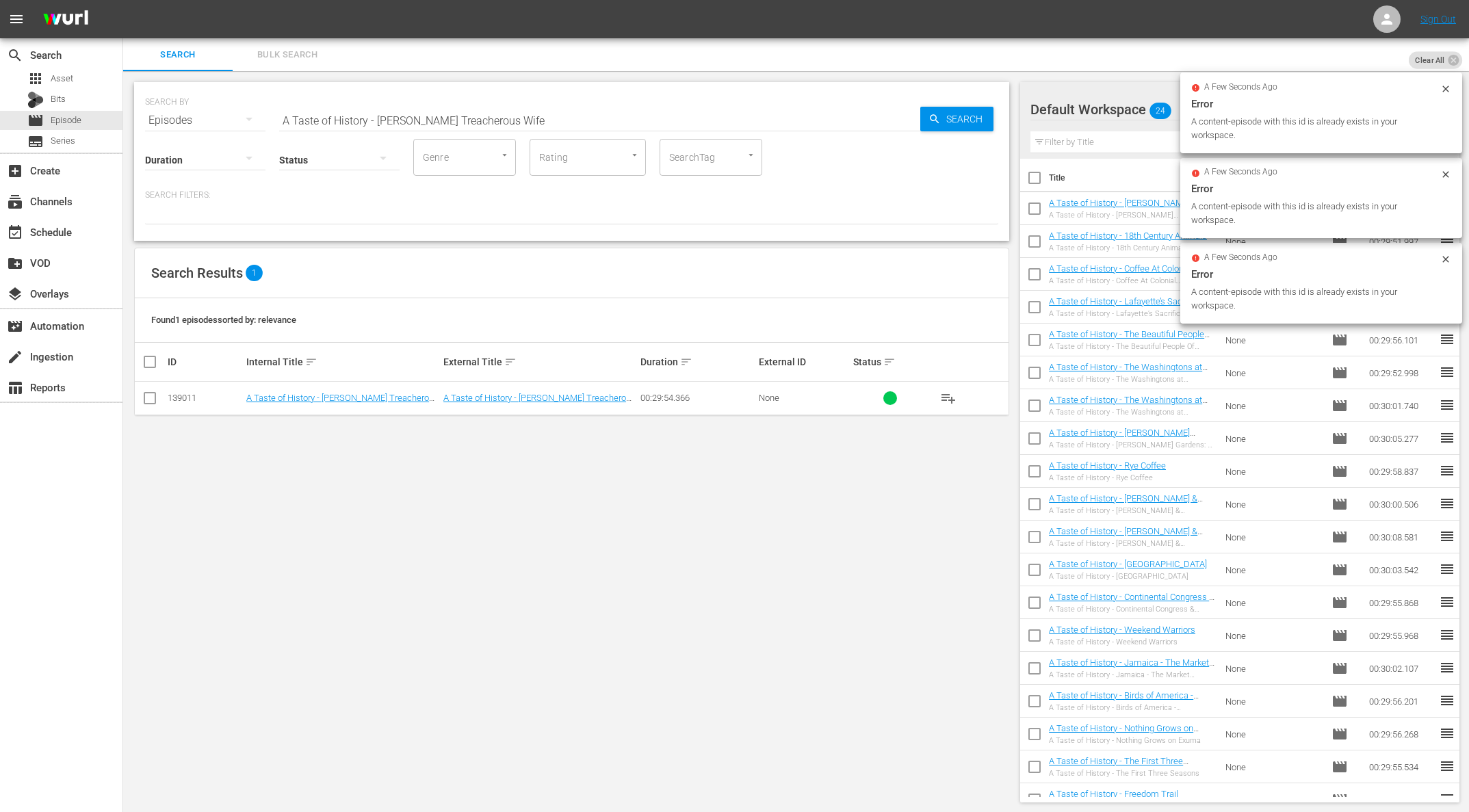
click at [438, 107] on input "A Taste of History - [PERSON_NAME] Treacherous Wife" at bounding box center [599, 120] width 641 height 33
paste input "[PERSON_NAME] Orrery"
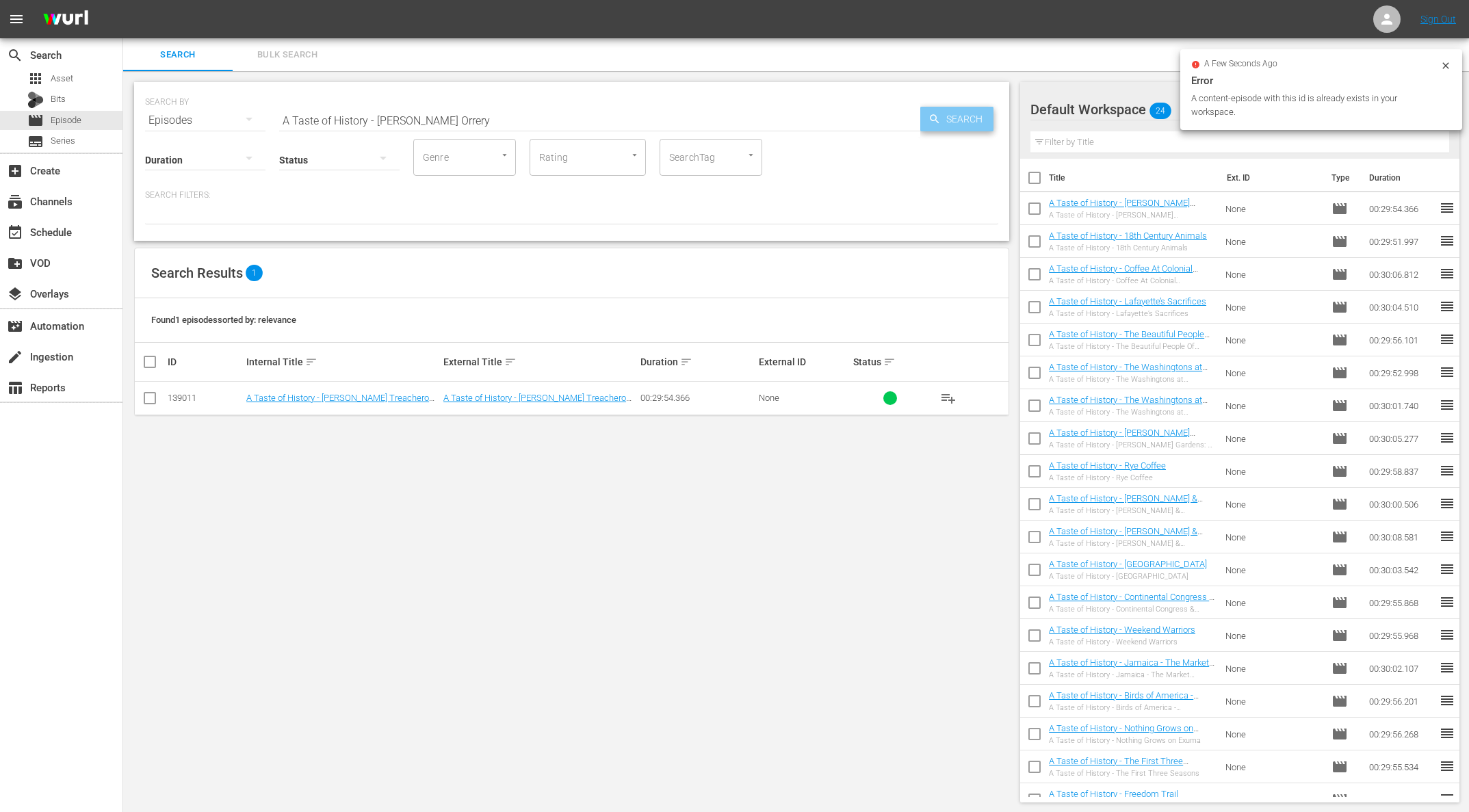
click at [976, 115] on span "Search" at bounding box center [967, 119] width 53 height 24
click at [940, 397] on span "playlist_add" at bounding box center [948, 397] width 16 height 16
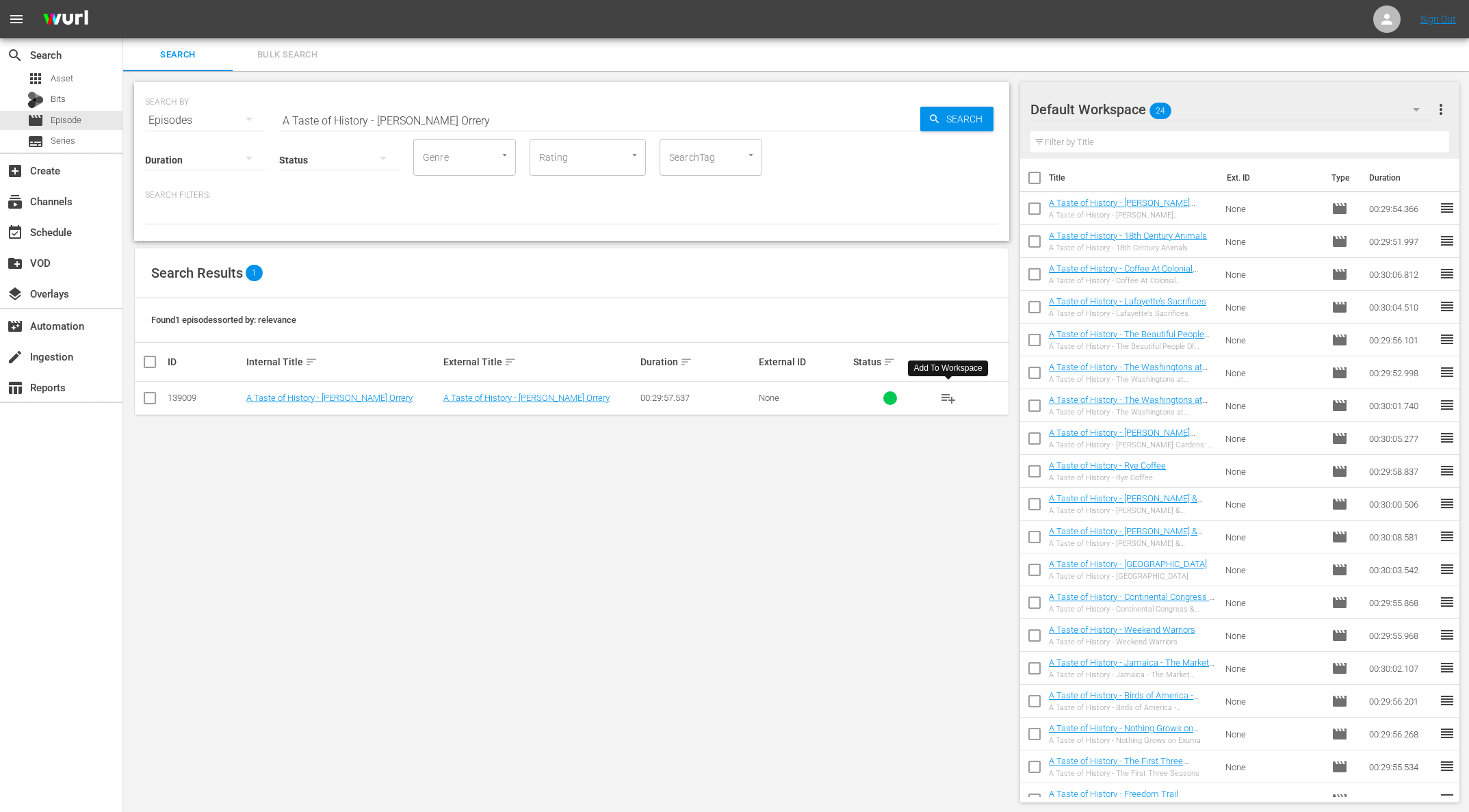
click at [943, 397] on span "playlist_add" at bounding box center [948, 397] width 16 height 16
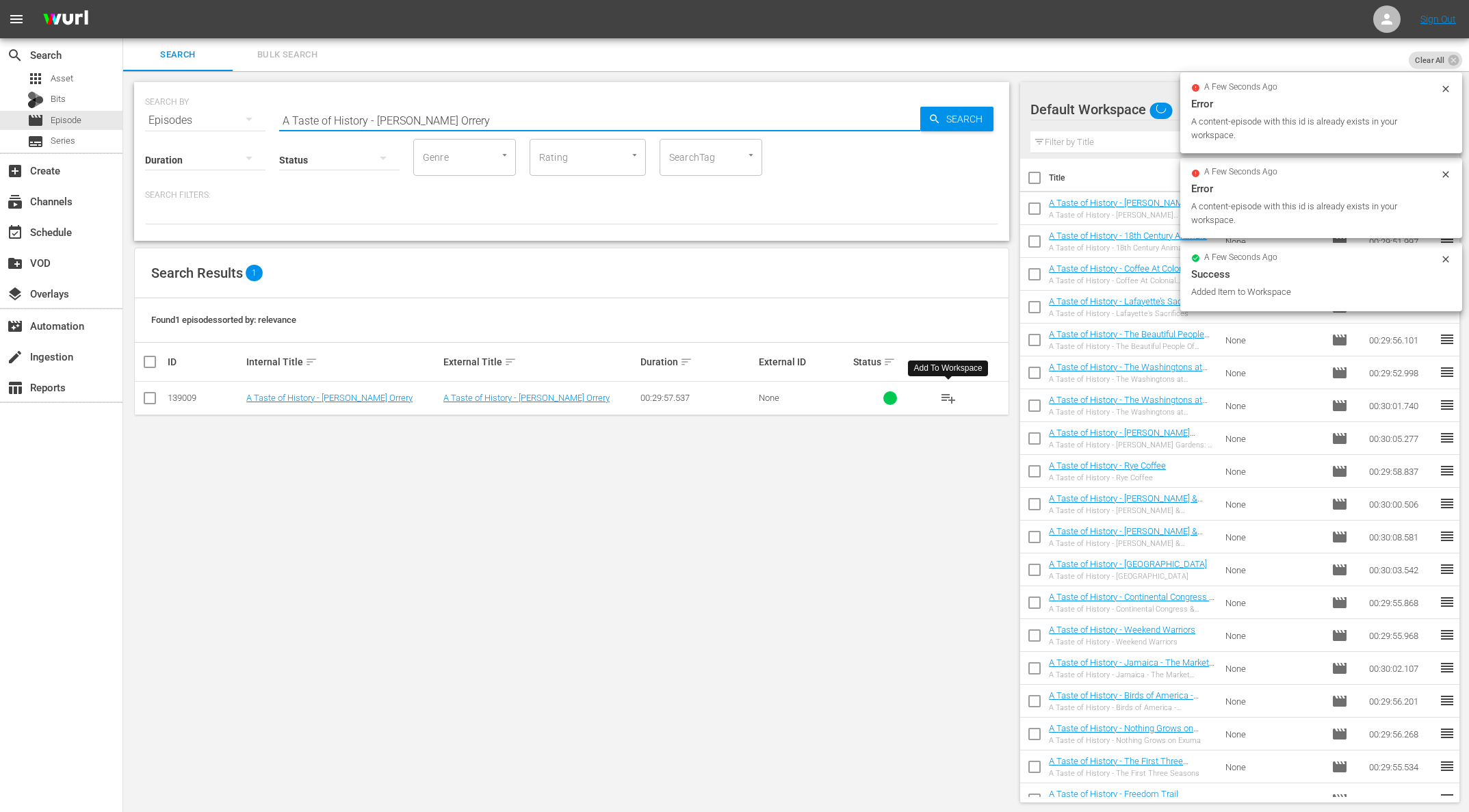
click at [466, 118] on input "A Taste of History - [PERSON_NAME] Orrery" at bounding box center [599, 120] width 641 height 33
paste input "[PERSON_NAME] - Science Superstar"
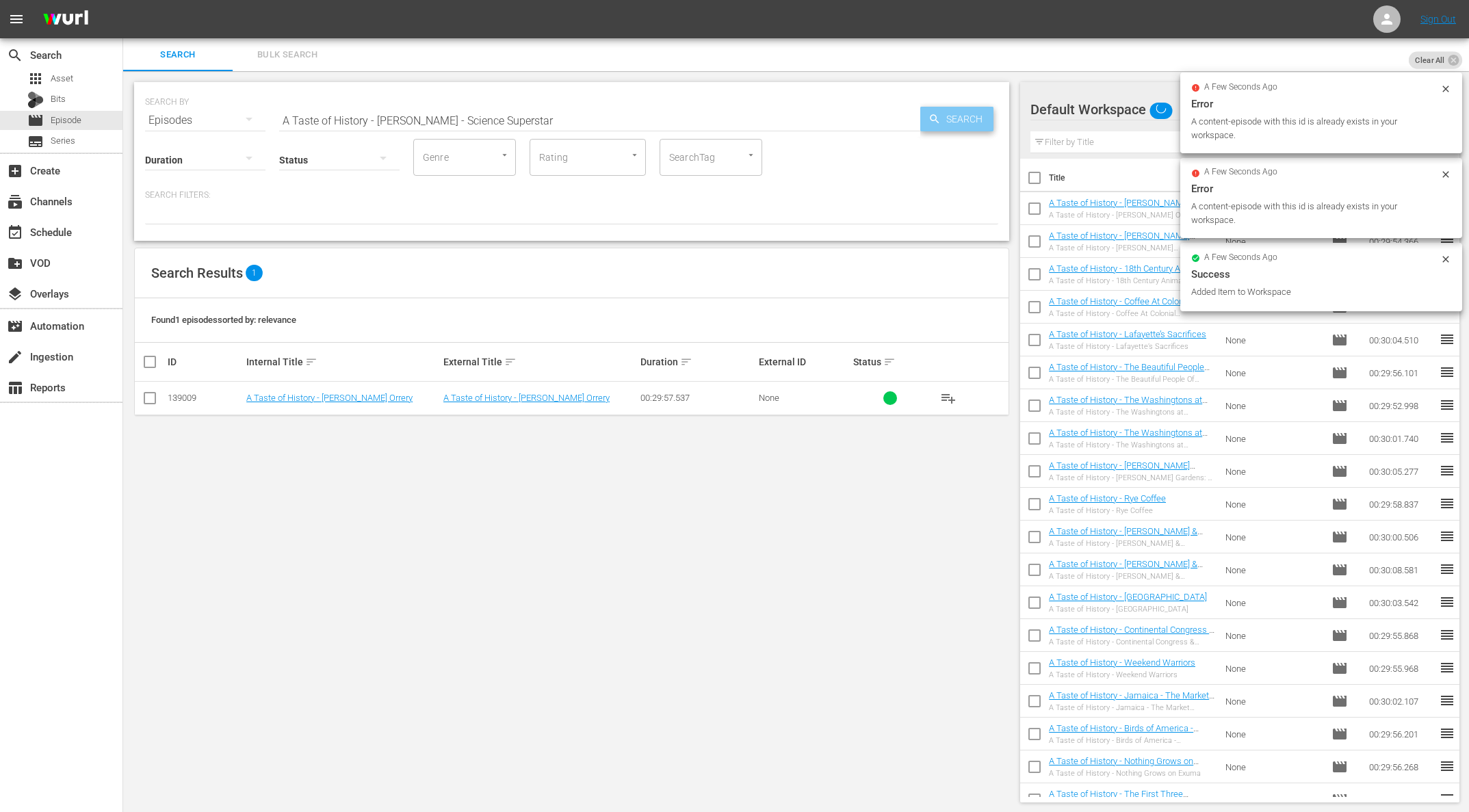
click at [950, 115] on span "Search" at bounding box center [967, 119] width 53 height 24
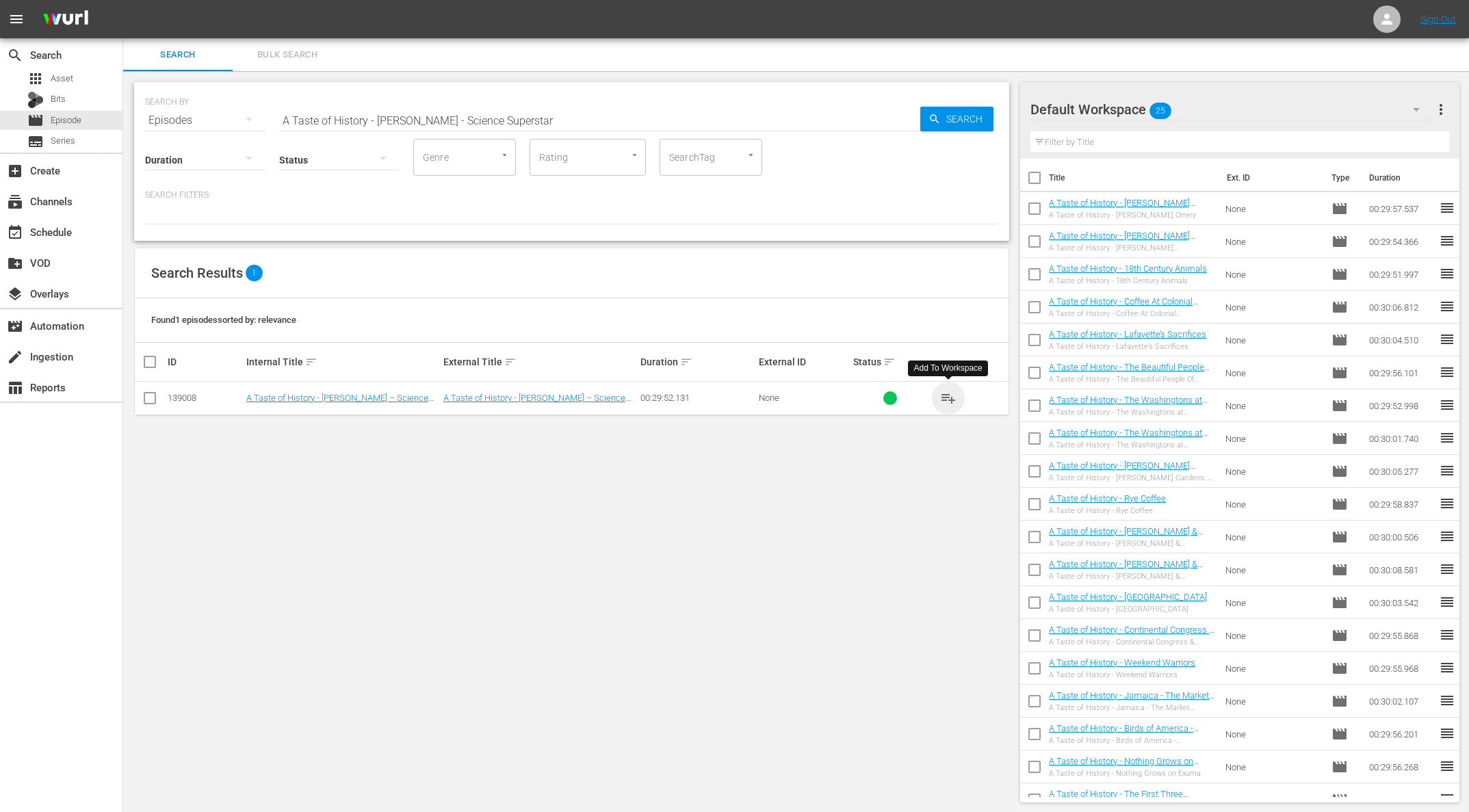
click at [945, 399] on span "playlist_add" at bounding box center [948, 397] width 16 height 16
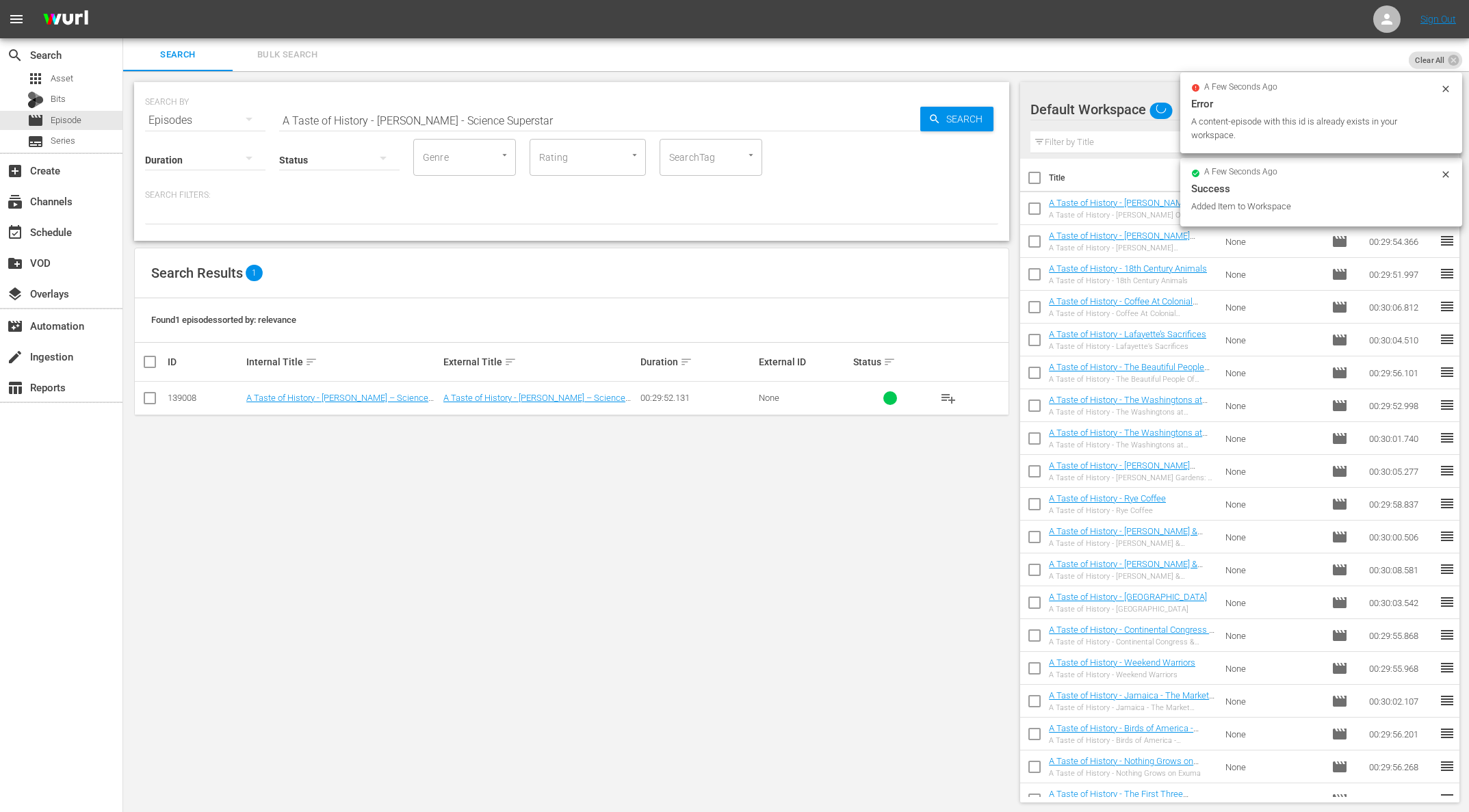
click at [553, 116] on input "A Taste of History - [PERSON_NAME] - Science Superstar" at bounding box center [599, 120] width 641 height 33
paste input "tsy [PERSON_NAME] Sews a Legend"
click at [945, 116] on span "Search" at bounding box center [967, 119] width 53 height 24
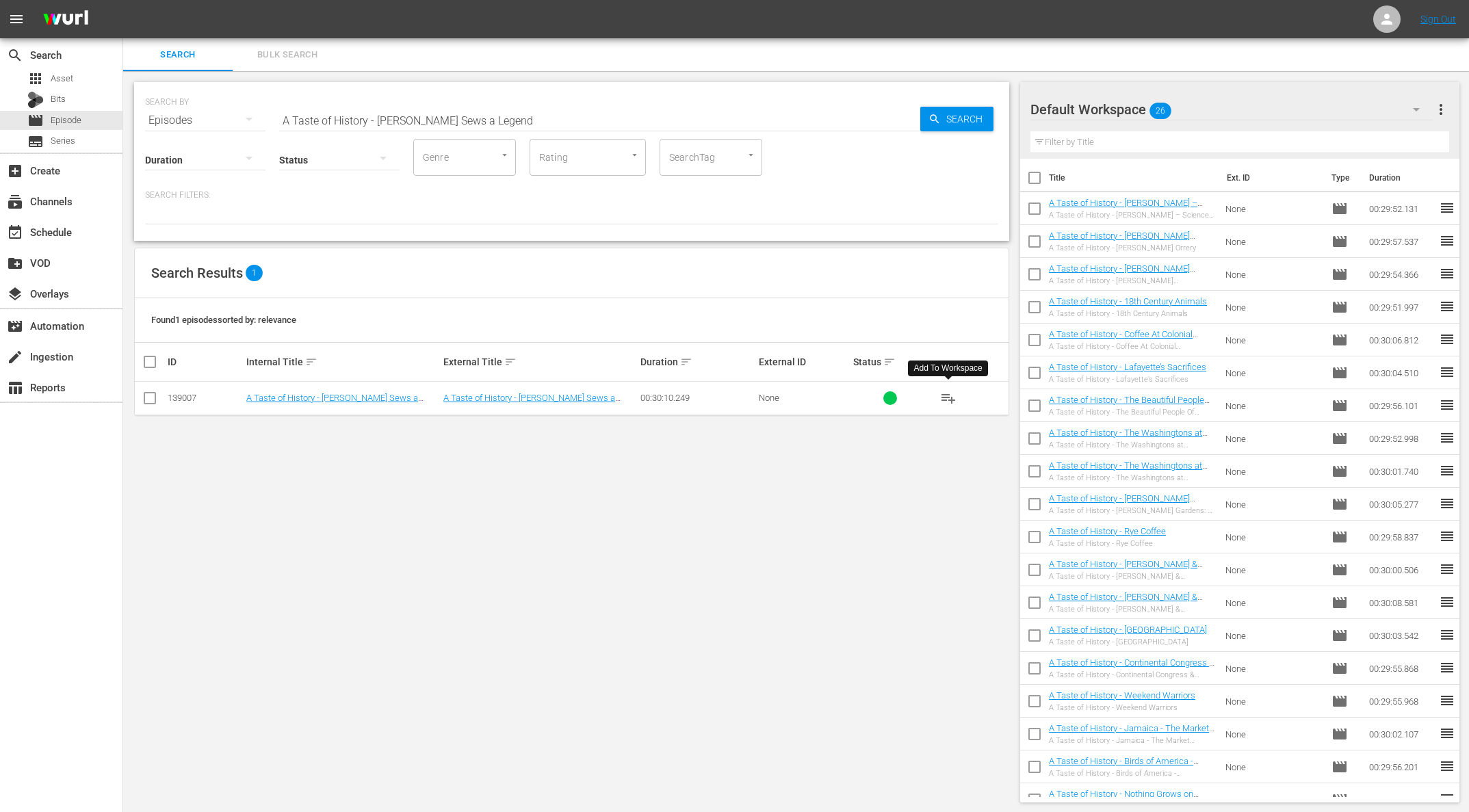
click at [950, 398] on span "playlist_add" at bounding box center [948, 397] width 16 height 16
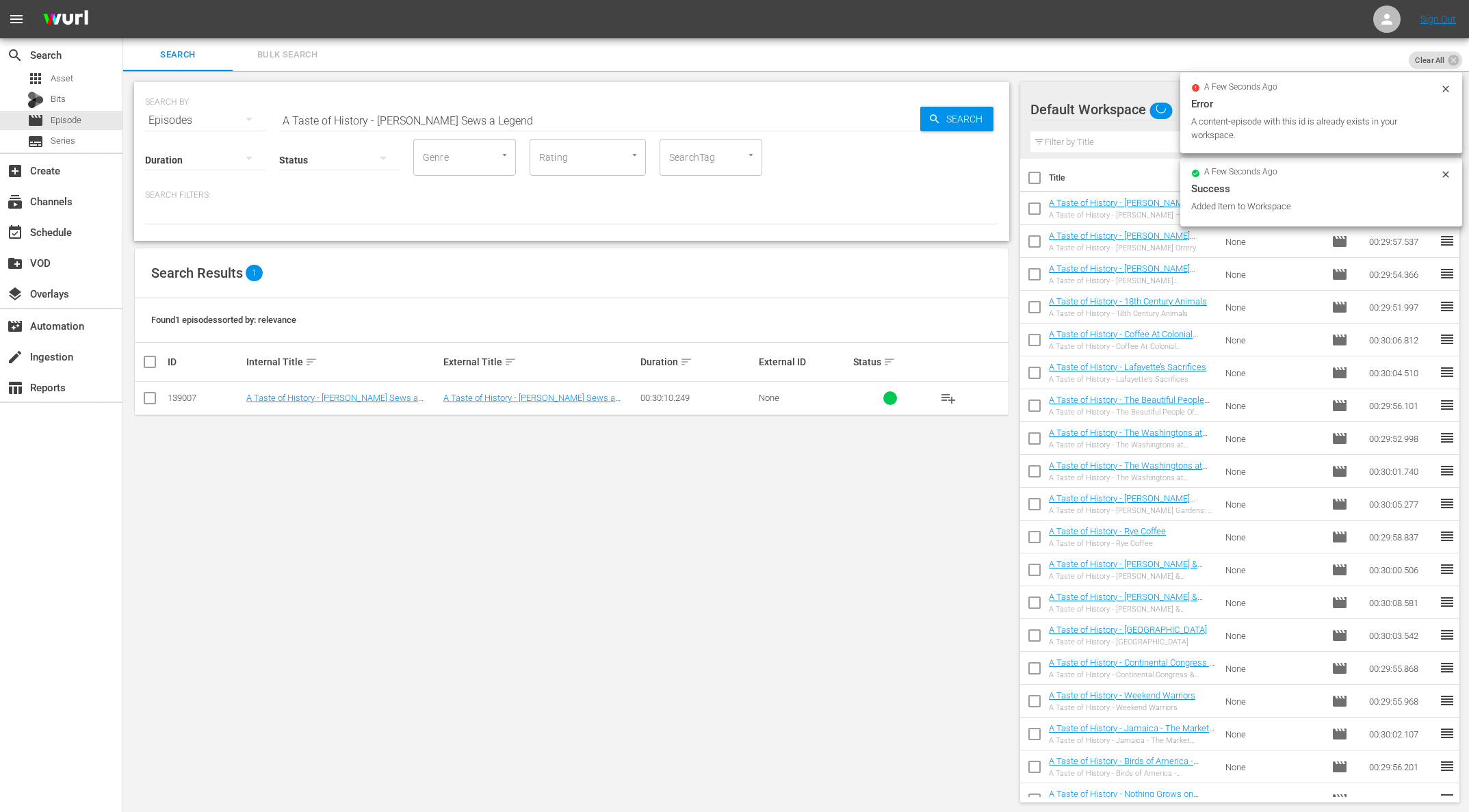
click at [483, 116] on input "A Taste of History - [PERSON_NAME] Sews a Legend" at bounding box center [599, 120] width 641 height 33
paste input "Escape to [PERSON_NAME][GEOGRAPHIC_DATA]"
click at [906, 115] on input "A Taste of History - Escape to [PERSON_NAME][GEOGRAPHIC_DATA]" at bounding box center [599, 120] width 641 height 33
click at [958, 117] on span "Search" at bounding box center [967, 119] width 53 height 24
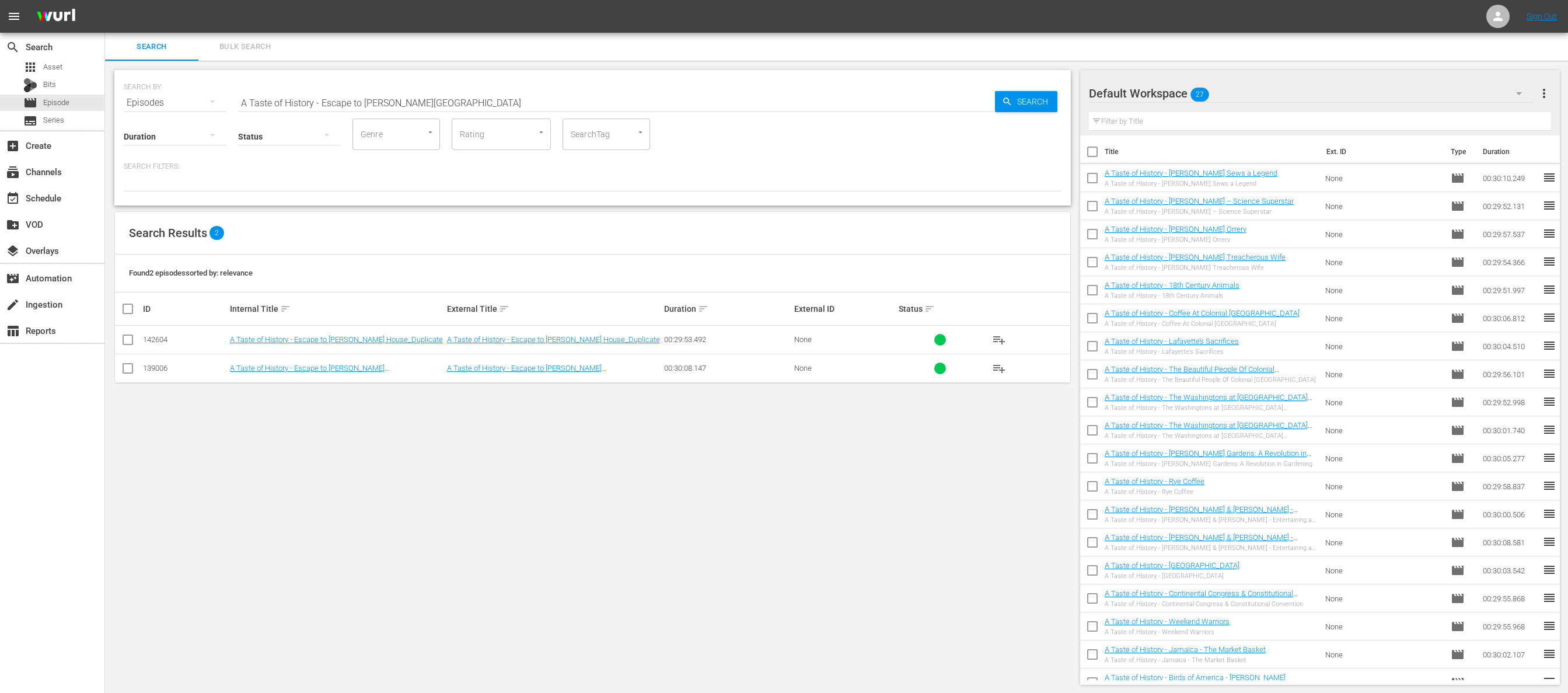
click at [978, 364] on span "playlist_add" at bounding box center [999, 368] width 14 height 14
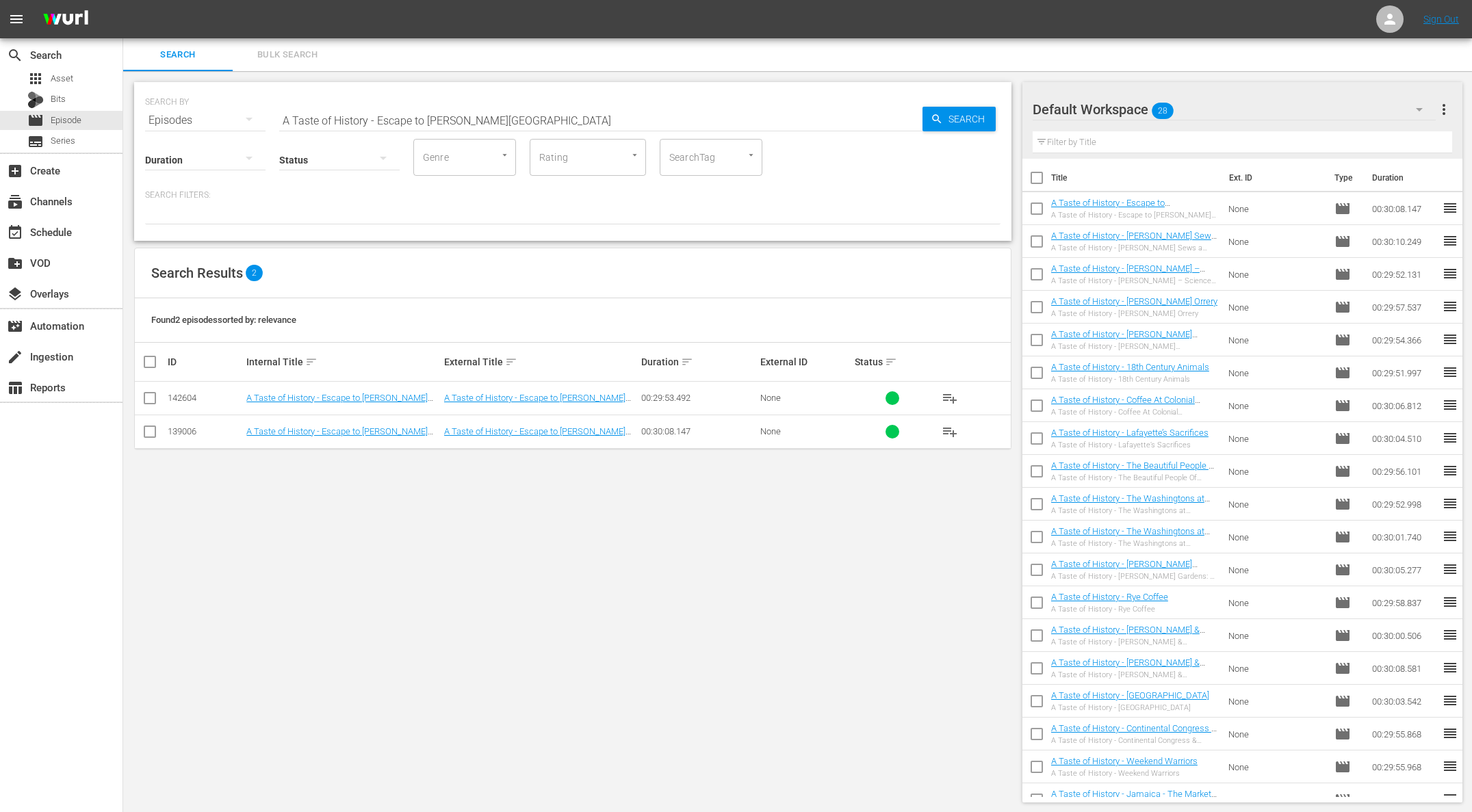
click at [399, 110] on input "A Taste of History - Escape to [PERSON_NAME][GEOGRAPHIC_DATA]" at bounding box center [601, 120] width 643 height 33
paste input "Surgery and Soda Pop"
click at [943, 120] on span "Search" at bounding box center [969, 119] width 53 height 24
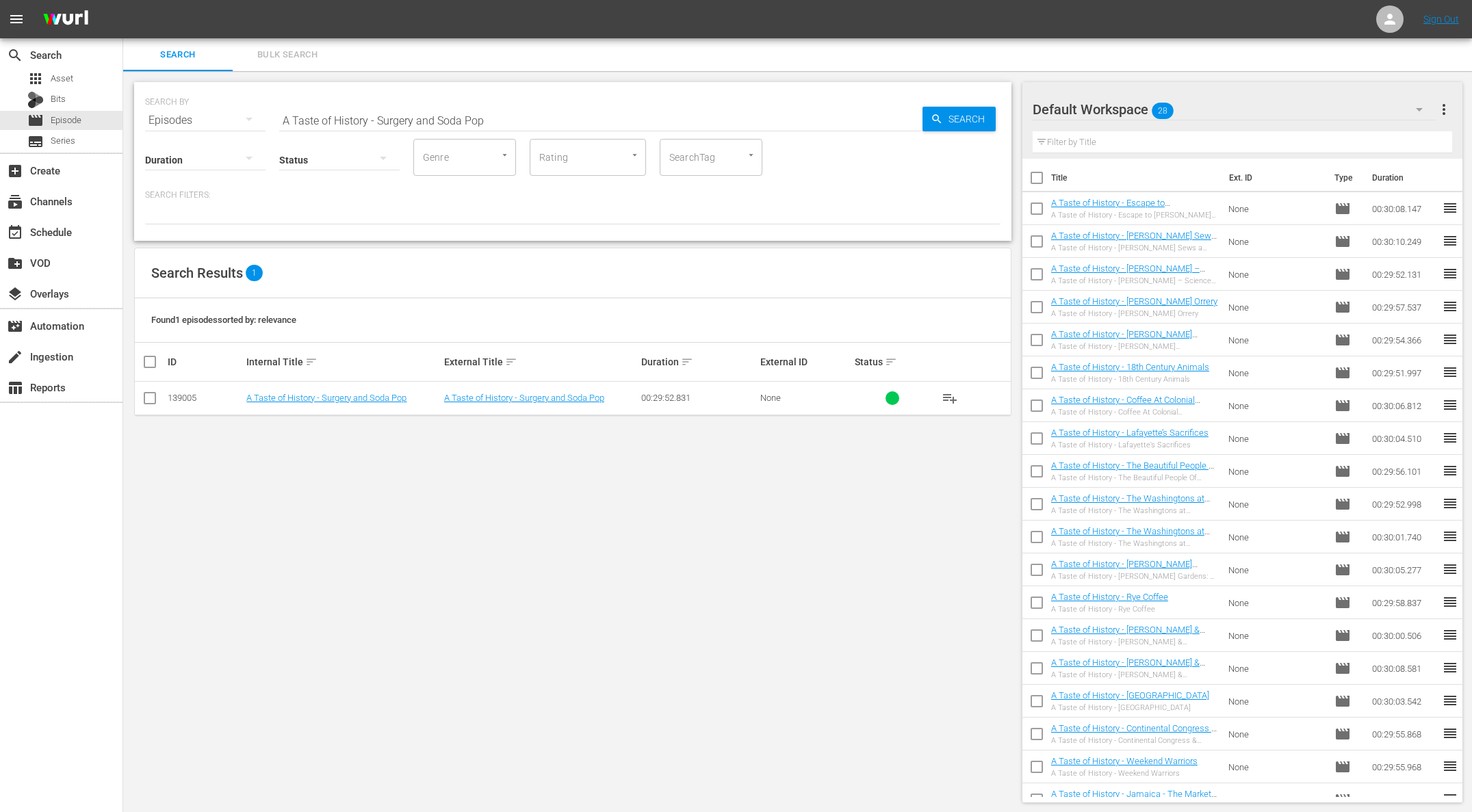
click at [949, 400] on span "playlist_add" at bounding box center [949, 397] width 16 height 16
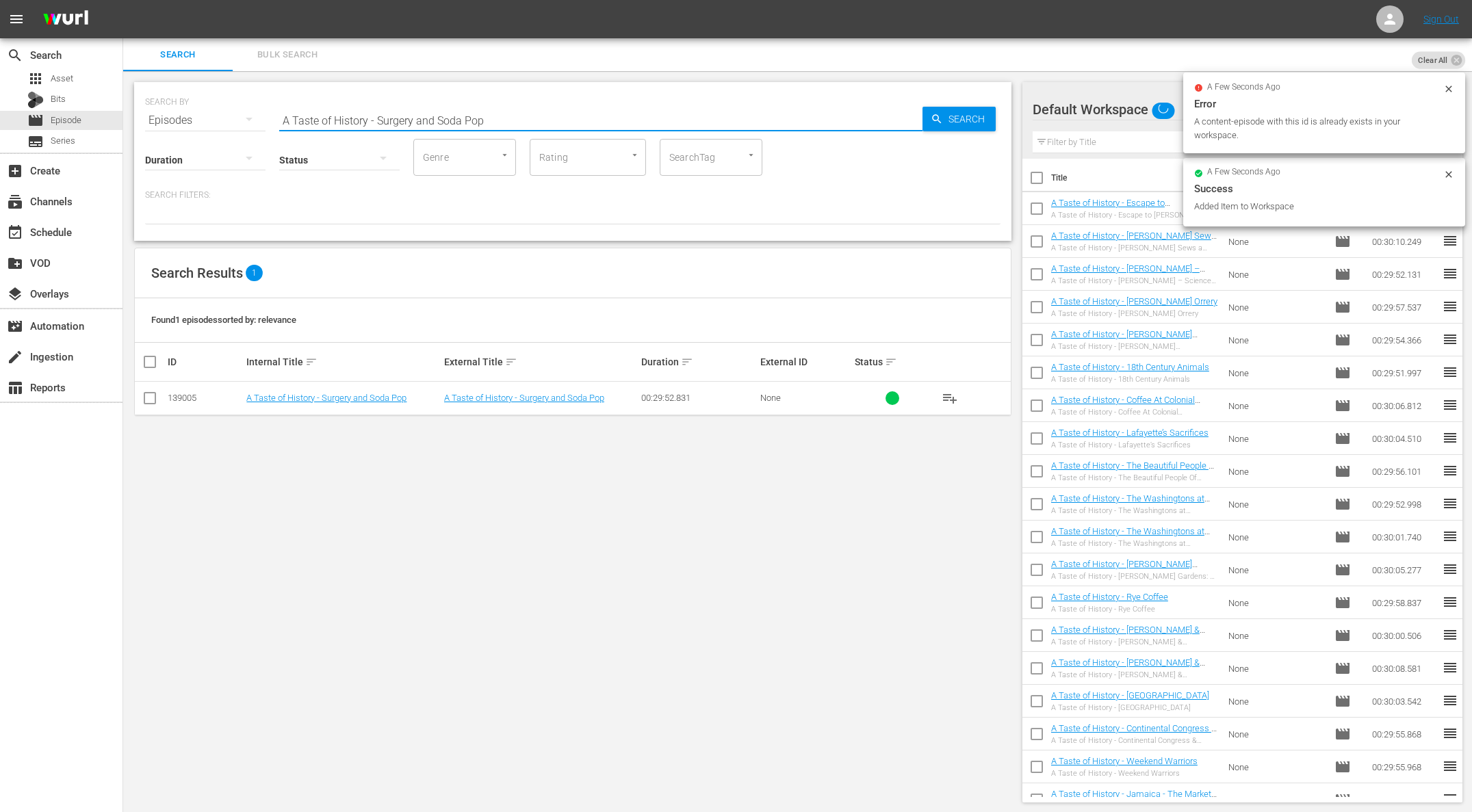
click at [498, 113] on input "A Taste of History - Surgery and Soda Pop" at bounding box center [601, 120] width 643 height 33
paste input "The [PERSON_NAME] - Friends of the Washingtons"
click at [983, 112] on span "Search" at bounding box center [969, 119] width 53 height 24
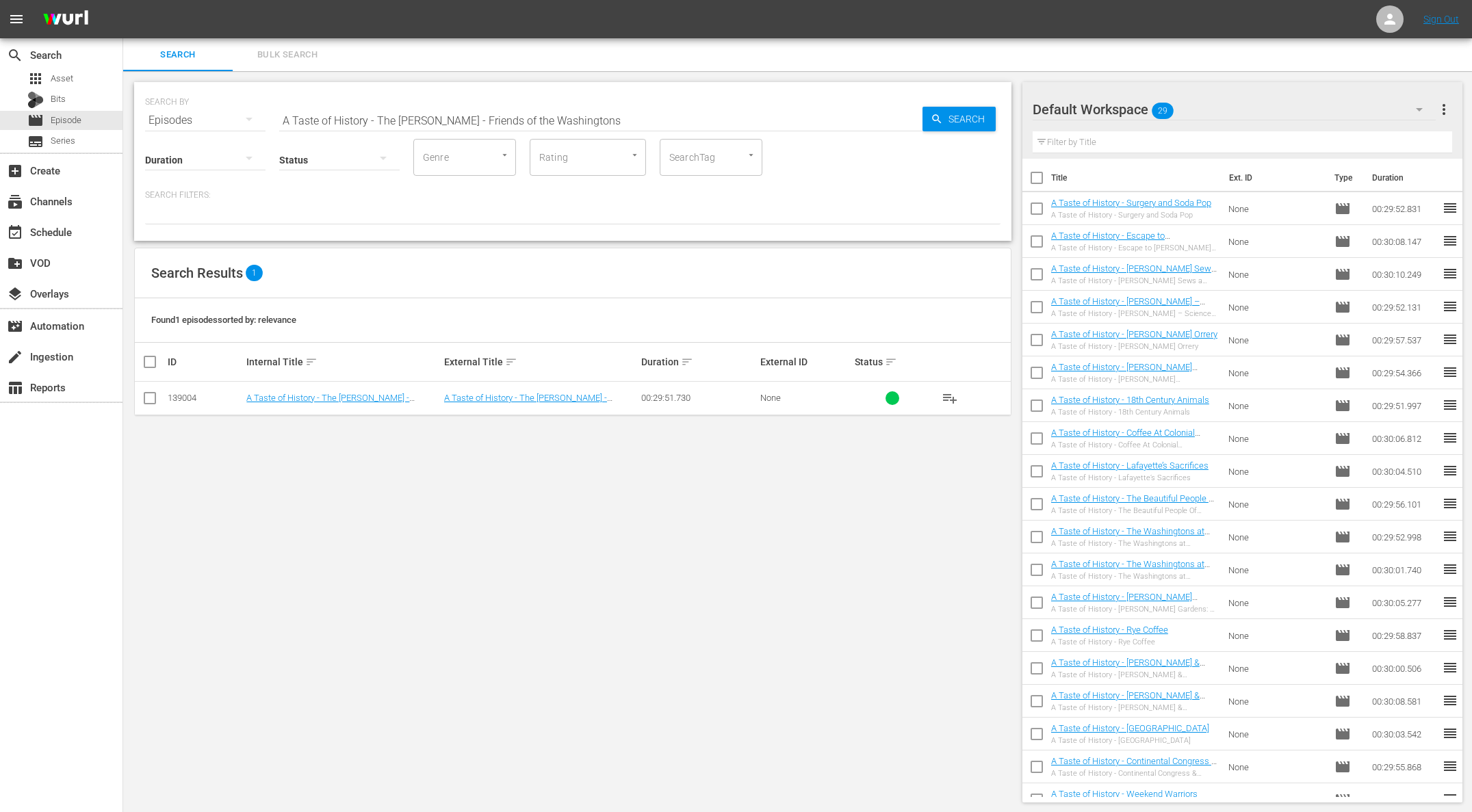
click at [946, 397] on span "playlist_add" at bounding box center [949, 397] width 16 height 16
click at [956, 397] on span "playlist_add" at bounding box center [949, 397] width 16 height 16
click at [954, 397] on span "playlist_add" at bounding box center [949, 397] width 16 height 16
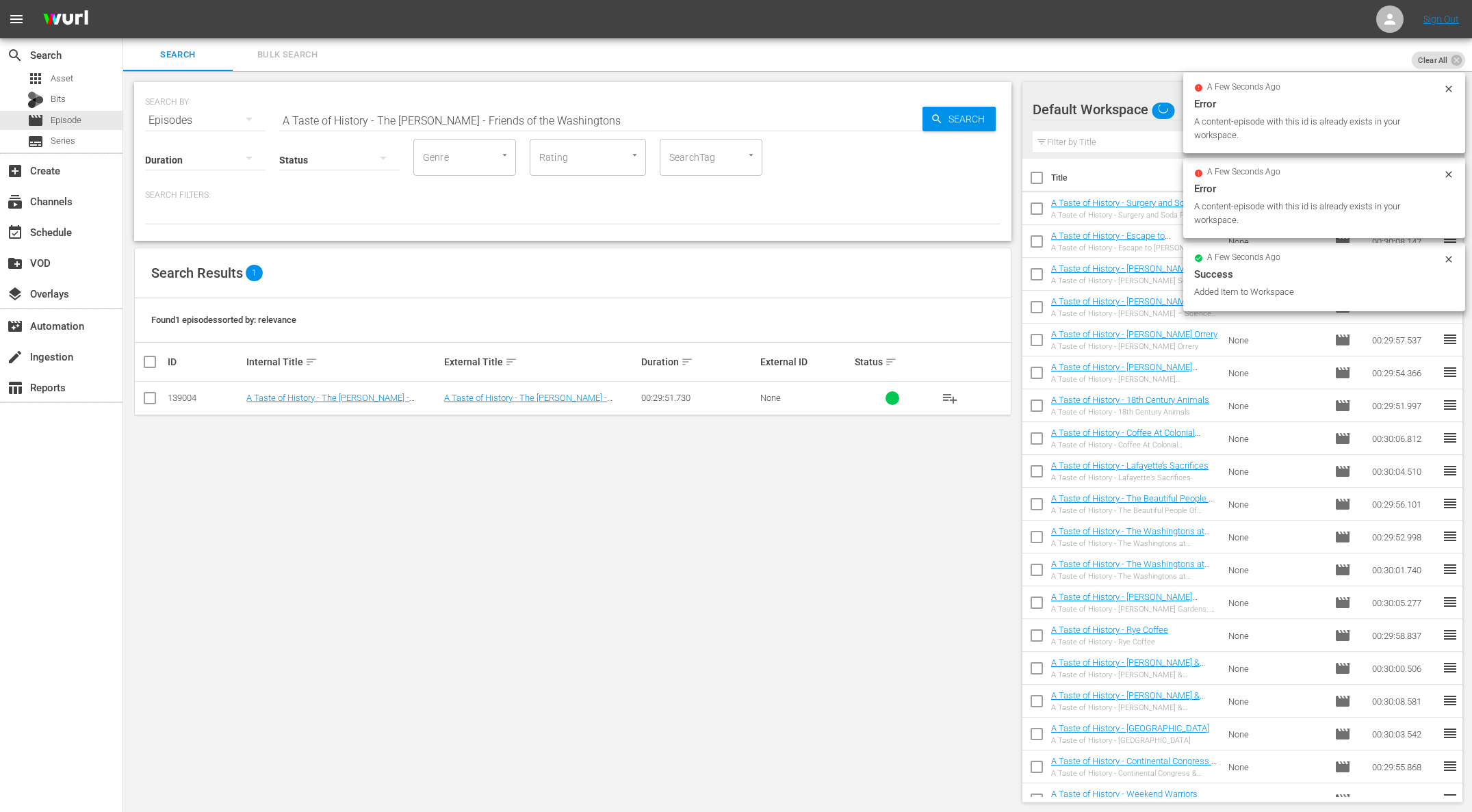
click at [511, 137] on div "Duration Status Genre Genre Rating Rating SearchTag SearchTag" at bounding box center [572, 156] width 855 height 39
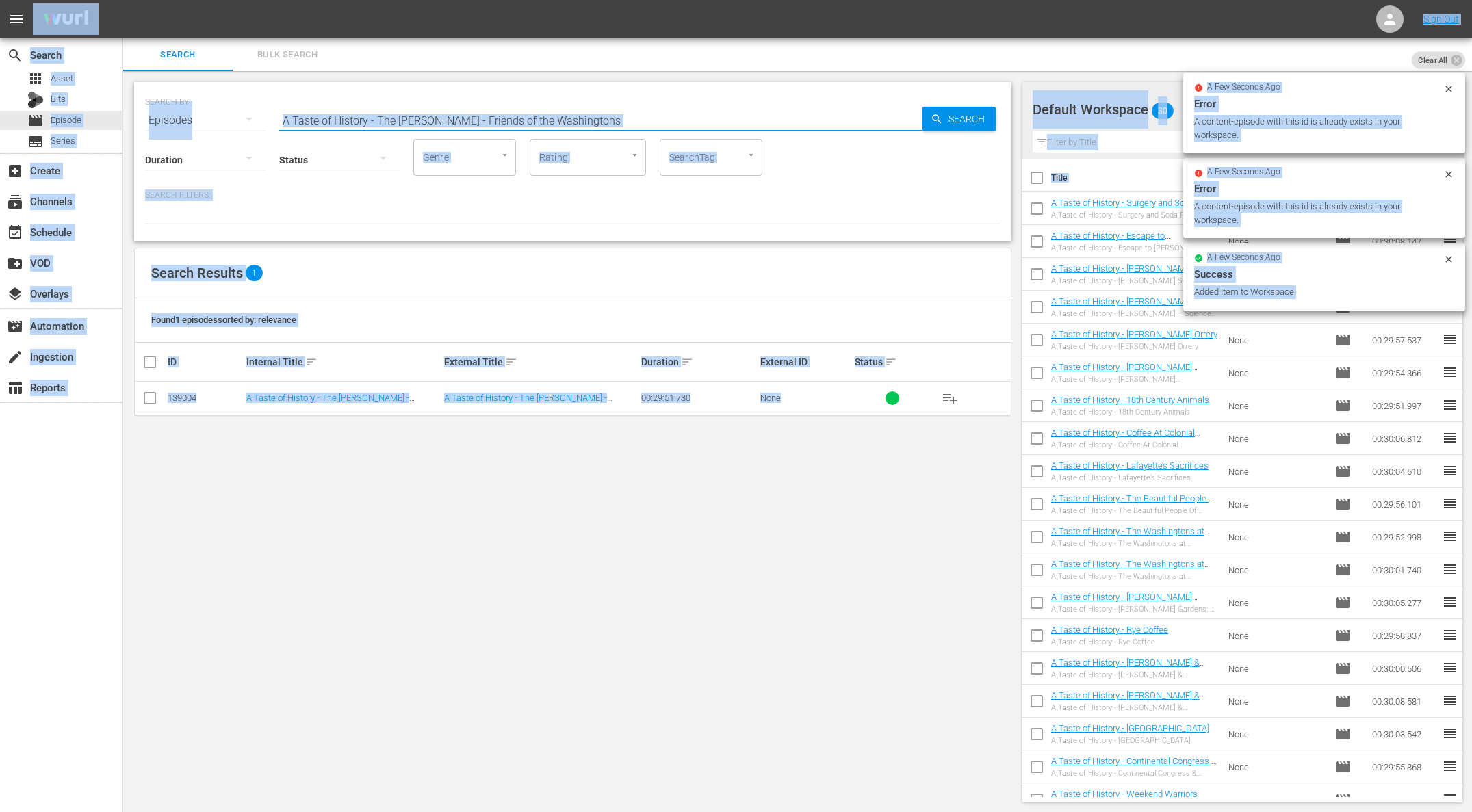
click at [523, 112] on input "A Taste of History - The [PERSON_NAME] - Friends of the Washingtons" at bounding box center [601, 120] width 643 height 33
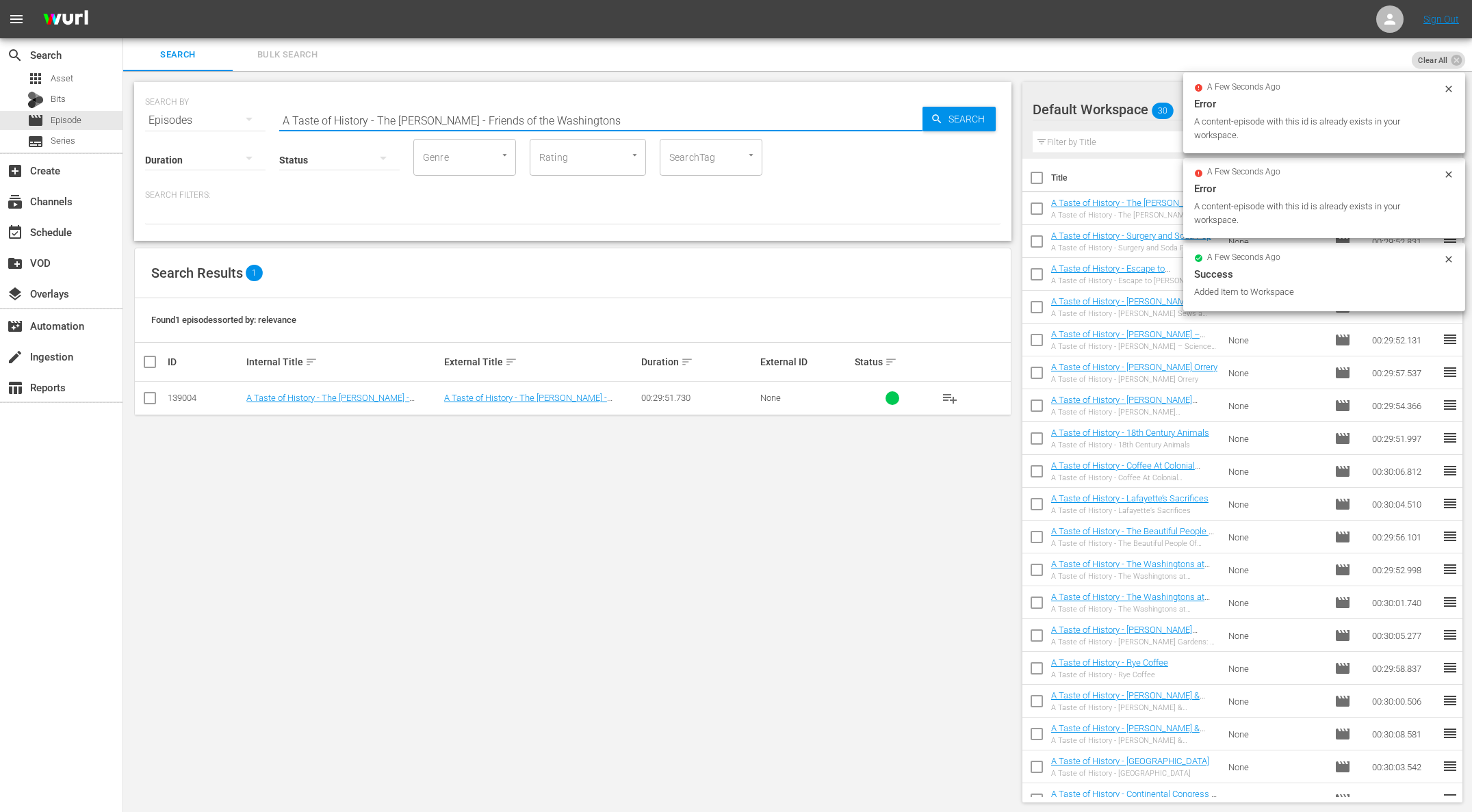
paste input "[PERSON_NAME] - Witness To History"
click at [986, 114] on span "Search" at bounding box center [969, 119] width 53 height 24
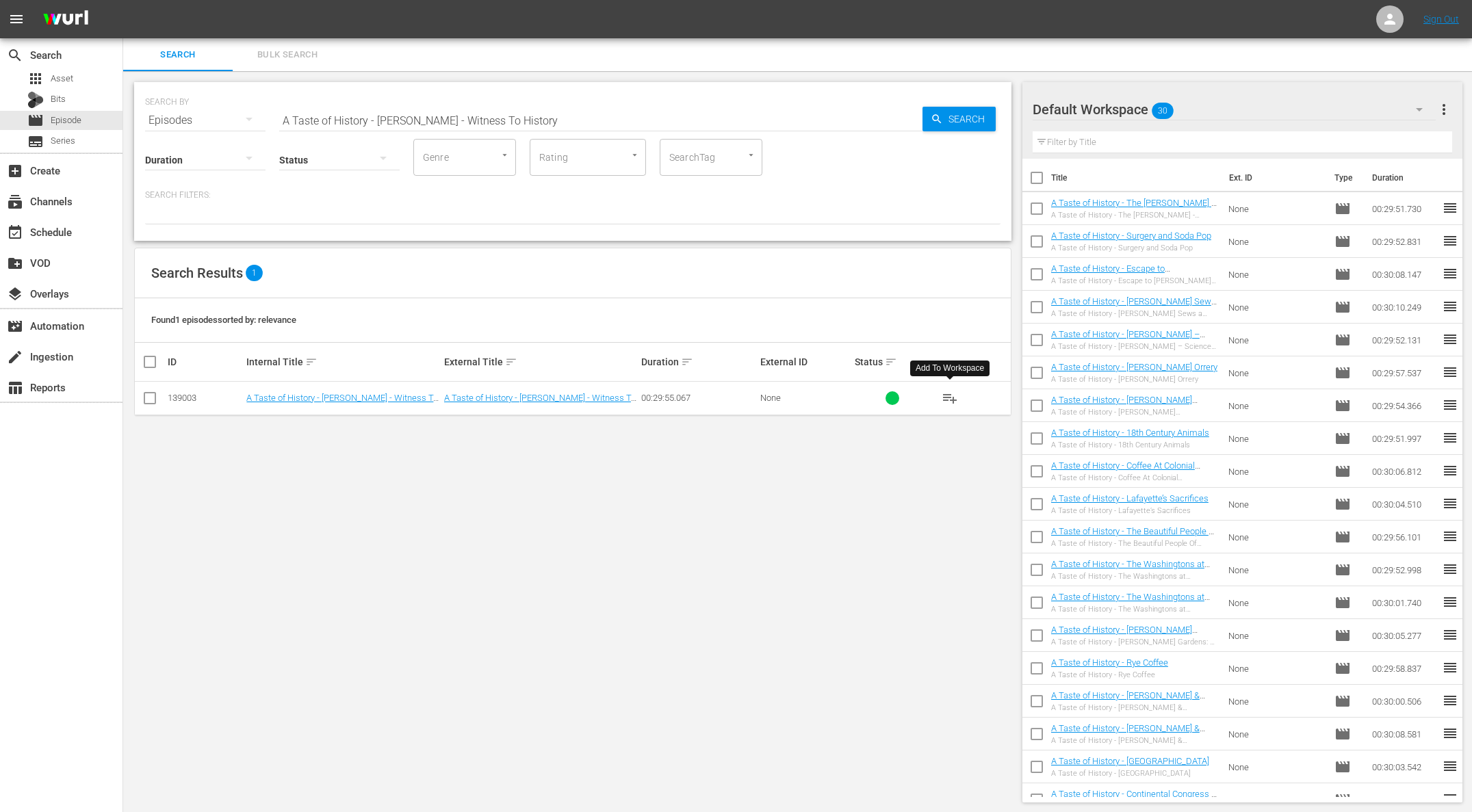
click at [949, 400] on span "playlist_add" at bounding box center [949, 397] width 16 height 16
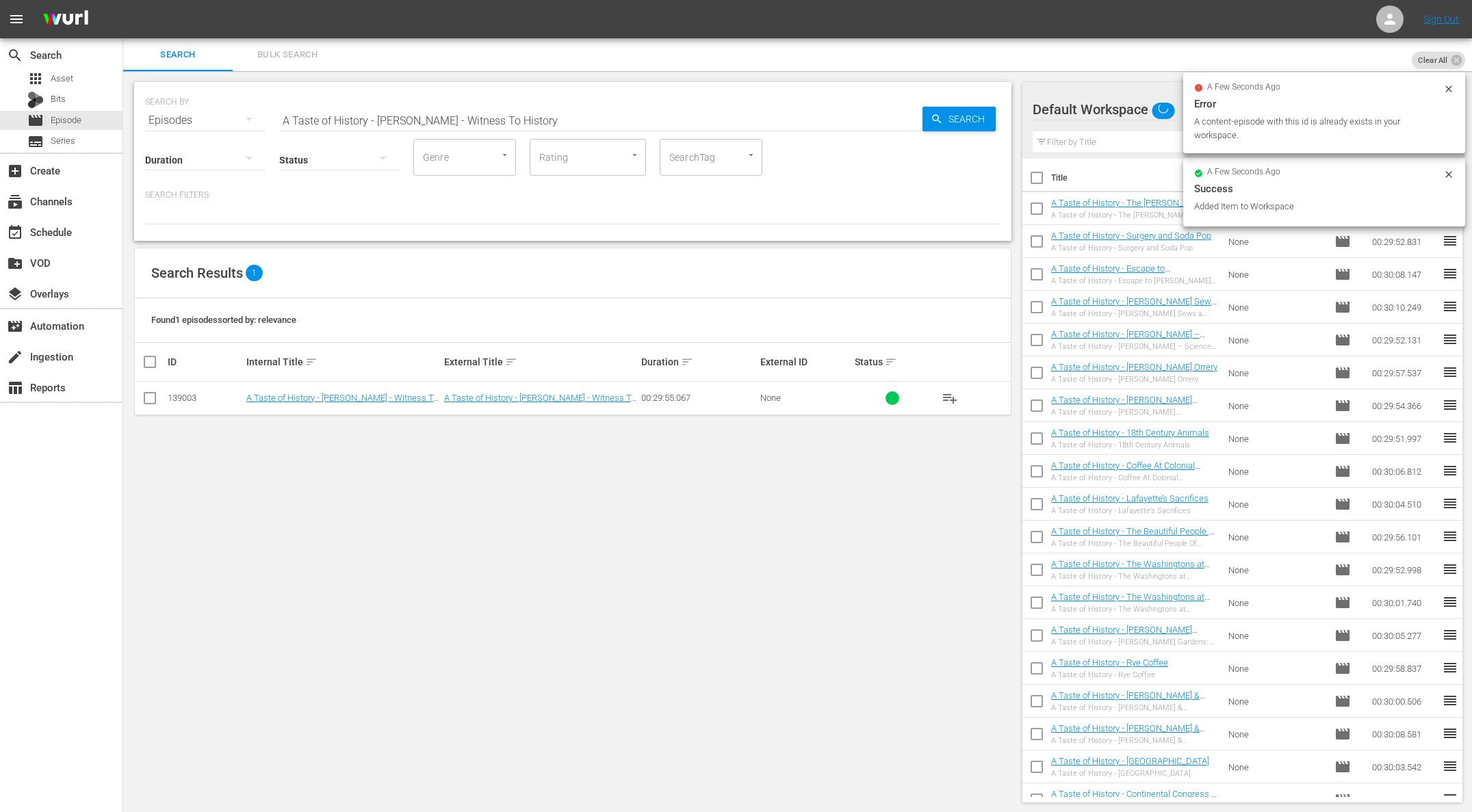
click at [430, 122] on input "A Taste of History - [PERSON_NAME] - Witness To History" at bounding box center [601, 120] width 643 height 33
paste input "[US_STATE]'s Crossing Pepperpot Soup"
click at [954, 119] on span "Search" at bounding box center [969, 119] width 53 height 24
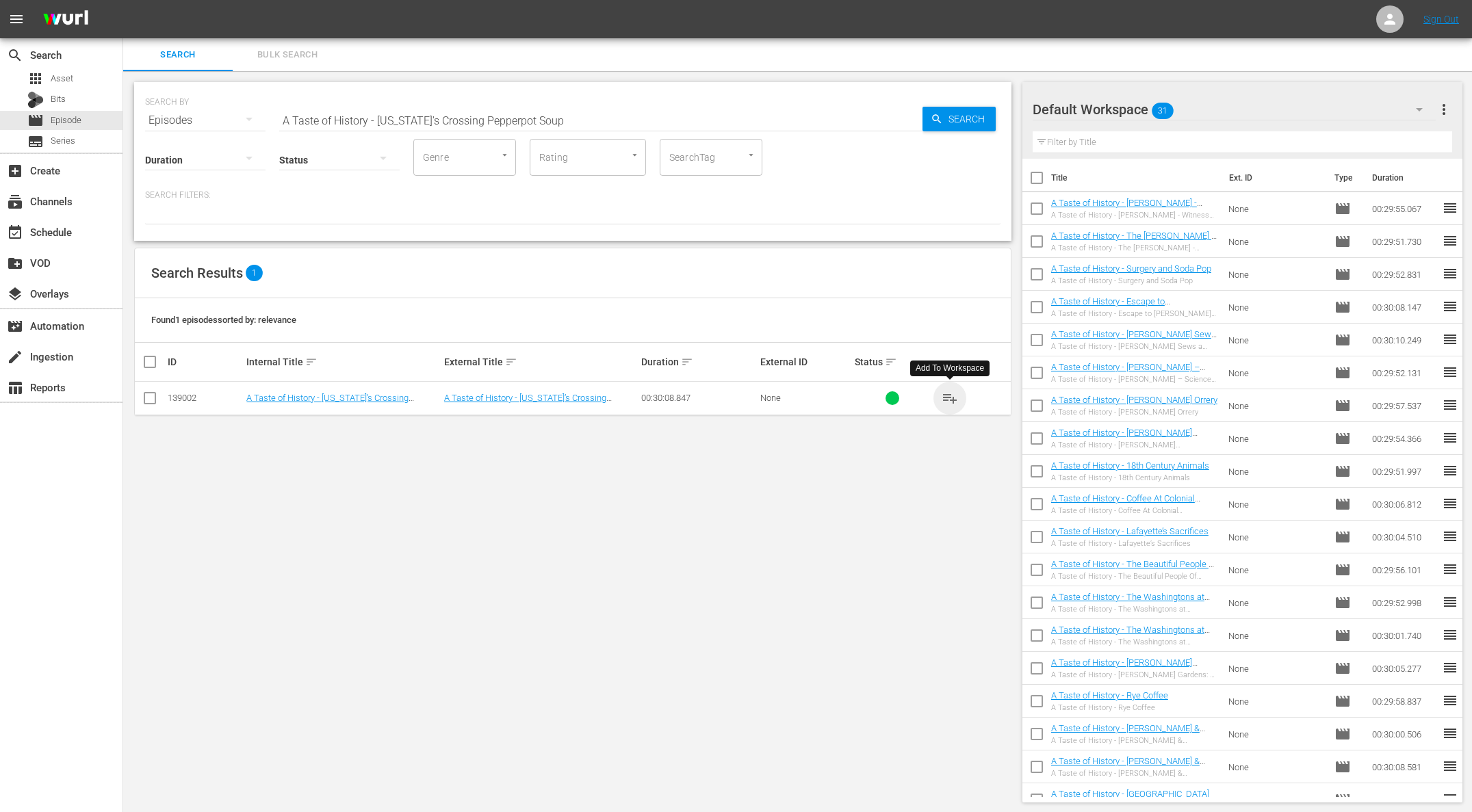
click at [953, 396] on span "playlist_add" at bounding box center [949, 397] width 16 height 16
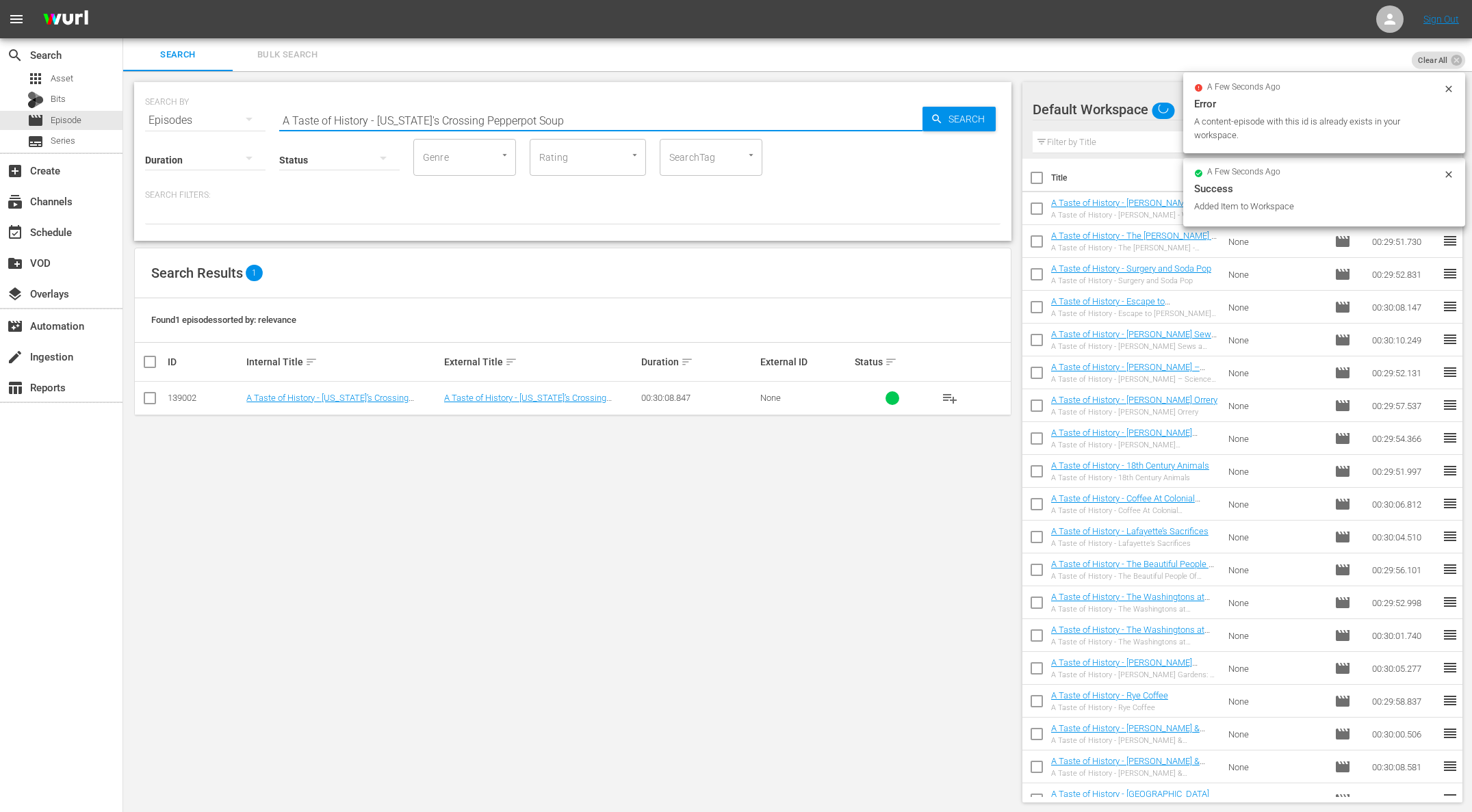
click at [465, 107] on input "A Taste of History - [US_STATE]'s Crossing Pepperpot Soup" at bounding box center [601, 120] width 643 height 33
paste input "[PERSON_NAME] Genius"
click at [981, 117] on span "Search" at bounding box center [969, 119] width 53 height 24
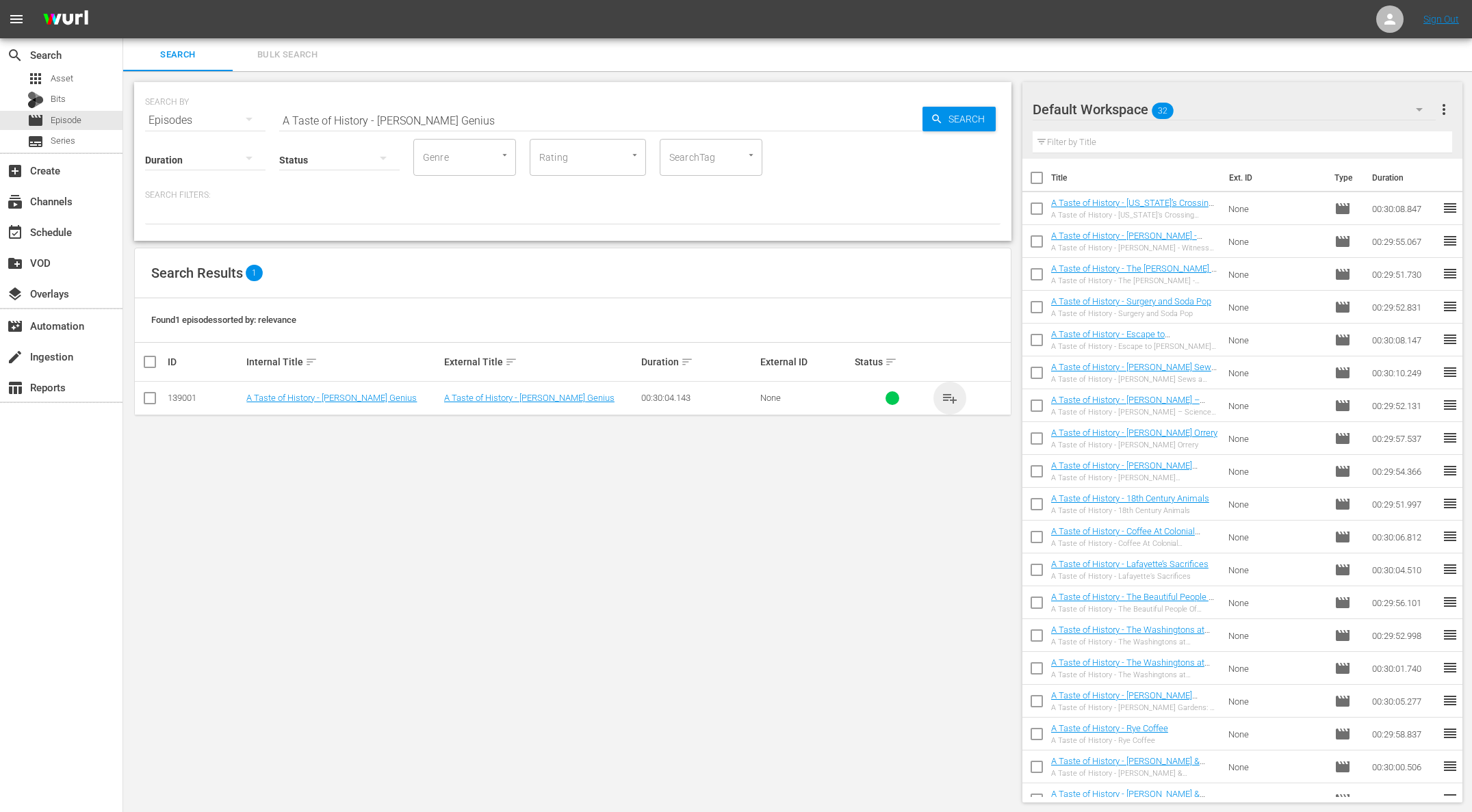
click at [944, 395] on span "playlist_add" at bounding box center [949, 397] width 16 height 16
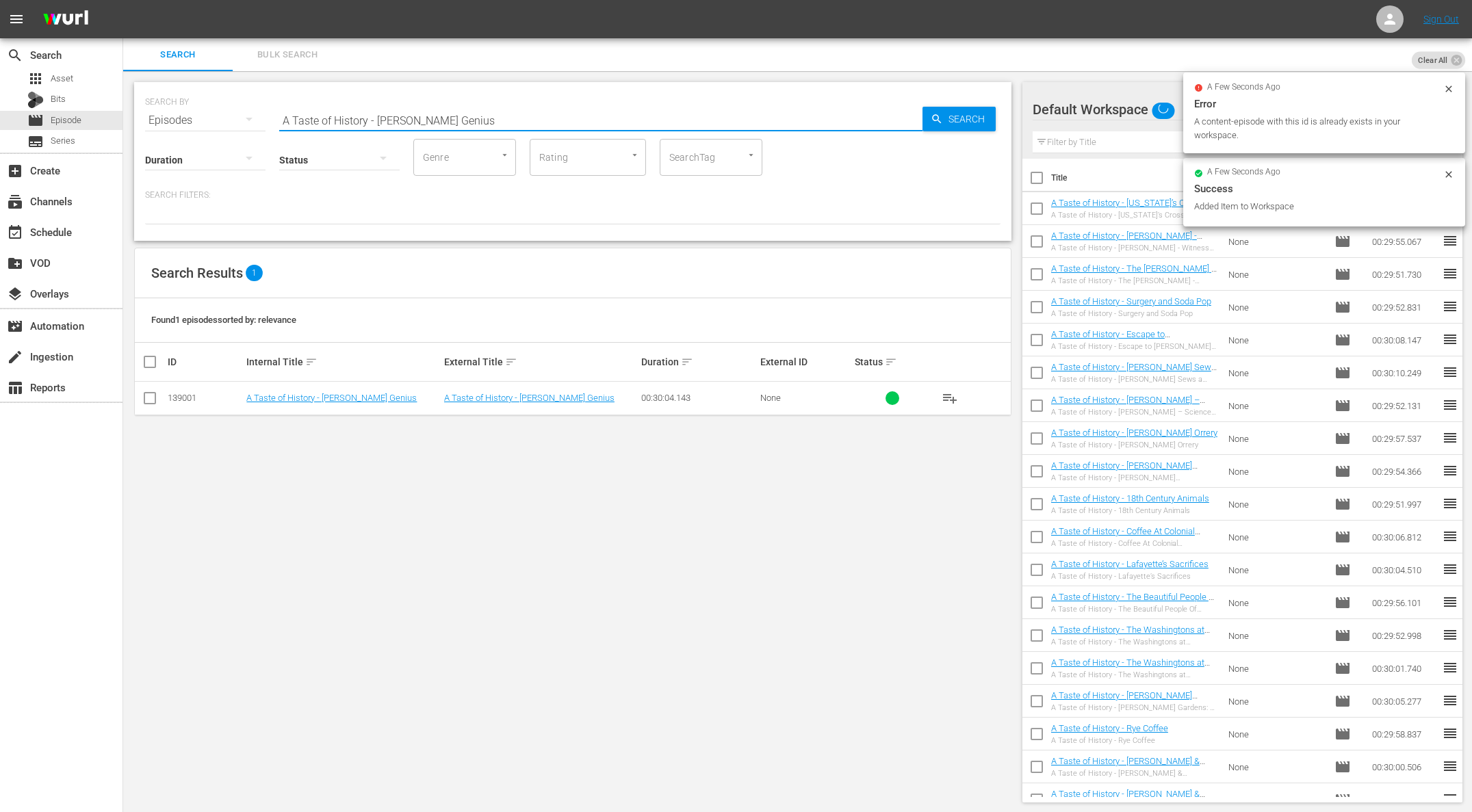
click at [461, 105] on input "A Taste of History - [PERSON_NAME] Genius" at bounding box center [601, 120] width 643 height 33
paste input "Hercules: Slave Chef to the [US_STATE]"
click at [980, 117] on span "Search" at bounding box center [969, 119] width 53 height 24
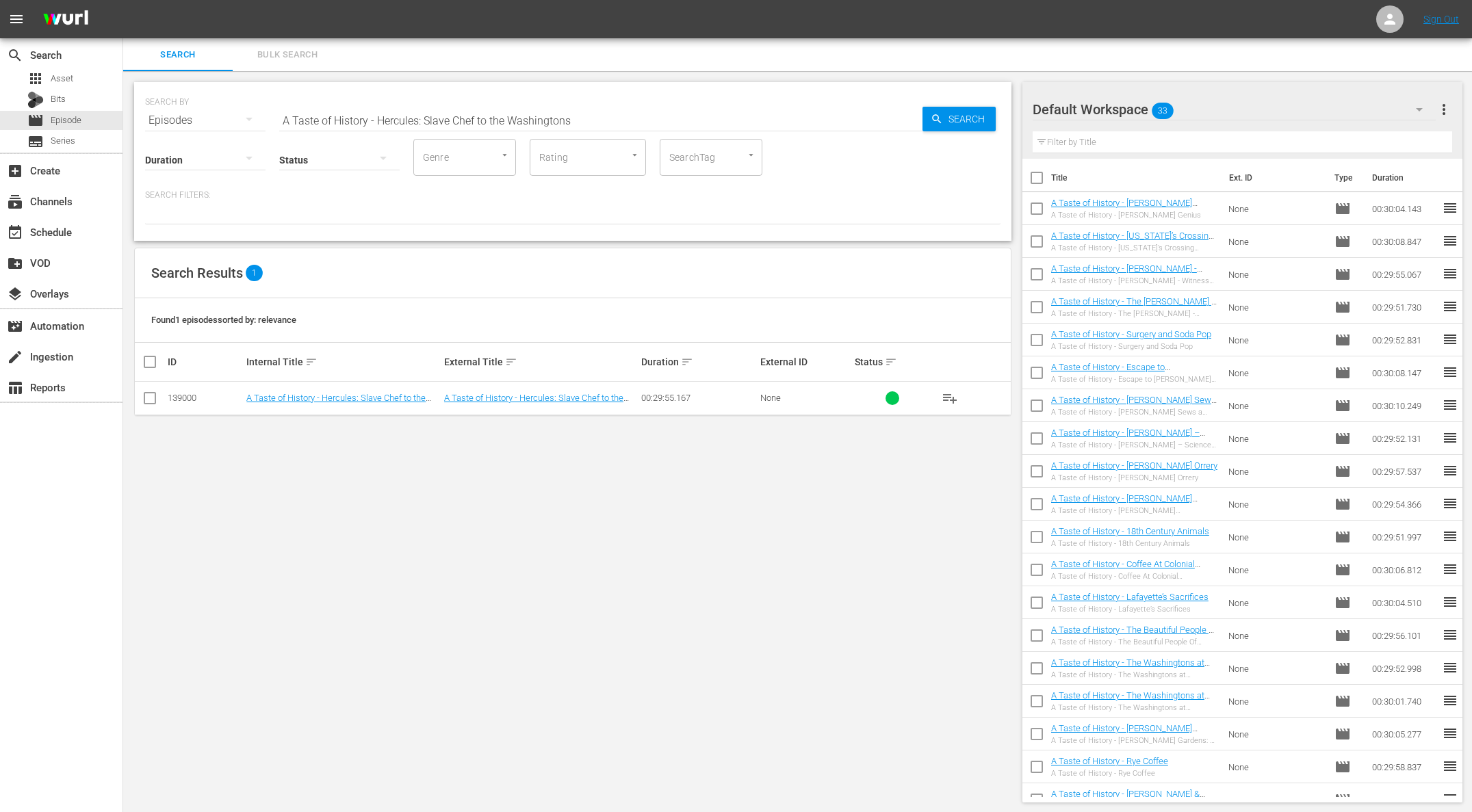
click at [951, 400] on span "playlist_add" at bounding box center [949, 397] width 16 height 16
click at [951, 399] on span "playlist_add" at bounding box center [949, 397] width 16 height 16
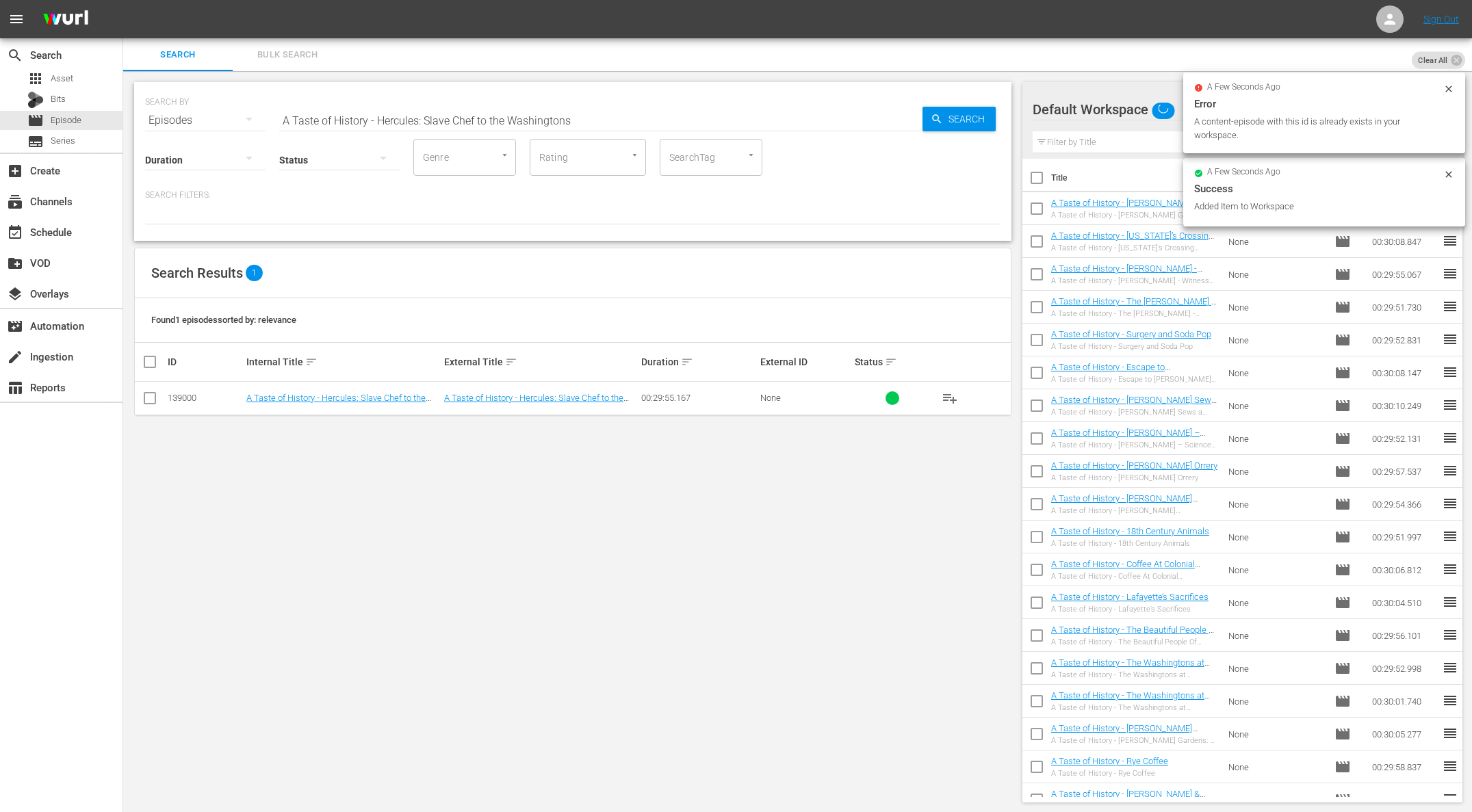
click at [535, 117] on input "A Taste of History - Hercules: Slave Chef to the Washingtons" at bounding box center [601, 120] width 643 height 33
paste input "[PERSON_NAME] Monticello - Part 4"
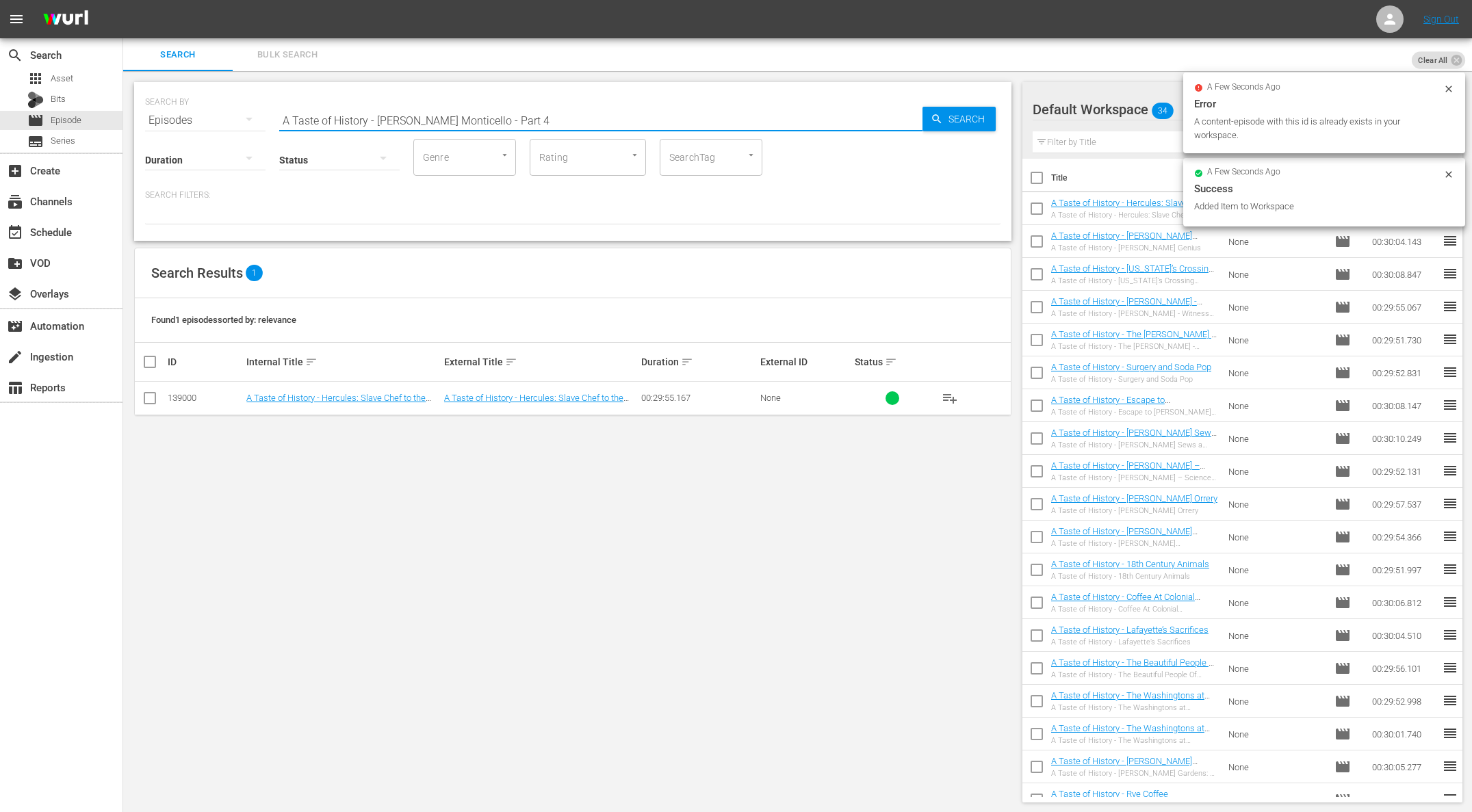
drag, startPoint x: 903, startPoint y: 116, endPoint x: 930, endPoint y: 116, distance: 27.0
click at [903, 116] on input "A Taste of History - [PERSON_NAME] Monticello - Part 4" at bounding box center [601, 120] width 643 height 33
click at [930, 116] on icon "button" at bounding box center [936, 119] width 12 height 12
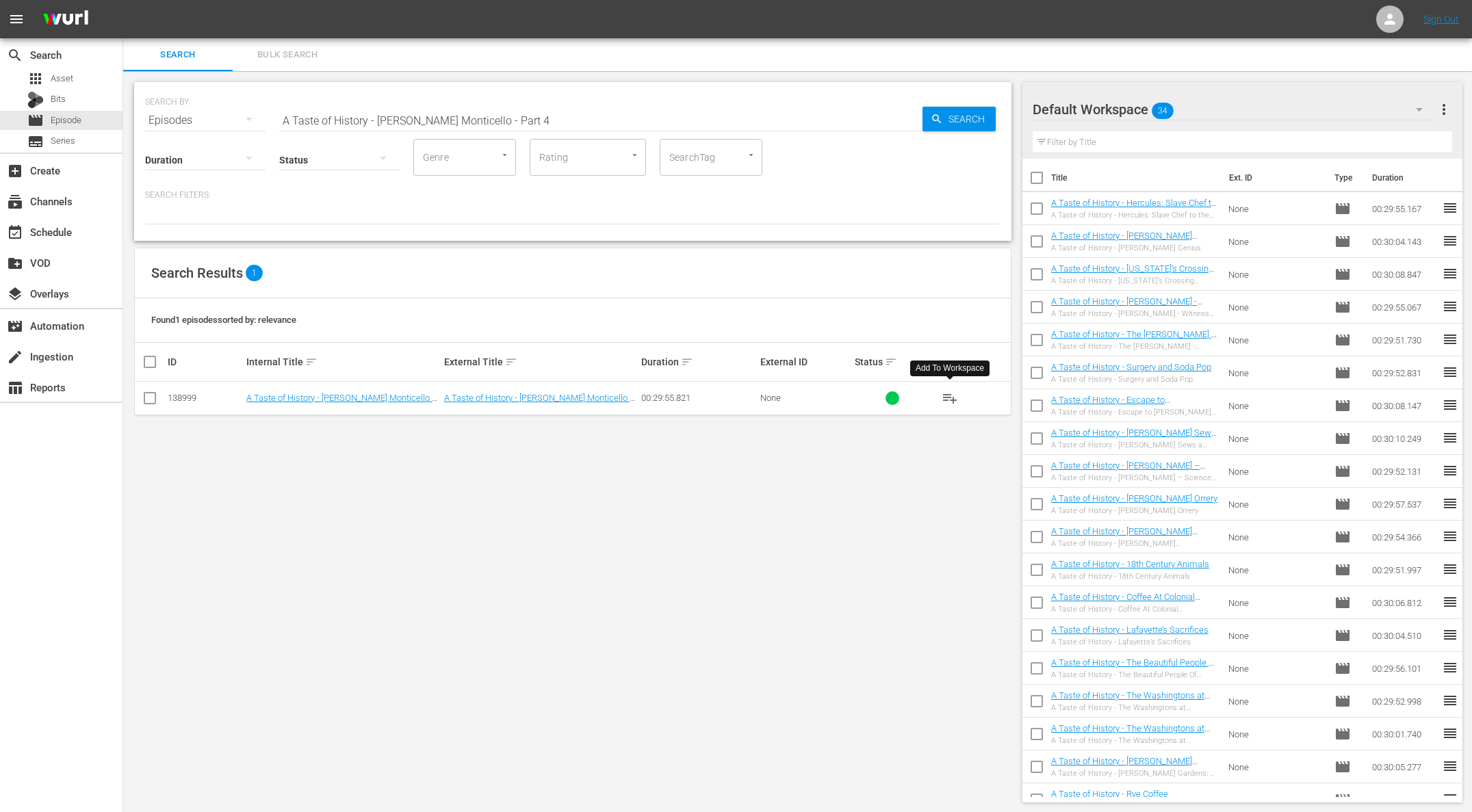
click at [953, 400] on span "playlist_add" at bounding box center [949, 397] width 16 height 16
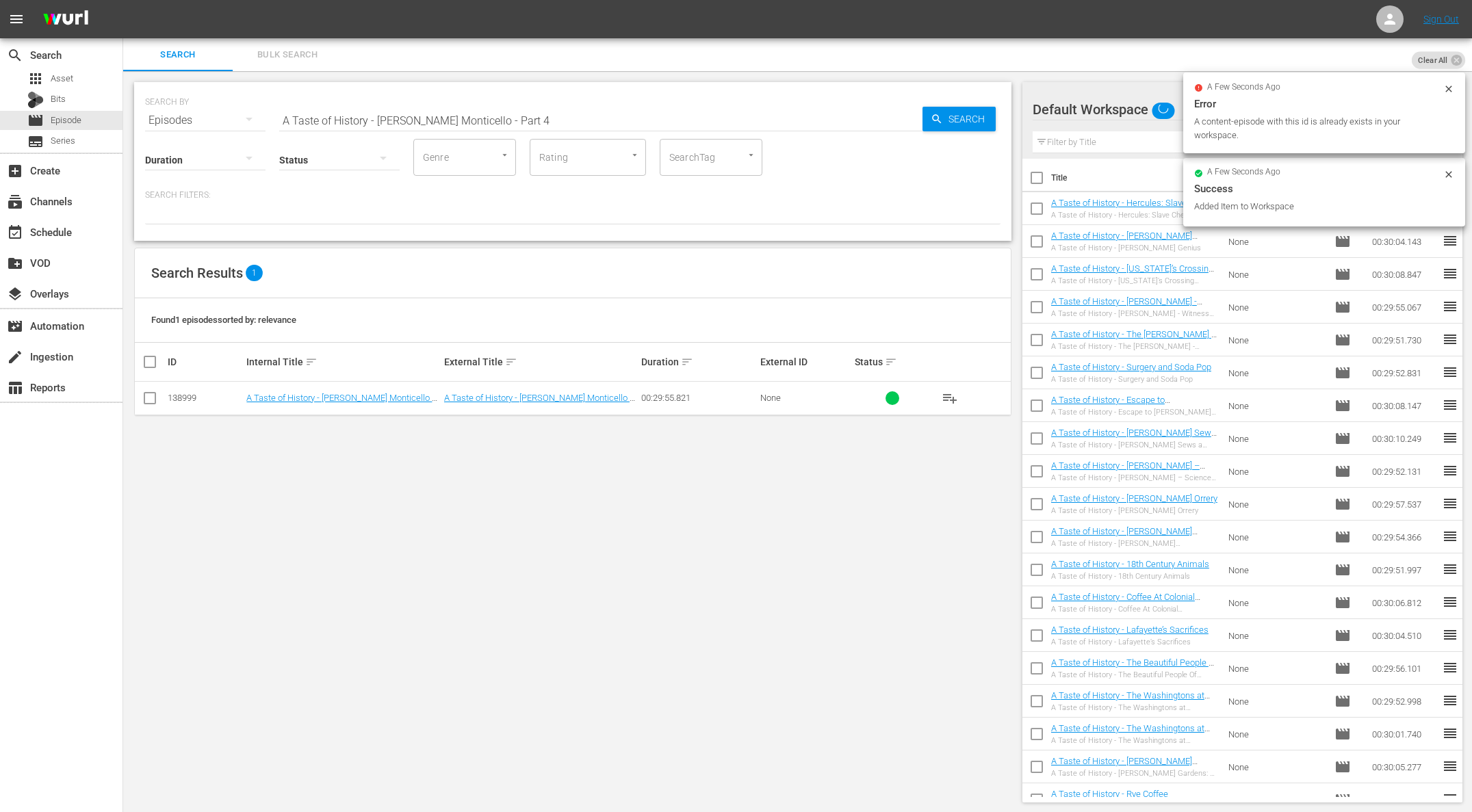
click at [476, 123] on input "A Taste of History - [PERSON_NAME] Monticello - Part 4" at bounding box center [601, 120] width 643 height 33
paste input "3"
click at [926, 120] on div "Search" at bounding box center [959, 119] width 73 height 24
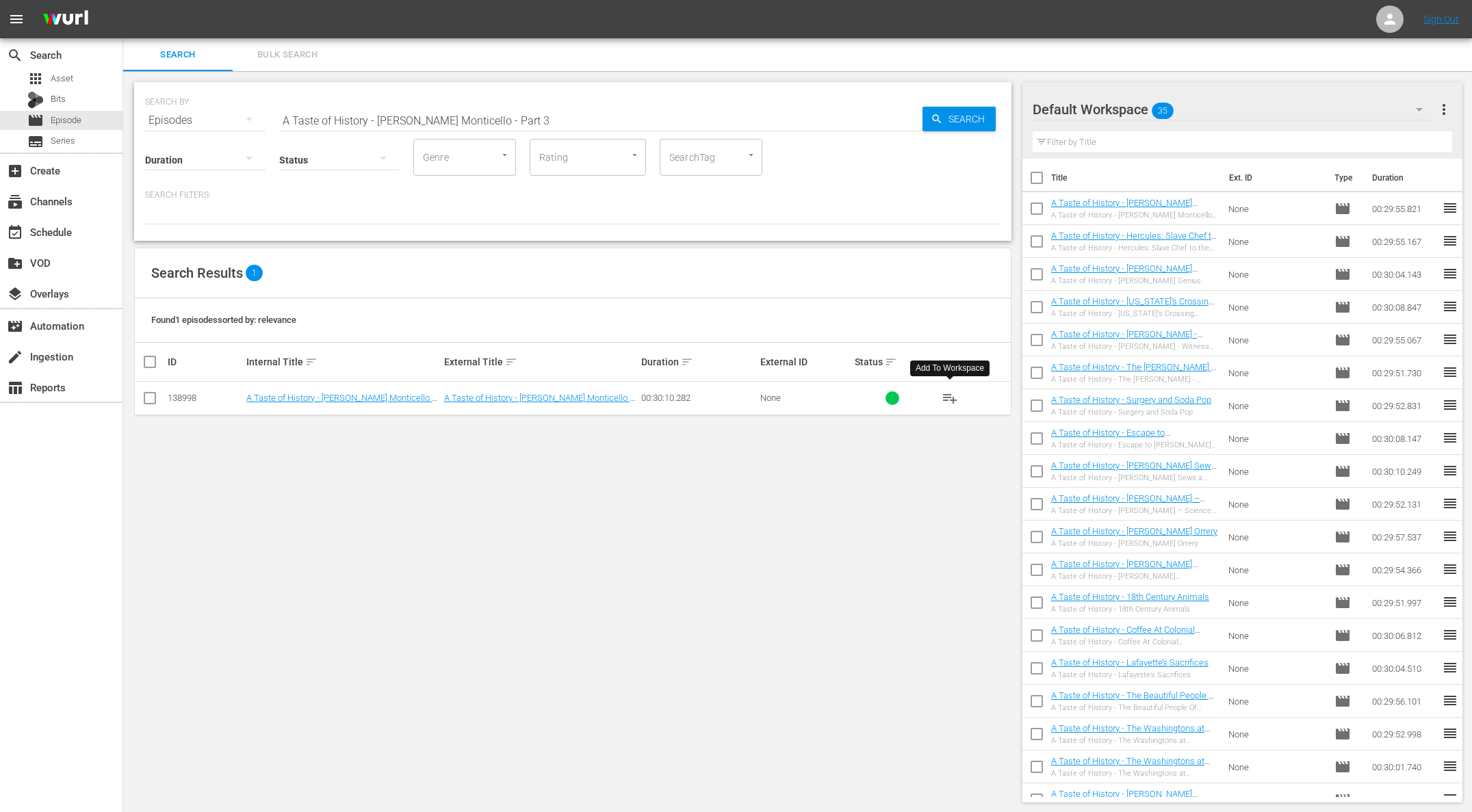
click at [952, 397] on span "playlist_add" at bounding box center [949, 397] width 16 height 16
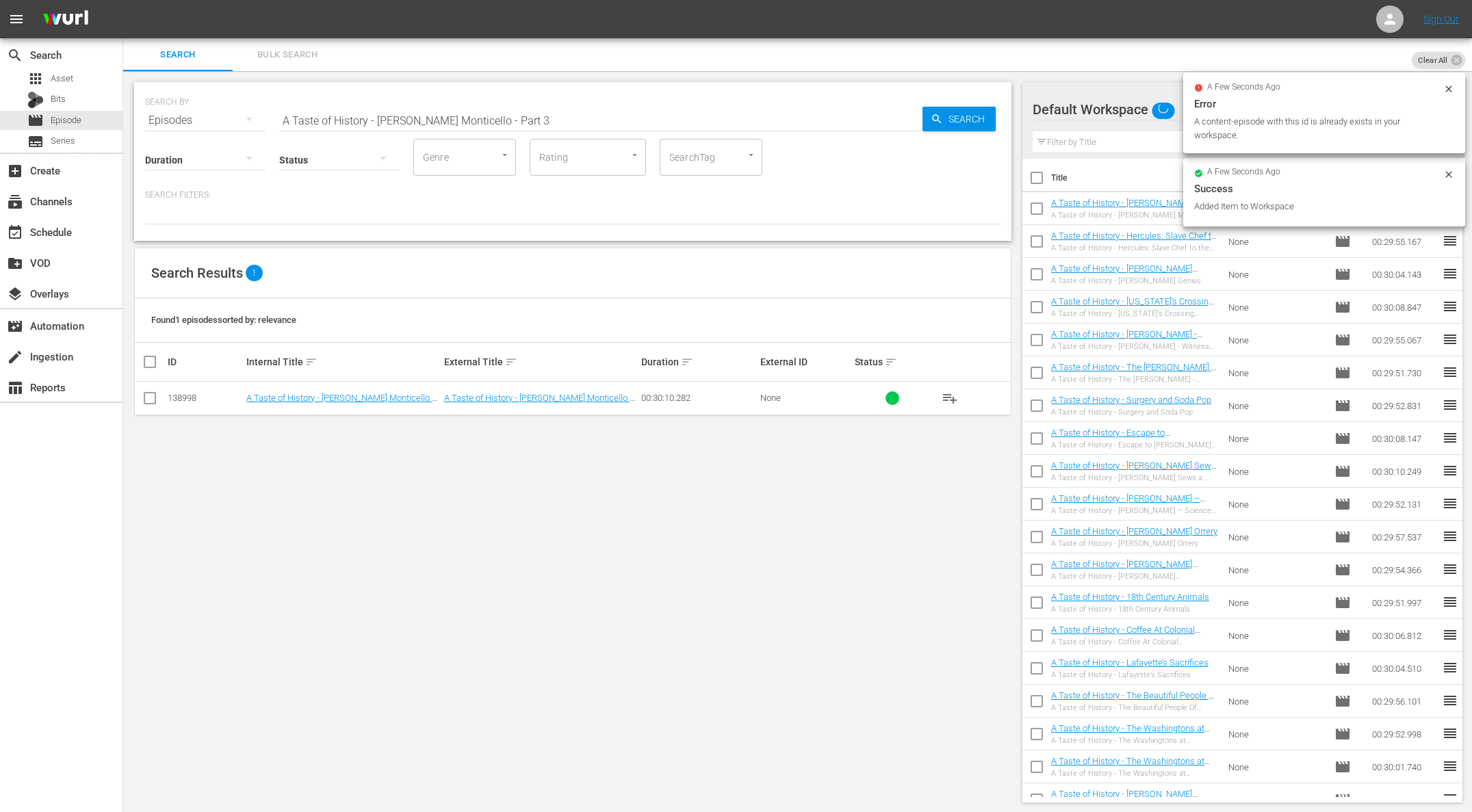
click at [501, 127] on input "A Taste of History - [PERSON_NAME] Monticello - Part 3" at bounding box center [601, 120] width 643 height 33
paste input "2"
click at [963, 127] on span "Search" at bounding box center [969, 119] width 53 height 24
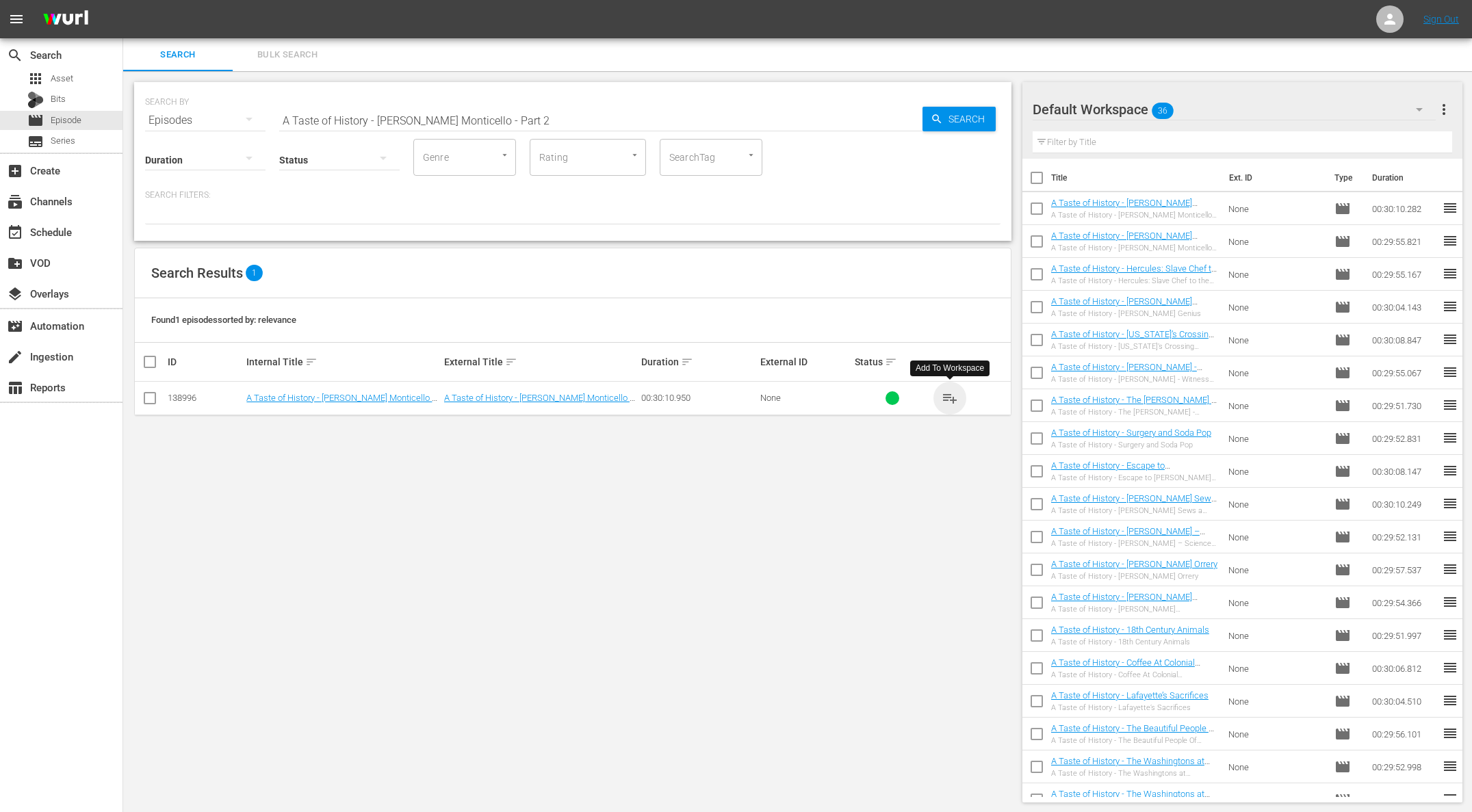
click at [944, 395] on span "playlist_add" at bounding box center [949, 397] width 16 height 16
click at [950, 395] on span "playlist_add" at bounding box center [949, 397] width 16 height 16
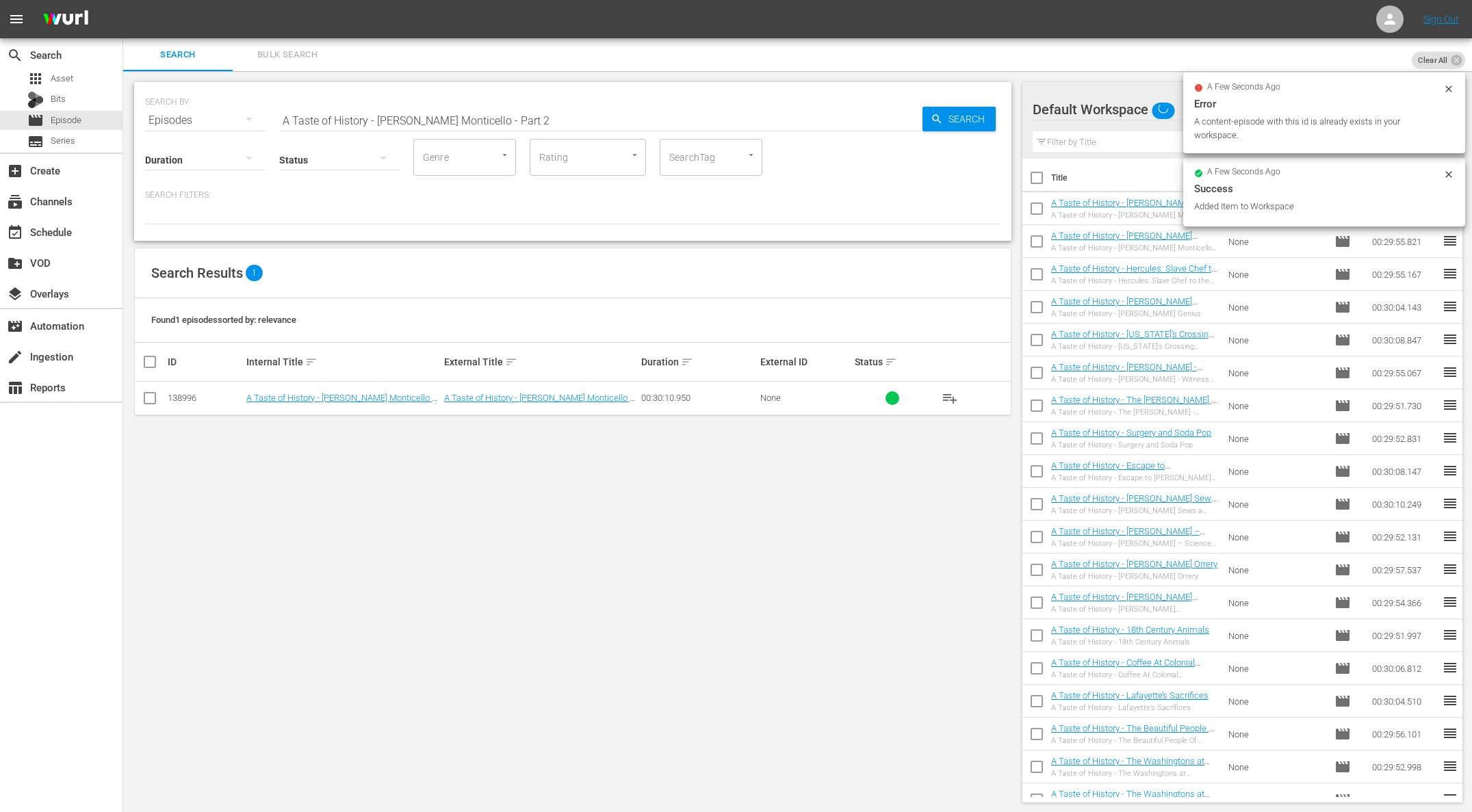
click at [526, 115] on input "A Taste of History - [PERSON_NAME] Monticello - Part 2" at bounding box center [601, 120] width 643 height 33
paste input "1"
drag, startPoint x: 882, startPoint y: 115, endPoint x: 920, endPoint y: 116, distance: 38.0
click at [913, 116] on input "A Taste of History - [PERSON_NAME] Monticello - Part 1" at bounding box center [601, 120] width 643 height 33
type input "A Taste of History - [PERSON_NAME] Monticello - Part 1"
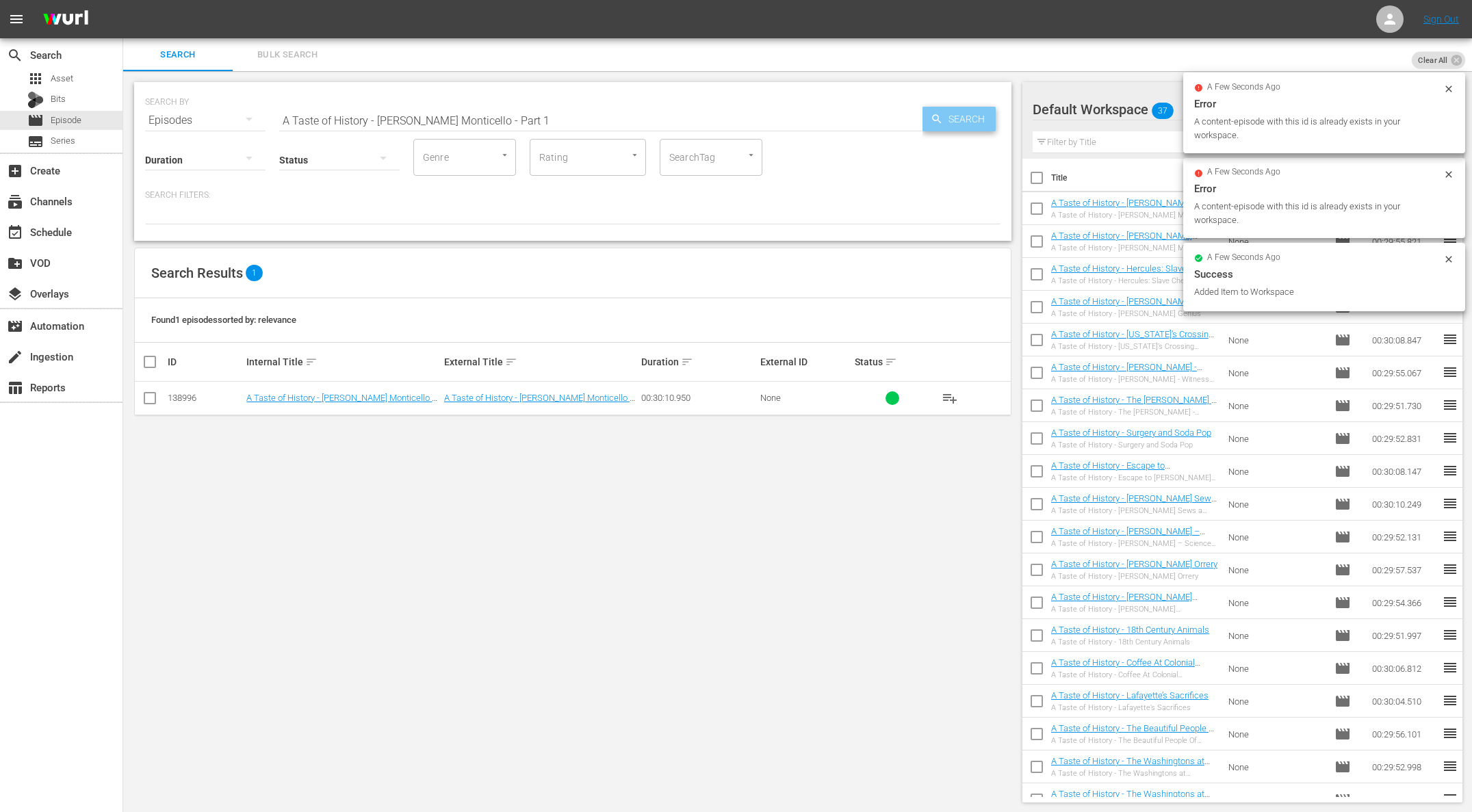
click at [946, 115] on span "Search" at bounding box center [969, 119] width 53 height 24
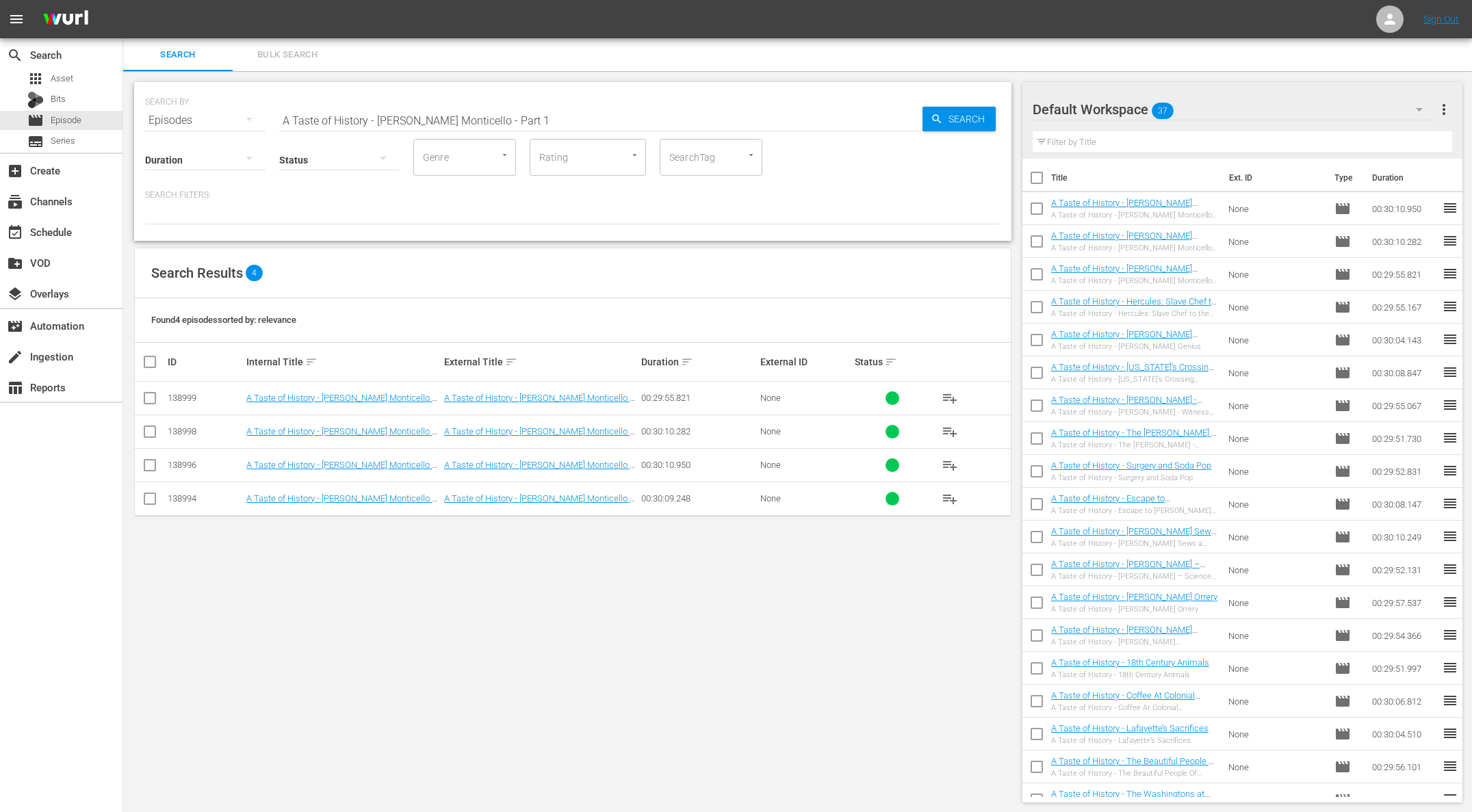
click at [953, 496] on span "playlist_add" at bounding box center [949, 498] width 16 height 16
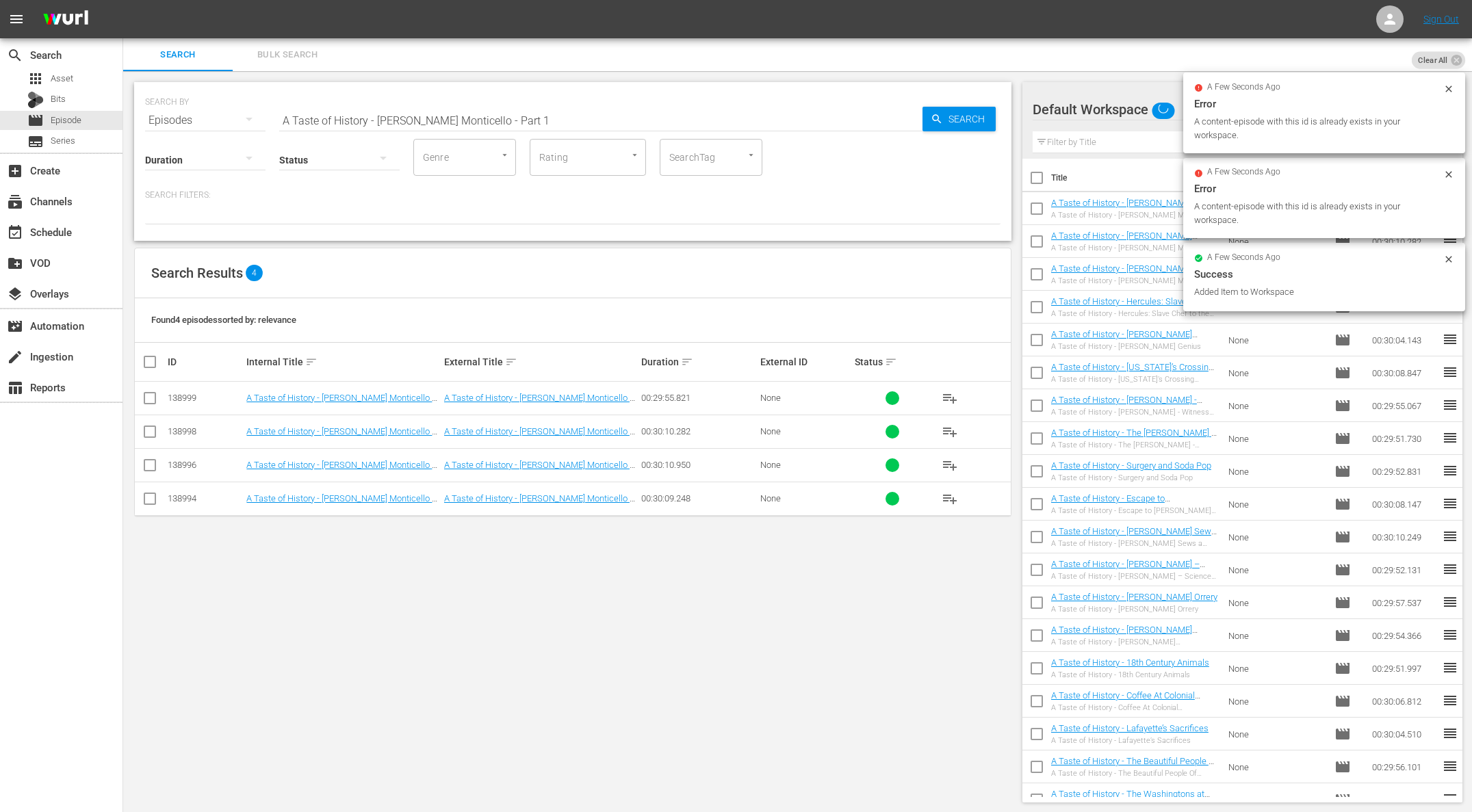
click at [509, 111] on input "A Taste of History - [PERSON_NAME] Monticello - Part 1" at bounding box center [601, 120] width 643 height 33
paste input "[PERSON_NAME]'s Secret Weapon"
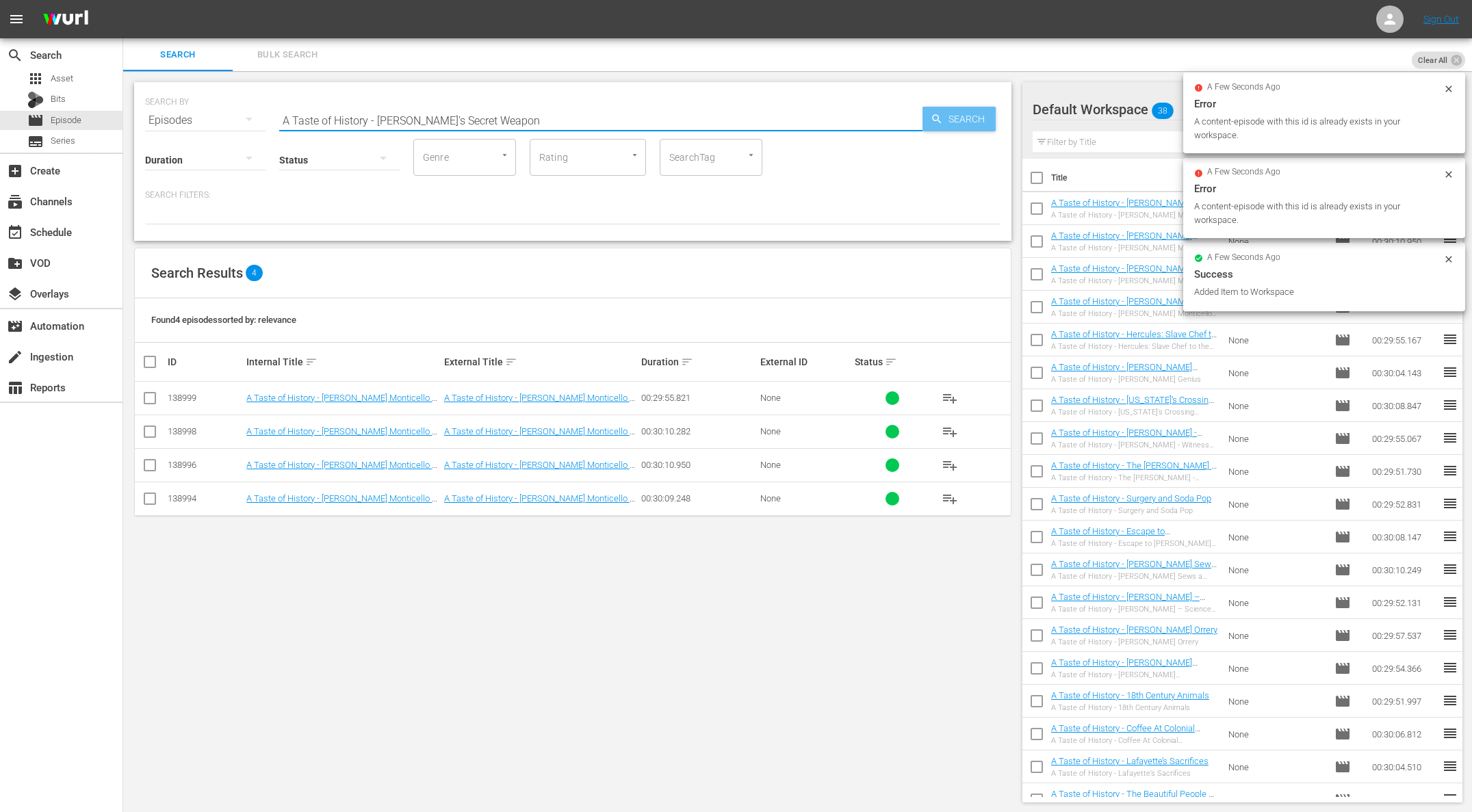
click at [976, 124] on span "Search" at bounding box center [969, 119] width 53 height 24
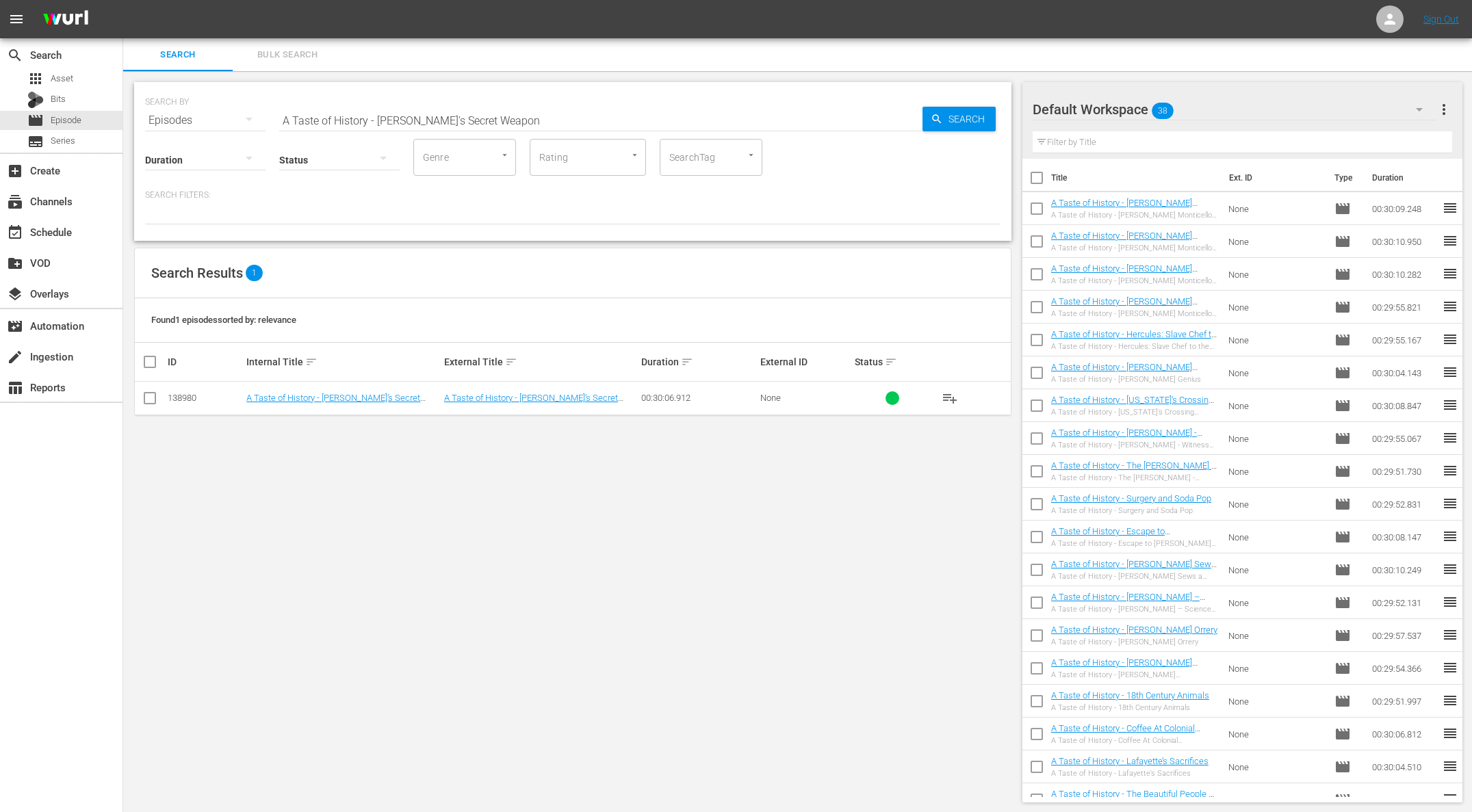
click at [953, 393] on span "playlist_add" at bounding box center [949, 397] width 16 height 16
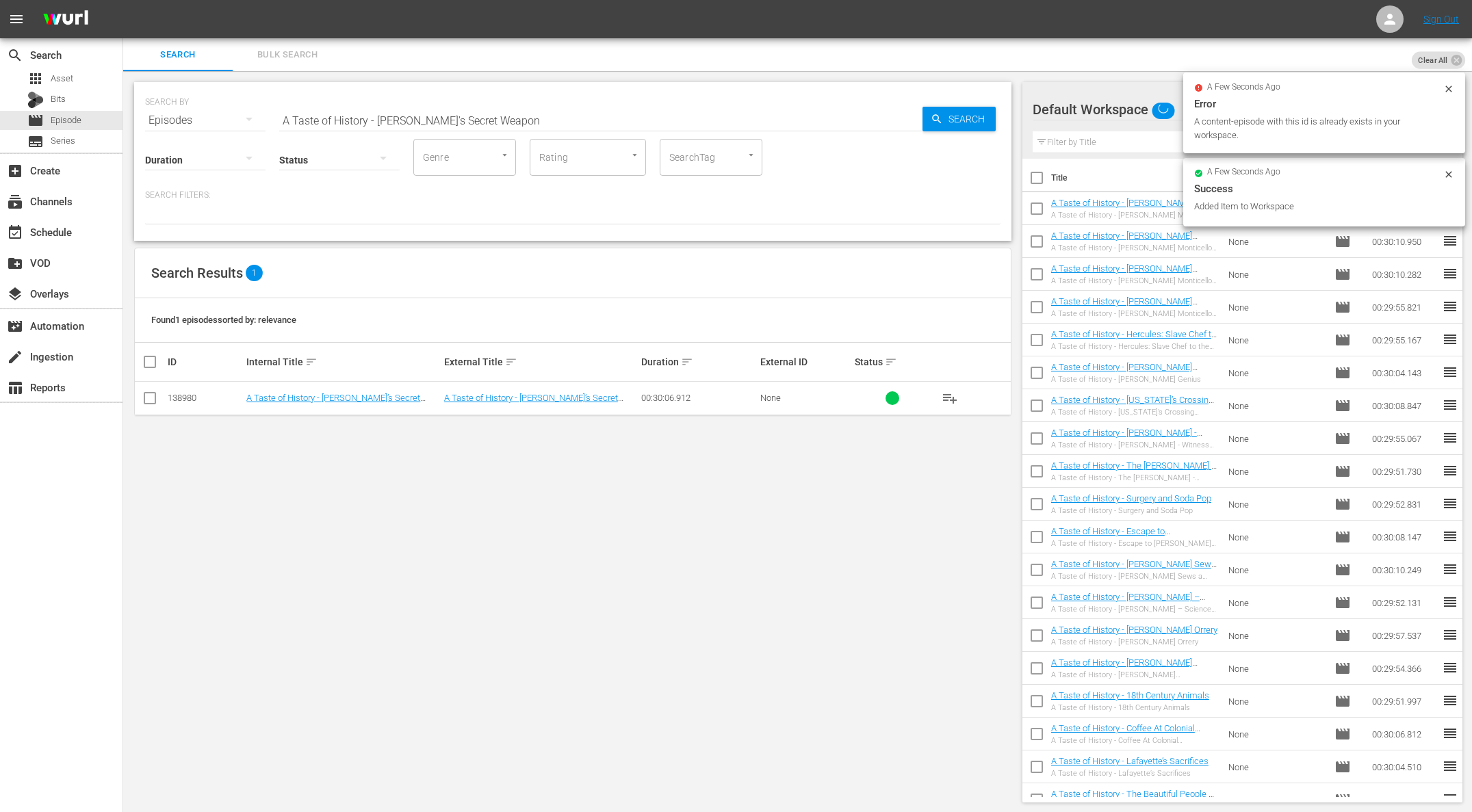
click at [463, 103] on div "SEARCH BY Search By Episodes Search ID, Title, Description, Keywords, or Catego…" at bounding box center [572, 112] width 855 height 49
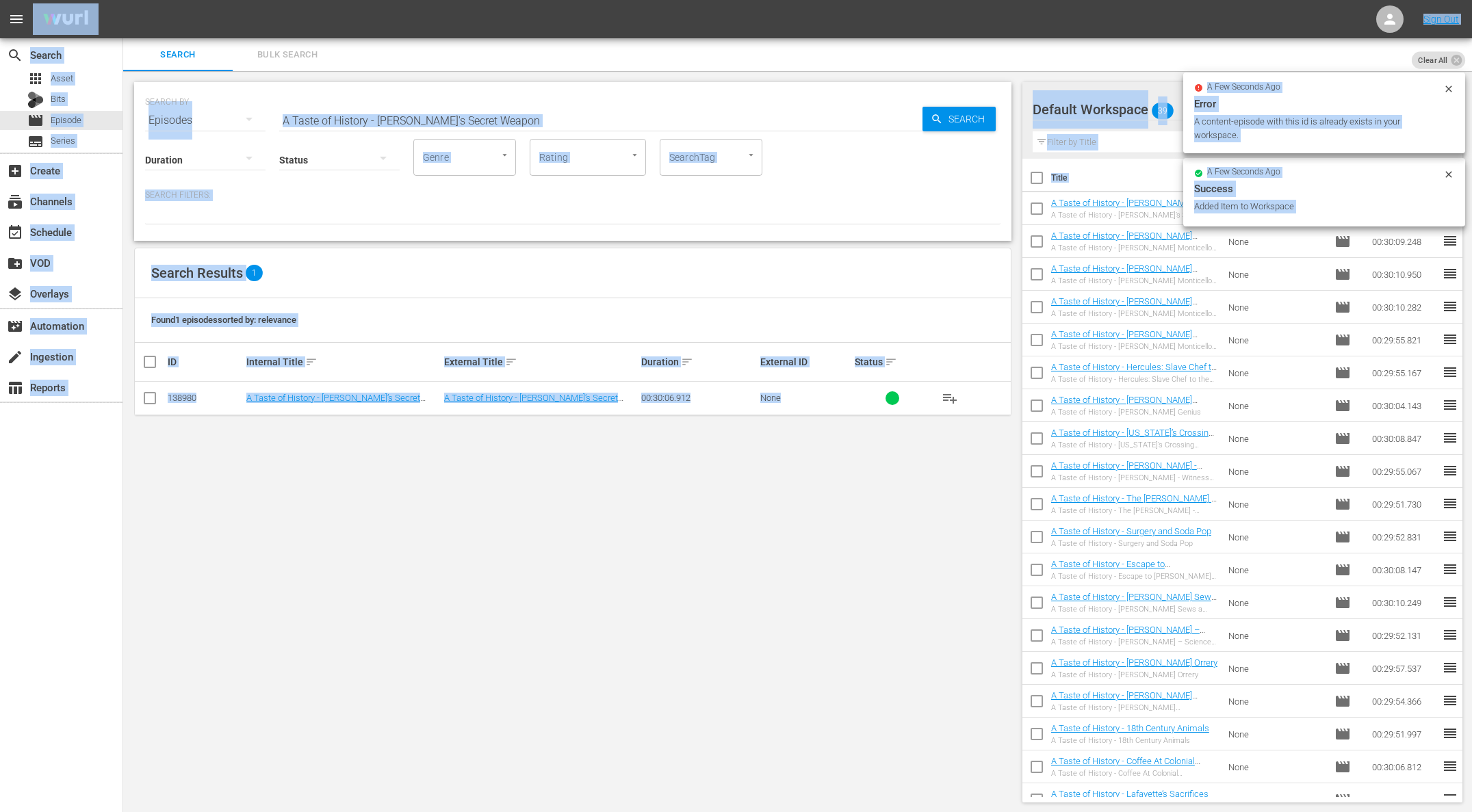
click at [471, 118] on input "A Taste of History - [PERSON_NAME]'s Secret Weapon" at bounding box center [601, 120] width 643 height 33
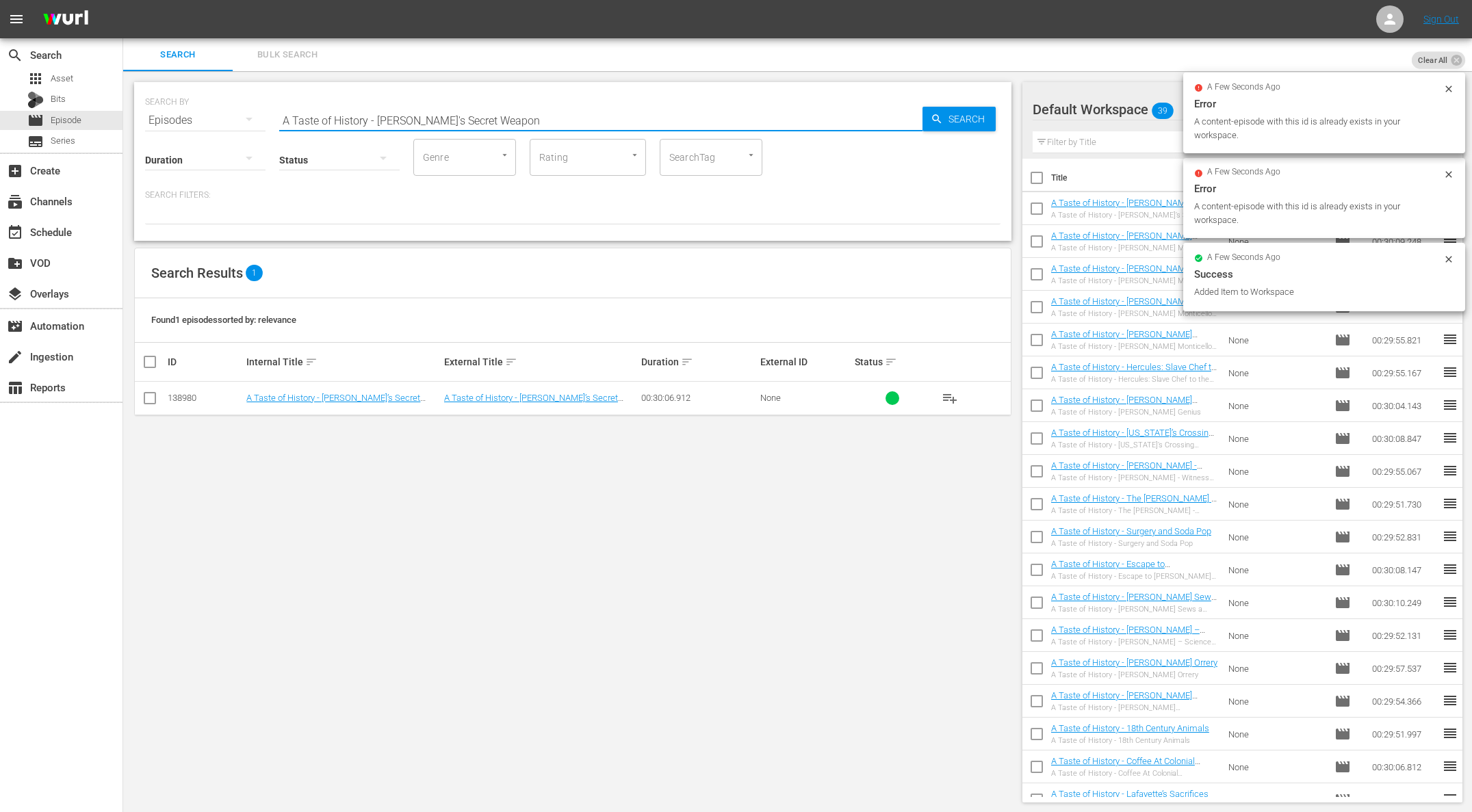
paste input "Root Cellar"
click at [991, 117] on span "Search" at bounding box center [969, 119] width 53 height 24
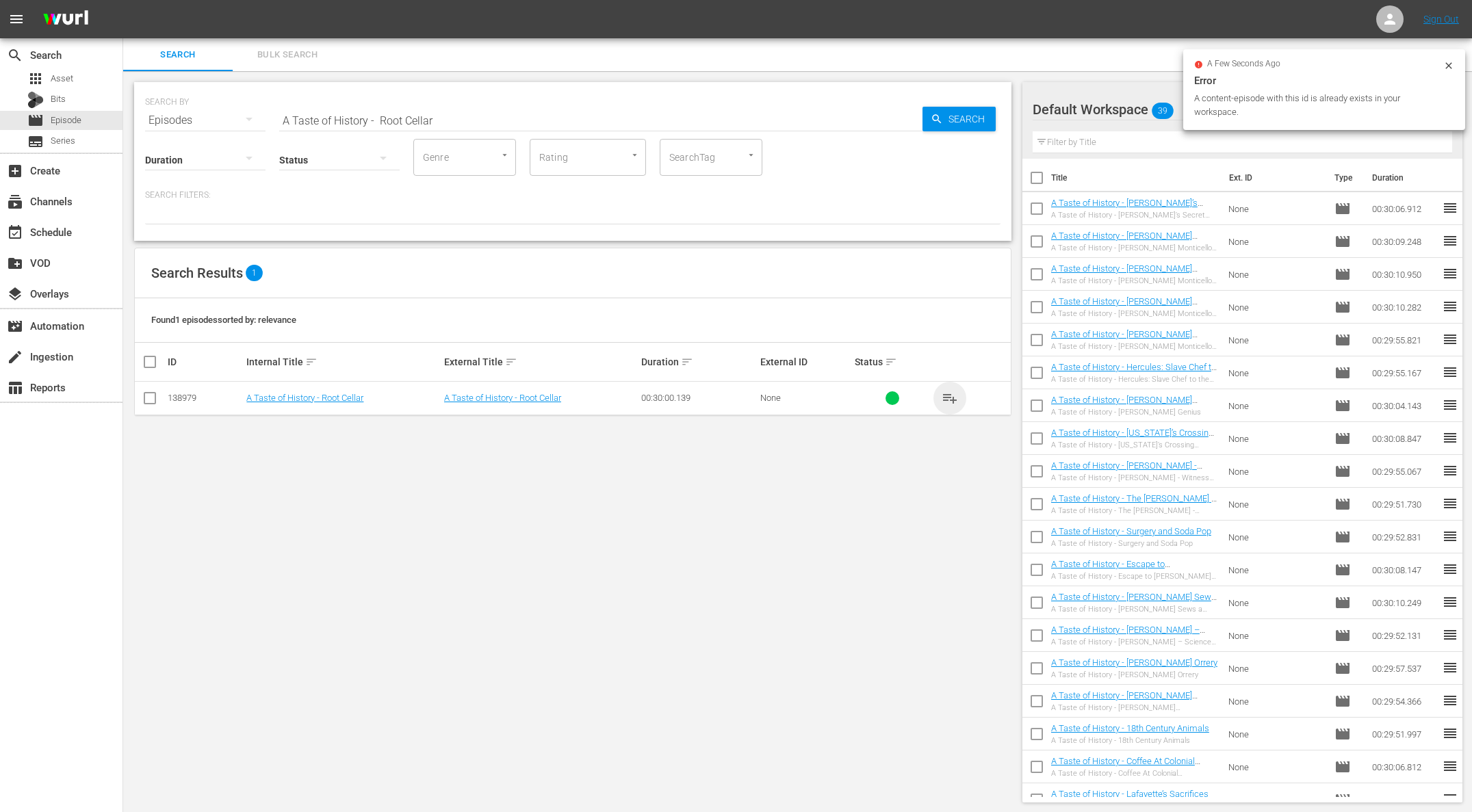
click at [950, 395] on span "playlist_add" at bounding box center [949, 397] width 16 height 16
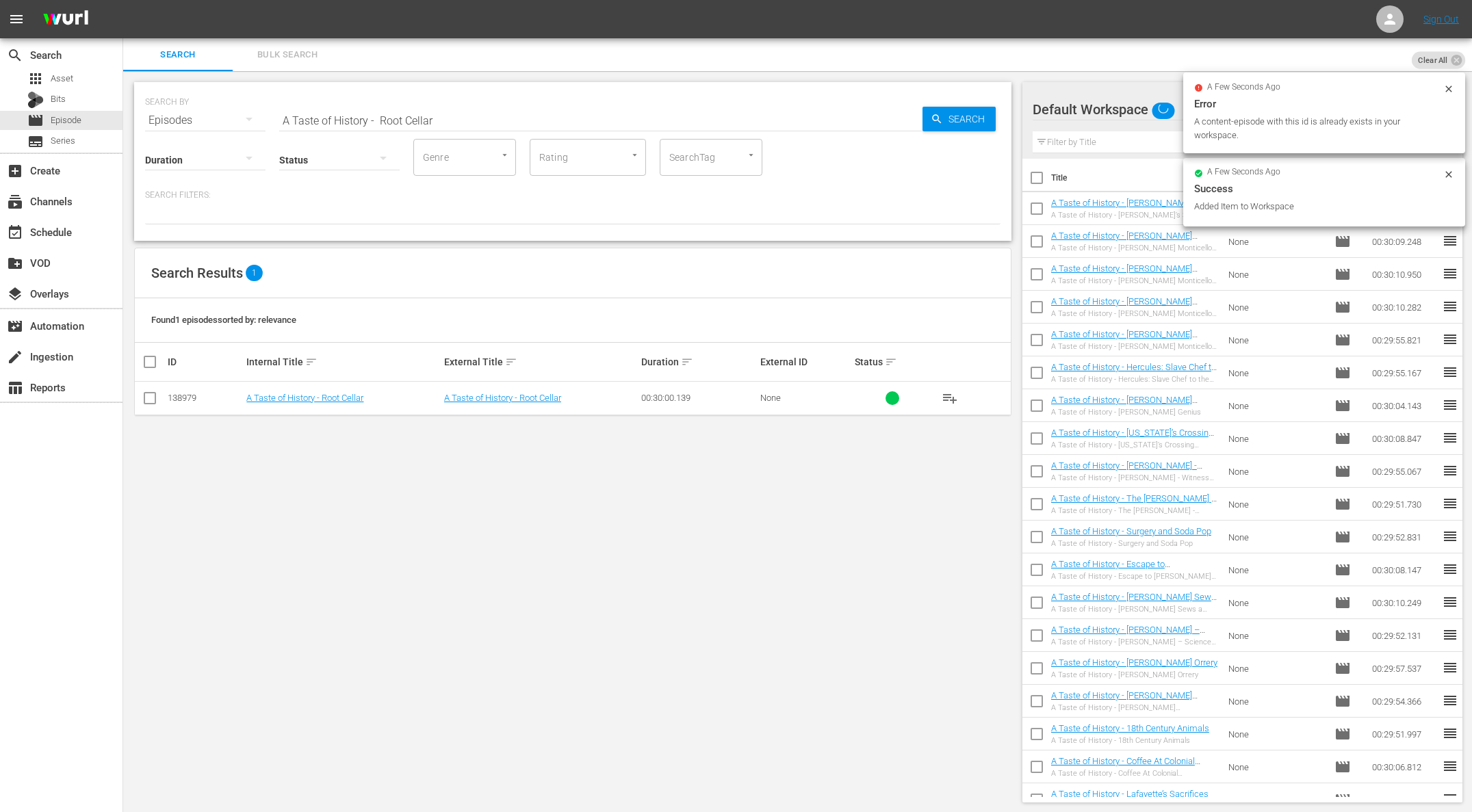
click at [386, 122] on input "A Taste of History - Root Cellar" at bounding box center [601, 120] width 643 height 33
paste input "Madeira Wine by the Galleons"
click at [940, 124] on icon "button" at bounding box center [936, 119] width 12 height 12
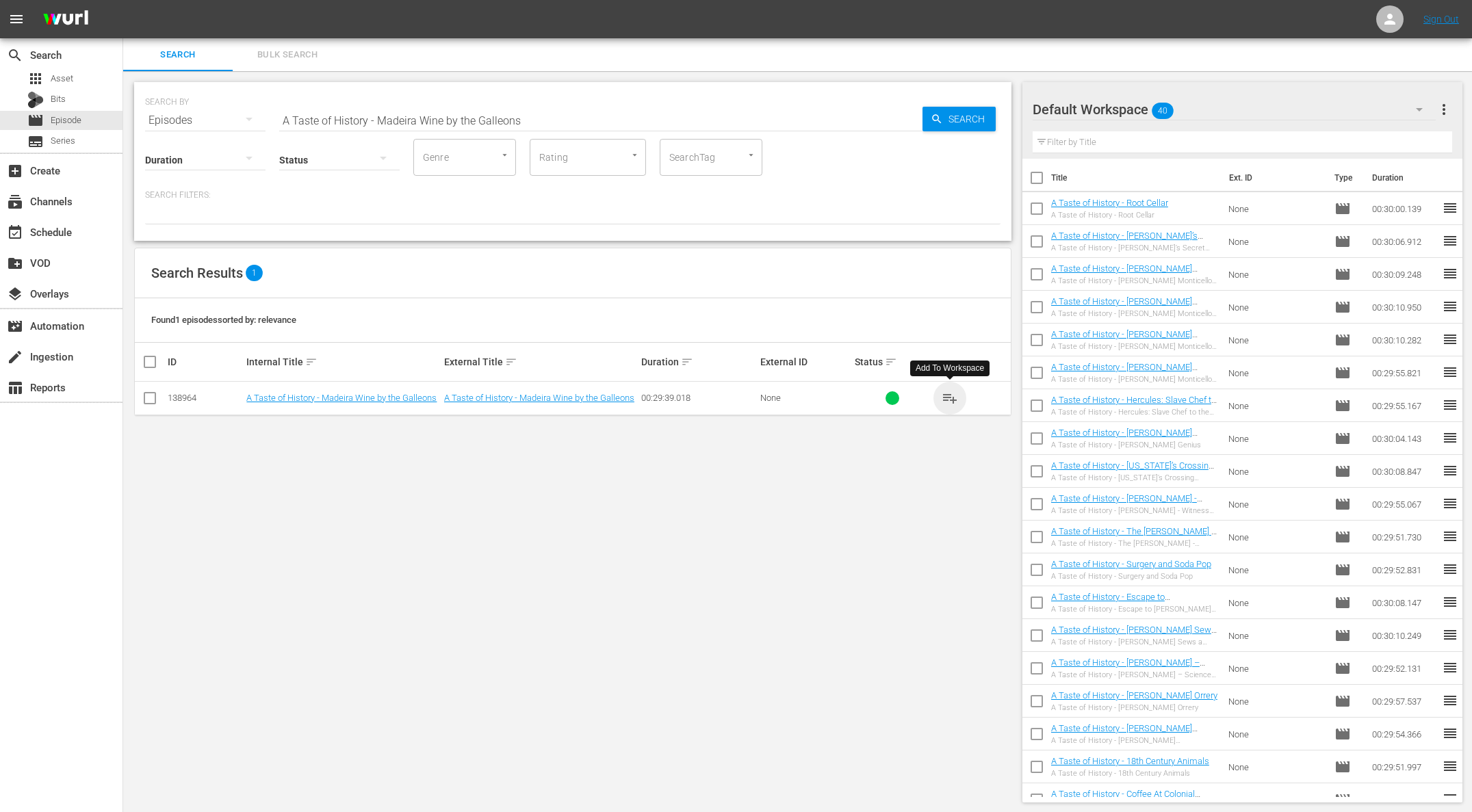
click at [954, 398] on span "playlist_add" at bounding box center [949, 397] width 16 height 16
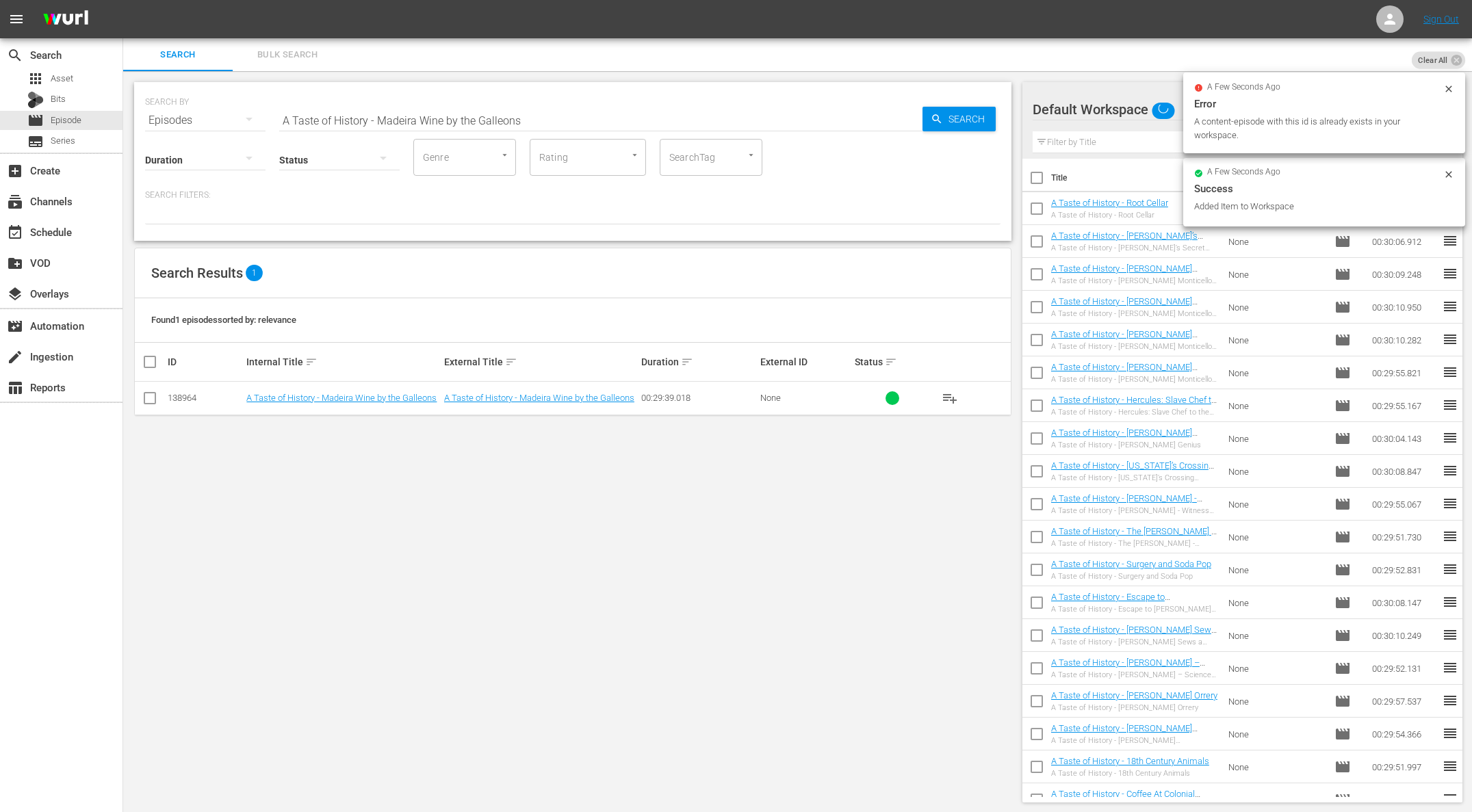
click at [458, 130] on div "Search ID, Title, Description, Keywords, or Category A Taste of History - Madei…" at bounding box center [601, 120] width 643 height 33
paste input "Early German Settler"
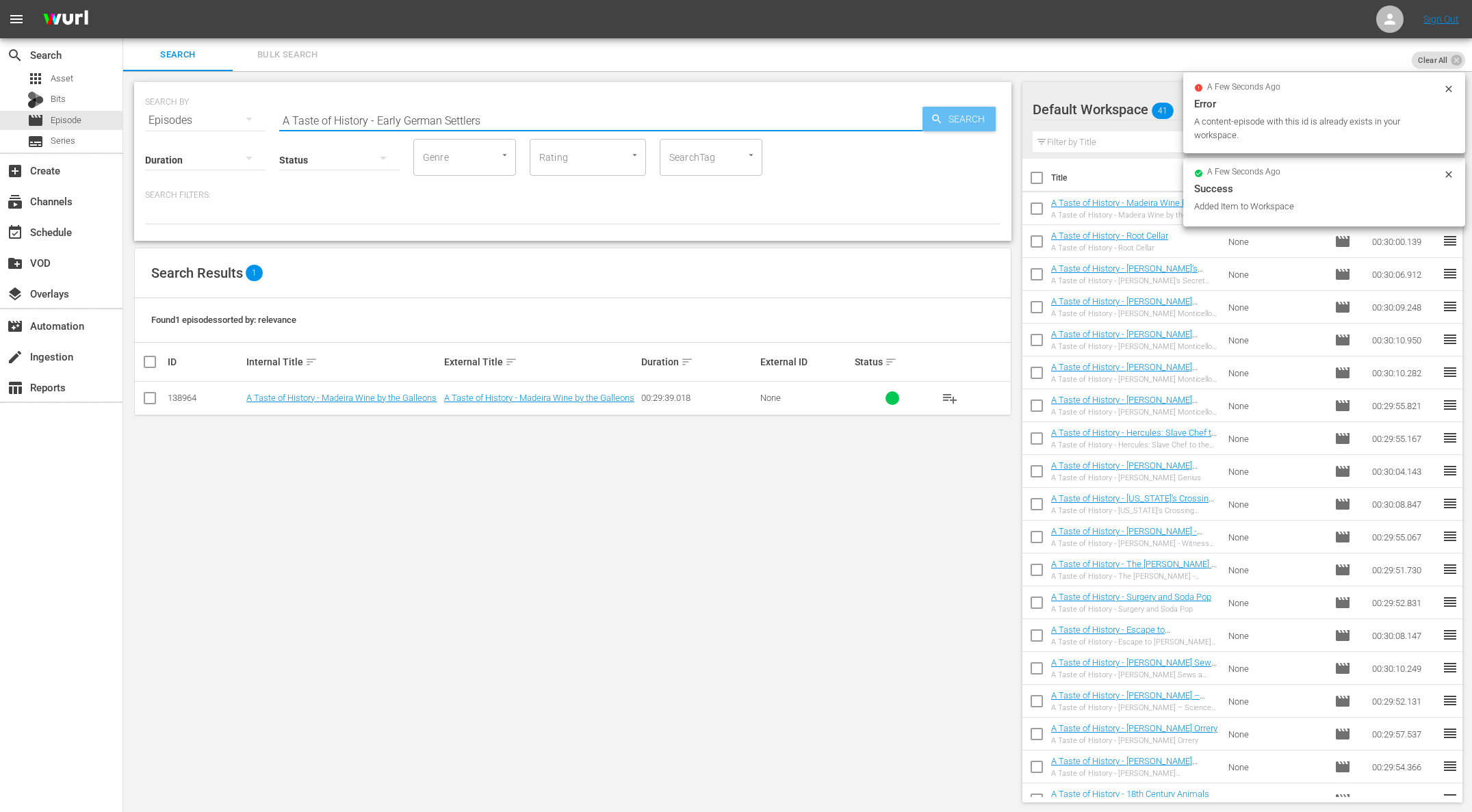
click at [956, 113] on span "Search" at bounding box center [969, 119] width 53 height 24
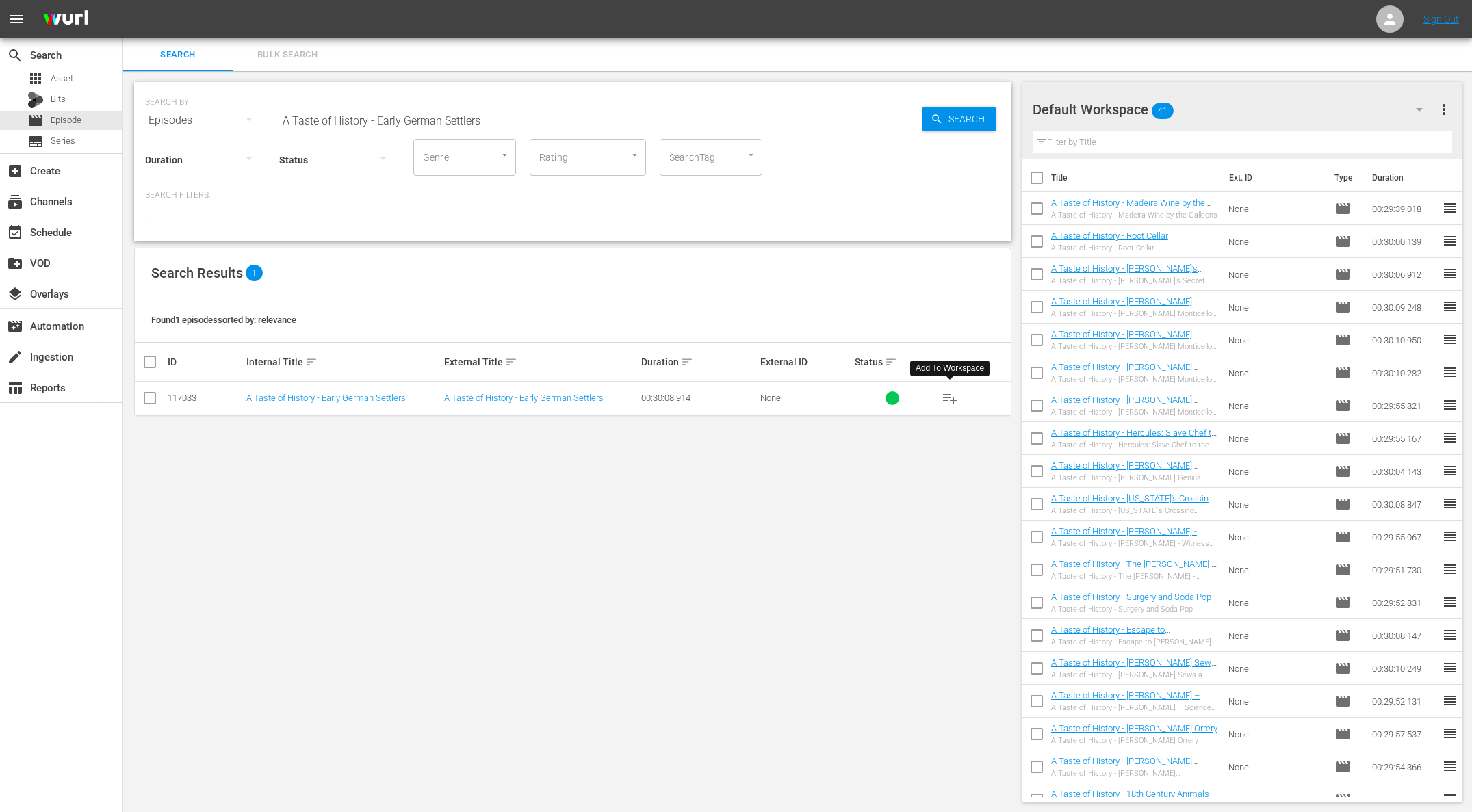
click at [953, 397] on span "playlist_add" at bounding box center [949, 397] width 16 height 16
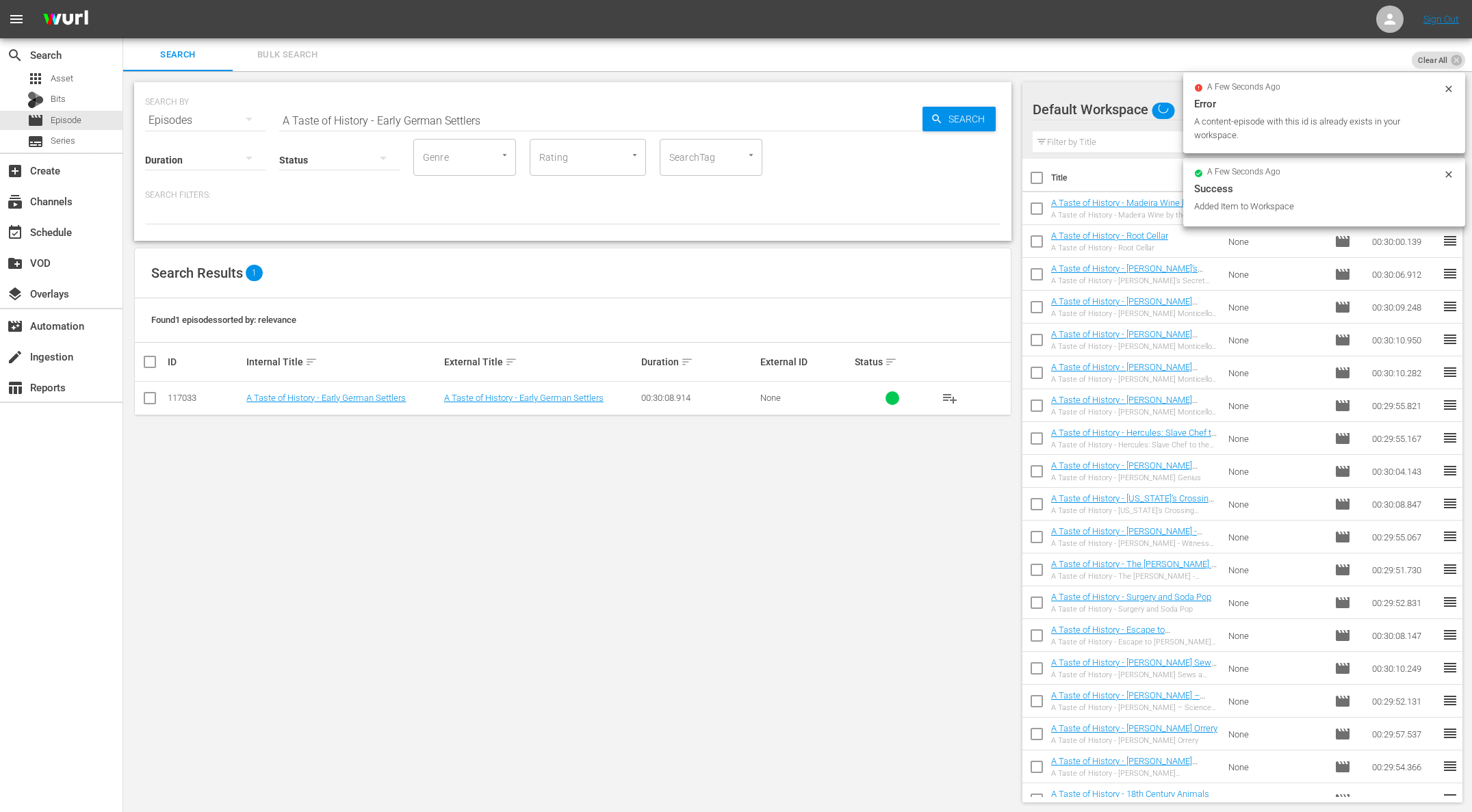
click at [445, 110] on input "A Taste of History - Early German Settlers" at bounding box center [601, 120] width 643 height 33
paste input "[PERSON_NAME][US_STATE] Won the War ([GEOGRAPHIC_DATA])A Taste of History -"
click at [436, 112] on input "aA Taste of History - [PERSON_NAME][US_STATE] Won the War ([GEOGRAPHIC_DATA])A …" at bounding box center [601, 120] width 643 height 33
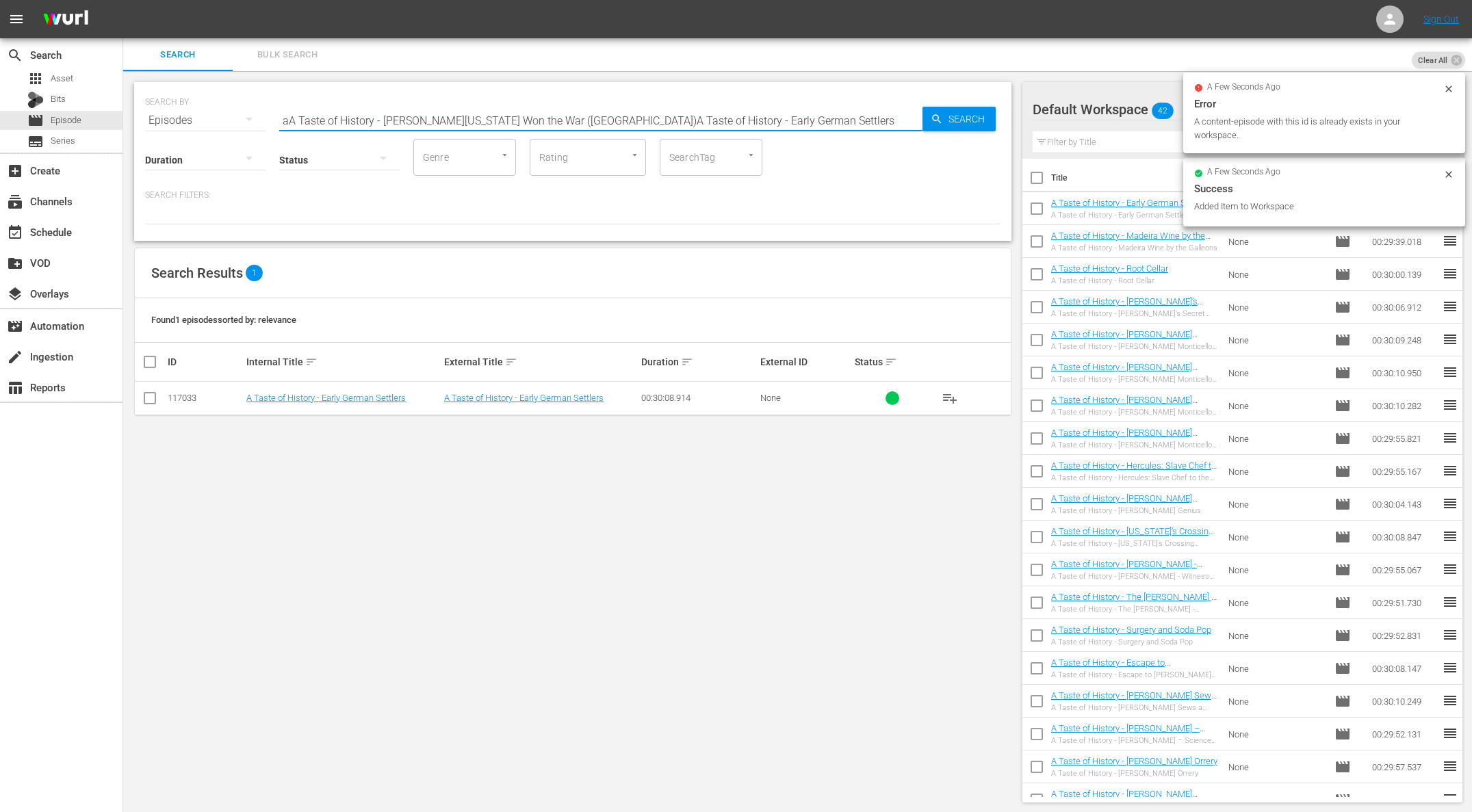
paste input "A Taste of History - [PERSON_NAME][US_STATE] Won the War ([GEOGRAPHIC_DATA])"
click at [971, 112] on span "Search" at bounding box center [969, 119] width 53 height 24
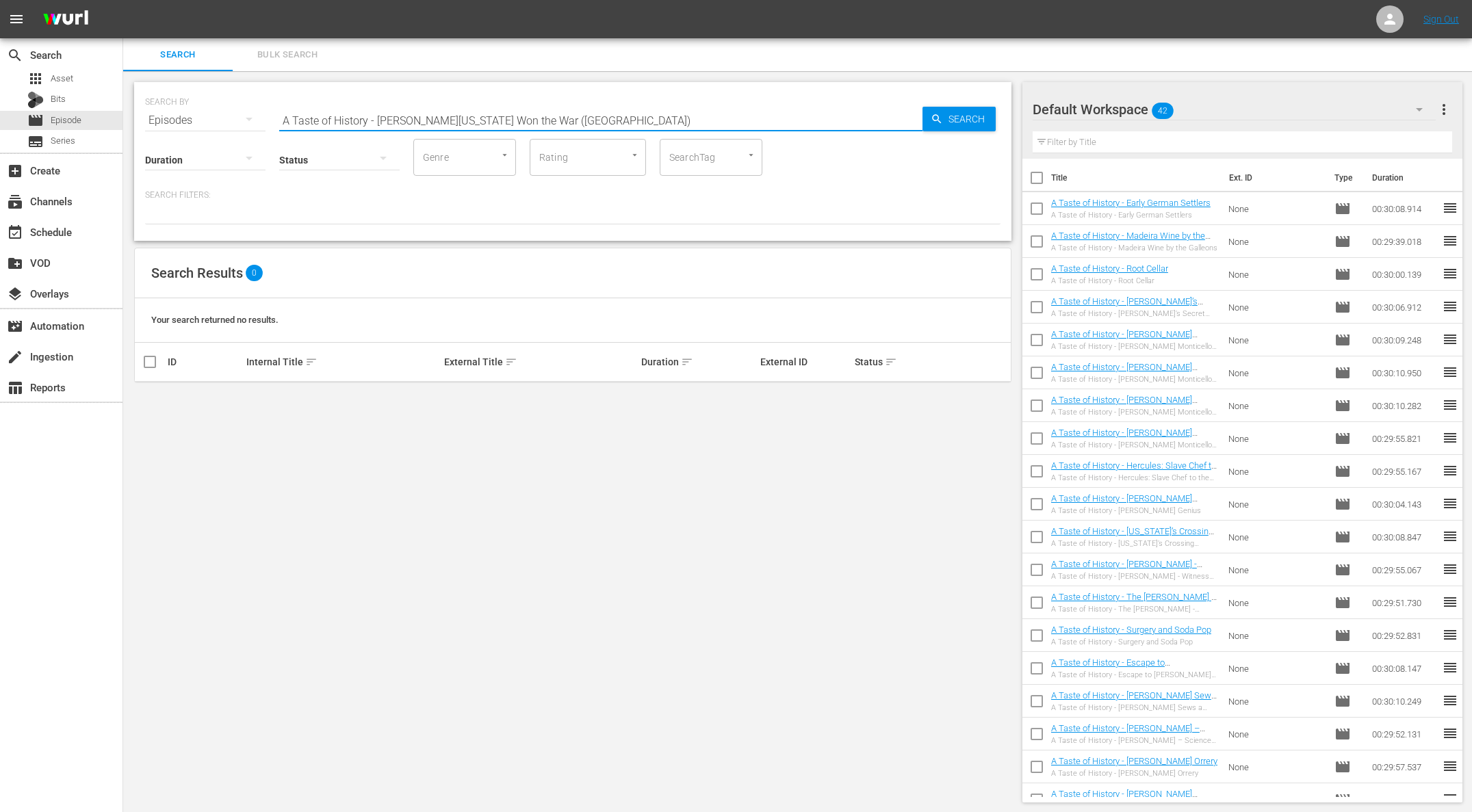
drag, startPoint x: 536, startPoint y: 122, endPoint x: 627, endPoint y: 132, distance: 91.5
click at [627, 132] on input "A Taste of History - [PERSON_NAME][US_STATE] Won the War ([GEOGRAPHIC_DATA])" at bounding box center [601, 120] width 643 height 33
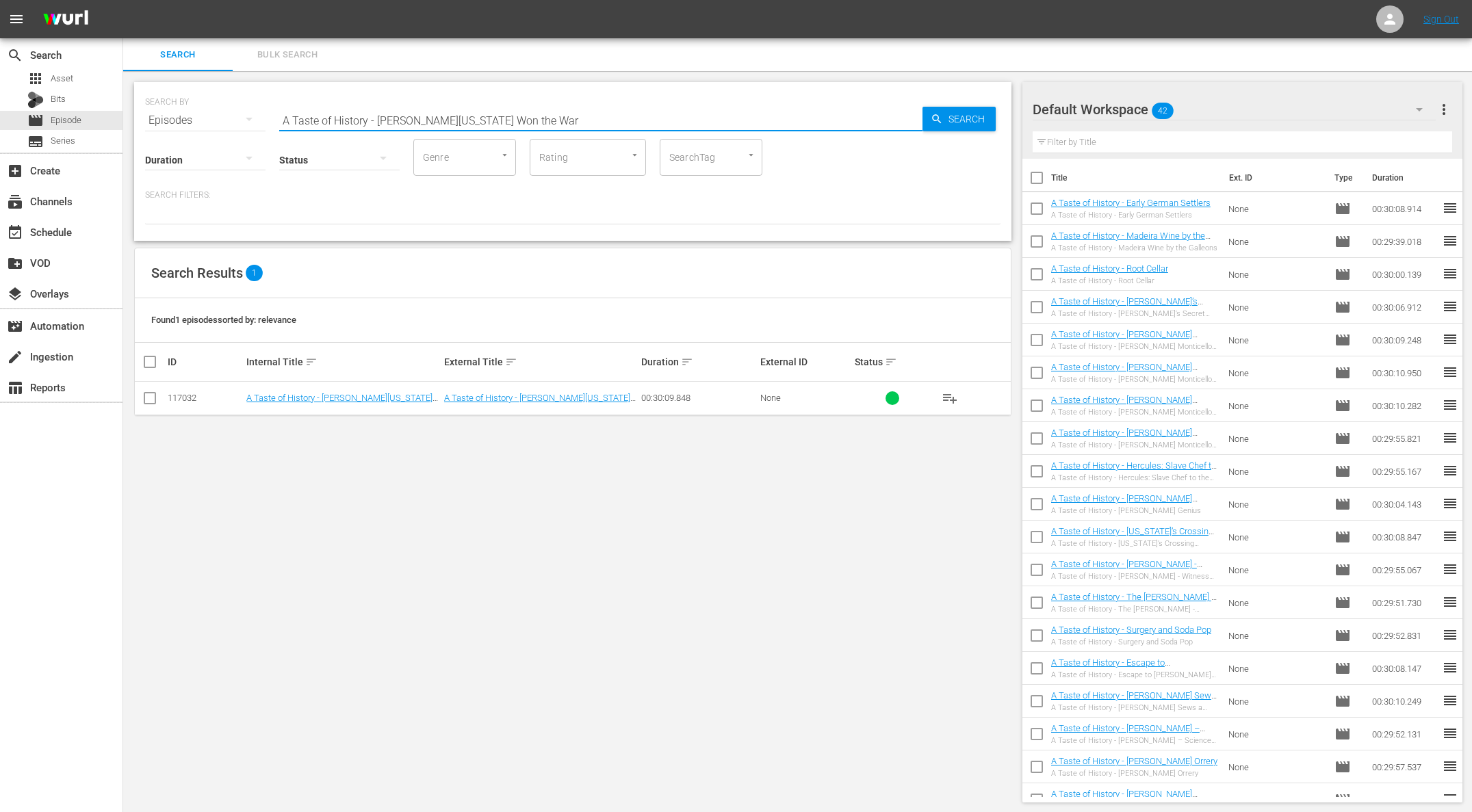
click at [951, 394] on span "playlist_add" at bounding box center [949, 397] width 16 height 16
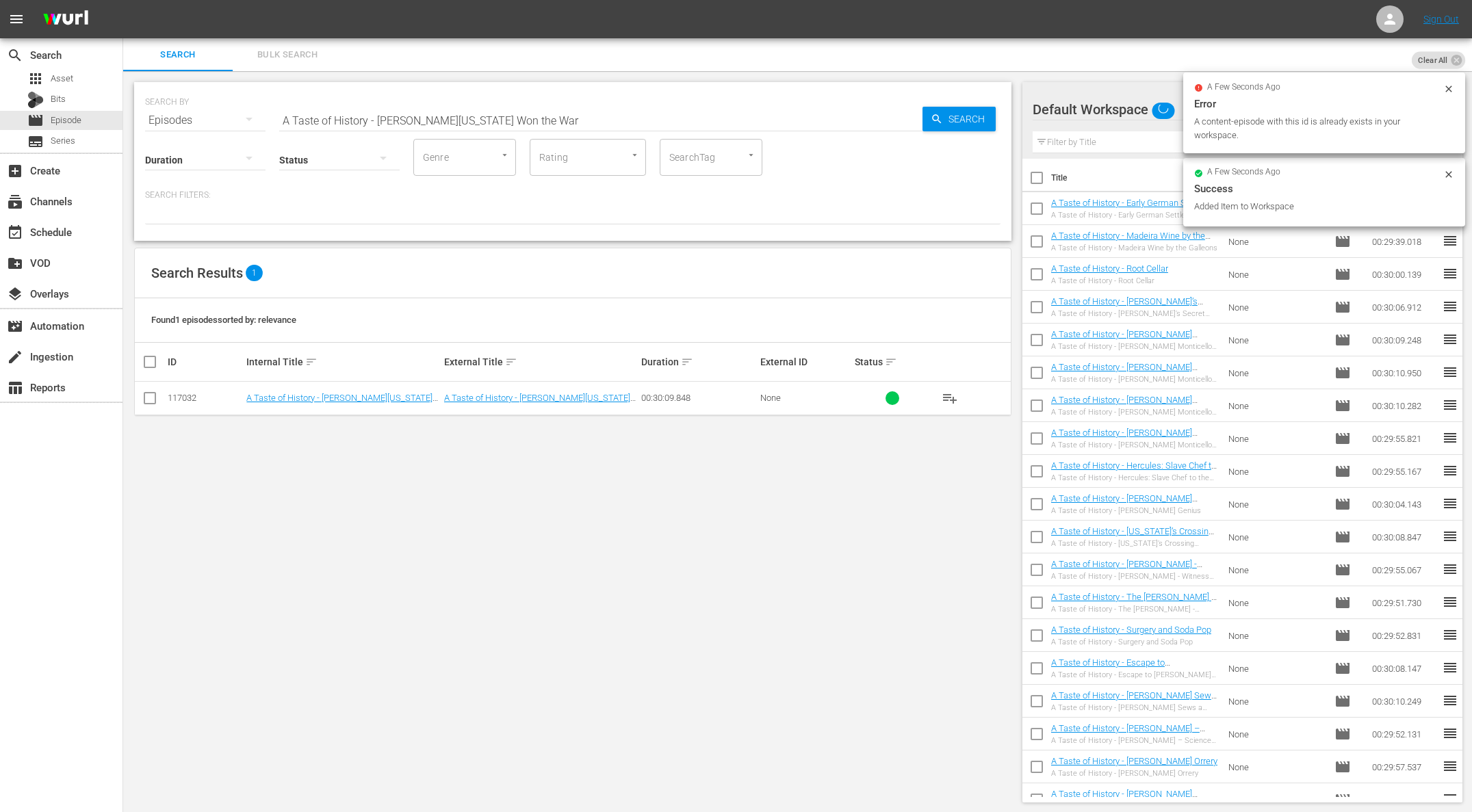
click at [427, 120] on input "A Taste of History - [PERSON_NAME][US_STATE] Won the War" at bounding box center [601, 120] width 643 height 33
paste input "[PERSON_NAME]'s Kitchen - Pasta"
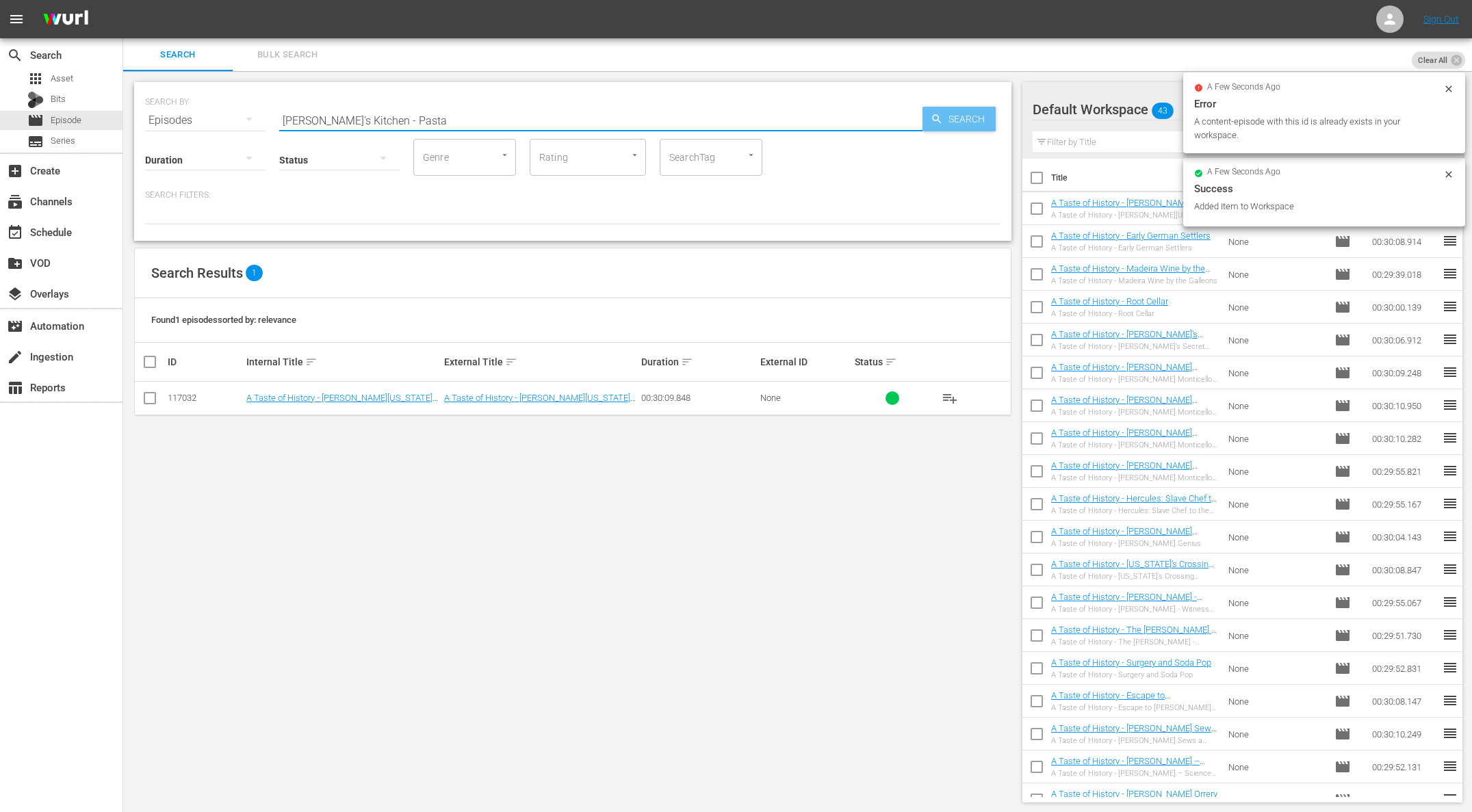
click at [978, 122] on span "Search" at bounding box center [969, 119] width 53 height 24
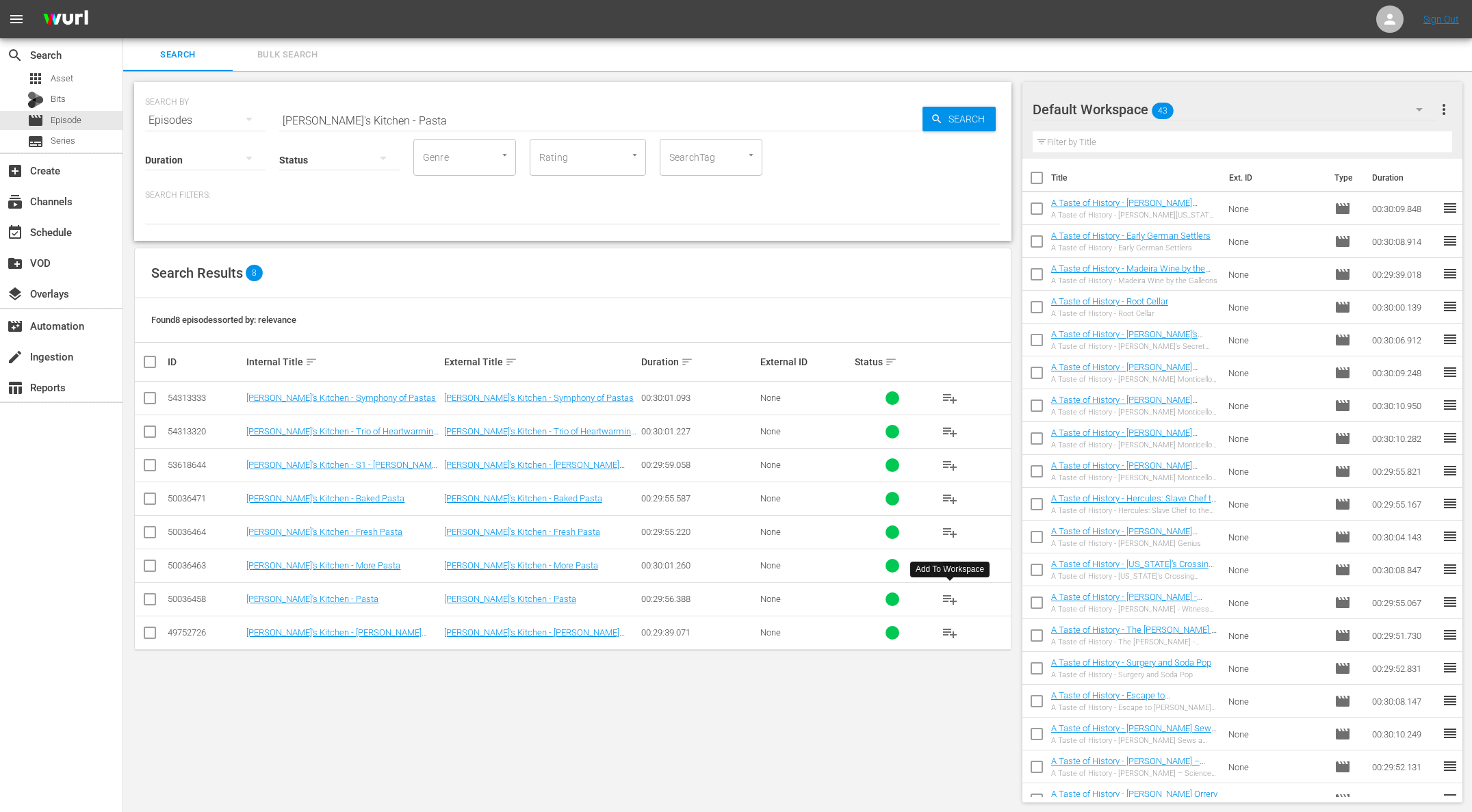
click at [950, 599] on span "playlist_add" at bounding box center [949, 599] width 16 height 16
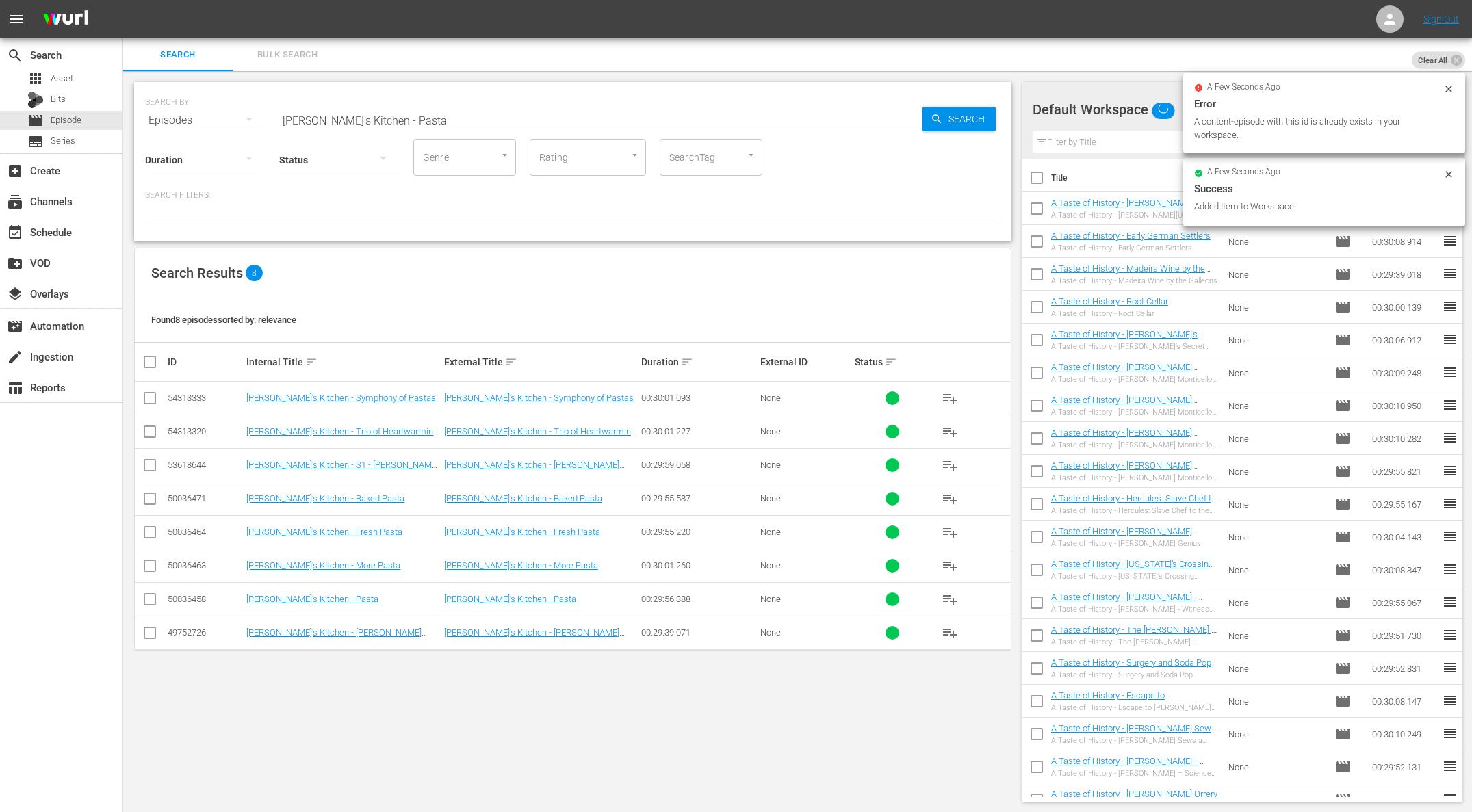
click at [334, 112] on input "[PERSON_NAME]'s Kitchen - Pasta" at bounding box center [601, 120] width 643 height 33
paste input "Fish and Seafood"
click at [953, 122] on span "Search" at bounding box center [969, 119] width 53 height 24
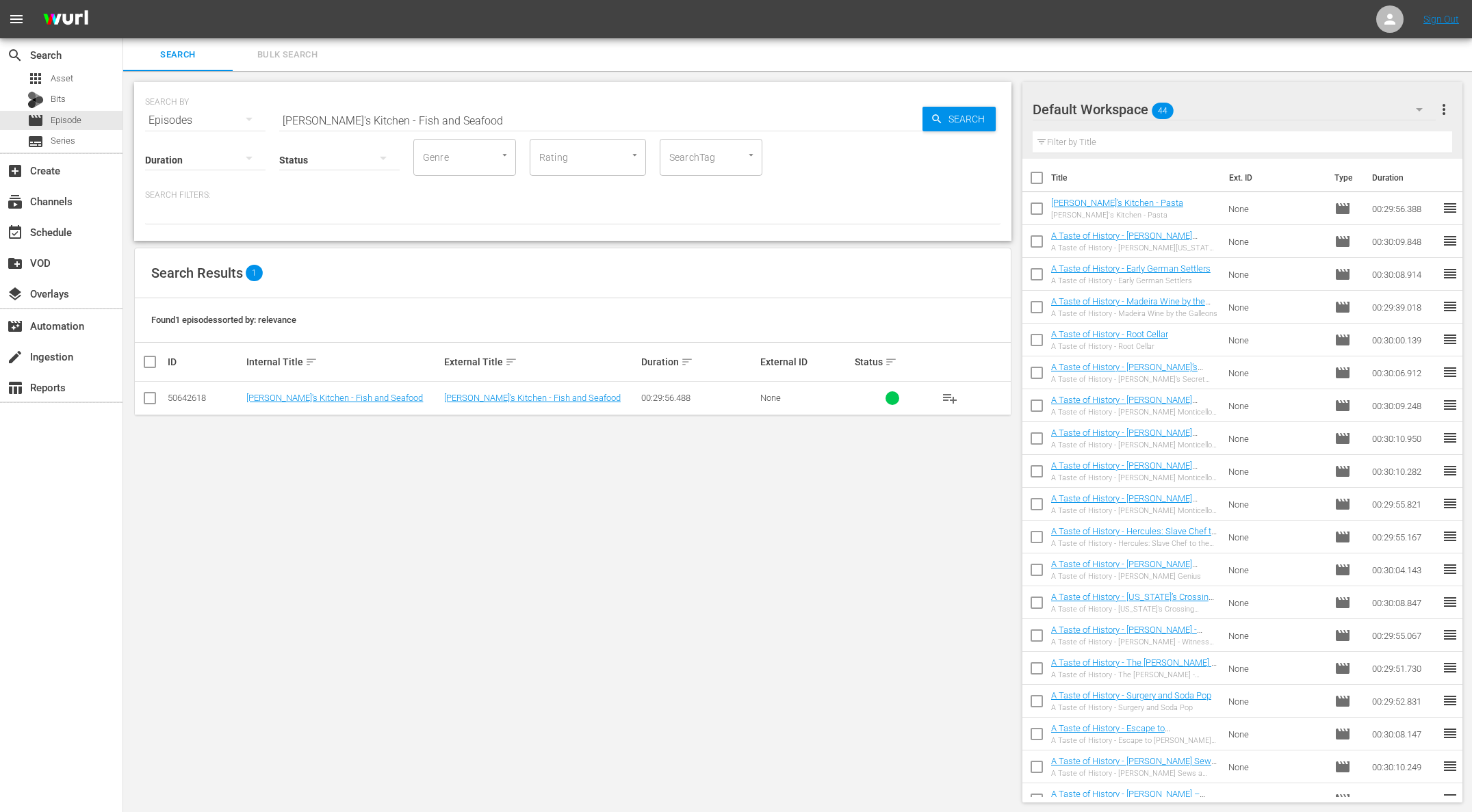
click at [949, 395] on span "playlist_add" at bounding box center [949, 397] width 16 height 16
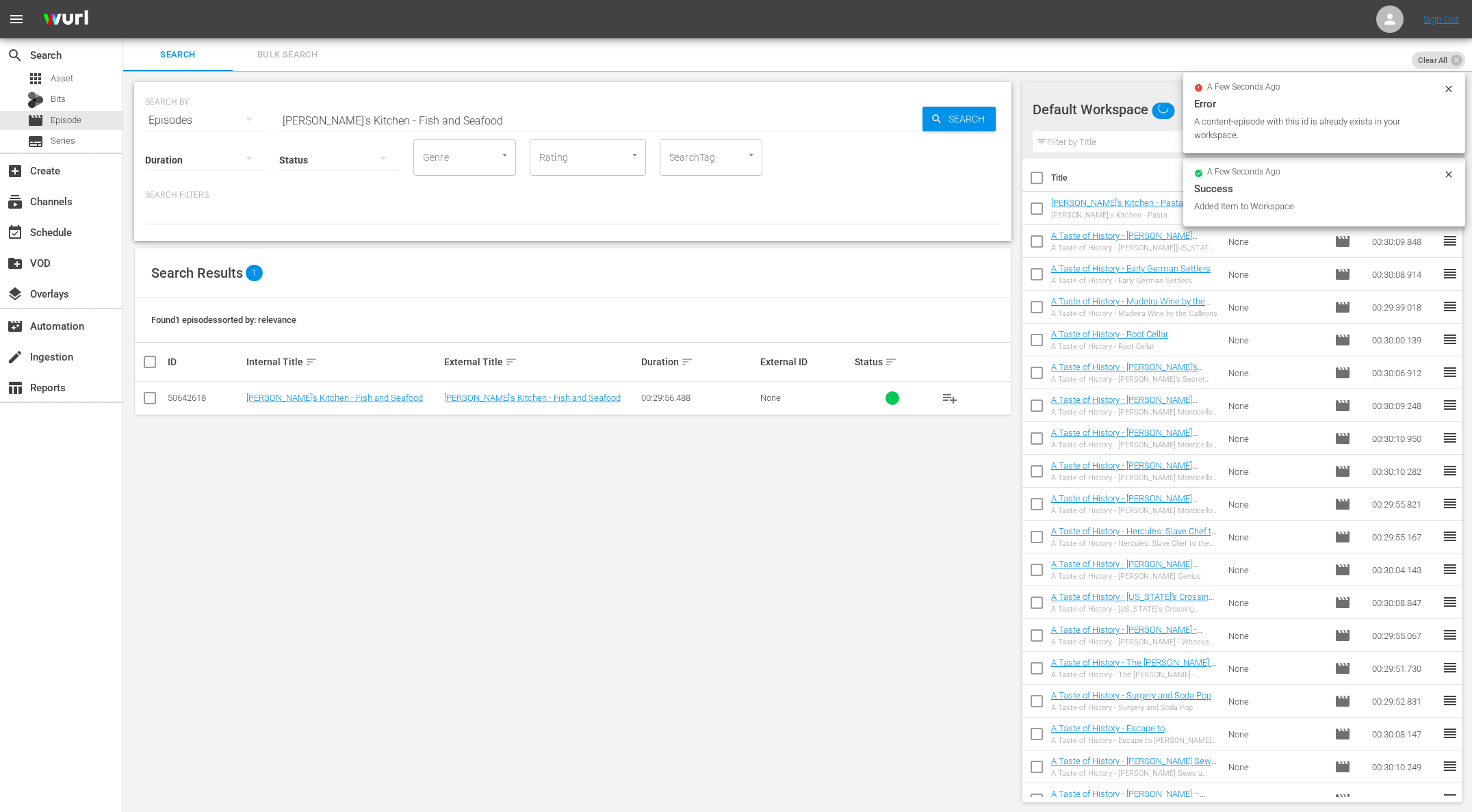
click at [436, 115] on input "[PERSON_NAME]'s Kitchen - Fish and Seafood" at bounding box center [601, 120] width 643 height 33
paste input "Quick and Delicious Braises"
click at [943, 115] on span "Search" at bounding box center [969, 119] width 53 height 24
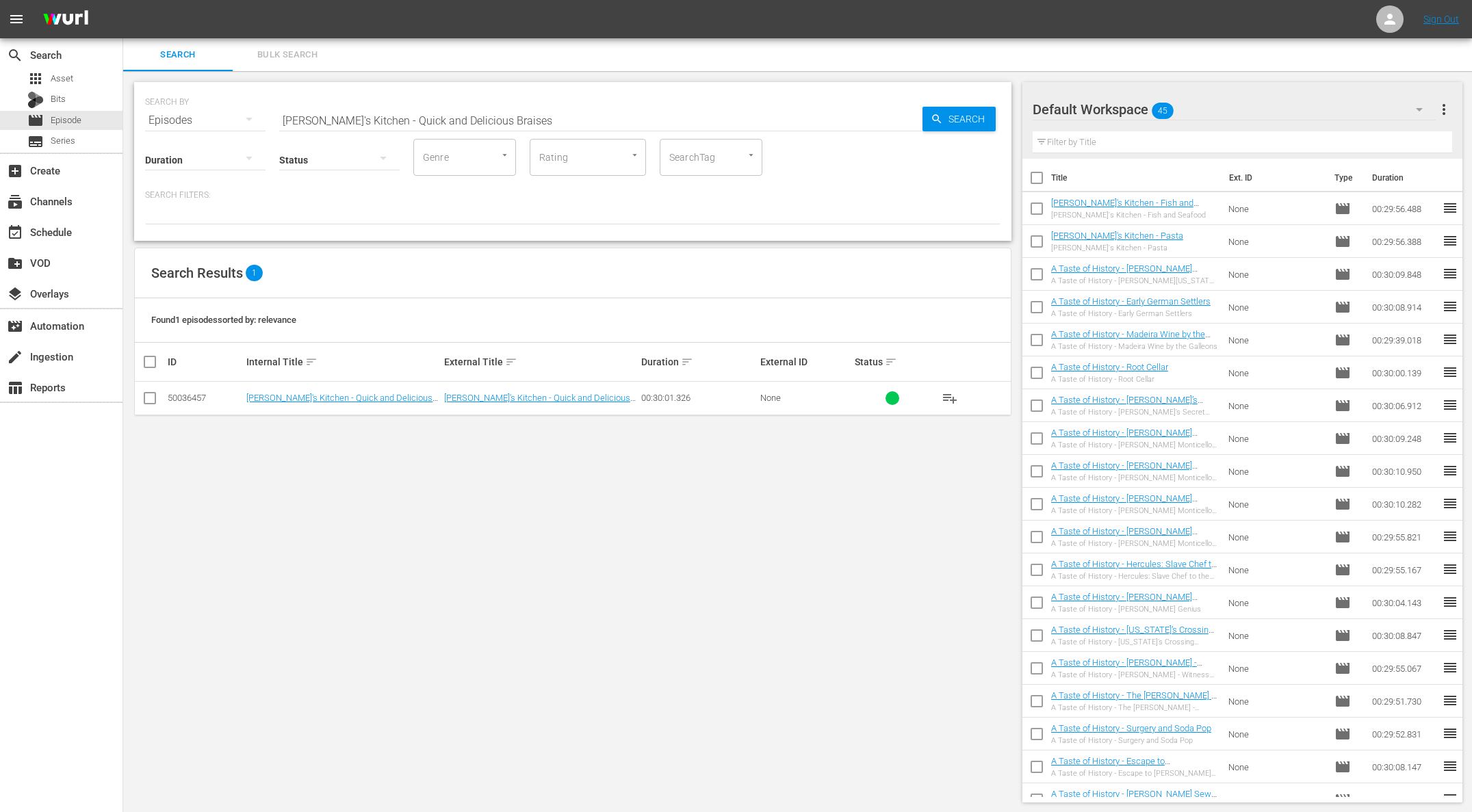
click at [954, 395] on span "playlist_add" at bounding box center [949, 397] width 16 height 16
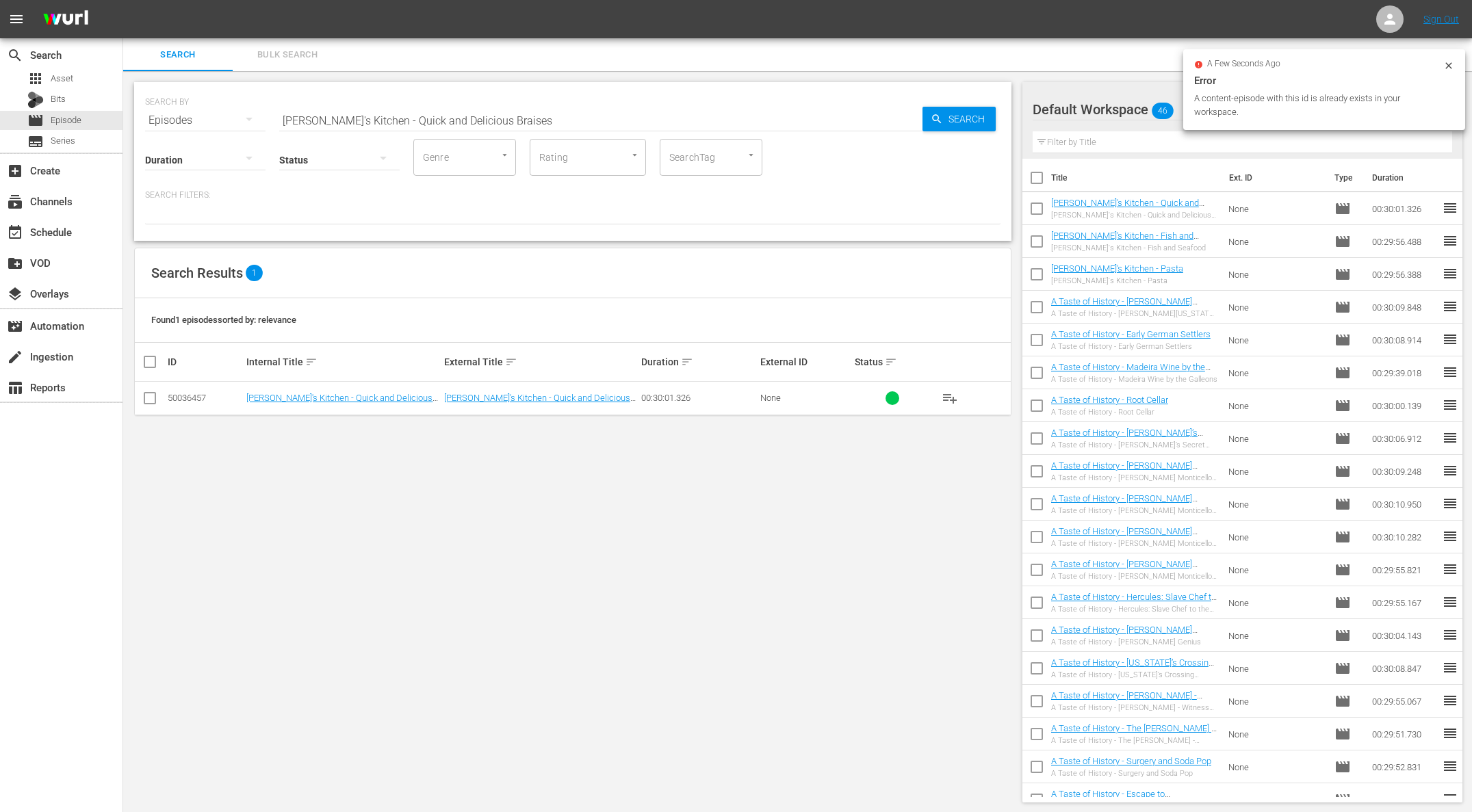
click at [491, 116] on input "[PERSON_NAME]'s Kitchen - Quick and Delicious Braises" at bounding box center [601, 120] width 643 height 33
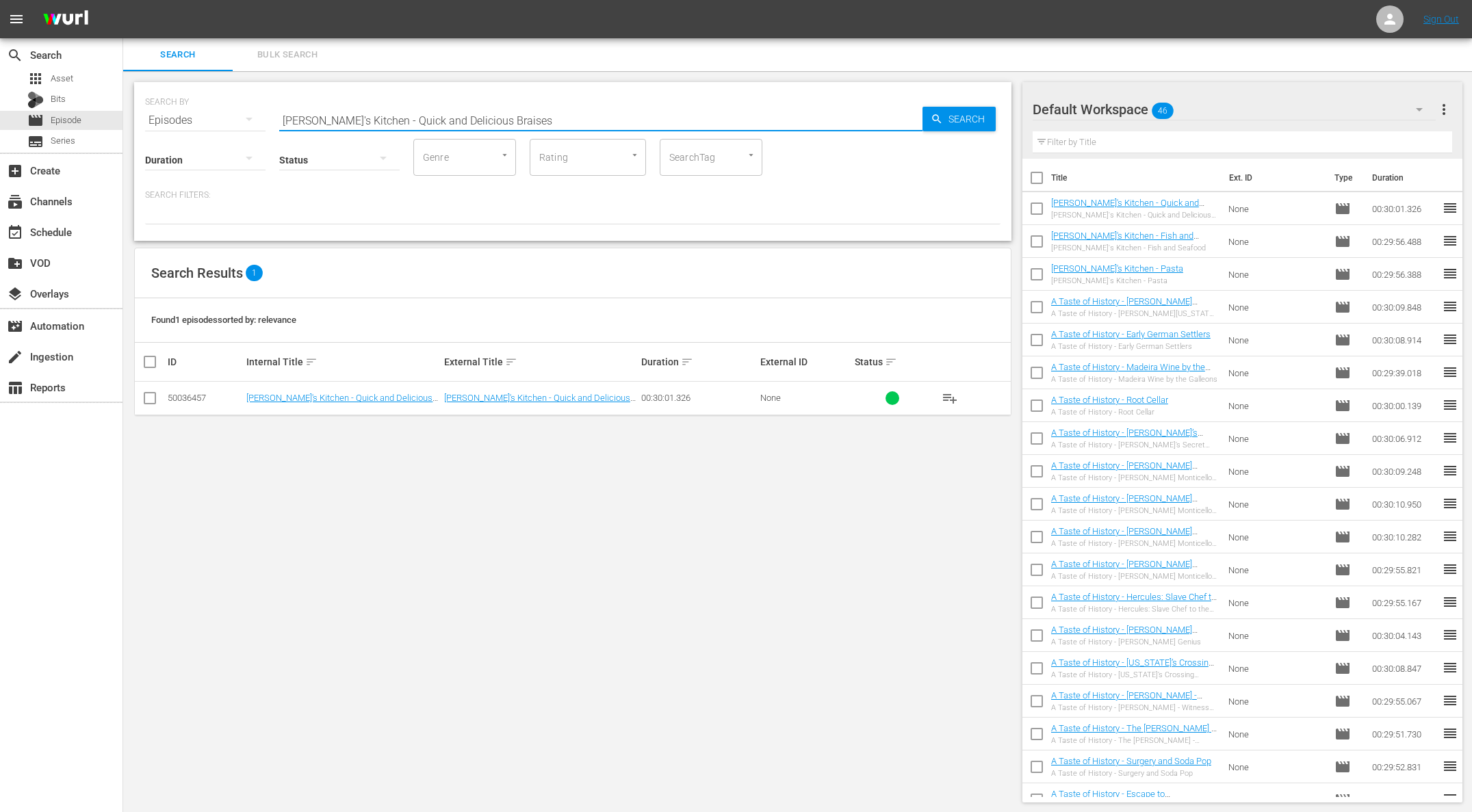
paste input "Braising Smaller Cut"
type input "[PERSON_NAME]'s Kitchen - Braising Smaller Cuts"
click at [959, 124] on span "Search" at bounding box center [969, 119] width 53 height 24
click at [951, 392] on span "playlist_add" at bounding box center [949, 397] width 16 height 16
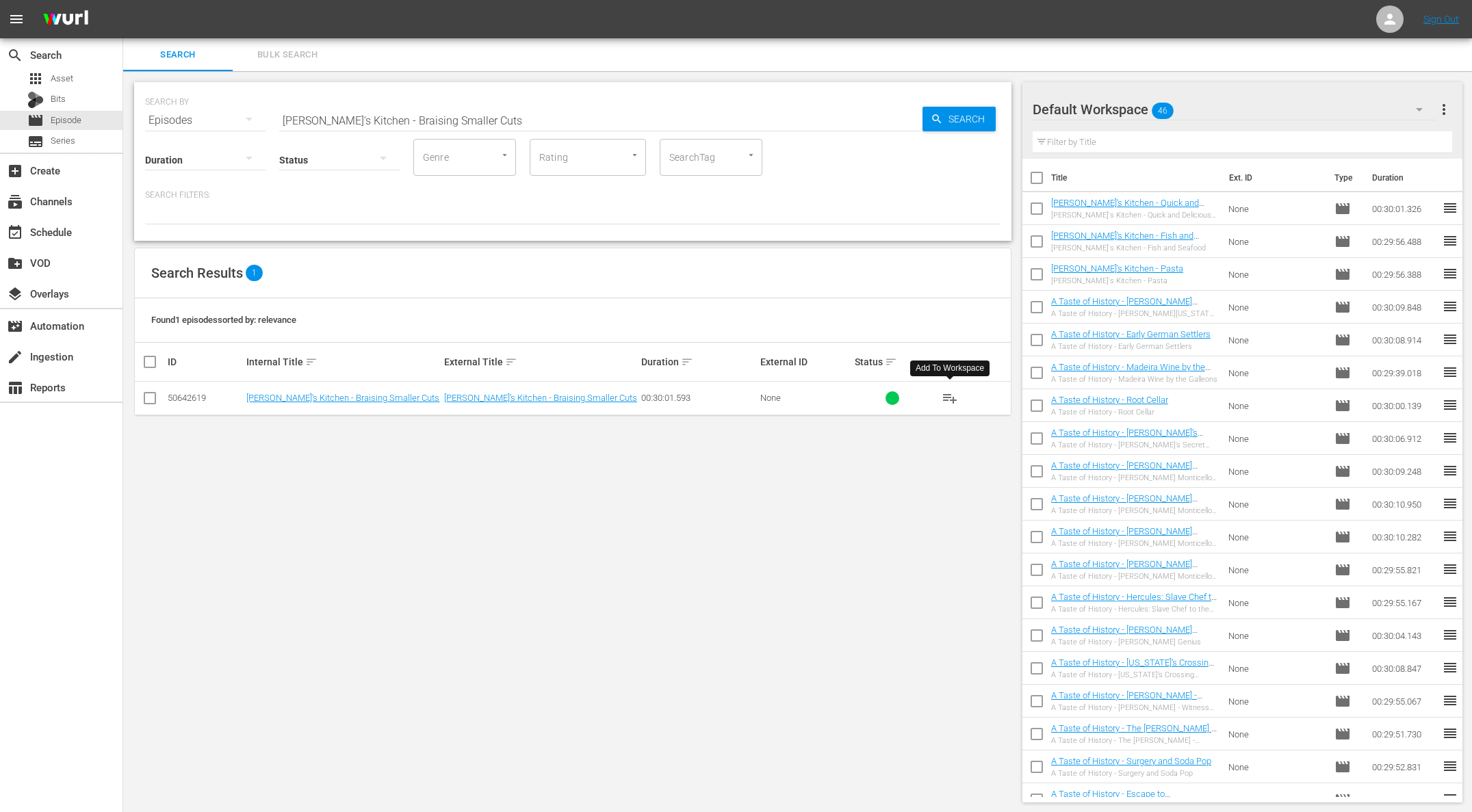
click at [951, 392] on span "playlist_add" at bounding box center [949, 397] width 16 height 16
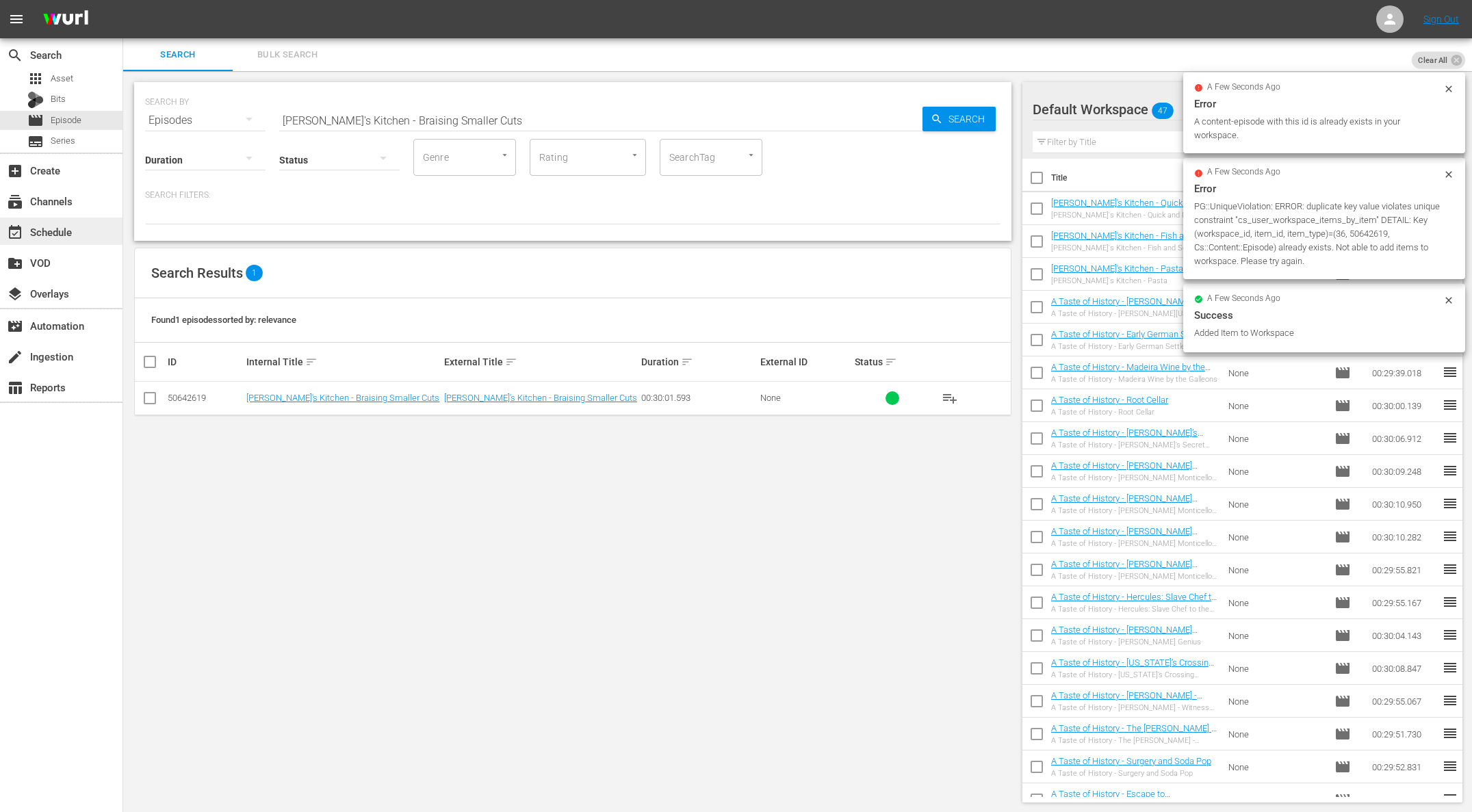
click at [66, 228] on div "event_available Schedule" at bounding box center [38, 229] width 77 height 12
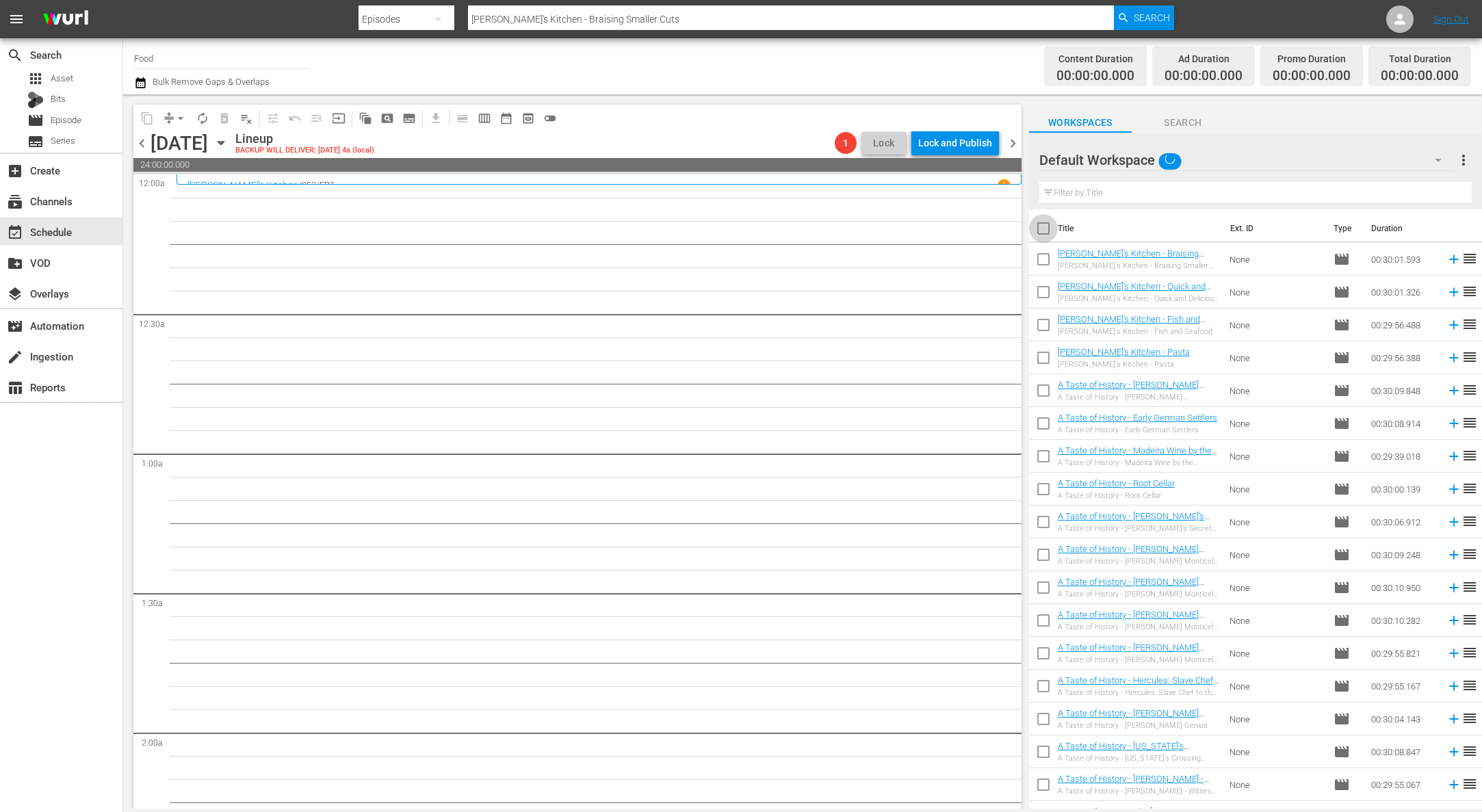
click at [1045, 230] on input "checkbox" at bounding box center [1044, 231] width 29 height 29
checkbox input "true"
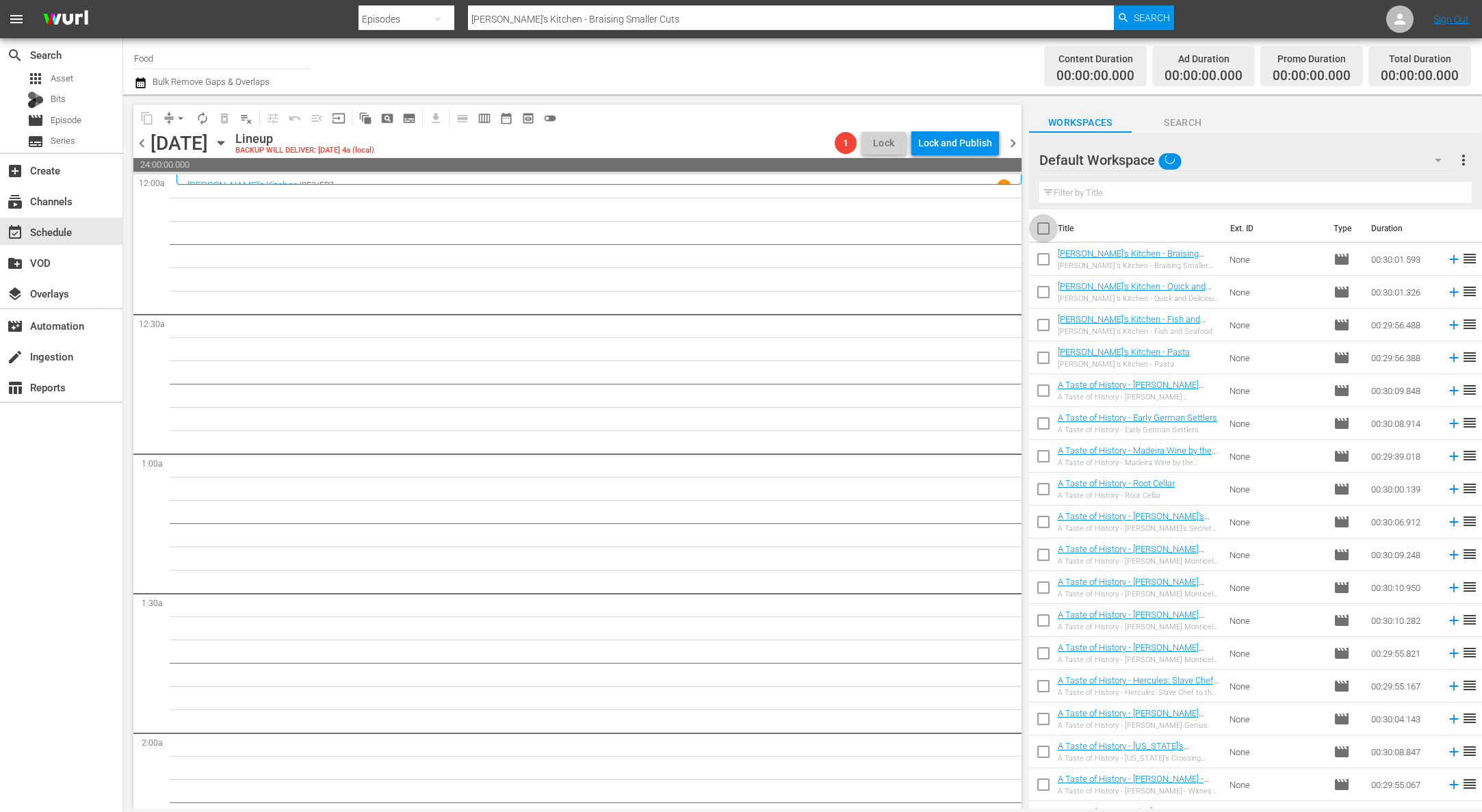
checkbox input "true"
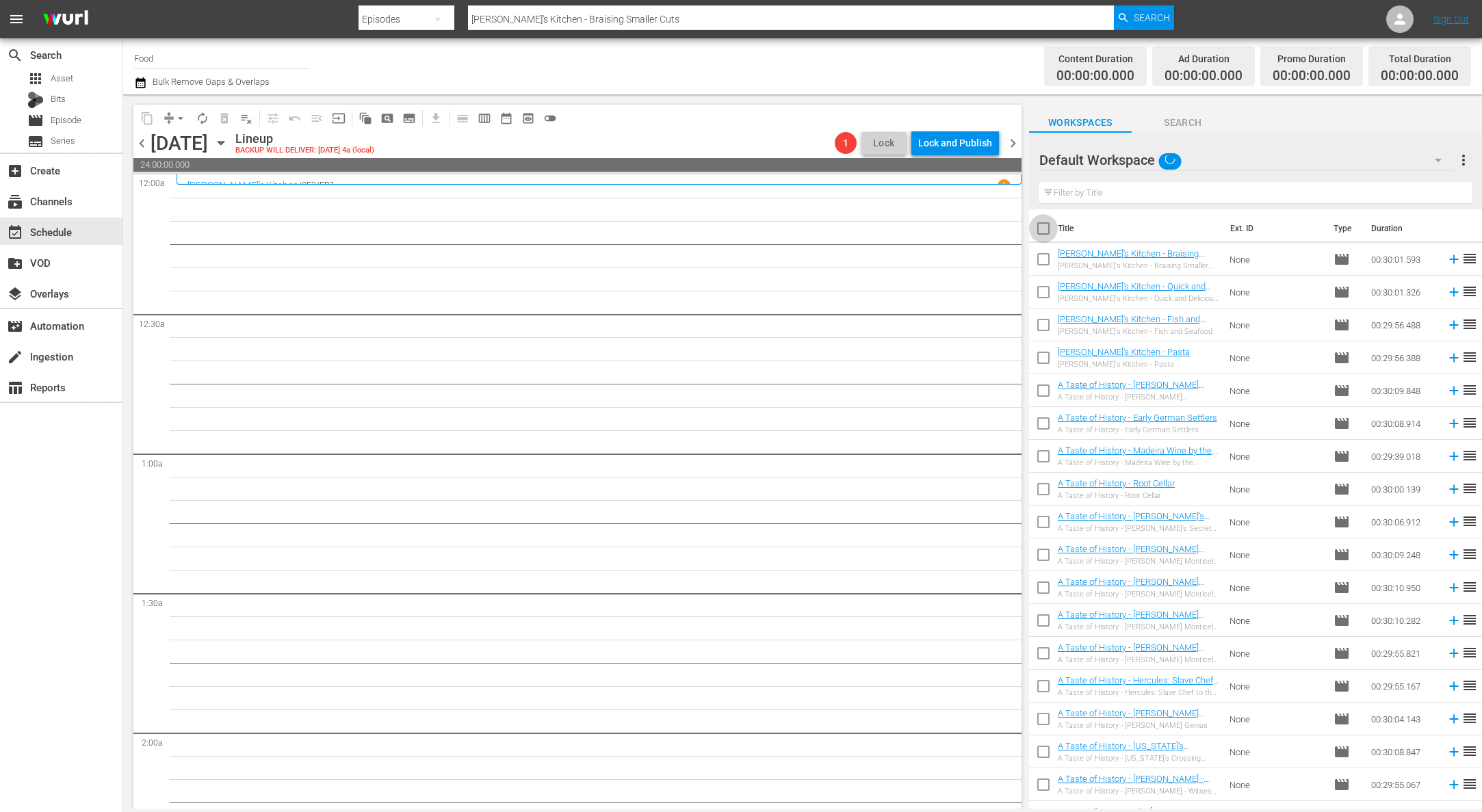
checkbox input "true"
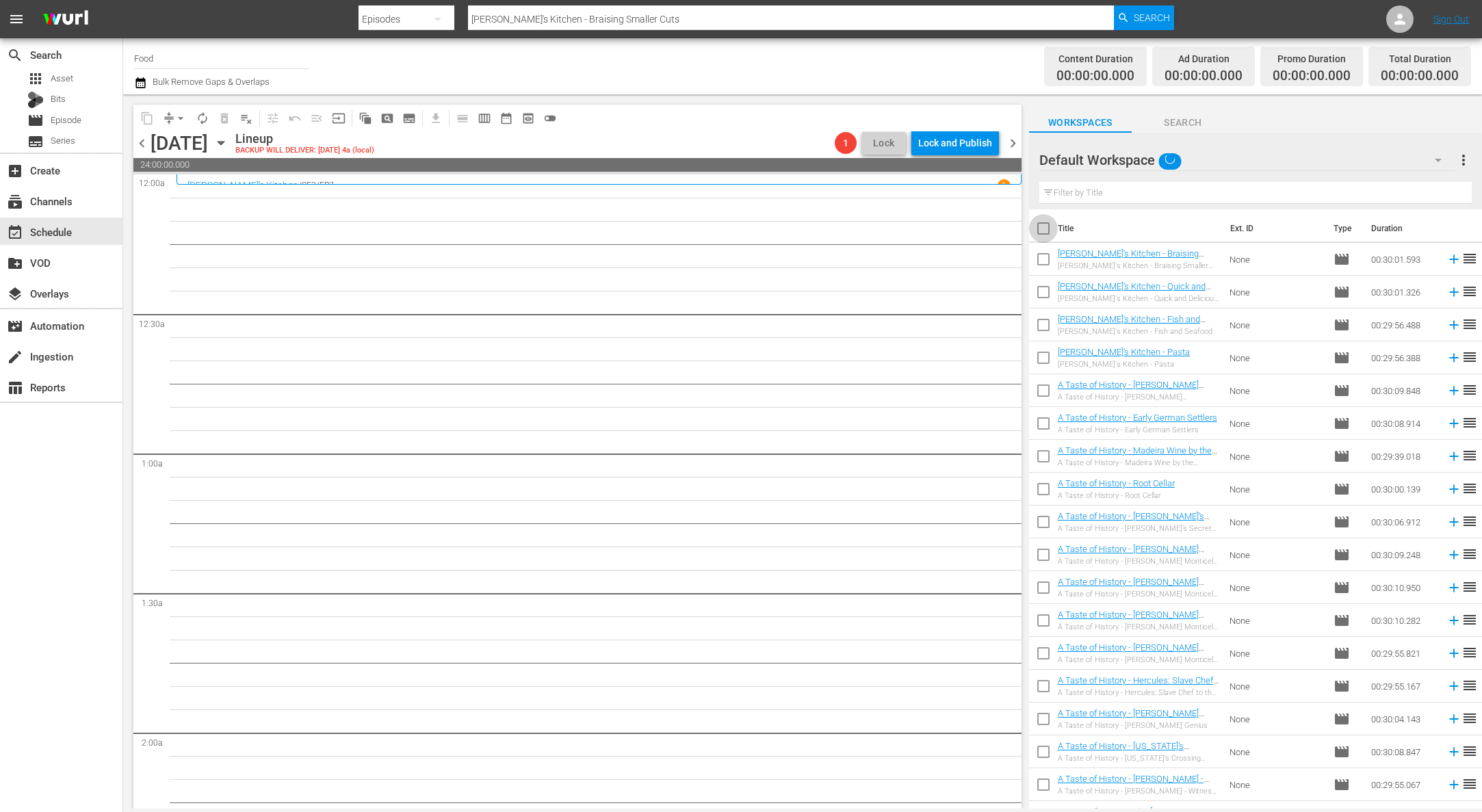
checkbox input "true"
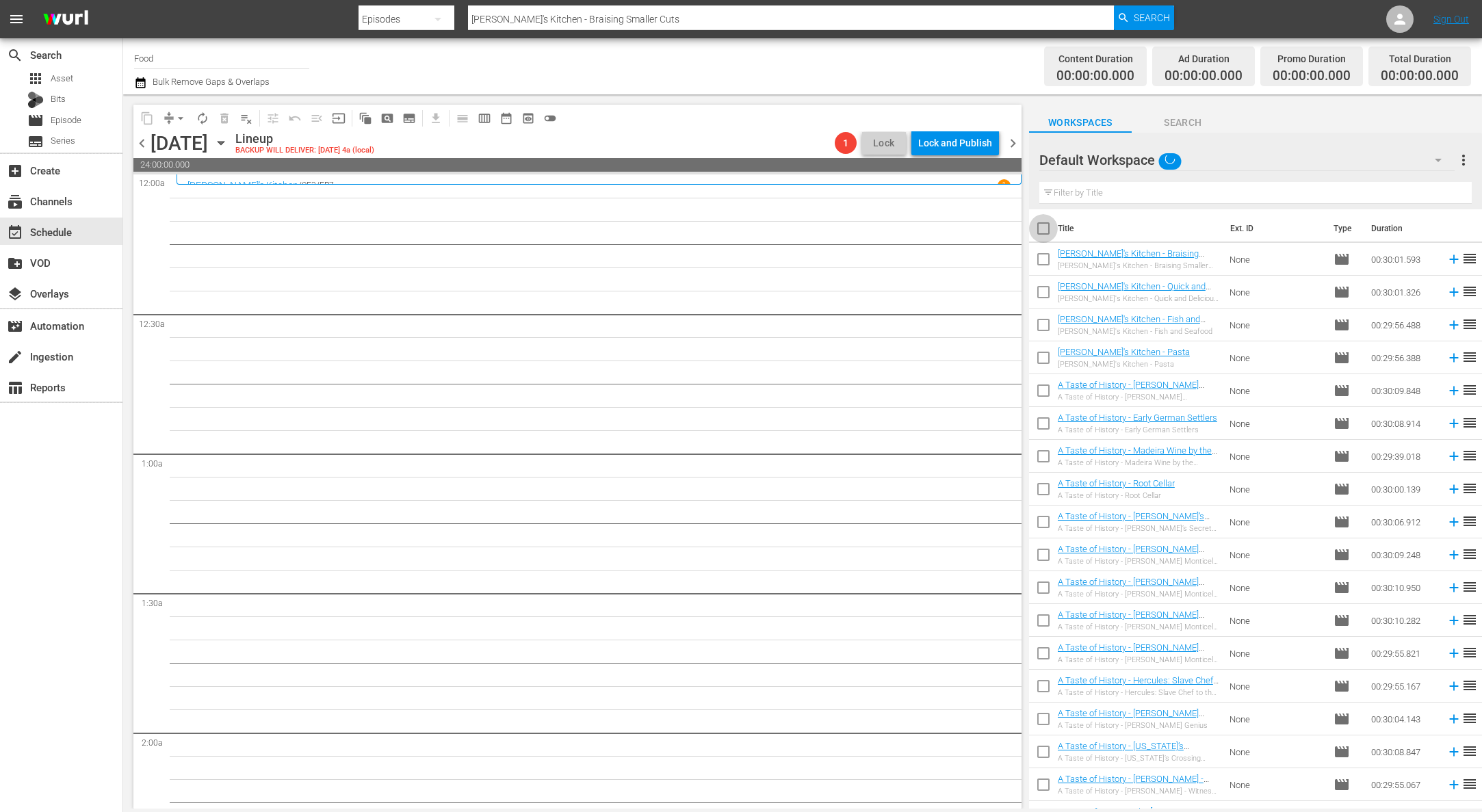
checkbox input "true"
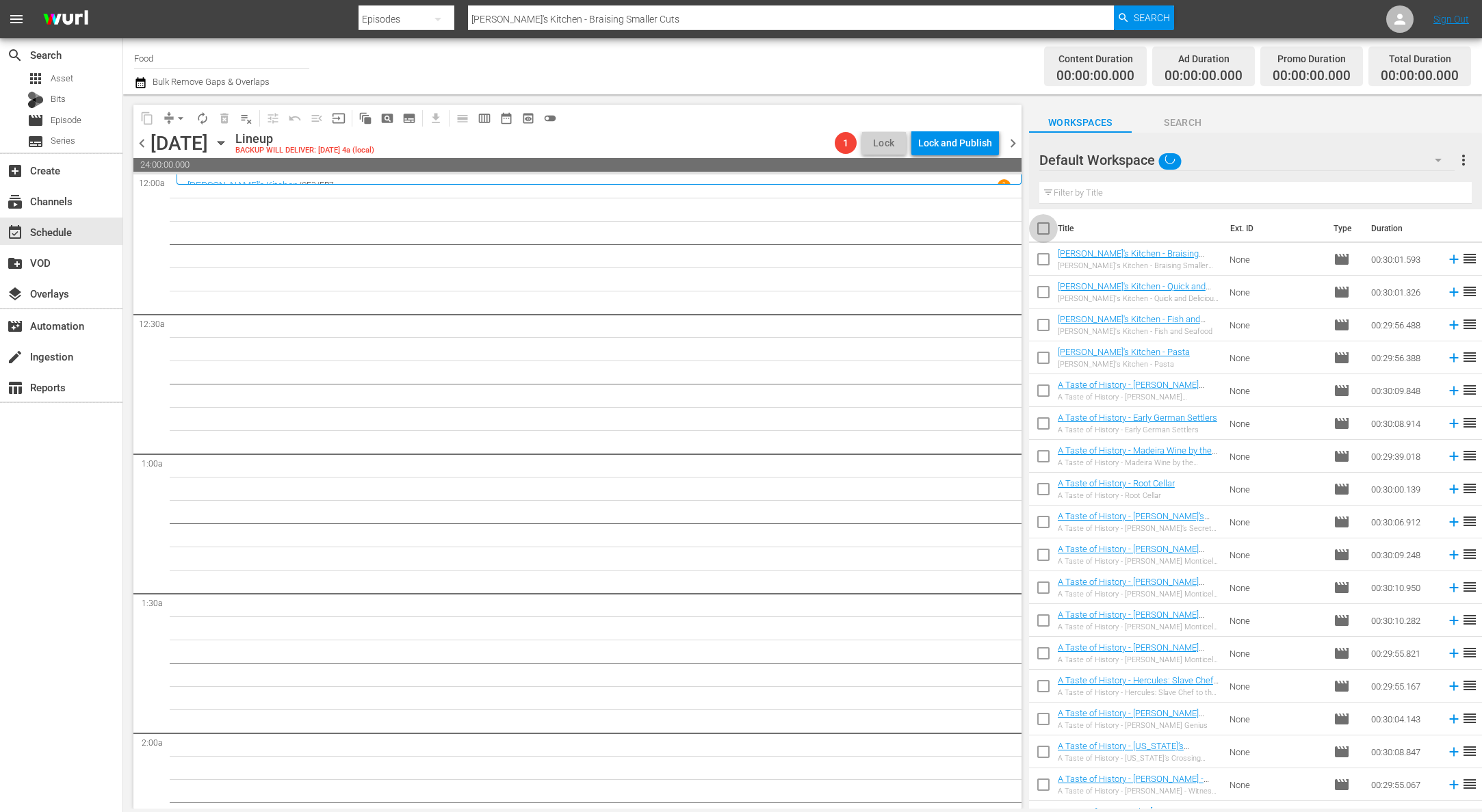
checkbox input "true"
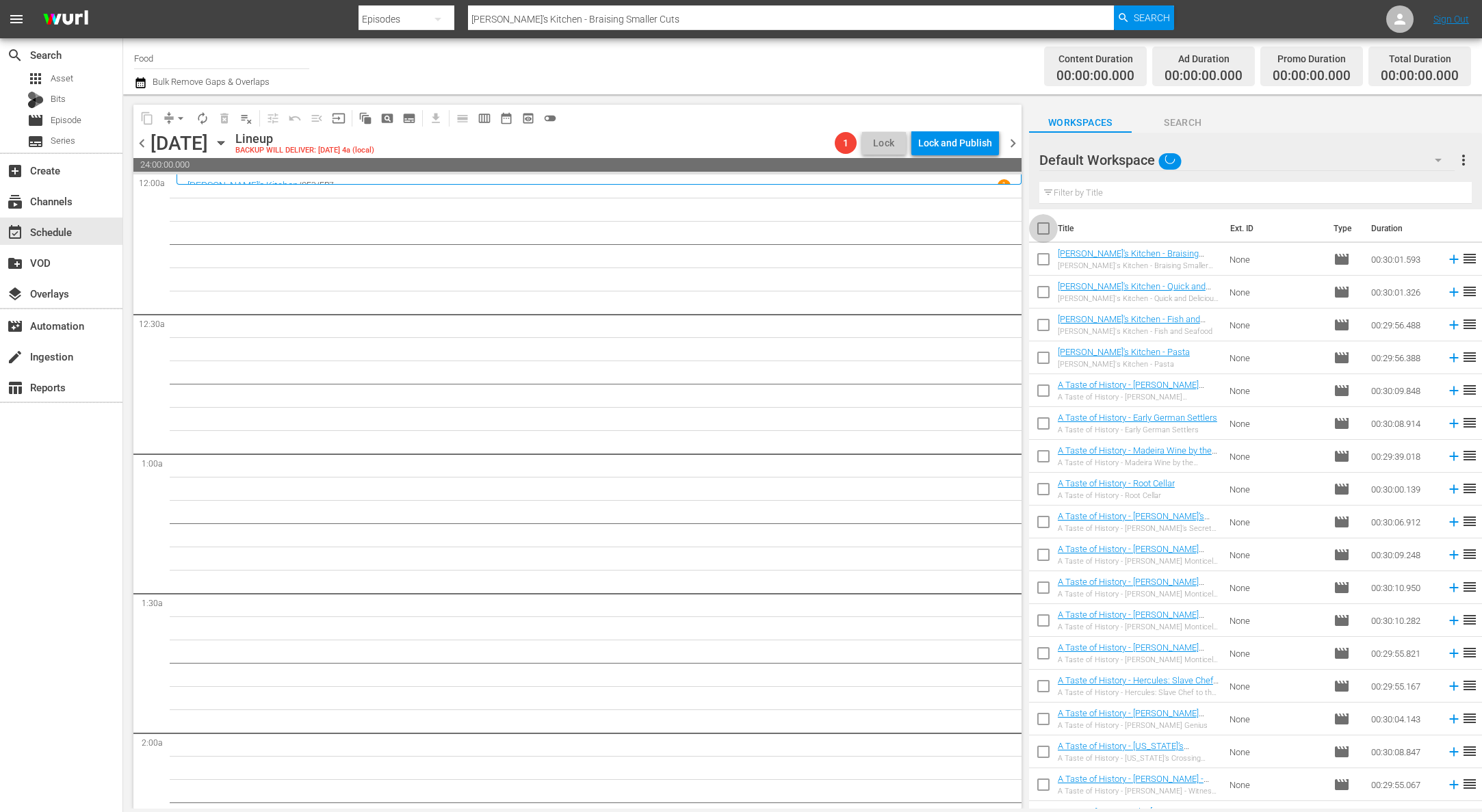
checkbox input "true"
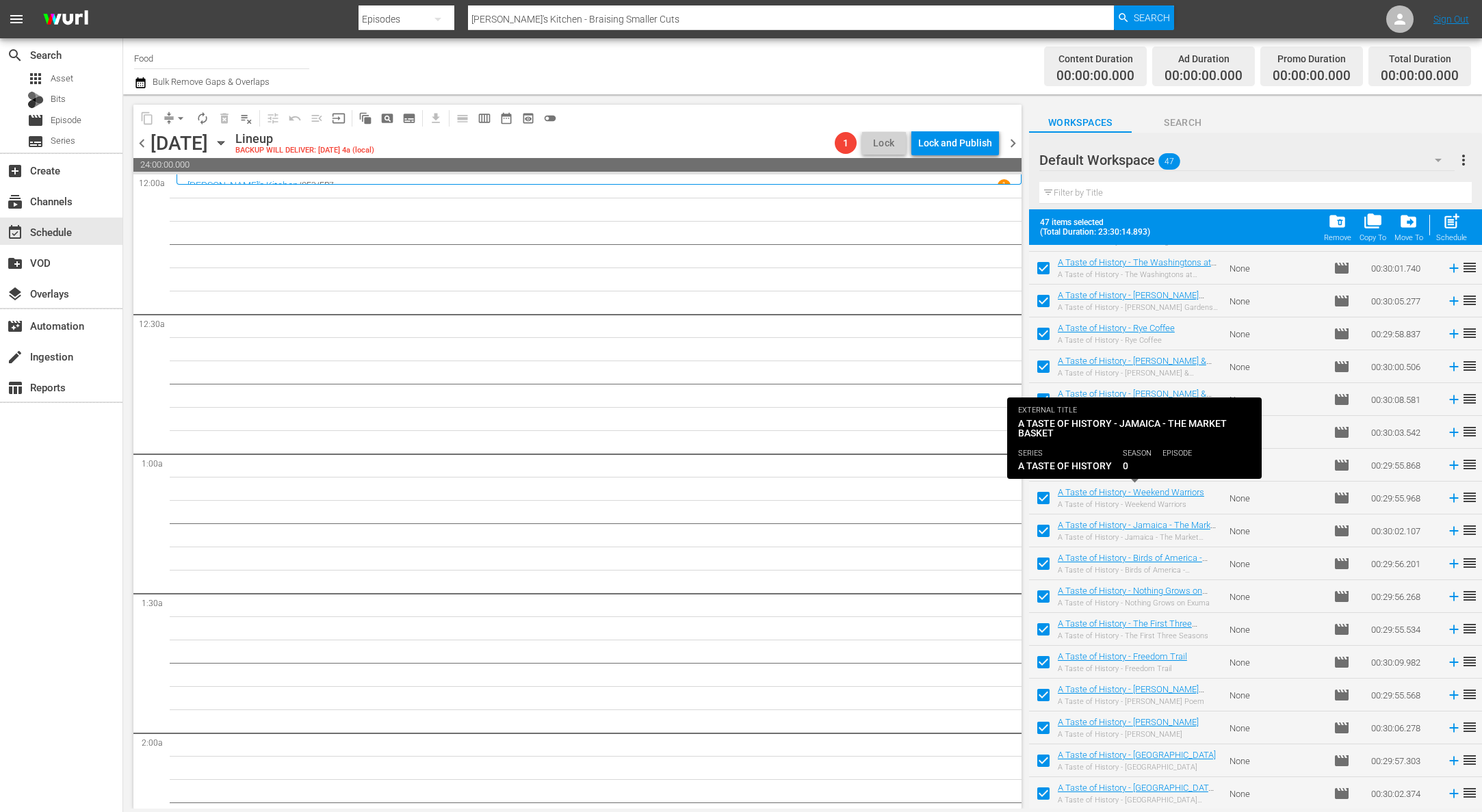
scroll to position [1011, 0]
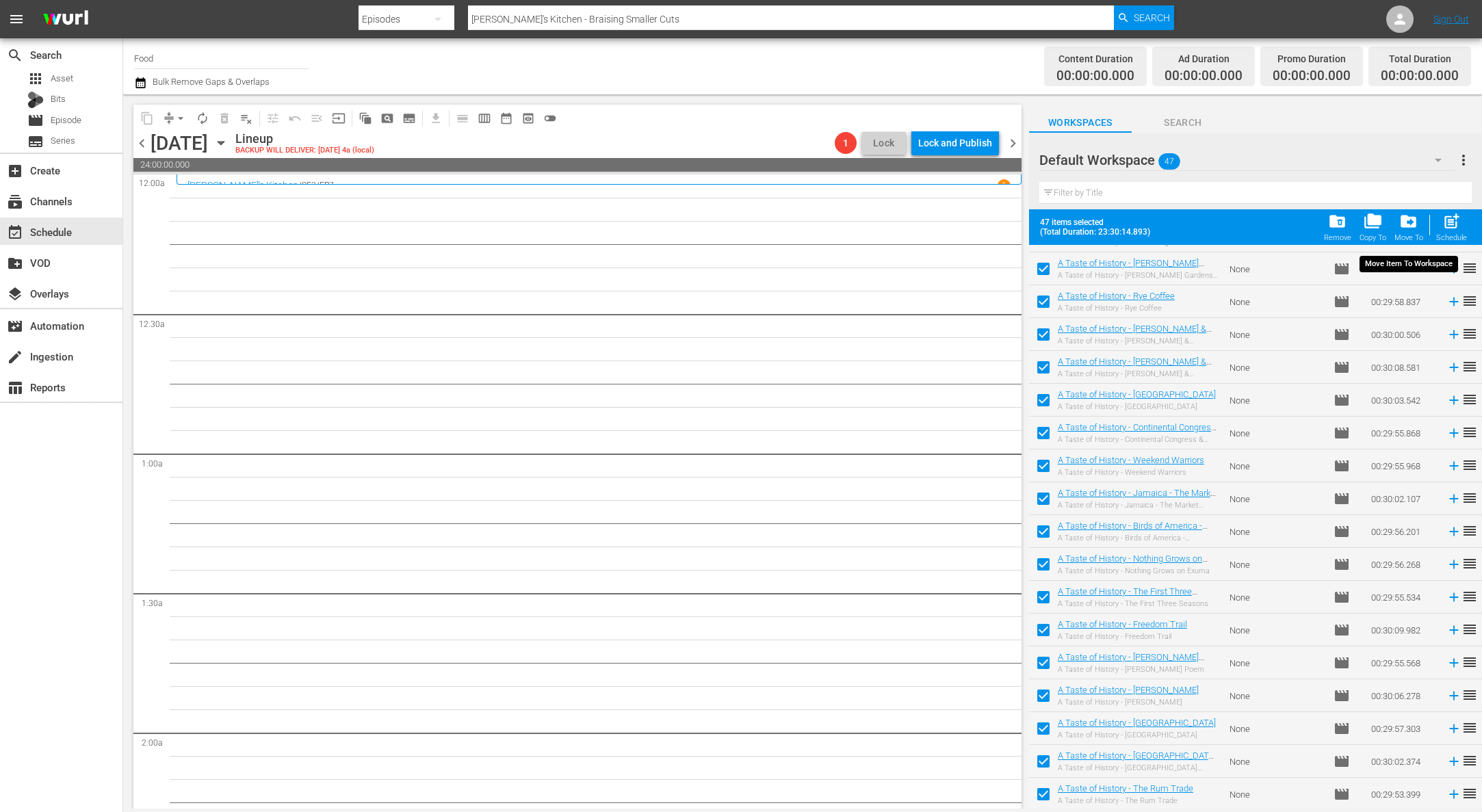
click at [1147, 223] on span "drive_file_move" at bounding box center [1408, 221] width 19 height 19
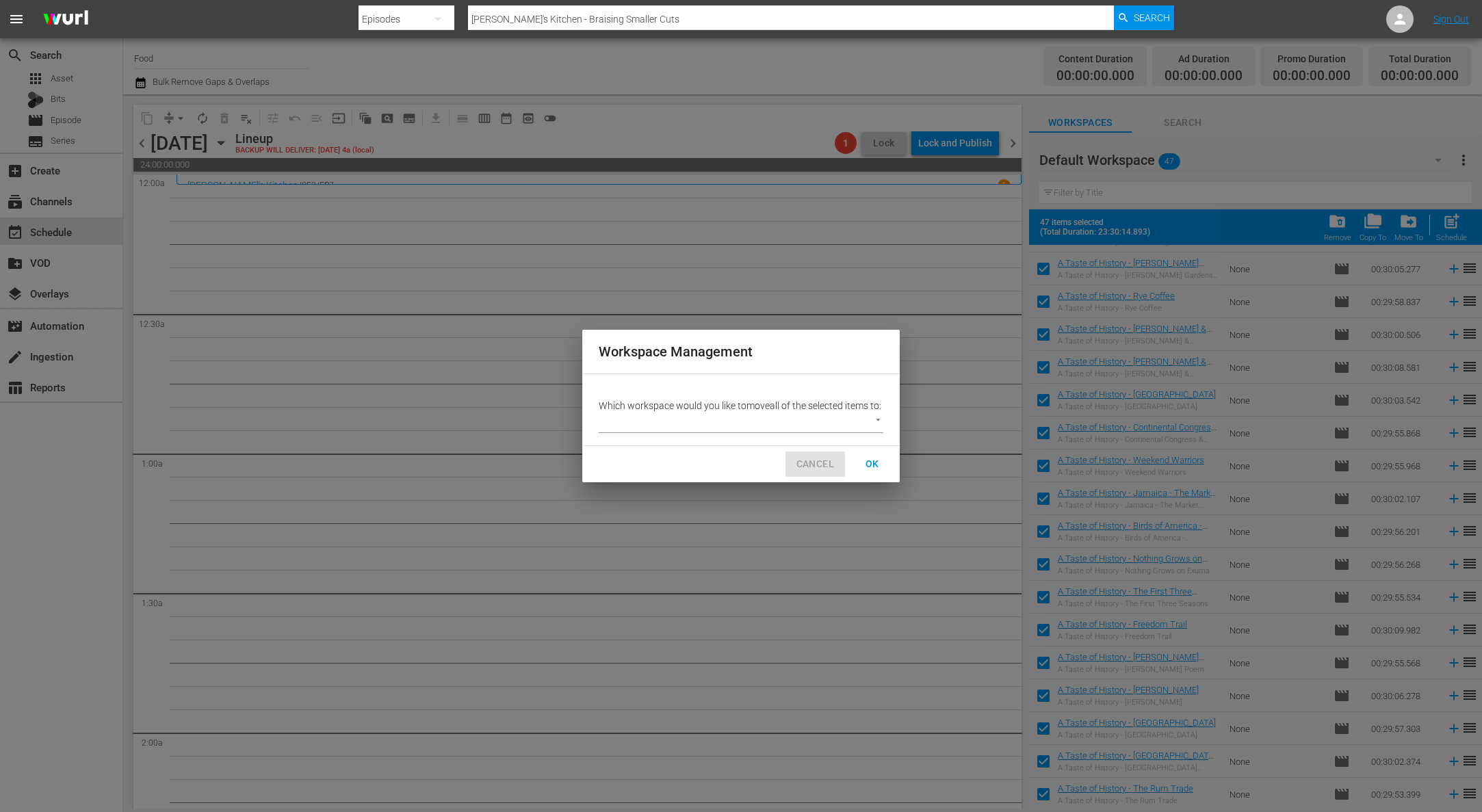
drag, startPoint x: 820, startPoint y: 476, endPoint x: 913, endPoint y: 267, distance: 228.8
click at [821, 473] on span "CANCEL" at bounding box center [815, 464] width 38 height 17
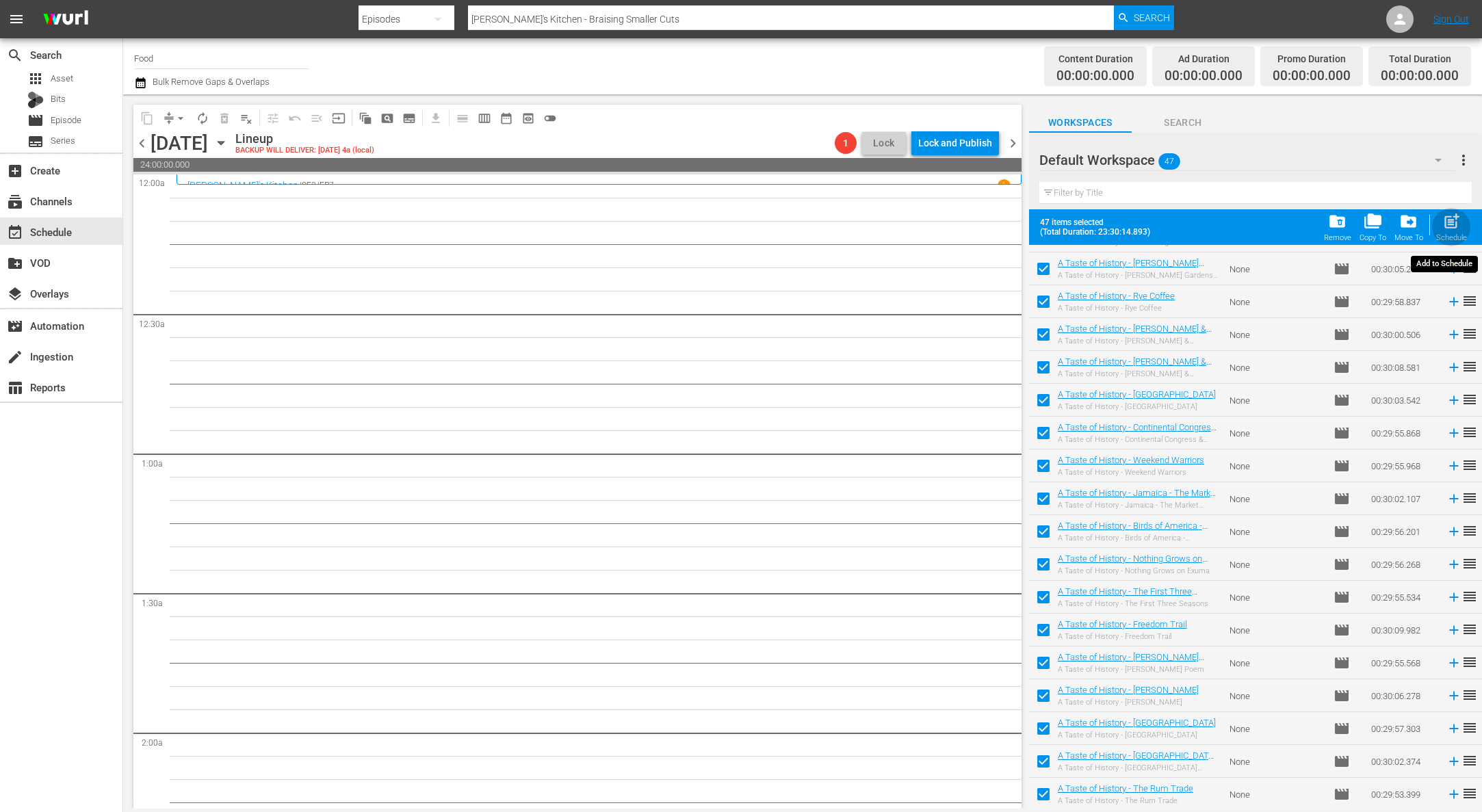
click at [1147, 226] on span "post_add" at bounding box center [1451, 221] width 19 height 19
checkbox input "false"
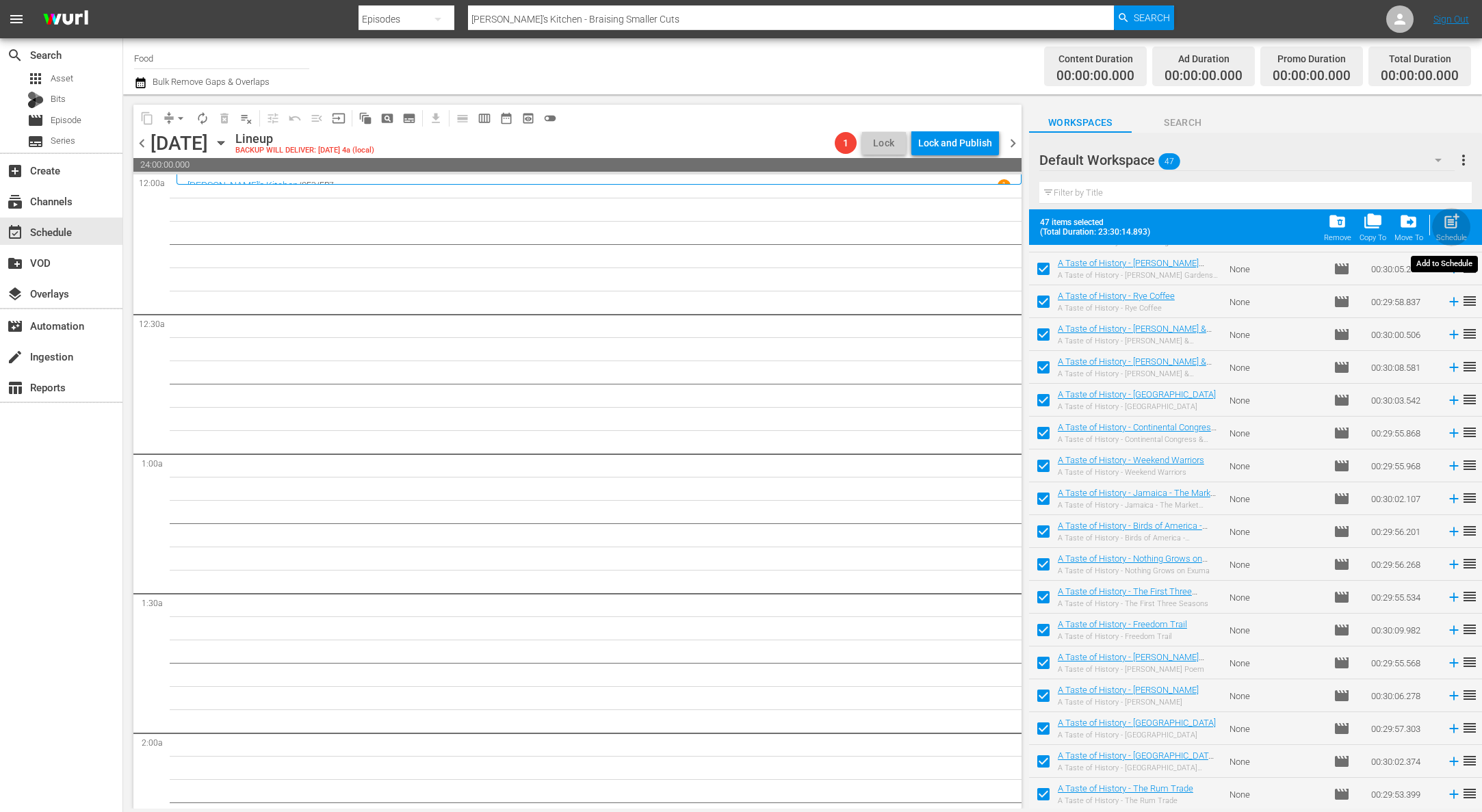
checkbox input "false"
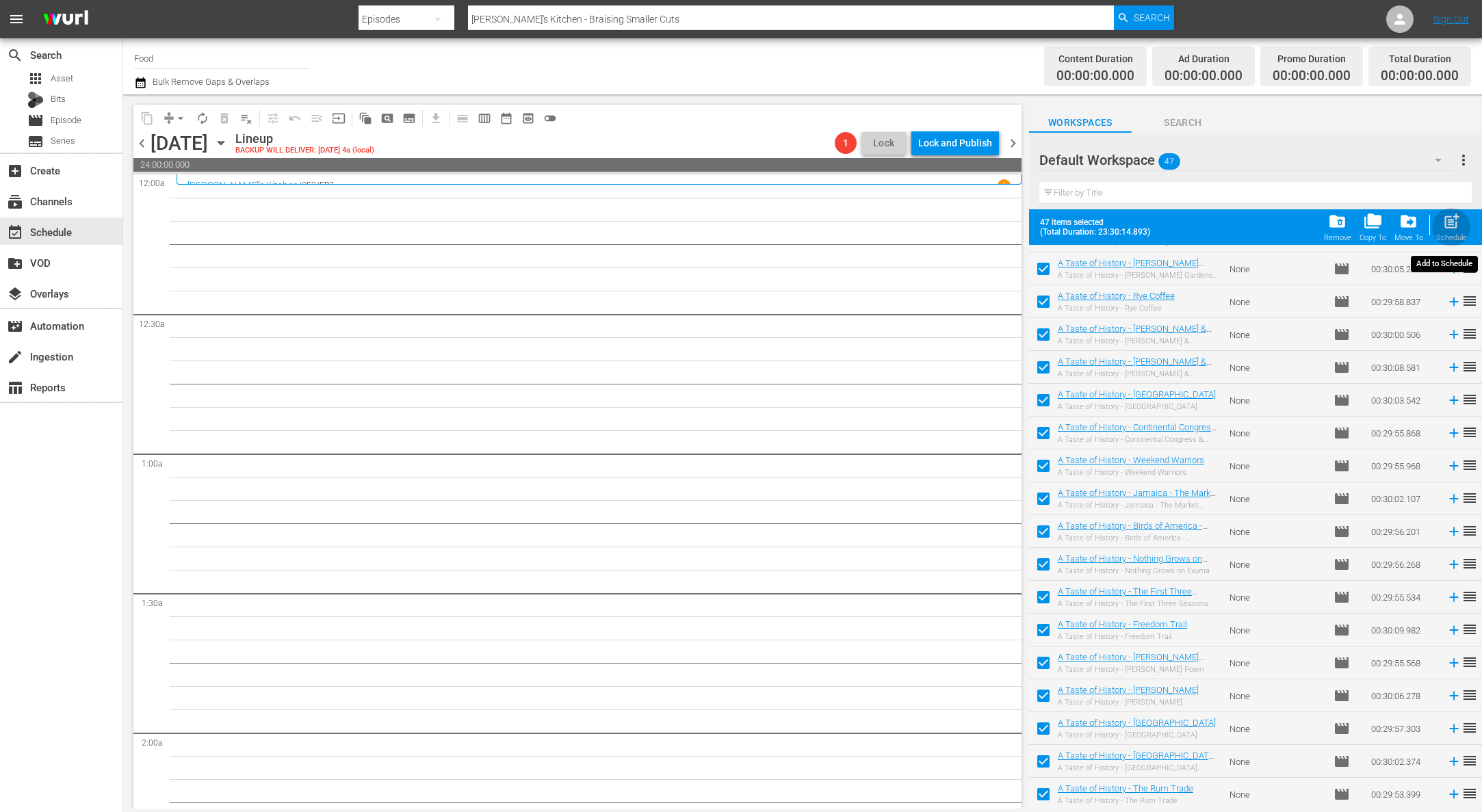
checkbox input "false"
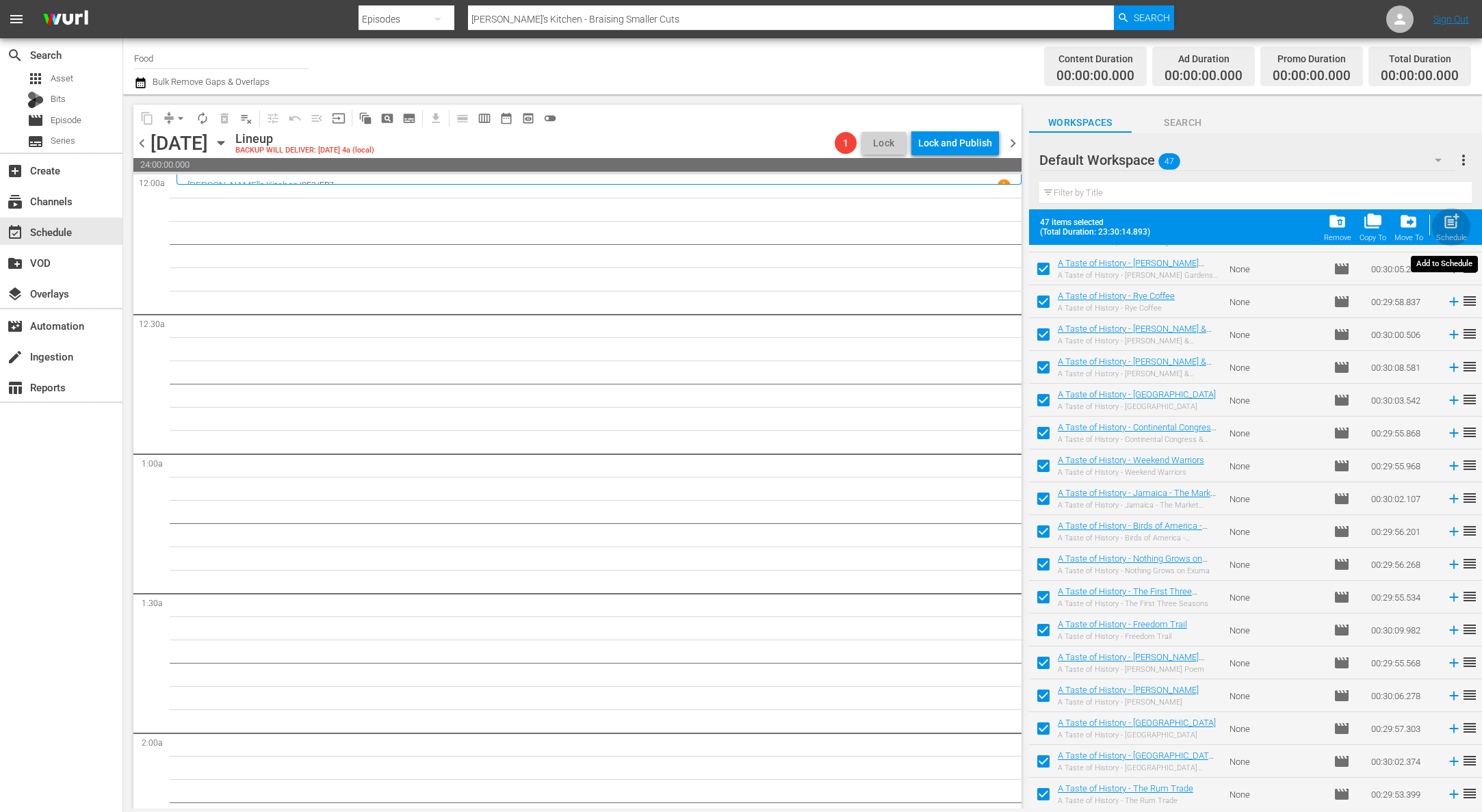
checkbox input "false"
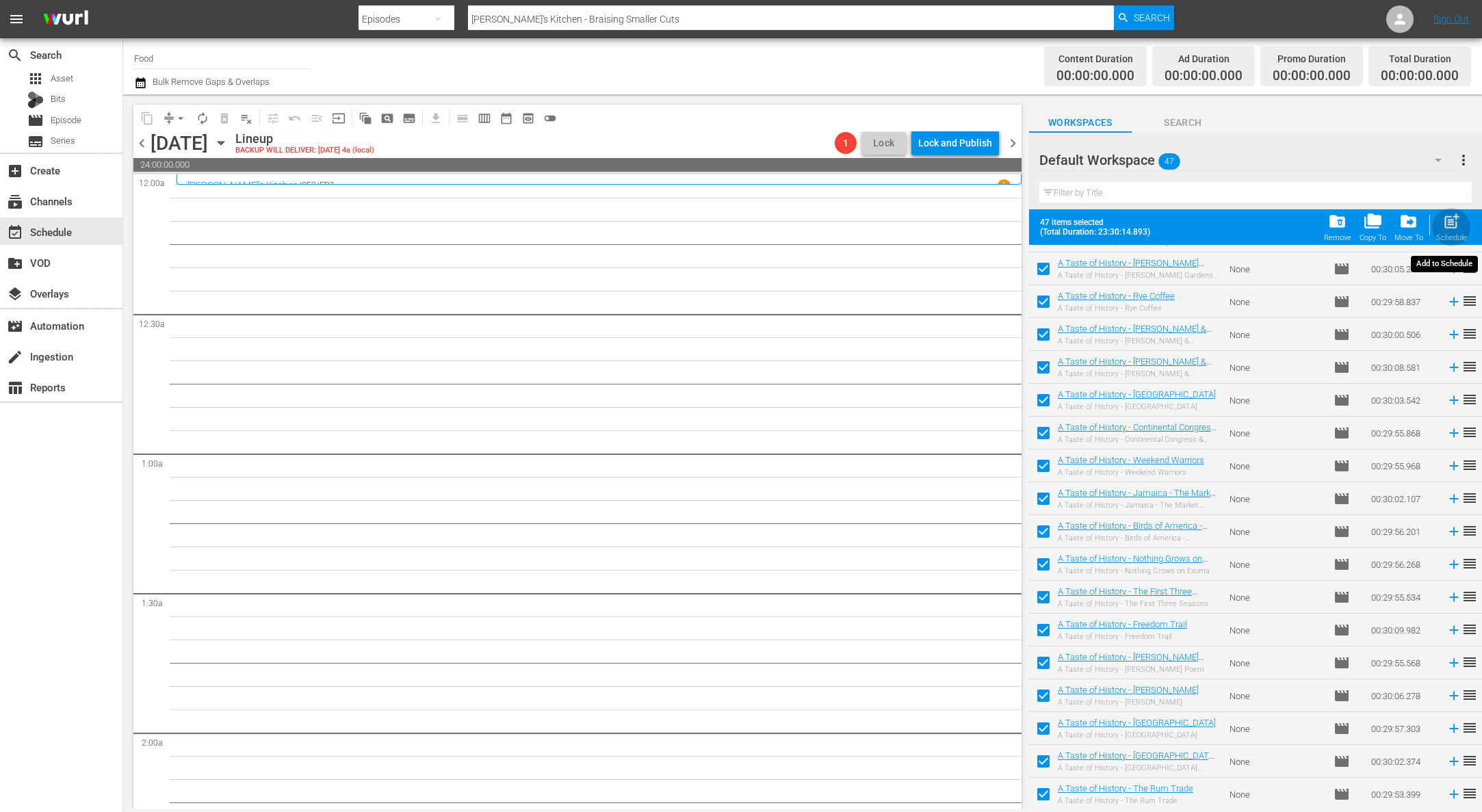
checkbox input "false"
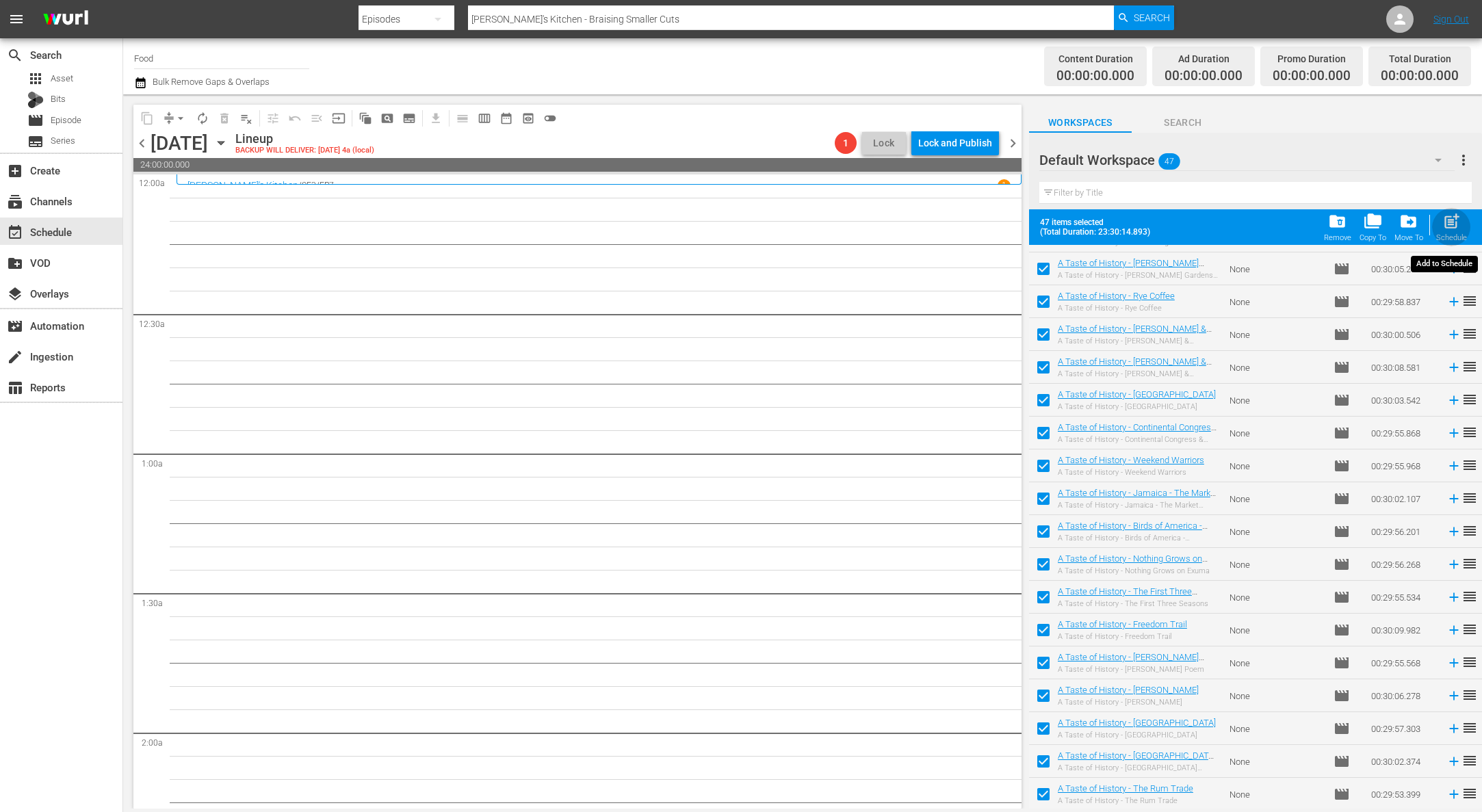
checkbox input "false"
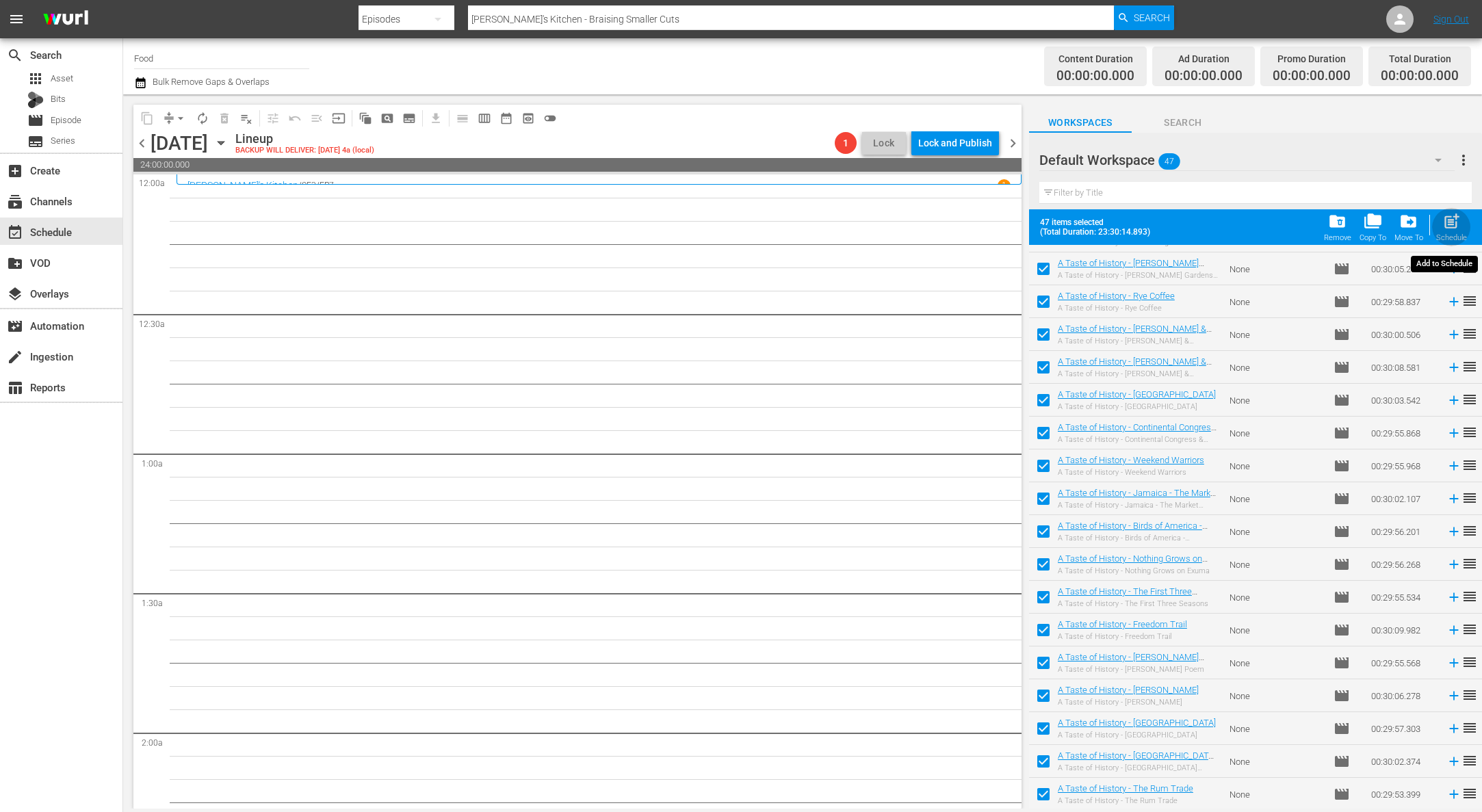
checkbox input "false"
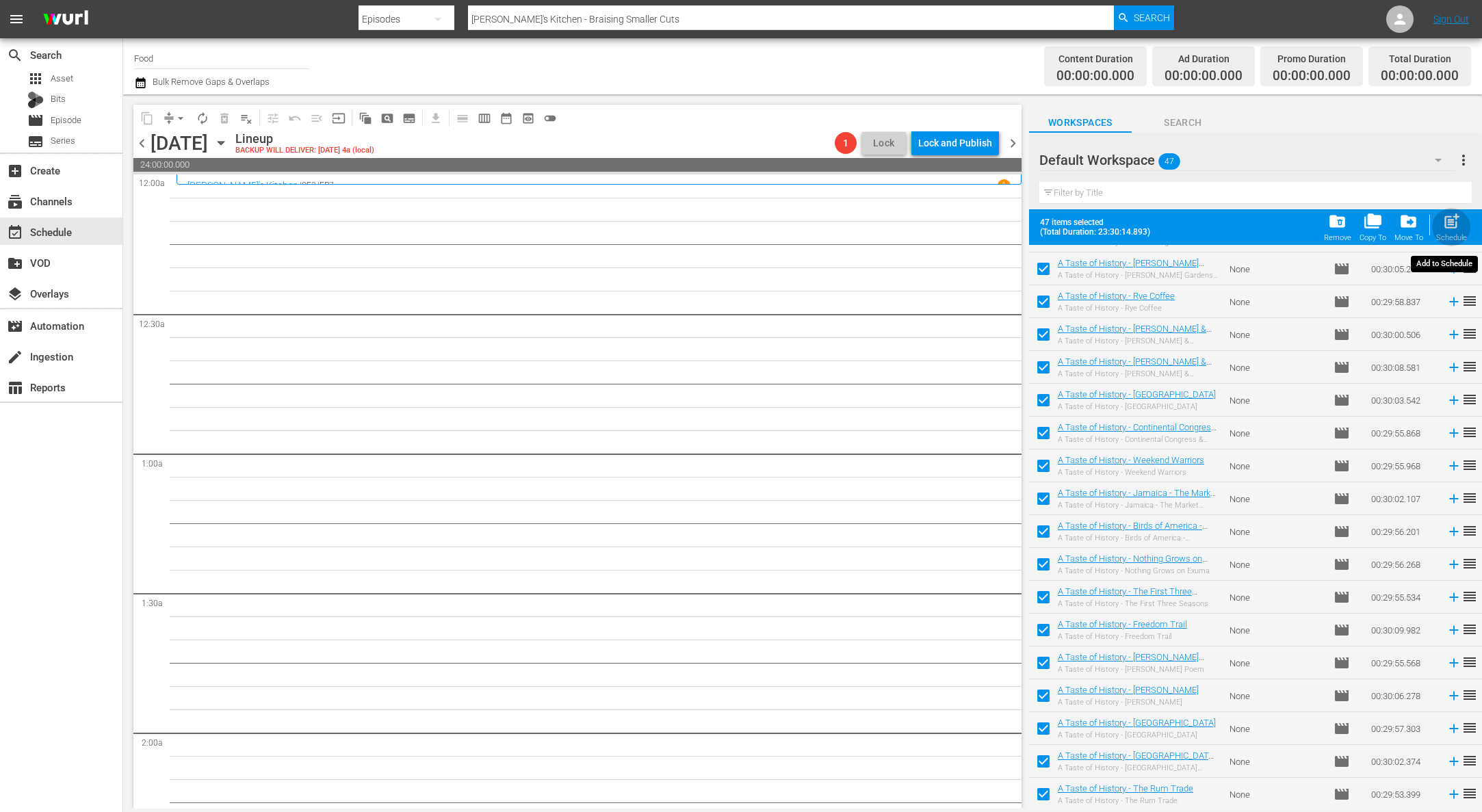
checkbox input "false"
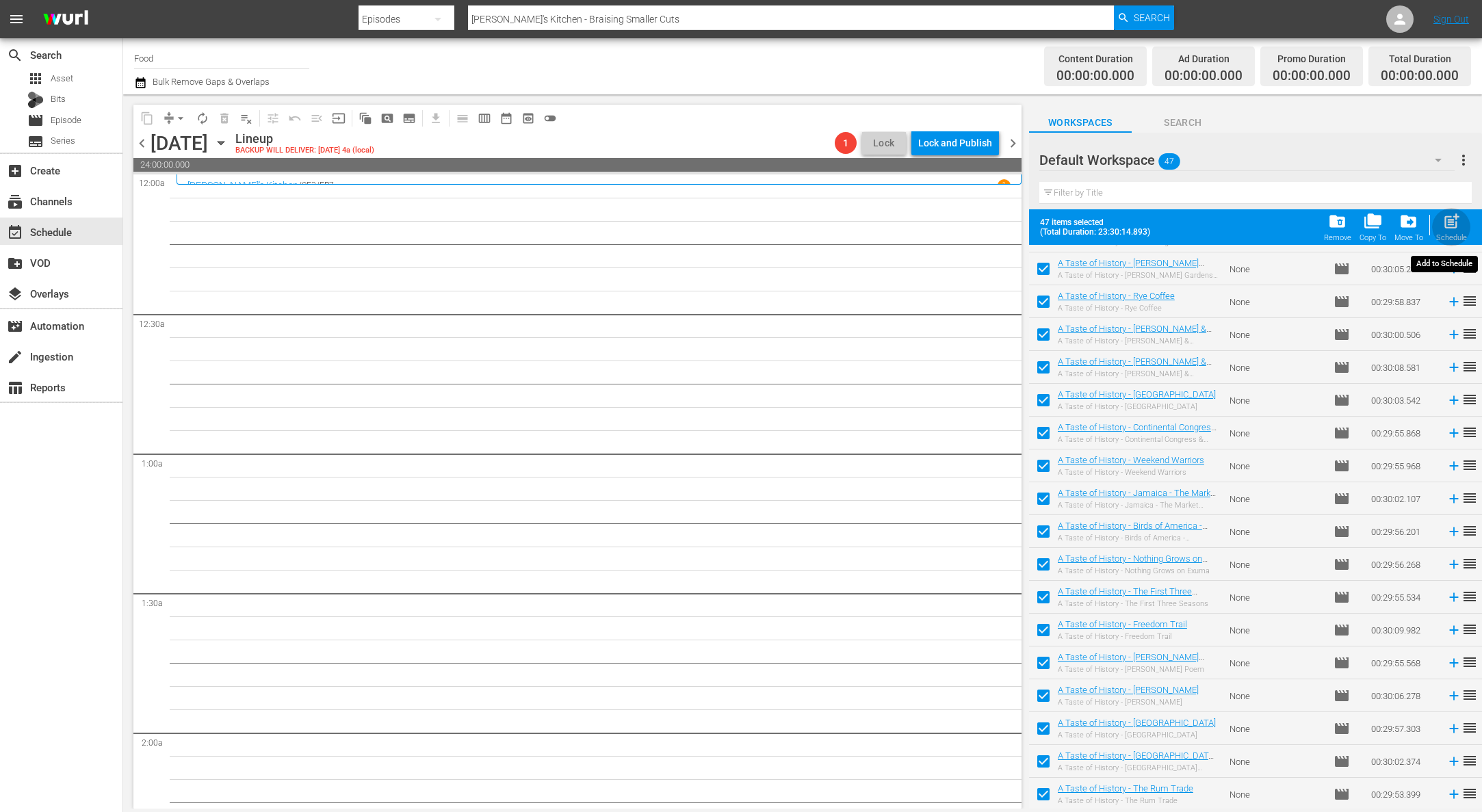
checkbox input "false"
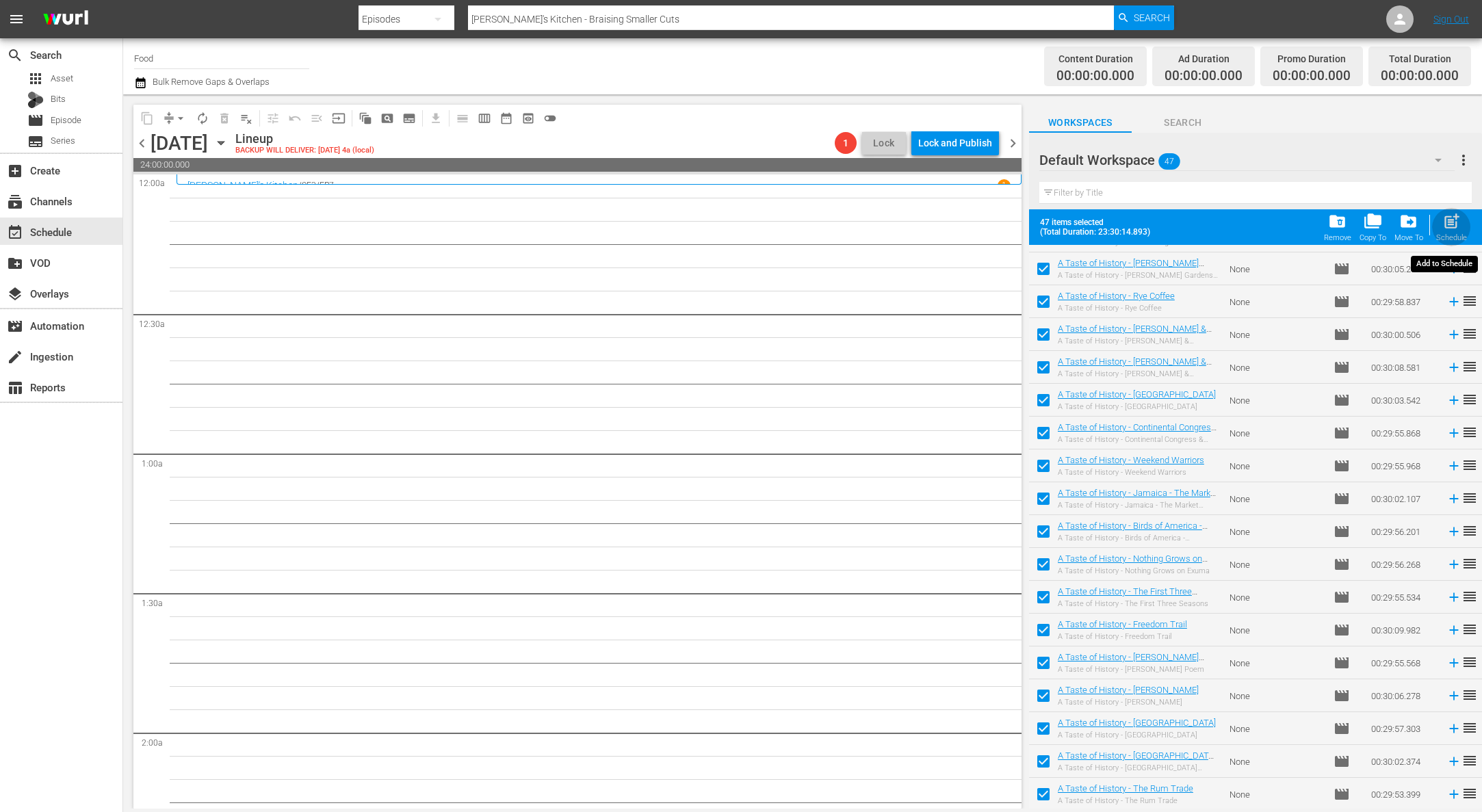
checkbox input "false"
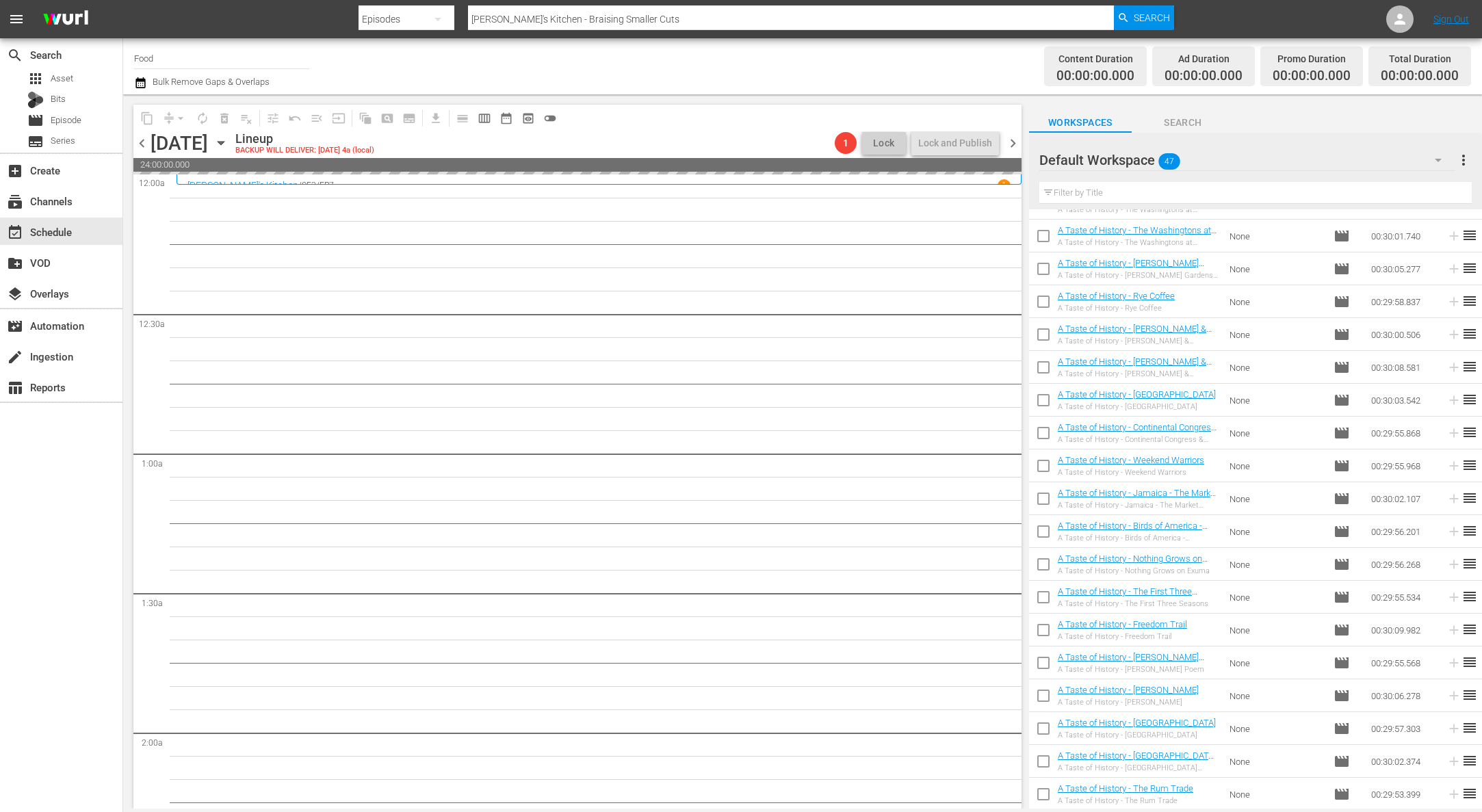
scroll to position [975, 0]
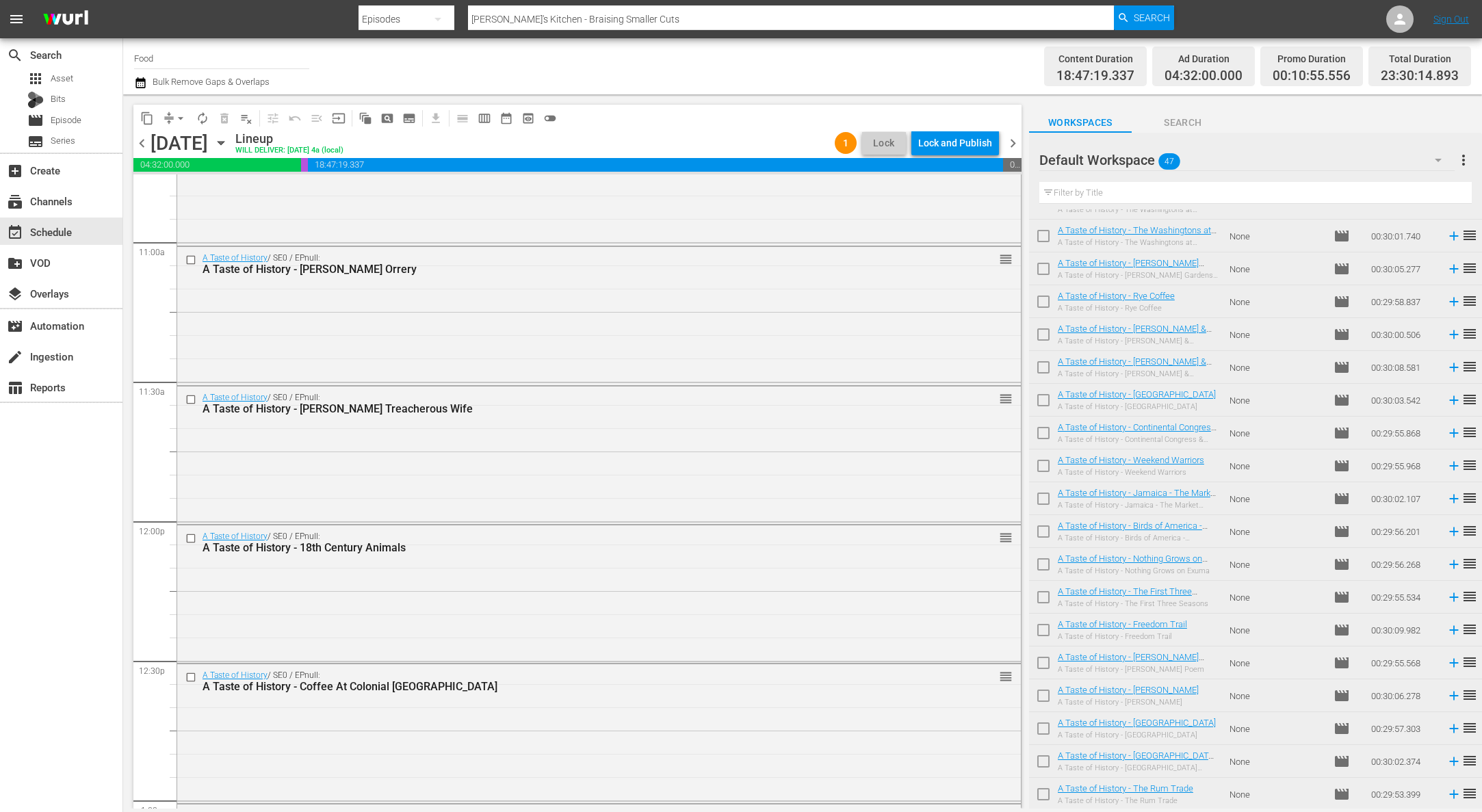
scroll to position [2944, 0]
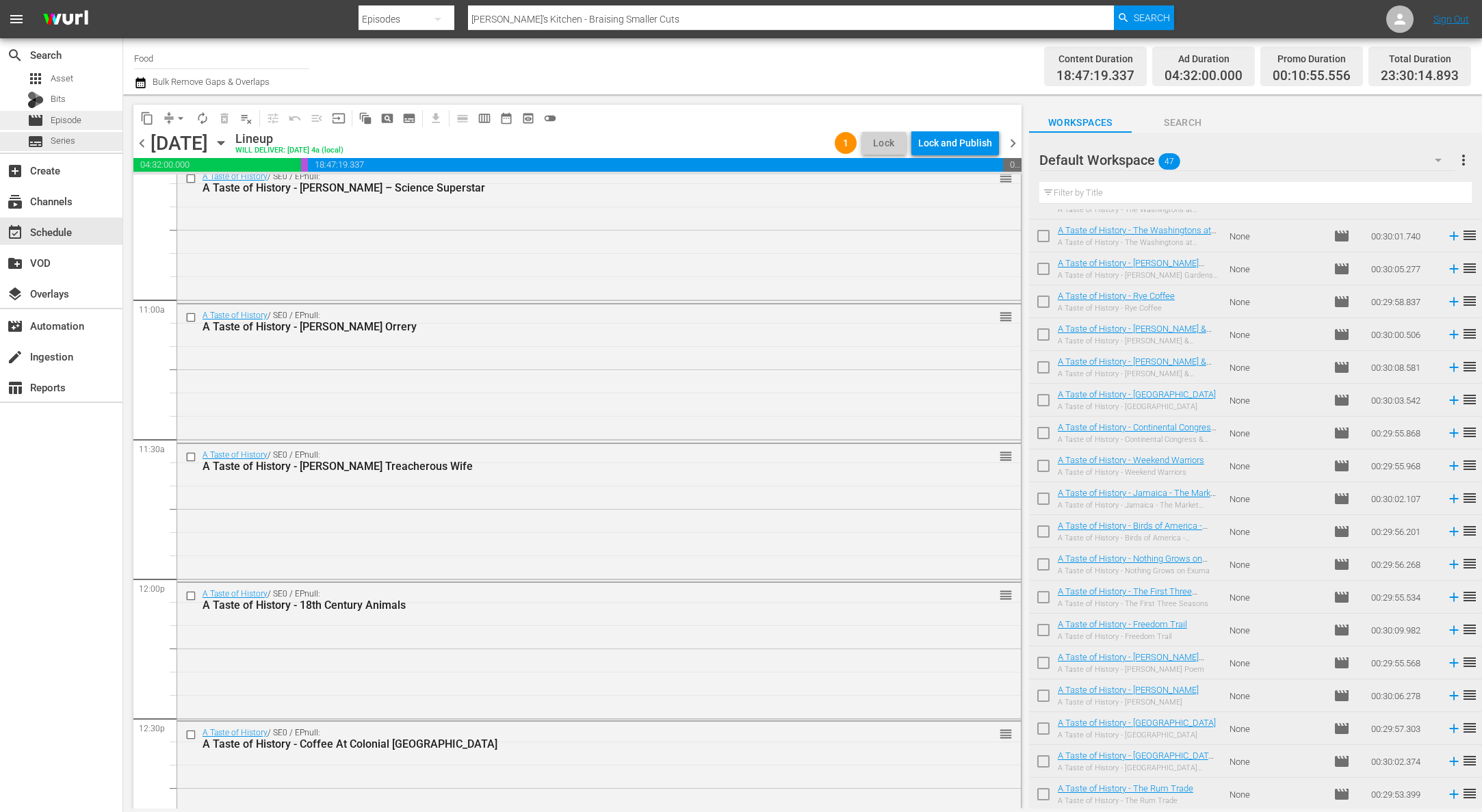
click at [80, 124] on span "Episode" at bounding box center [66, 120] width 31 height 14
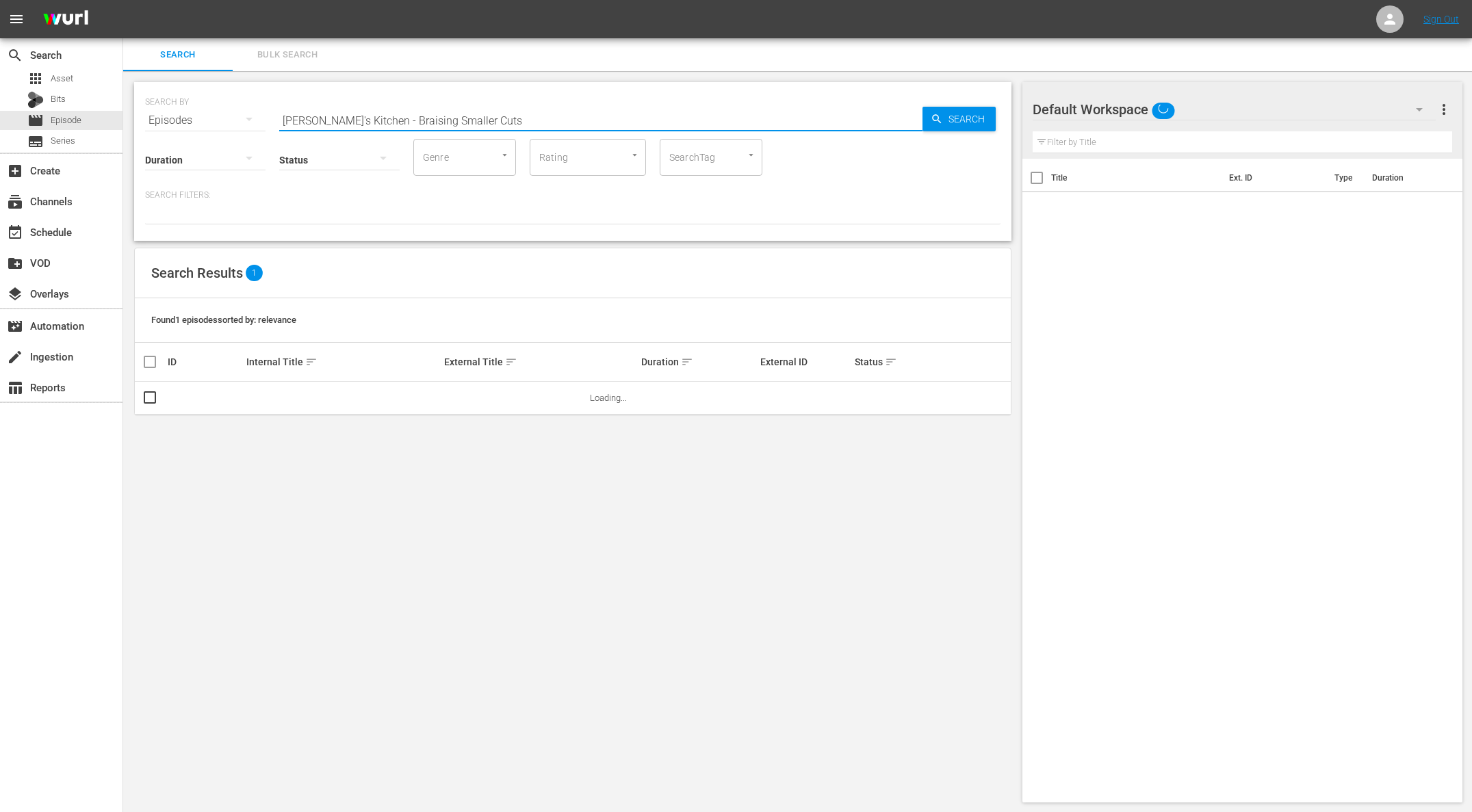
click at [343, 106] on input "[PERSON_NAME]'s Kitchen - Braising Smaller Cuts" at bounding box center [601, 120] width 643 height 33
paste input "A Taste of History - Yellow Fever"
type input "A Taste of History - Yellow Fever"
click at [953, 119] on span "Search" at bounding box center [969, 119] width 53 height 24
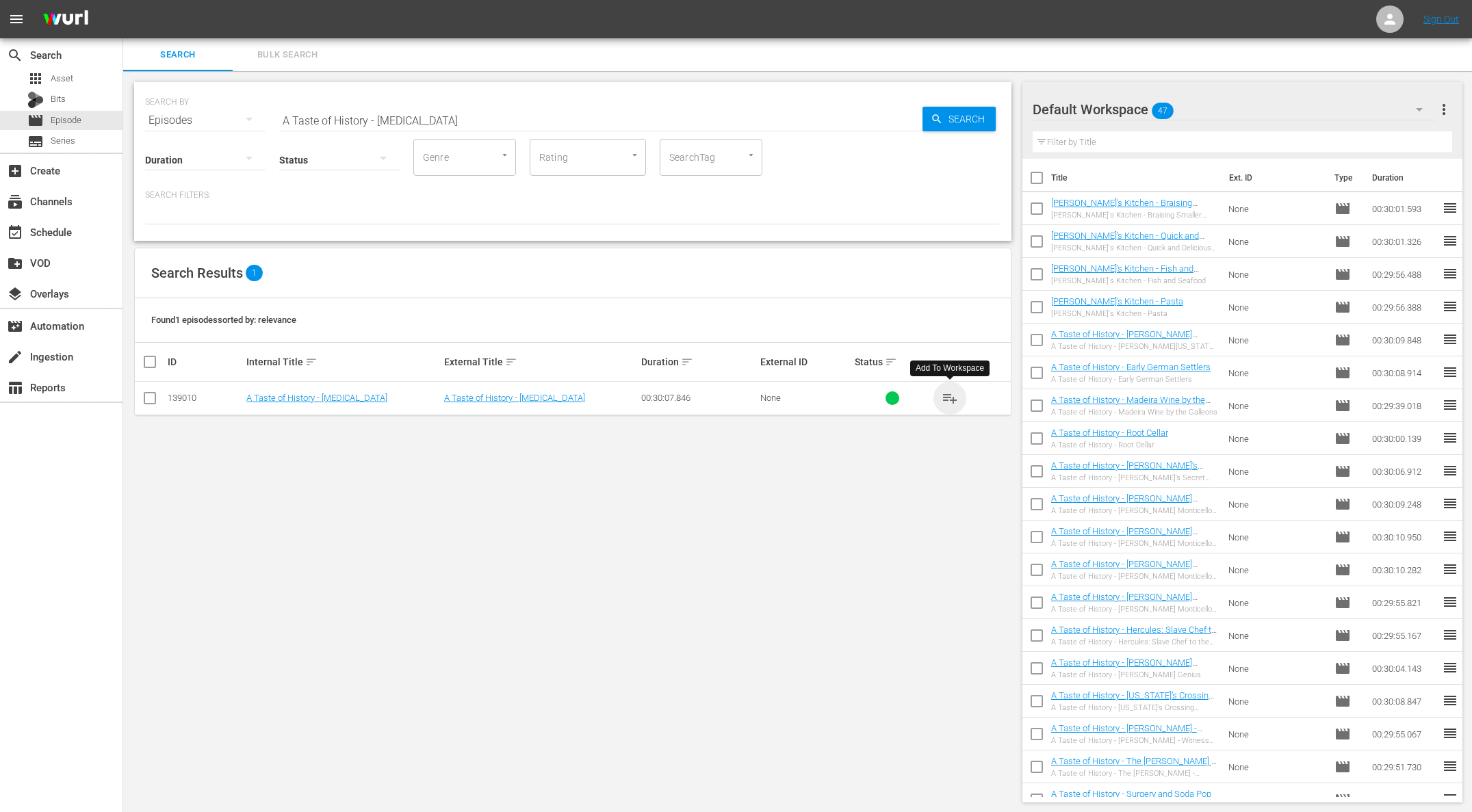
click at [953, 396] on span "playlist_add" at bounding box center [949, 397] width 16 height 16
